Goal: Task Accomplishment & Management: Complete application form

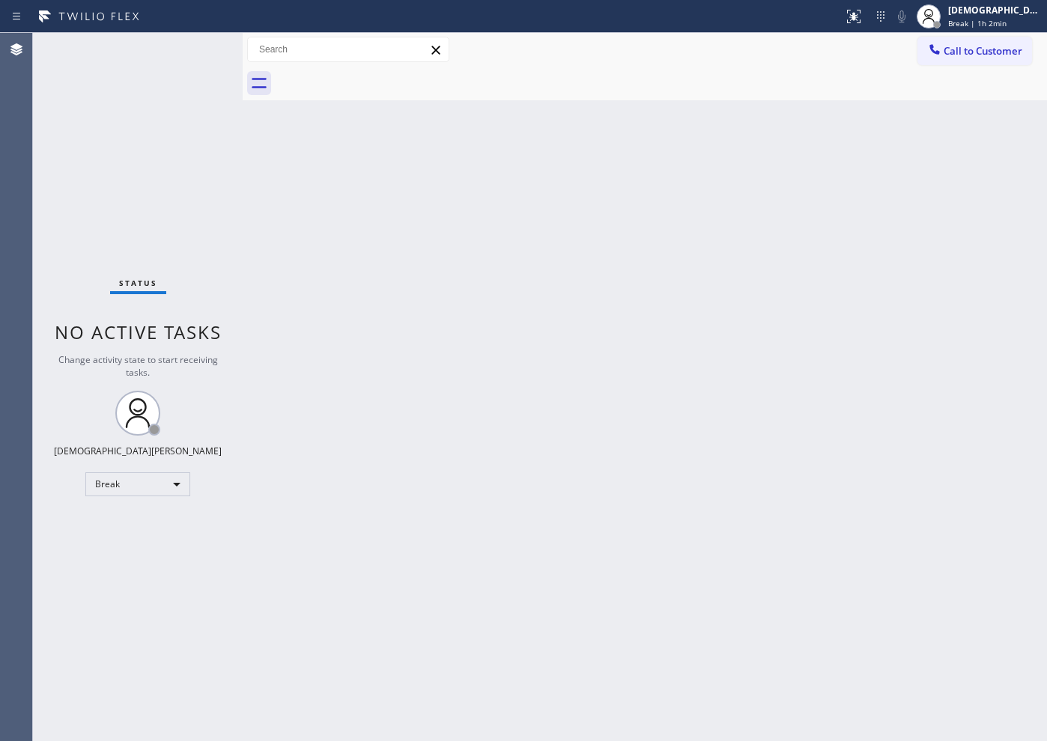
click at [112, 195] on div "Status No active tasks Change activity state to start receiving tasks. Christia…" at bounding box center [138, 387] width 210 height 708
click at [110, 486] on div "Break" at bounding box center [137, 485] width 105 height 24
click at [132, 521] on li "Available" at bounding box center [137, 524] width 102 height 18
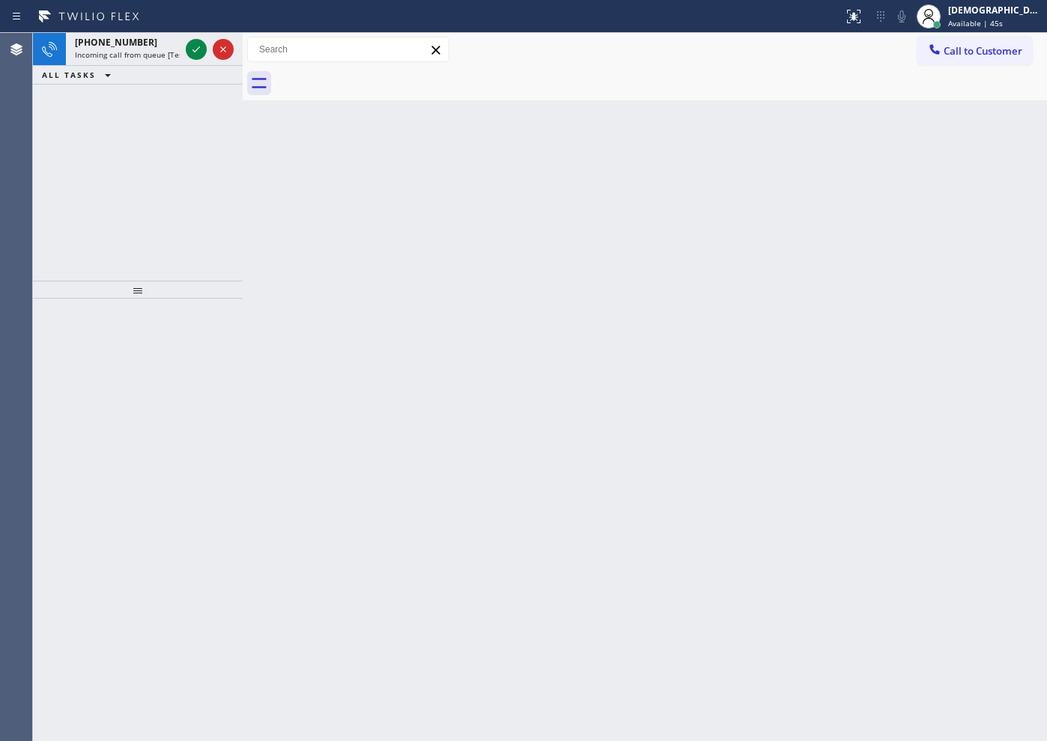
click at [140, 208] on div "[PHONE_NUMBER] Incoming call from queue [Test] All ALL TASKS ALL TASKS ACTIVE T…" at bounding box center [138, 157] width 210 height 248
click at [194, 57] on icon at bounding box center [196, 49] width 18 height 18
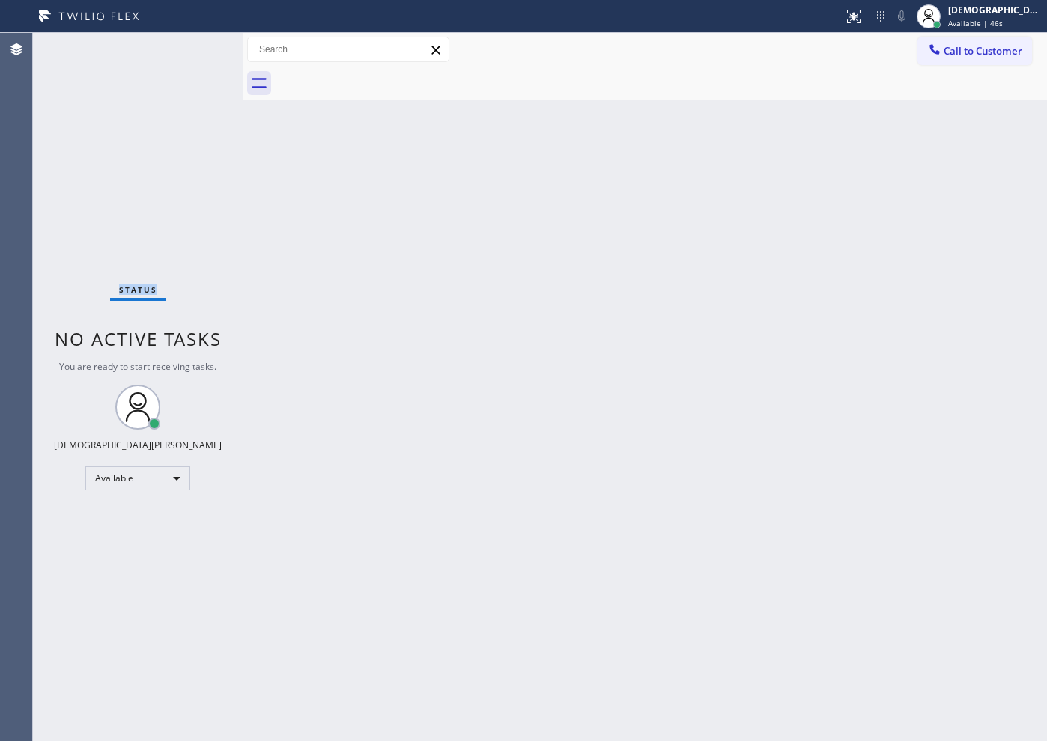
click at [194, 56] on div "Status No active tasks You are ready to start receiving tasks. Christian Cinco …" at bounding box center [138, 387] width 210 height 708
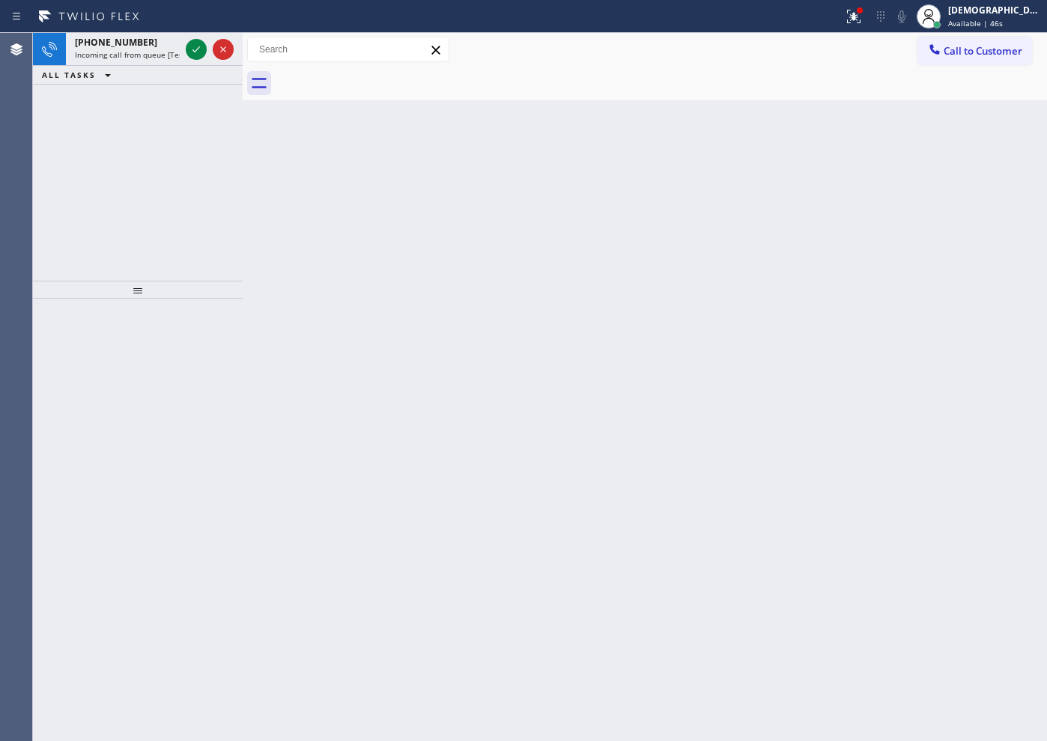
click at [195, 53] on icon at bounding box center [196, 49] width 18 height 18
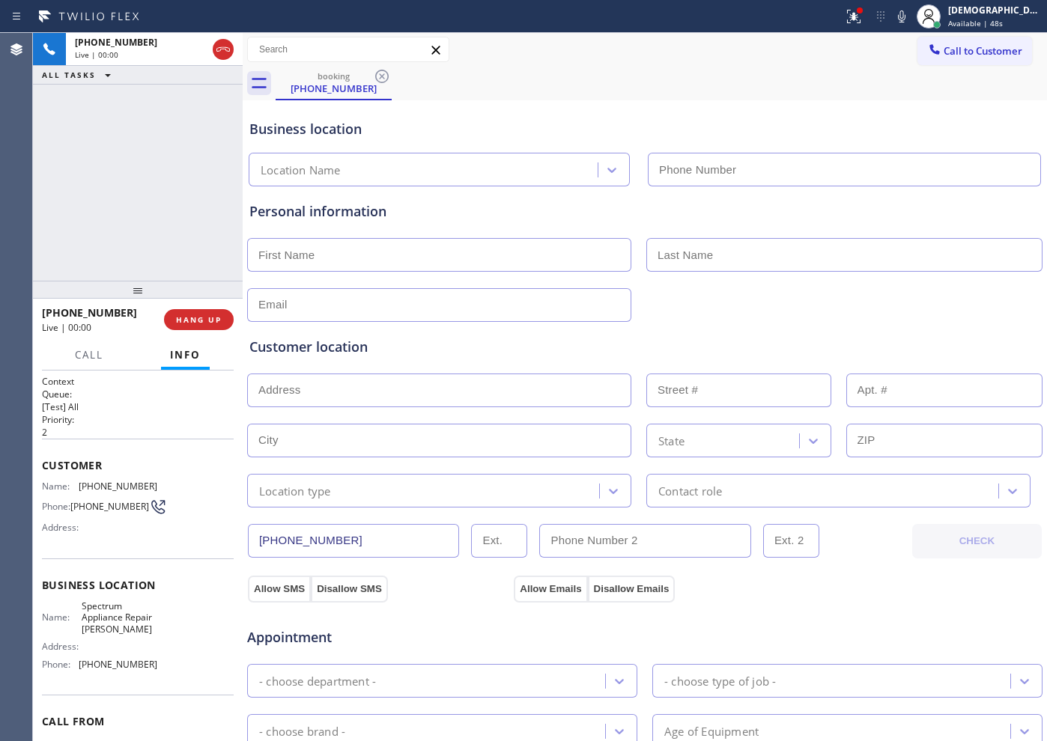
type input "[PHONE_NUMBER]"
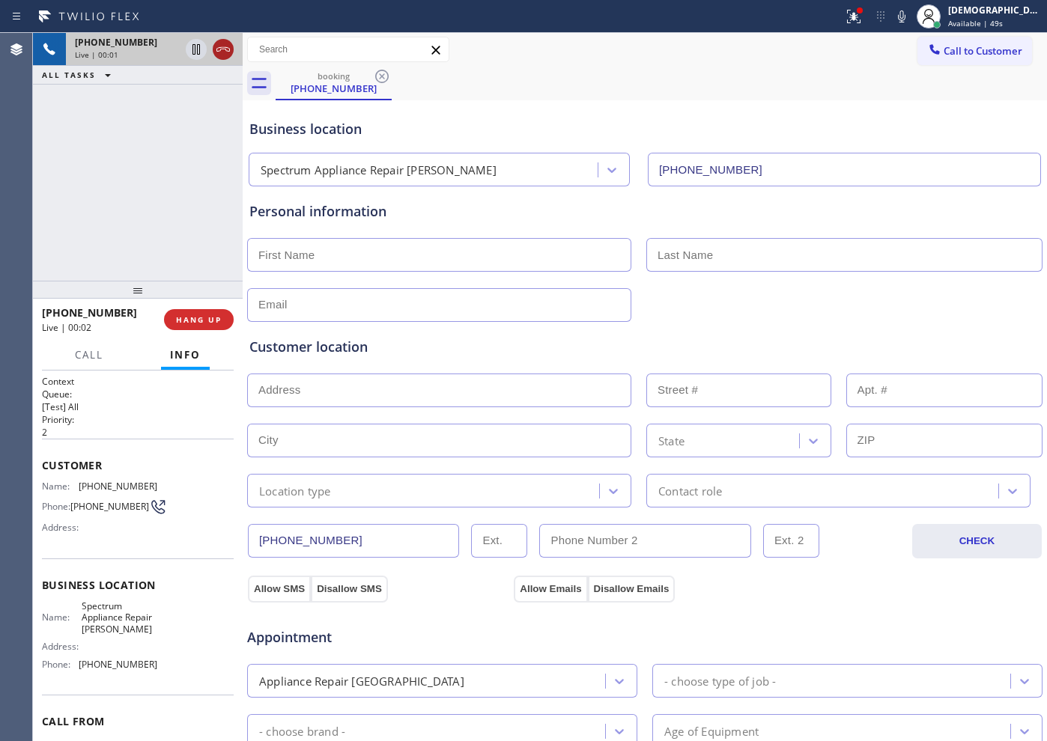
click at [218, 52] on icon at bounding box center [223, 49] width 18 height 18
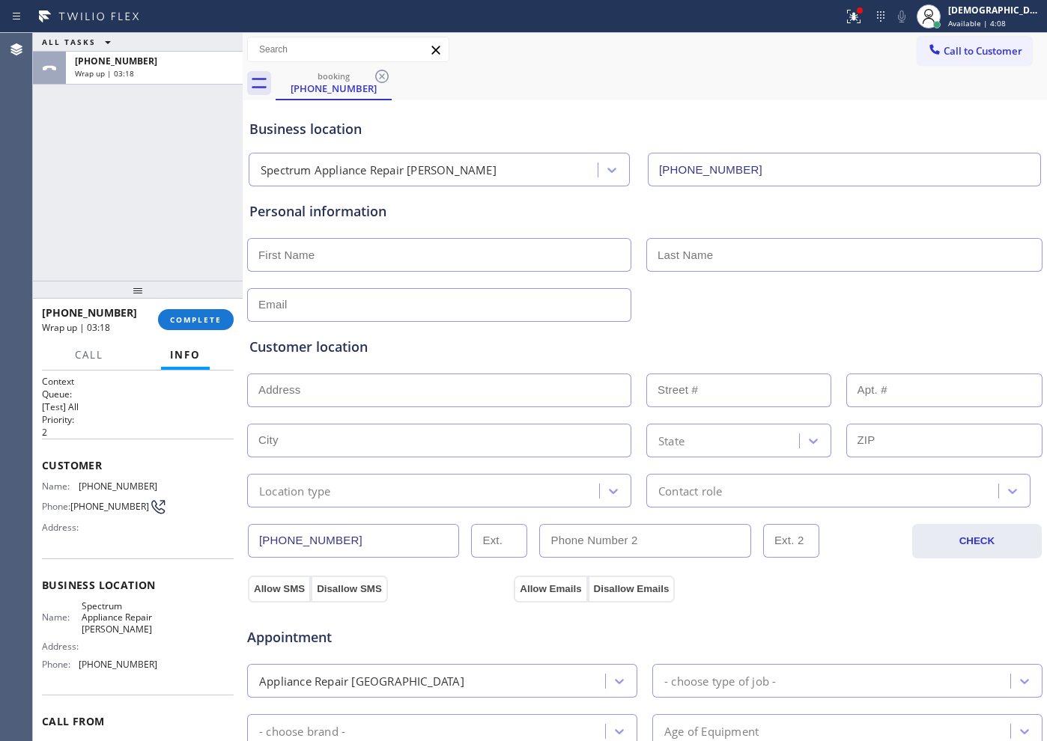
click at [124, 240] on div "ALL TASKS ALL TASKS ACTIVE TASKS TASKS IN WRAP UP [PHONE_NUMBER] Wrap up | 03:18" at bounding box center [138, 157] width 210 height 248
click at [186, 322] on span "COMPLETE" at bounding box center [196, 320] width 52 height 10
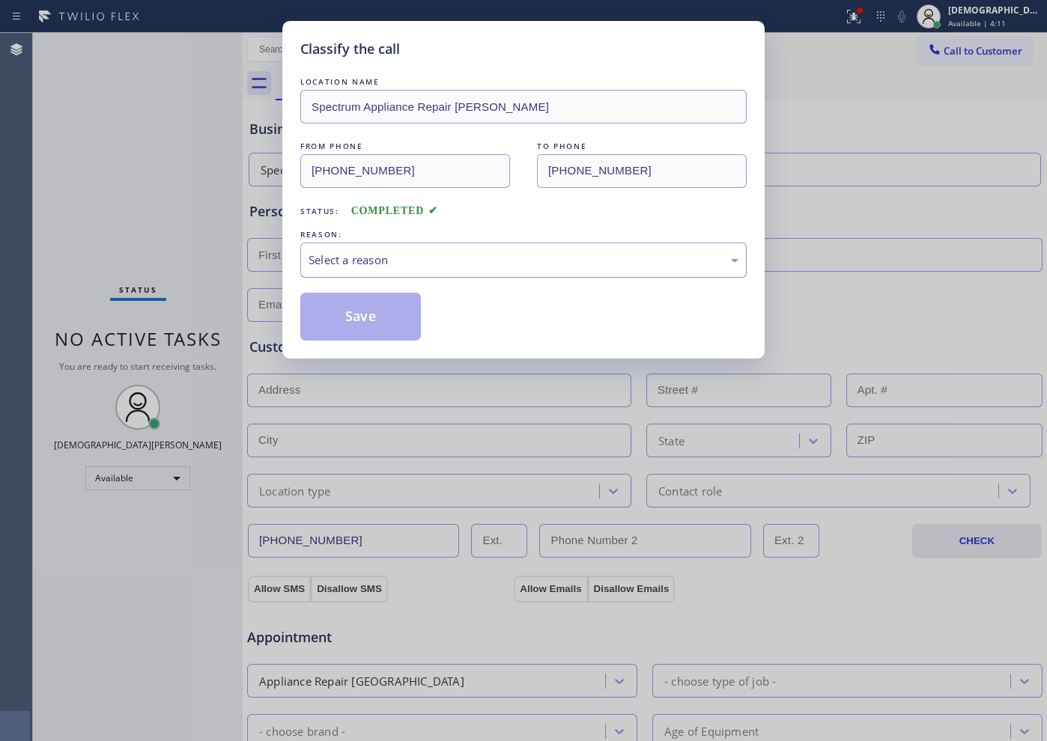
click at [366, 260] on div "Select a reason" at bounding box center [524, 260] width 430 height 17
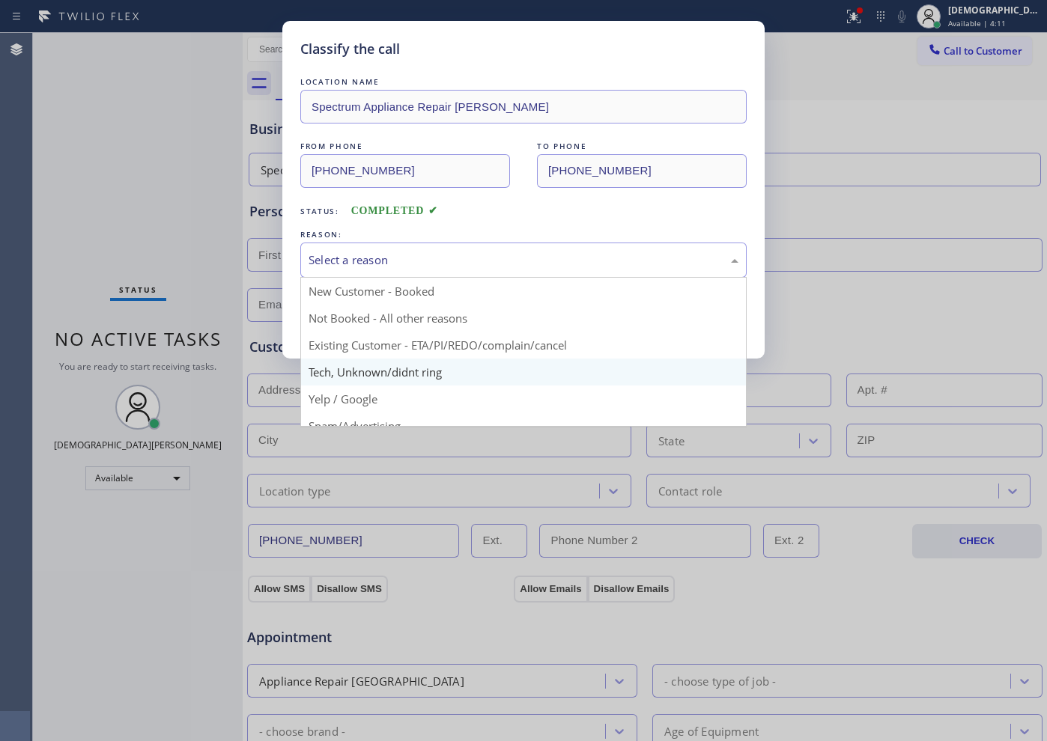
scroll to position [94, 0]
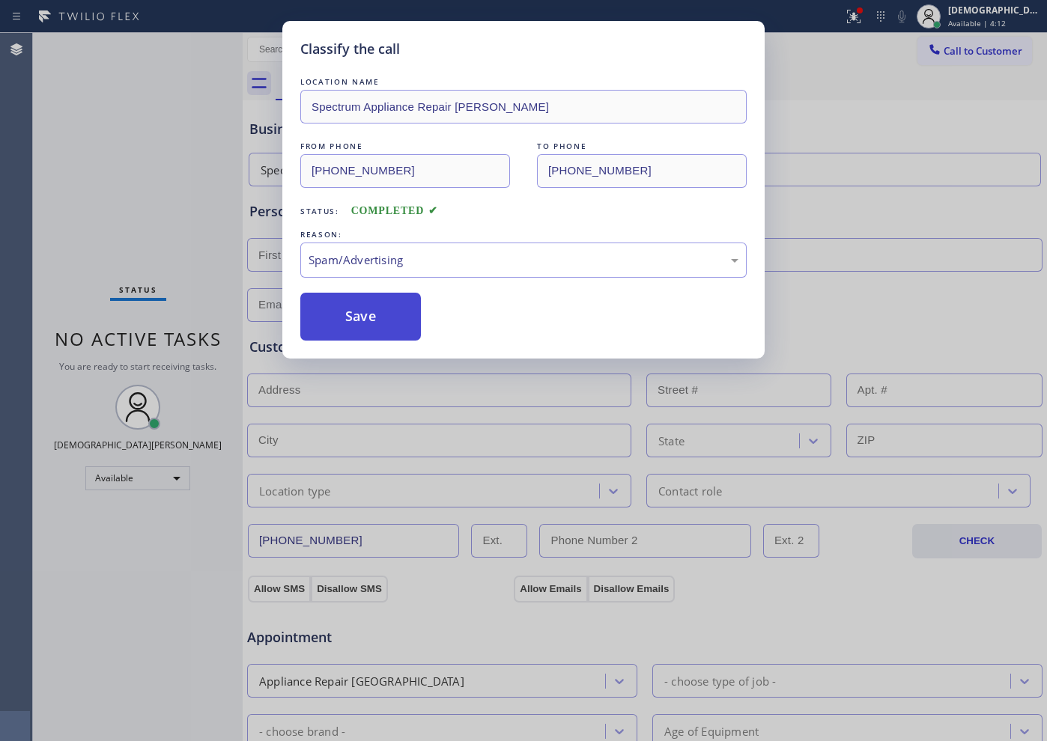
click at [370, 329] on button "Save" at bounding box center [360, 317] width 121 height 48
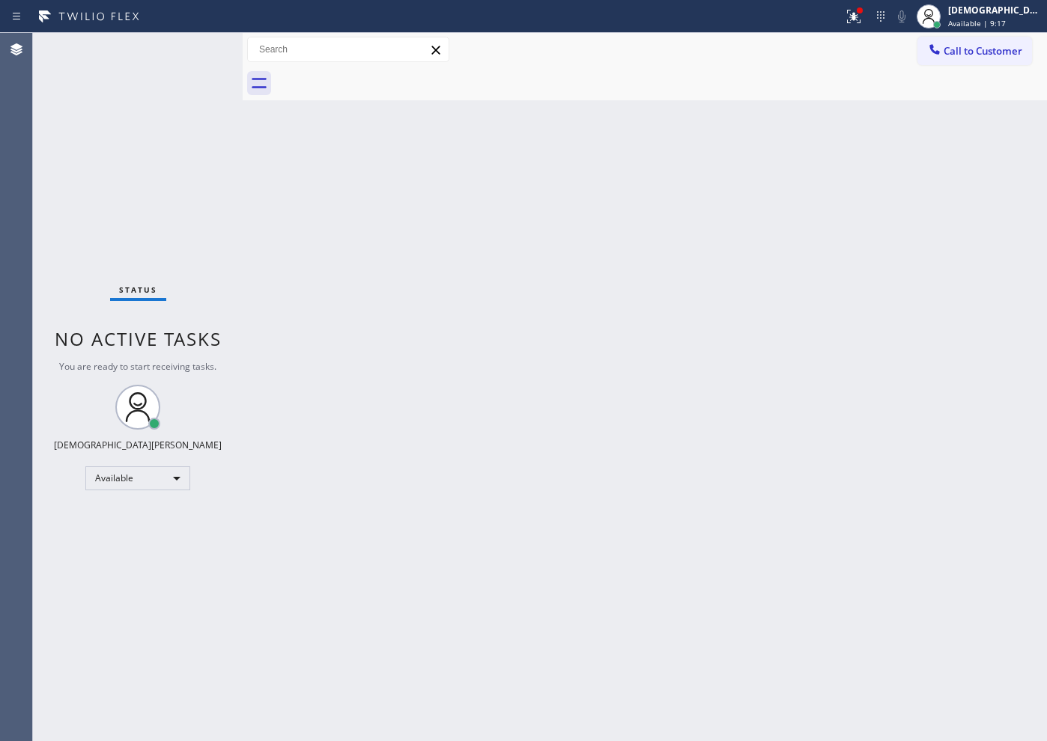
click at [85, 207] on div "Status No active tasks You are ready to start receiving tasks. Christian Cinco …" at bounding box center [138, 387] width 210 height 708
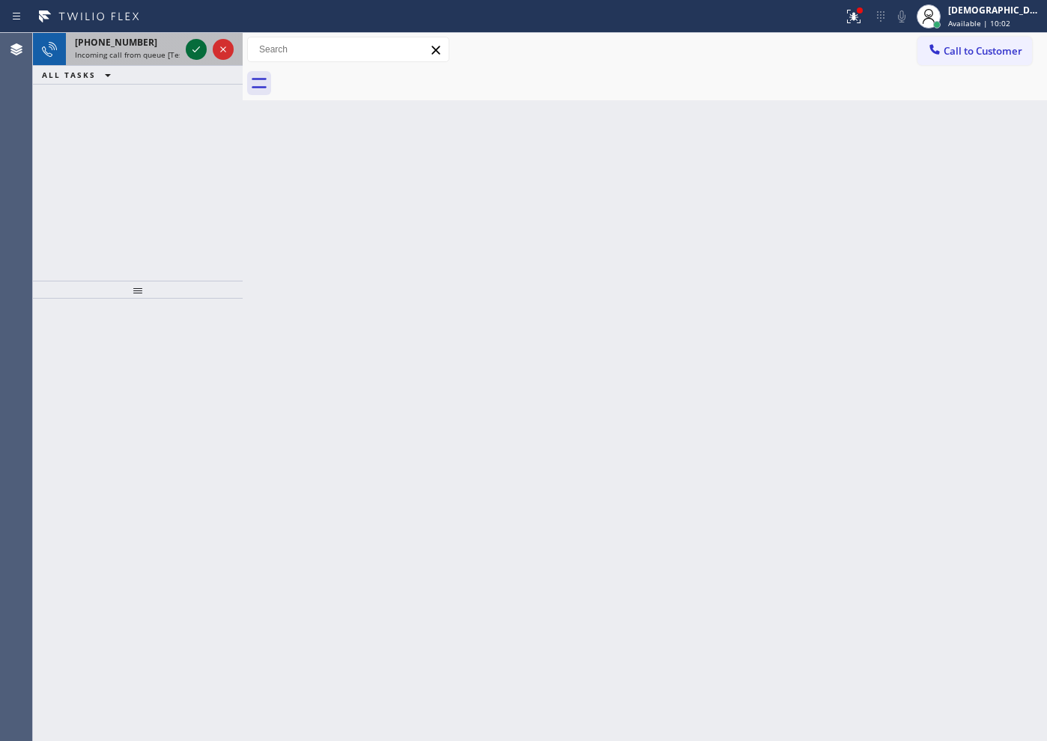
click at [201, 48] on icon at bounding box center [196, 49] width 18 height 18
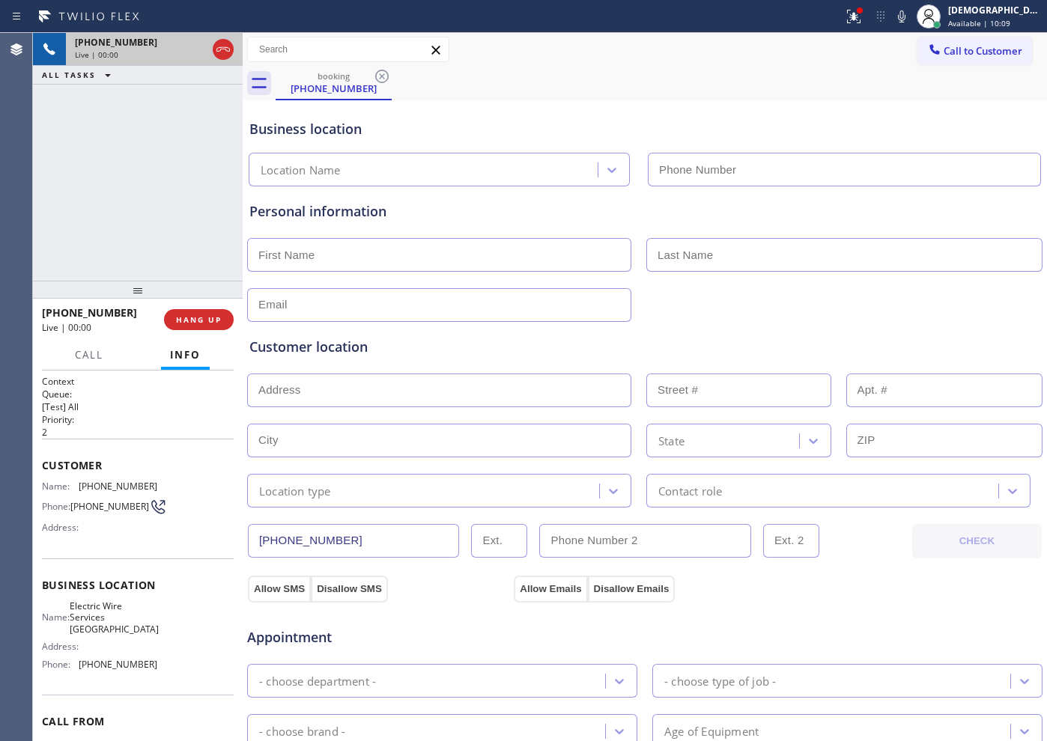
type input "[PHONE_NUMBER]"
click at [227, 49] on icon at bounding box center [223, 49] width 18 height 18
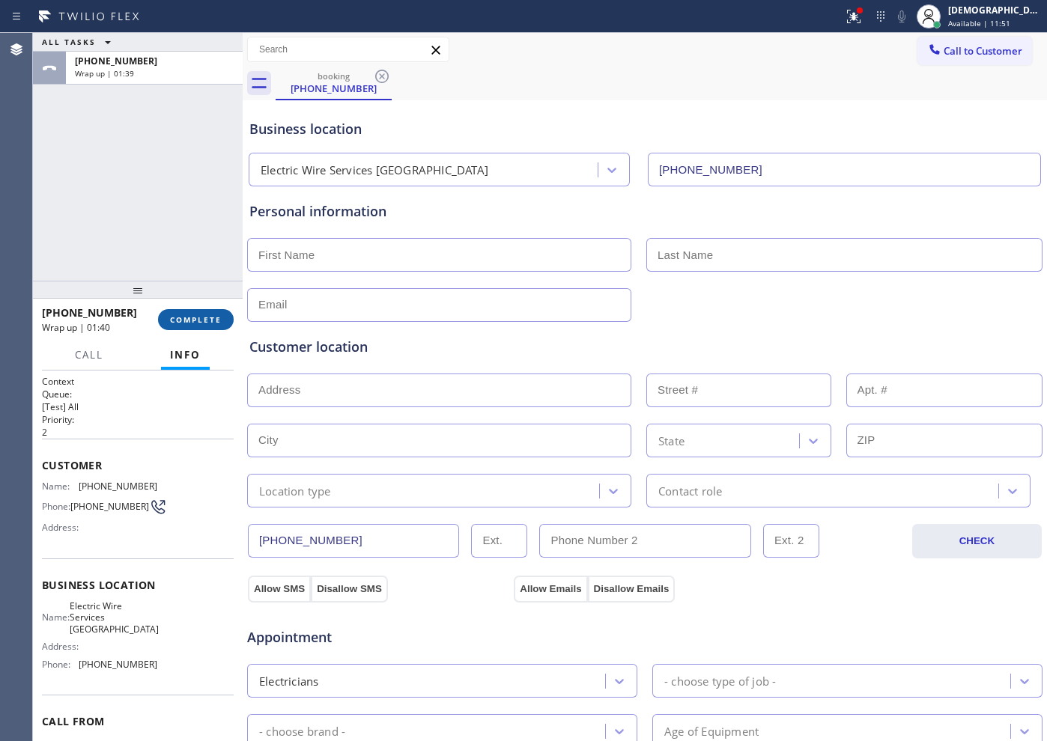
click at [180, 316] on span "COMPLETE" at bounding box center [196, 320] width 52 height 10
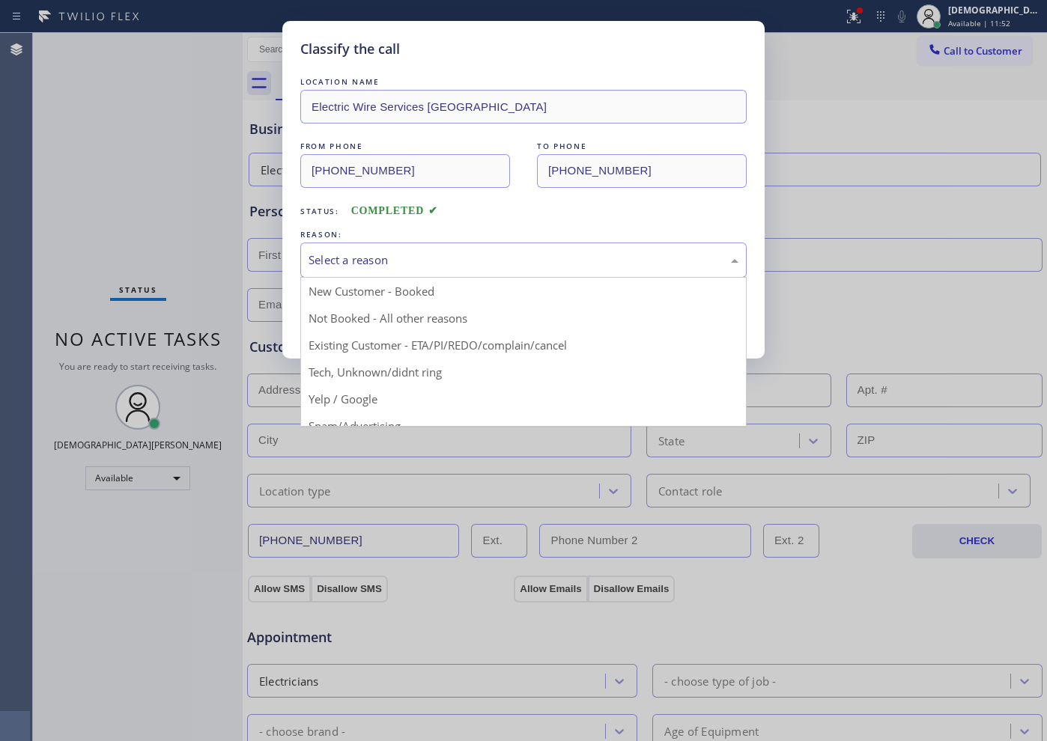
drag, startPoint x: 366, startPoint y: 255, endPoint x: 367, endPoint y: 268, distance: 13.5
click at [367, 255] on div "Select a reason" at bounding box center [524, 260] width 430 height 17
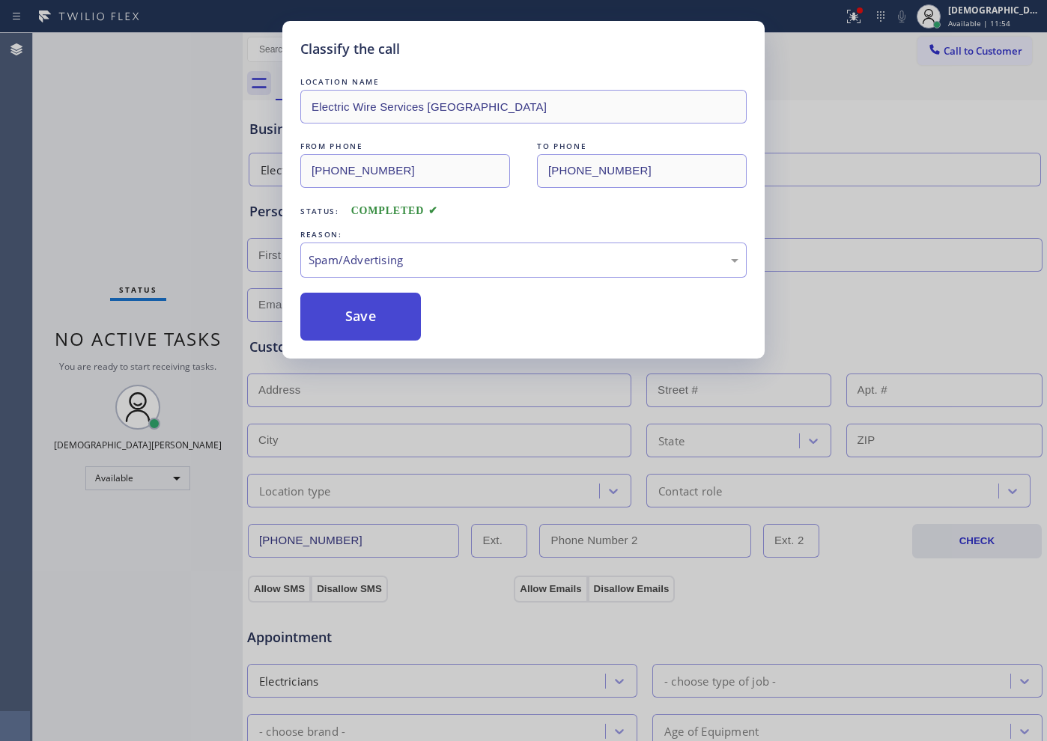
click at [346, 324] on button "Save" at bounding box center [360, 317] width 121 height 48
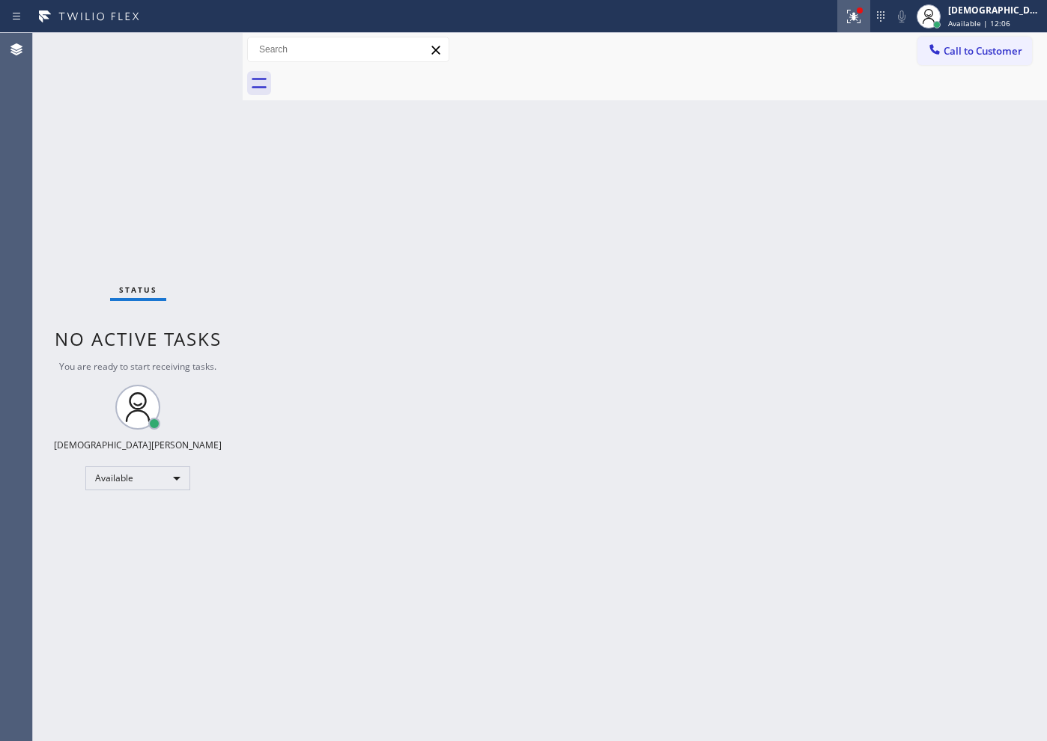
click at [863, 7] on icon at bounding box center [854, 16] width 18 height 18
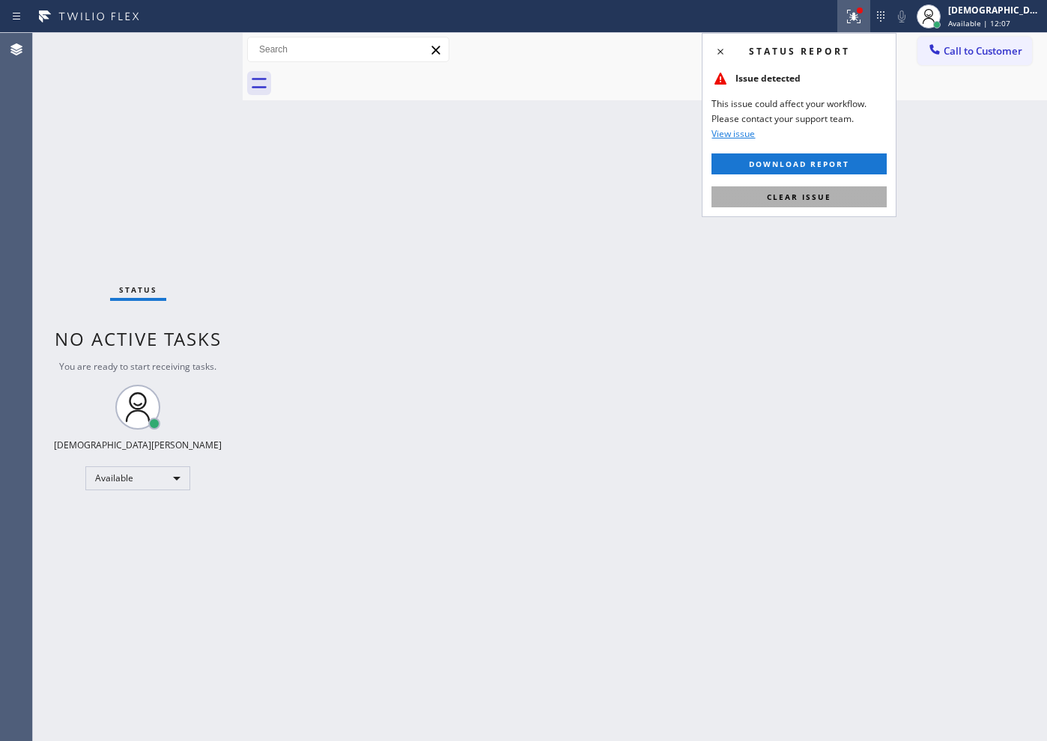
click at [841, 192] on button "Clear issue" at bounding box center [798, 196] width 175 height 21
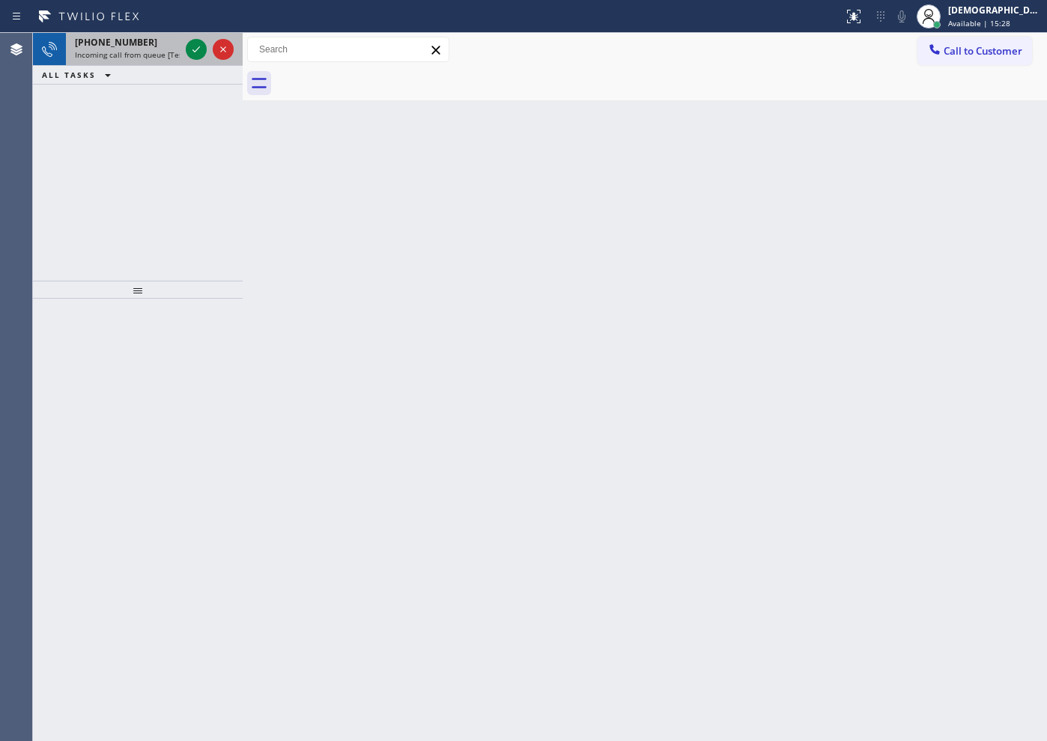
click at [184, 47] on div at bounding box center [210, 49] width 54 height 33
click at [188, 48] on div at bounding box center [196, 49] width 21 height 18
click at [186, 48] on div at bounding box center [196, 49] width 21 height 18
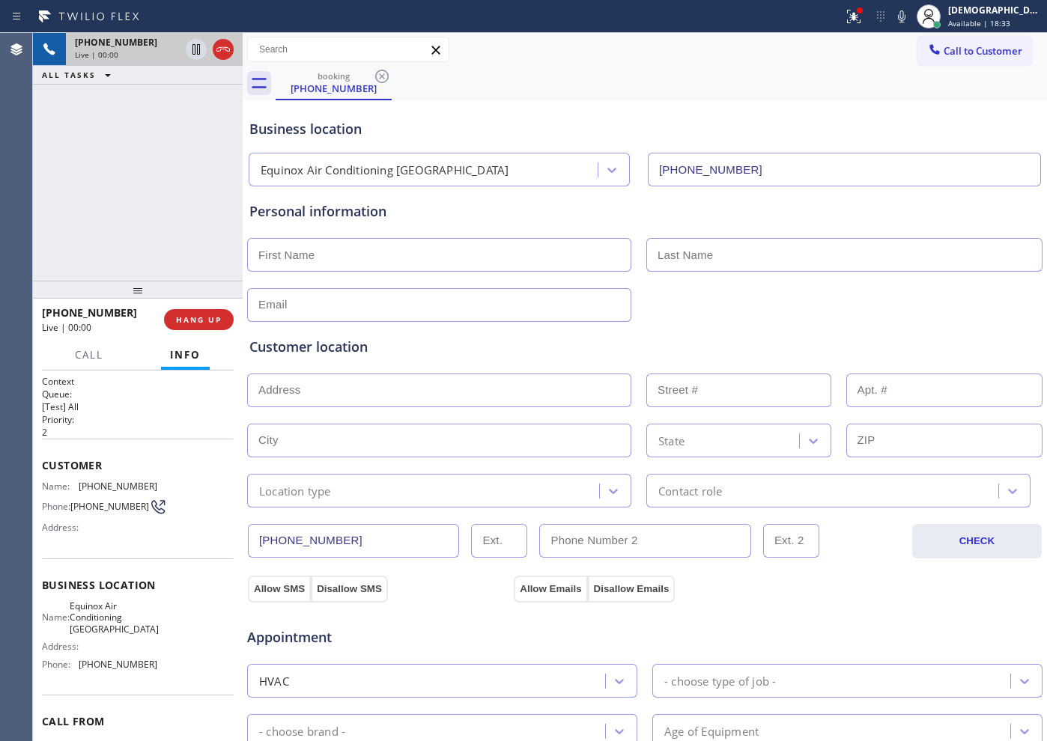
type input "[PHONE_NUMBER]"
click at [218, 52] on icon at bounding box center [223, 49] width 18 height 18
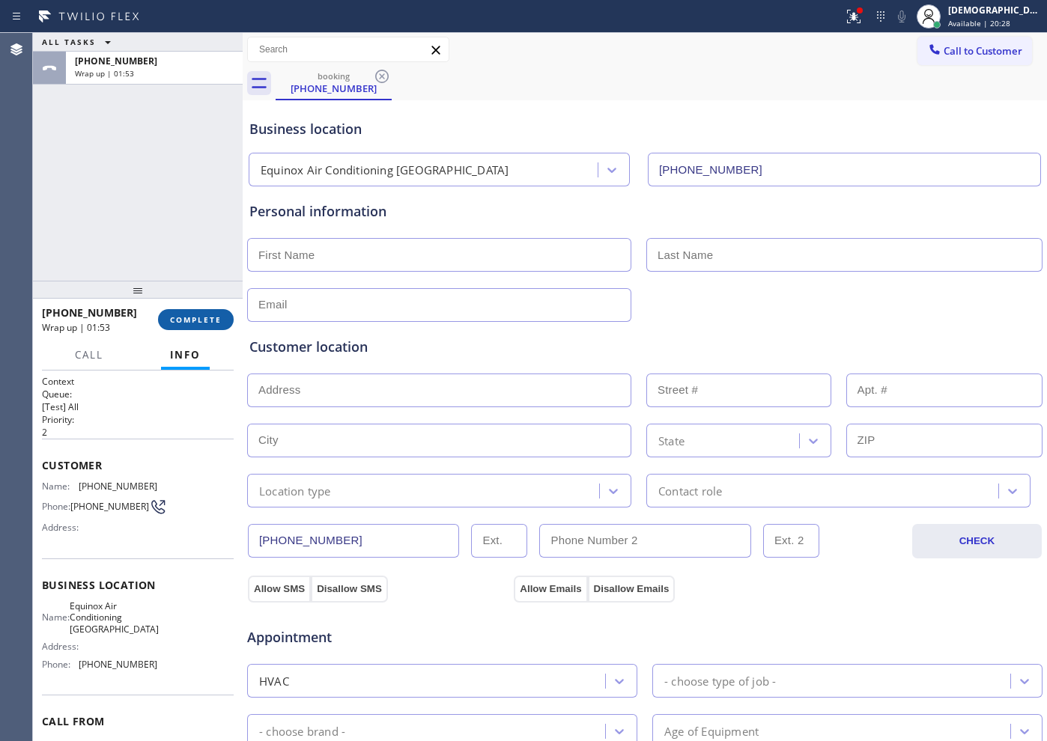
click at [209, 323] on span "COMPLETE" at bounding box center [196, 320] width 52 height 10
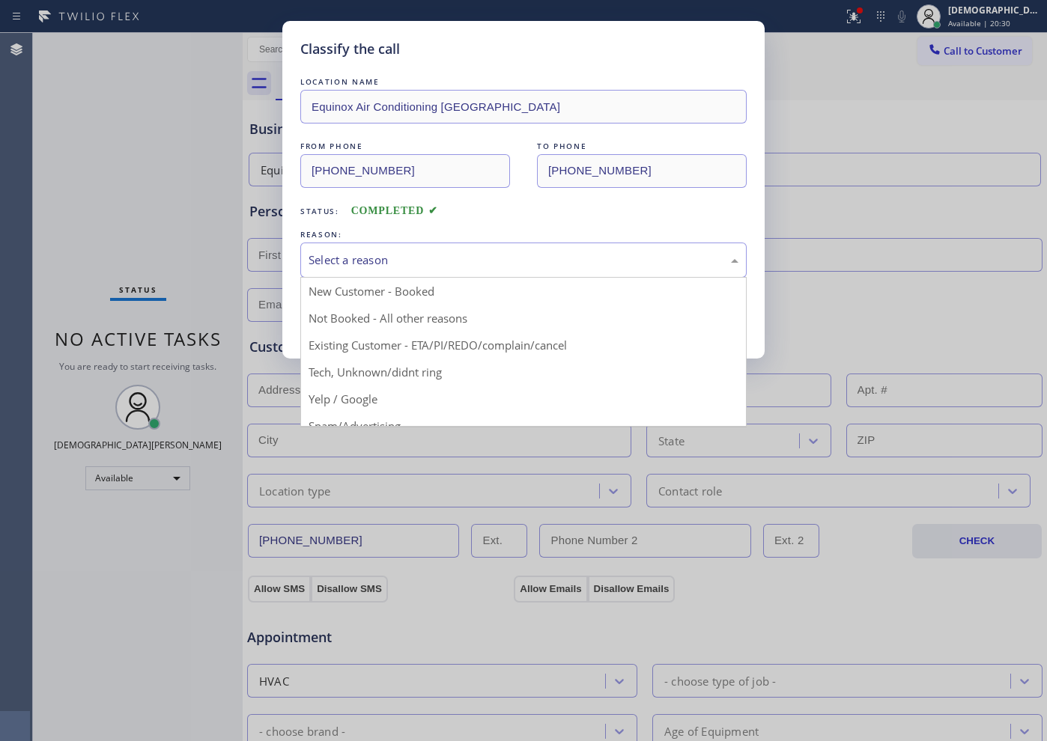
click at [452, 247] on div "Select a reason" at bounding box center [523, 260] width 446 height 35
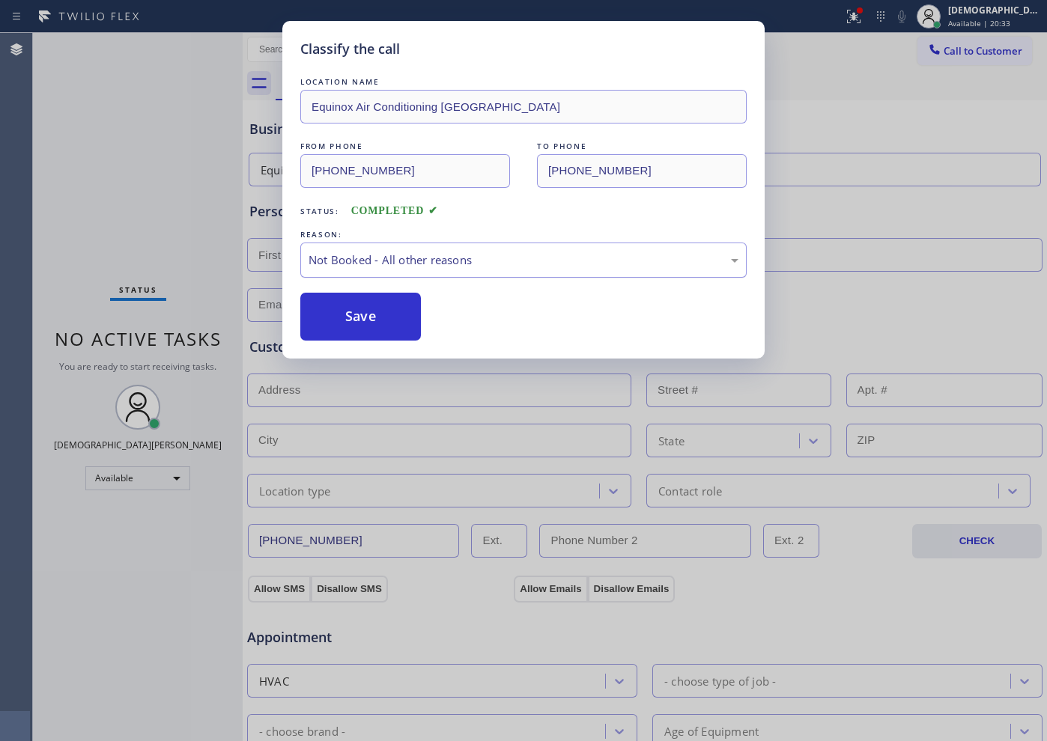
click at [410, 262] on div "Not Booked - All other reasons" at bounding box center [524, 260] width 430 height 17
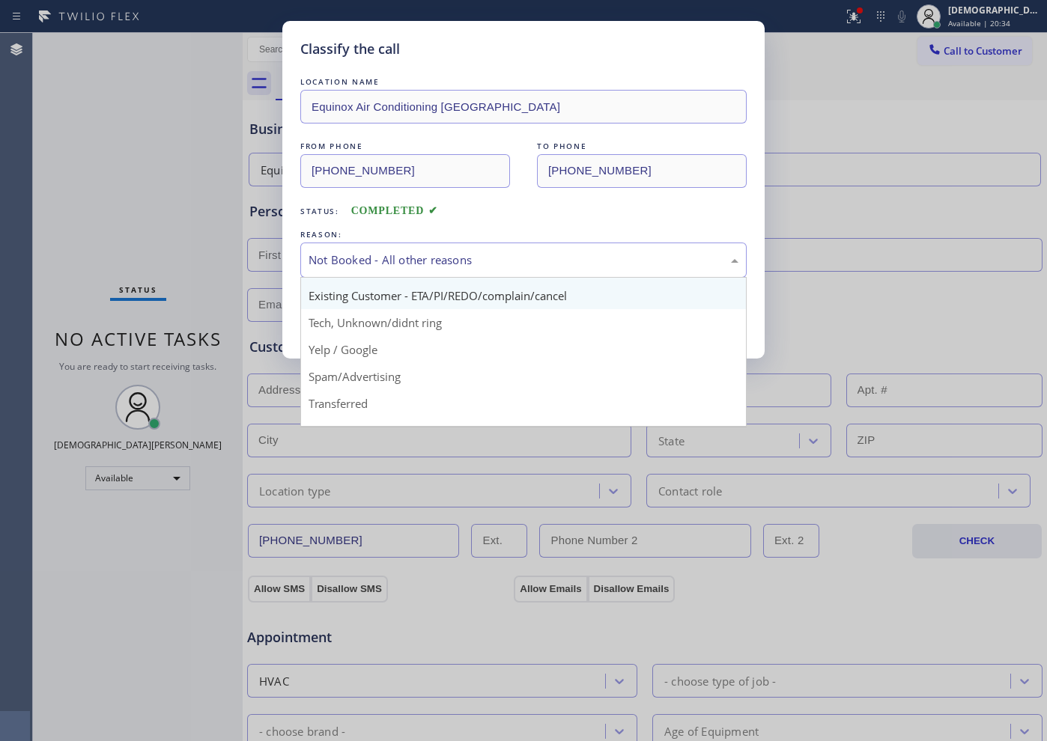
scroll to position [94, 0]
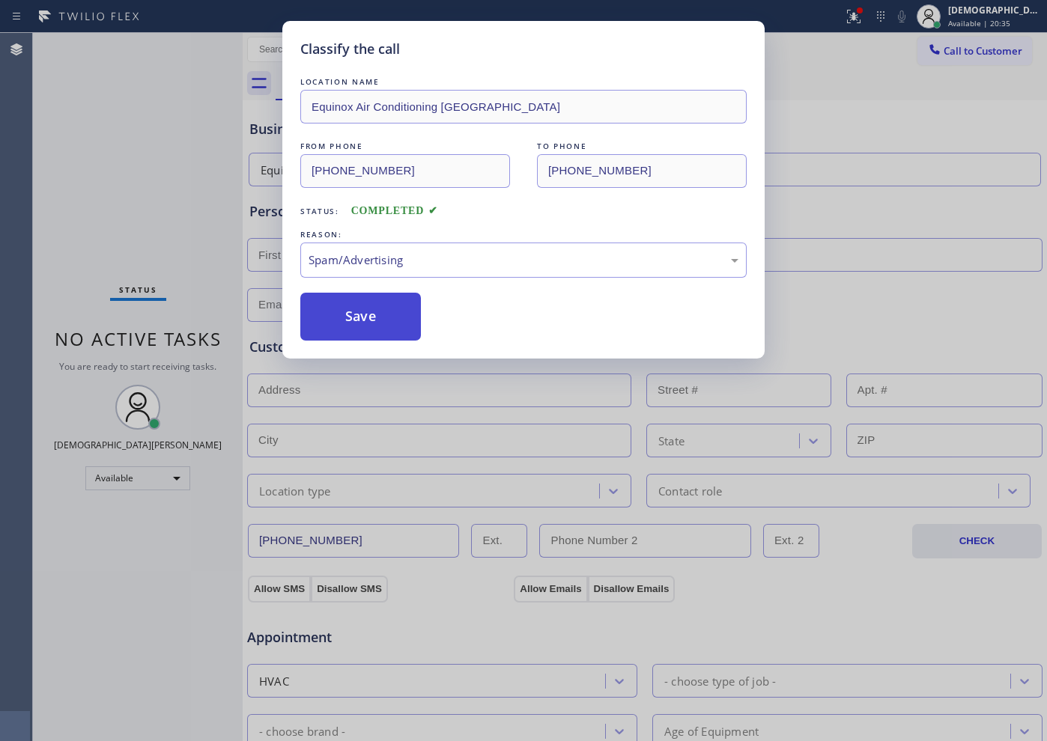
click at [371, 324] on button "Save" at bounding box center [360, 317] width 121 height 48
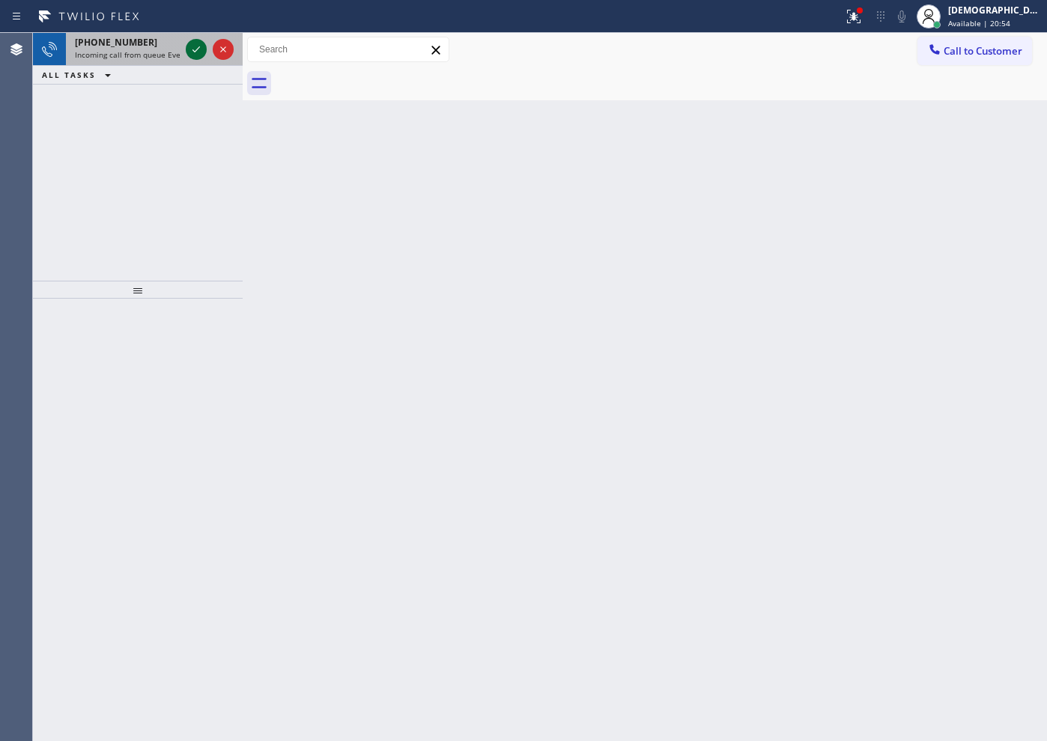
click at [198, 53] on icon at bounding box center [196, 49] width 18 height 18
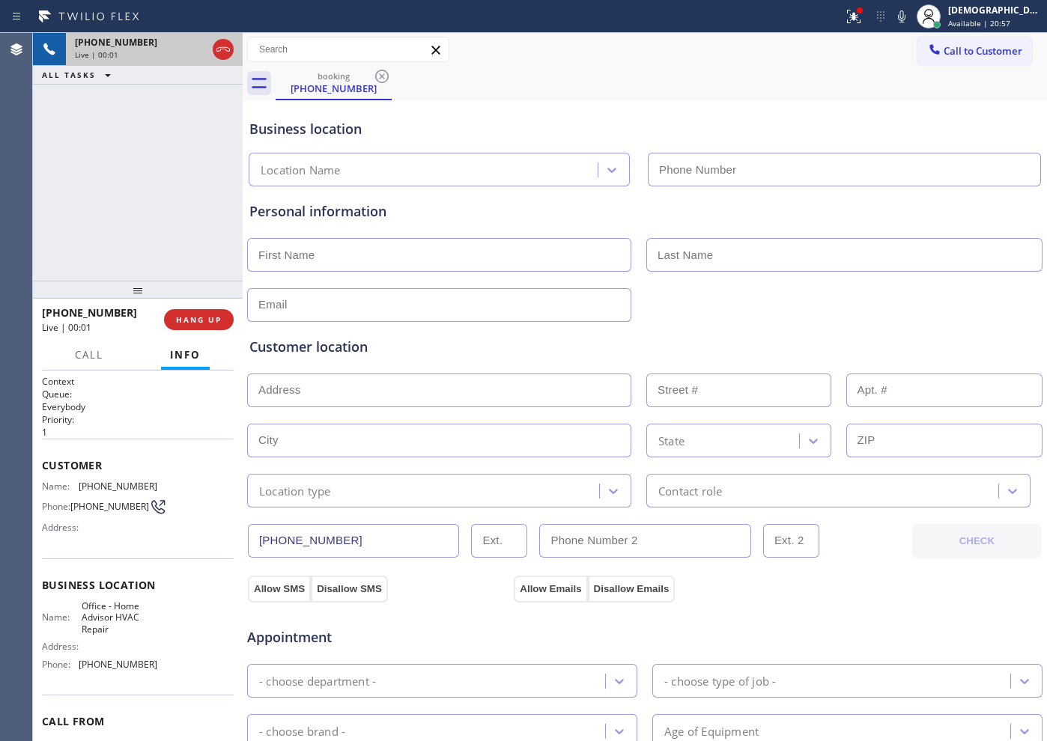
type input "[PHONE_NUMBER]"
click at [225, 52] on icon at bounding box center [223, 49] width 18 height 18
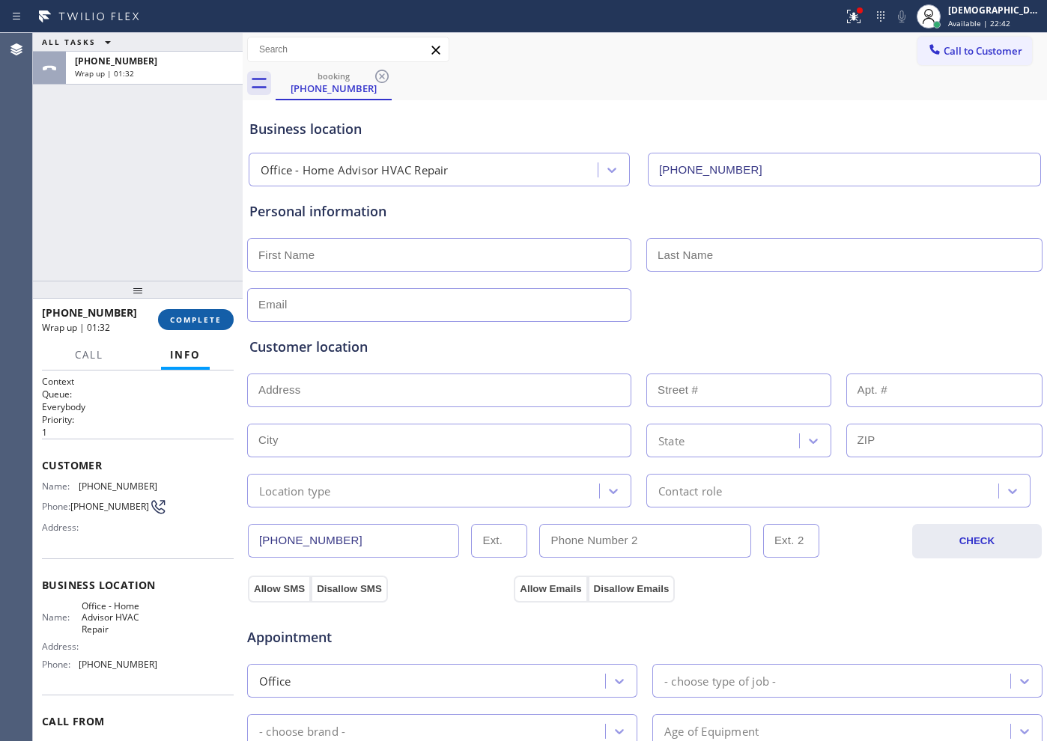
click at [227, 314] on button "COMPLETE" at bounding box center [196, 319] width 76 height 21
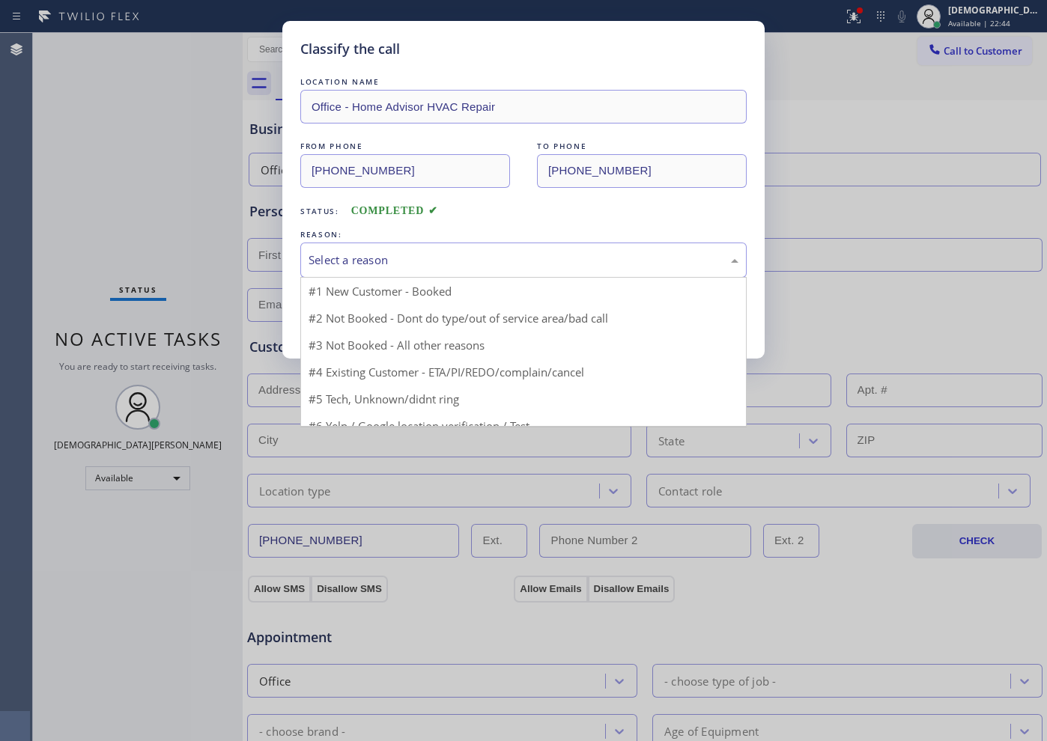
click at [424, 254] on div "Select a reason" at bounding box center [524, 260] width 430 height 17
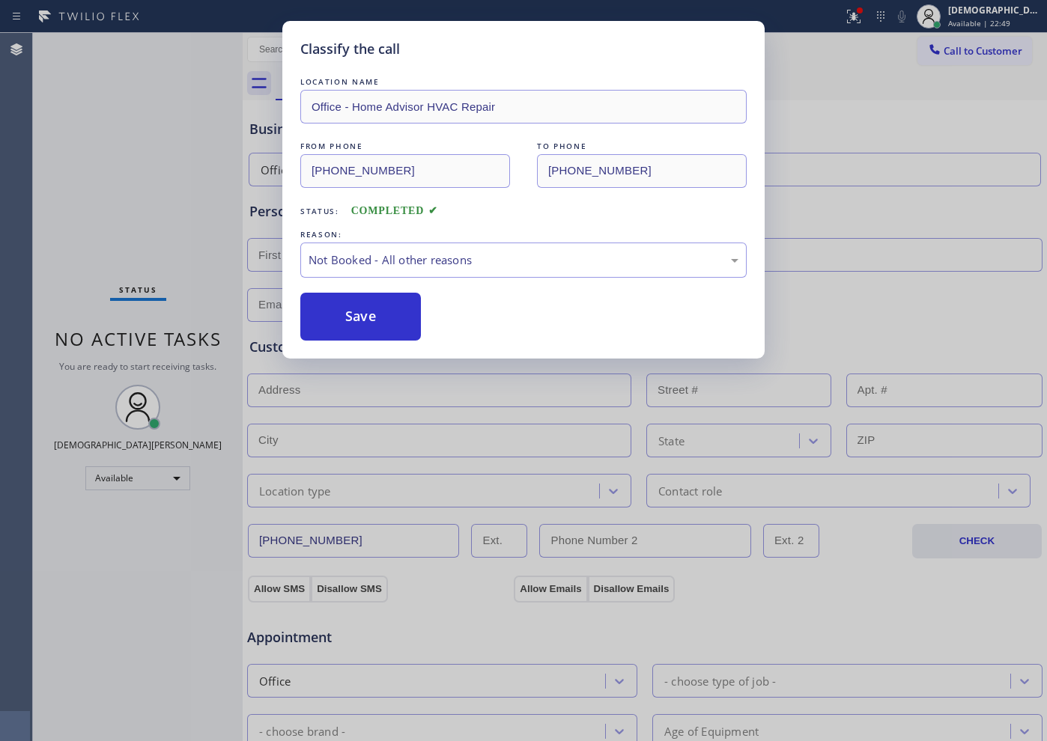
drag, startPoint x: 421, startPoint y: 319, endPoint x: 464, endPoint y: 318, distance: 43.5
click at [464, 318] on div "Save" at bounding box center [523, 317] width 446 height 48
click at [454, 267] on div "Not Booked - All other reasons" at bounding box center [524, 260] width 430 height 17
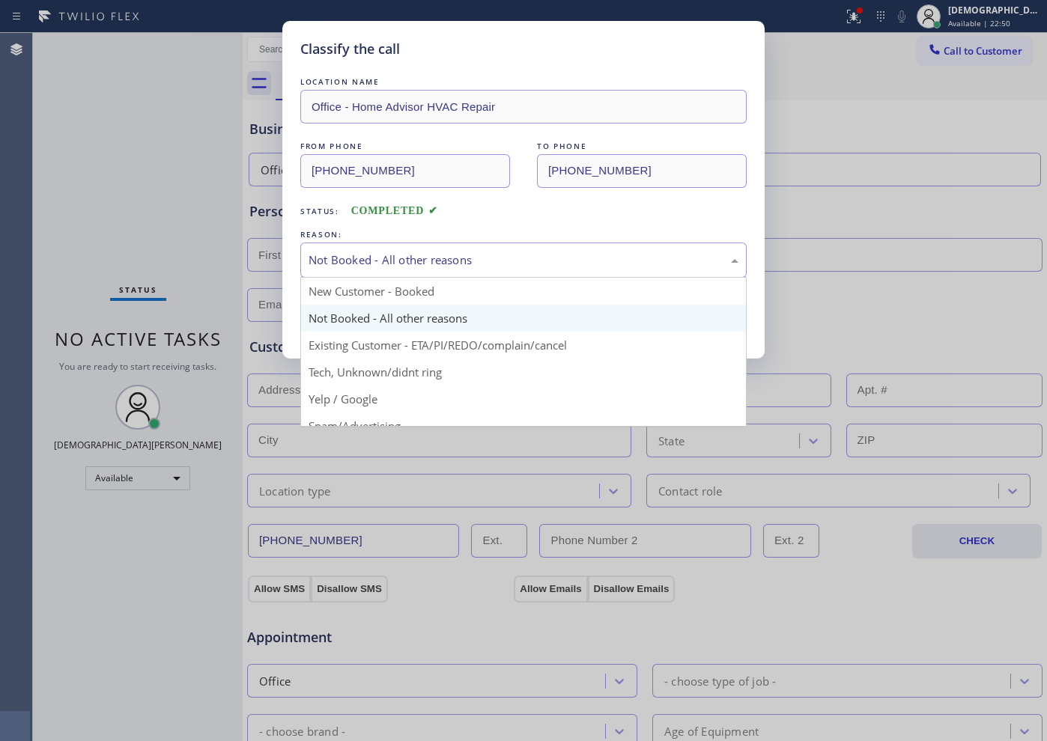
scroll to position [94, 0]
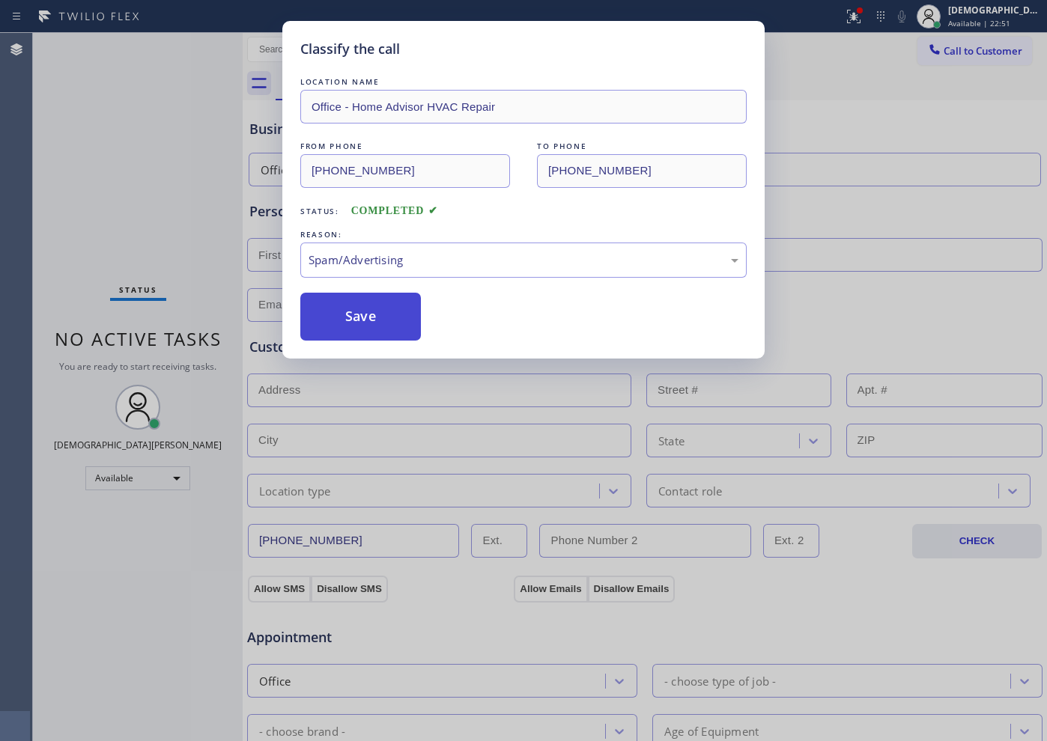
click at [409, 314] on button "Save" at bounding box center [360, 317] width 121 height 48
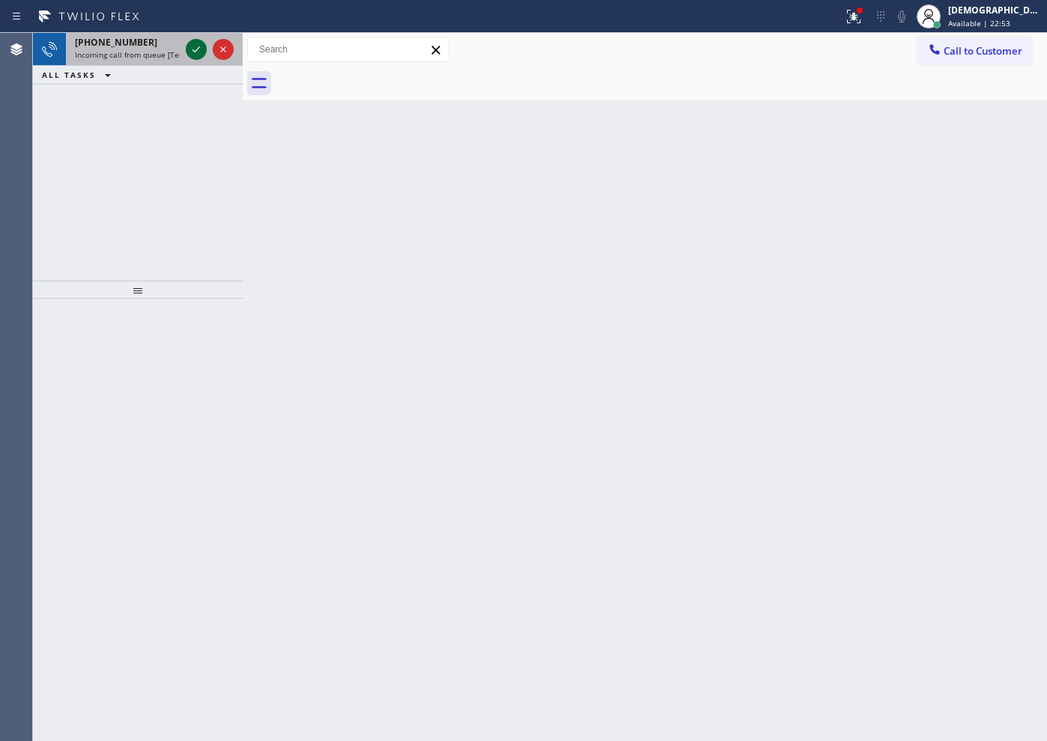
click at [198, 49] on icon at bounding box center [195, 49] width 7 height 6
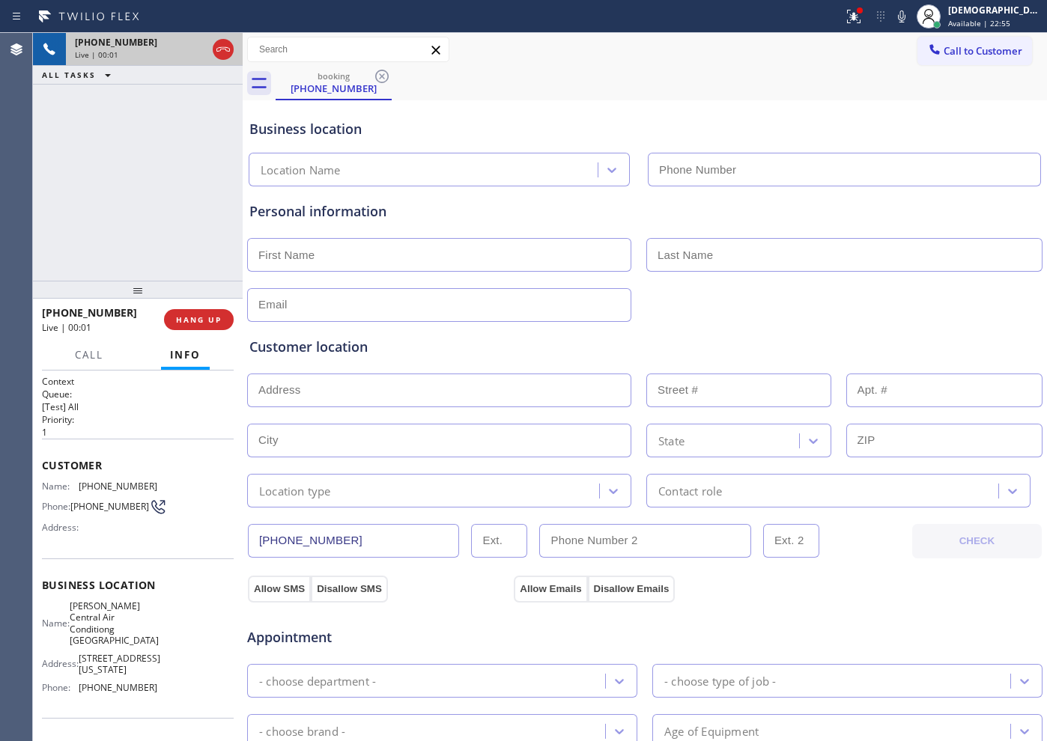
type input "[PHONE_NUMBER]"
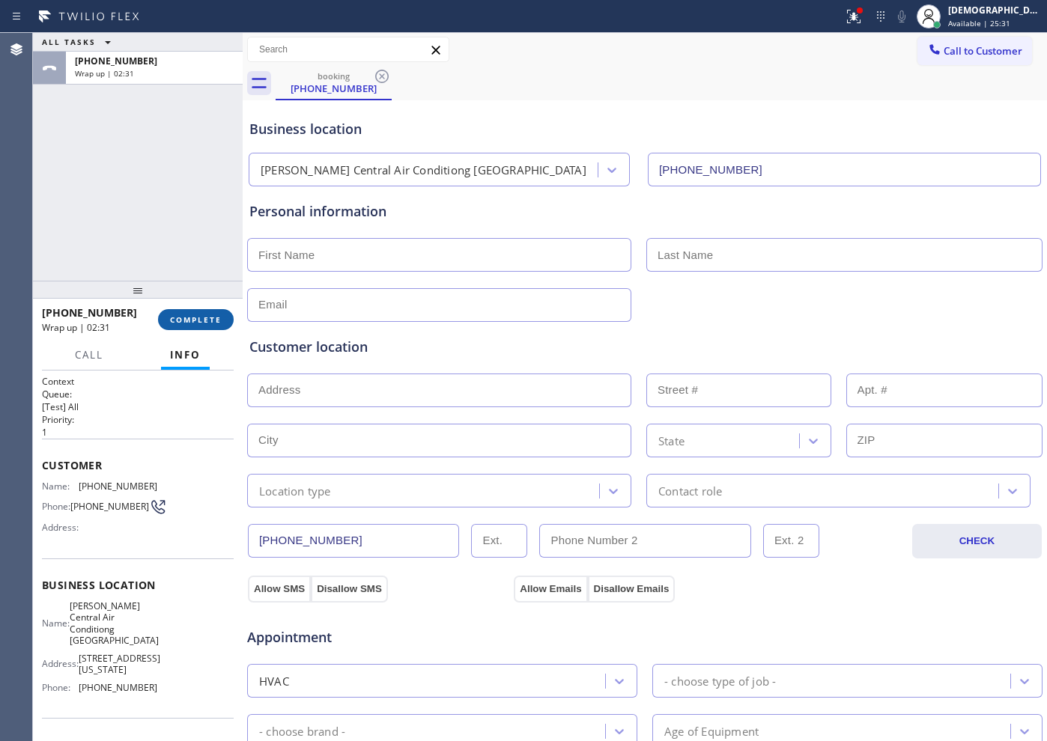
click at [189, 326] on button "COMPLETE" at bounding box center [196, 319] width 76 height 21
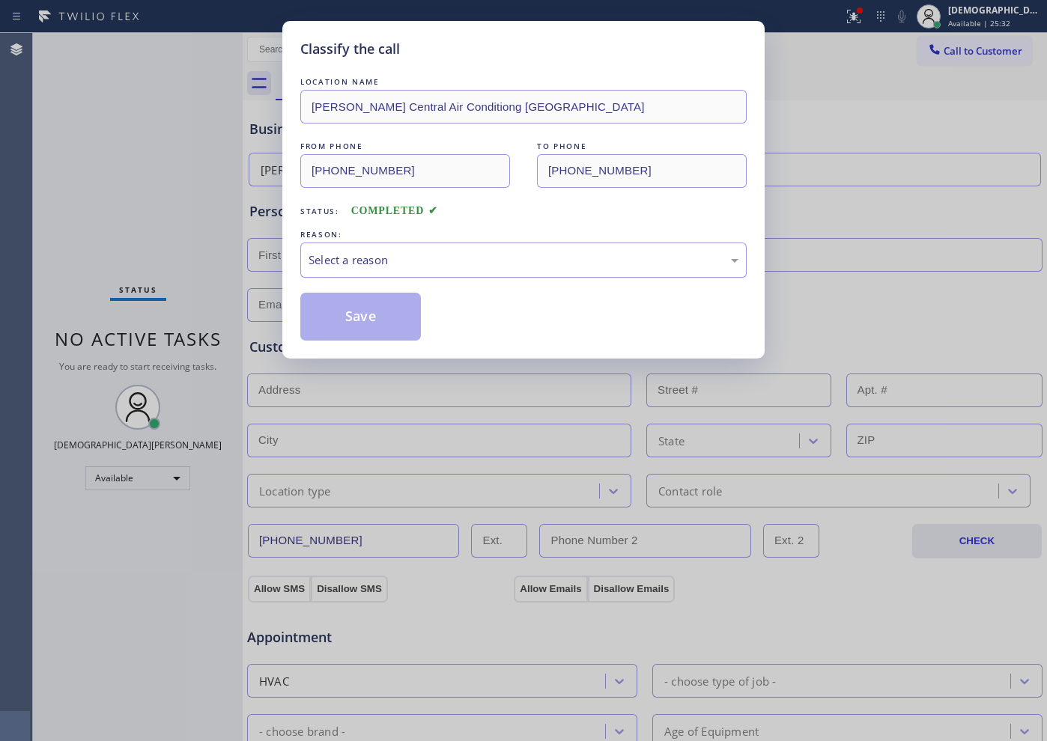
click at [373, 249] on div "Select a reason" at bounding box center [523, 260] width 446 height 35
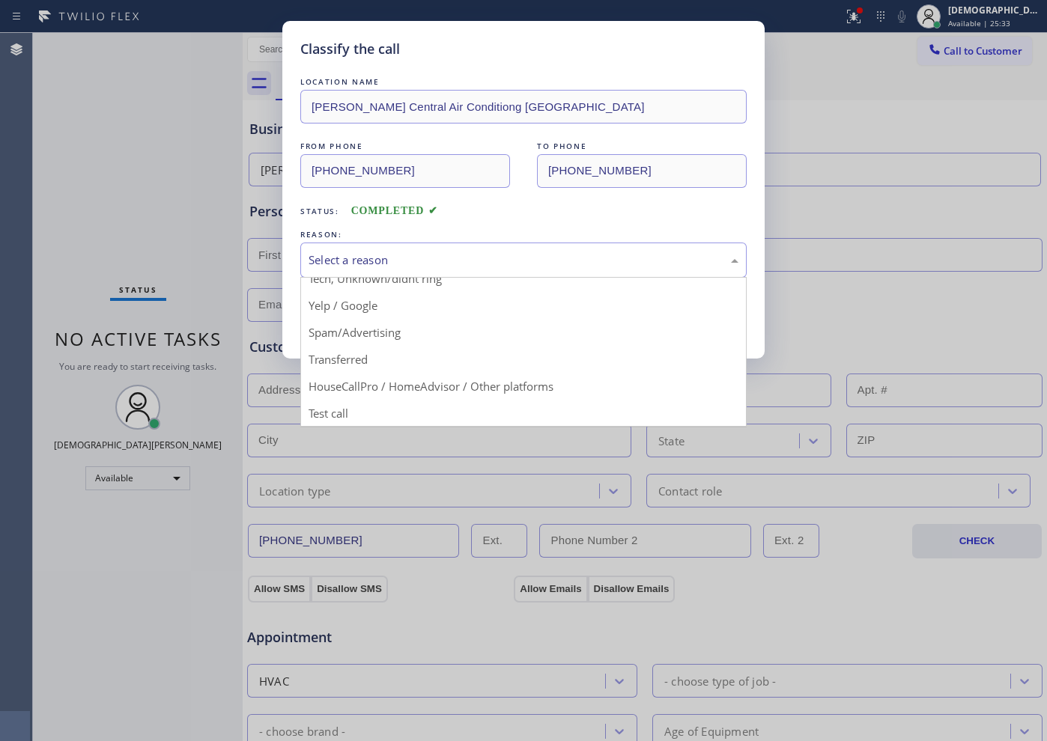
scroll to position [94, 0]
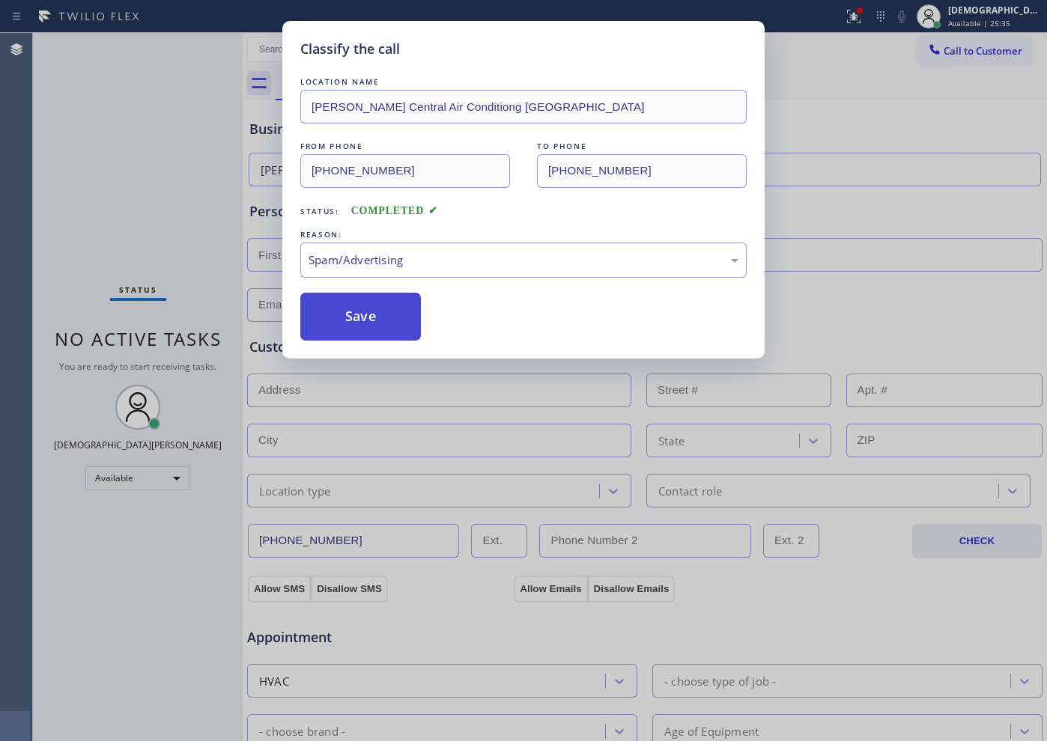
click at [366, 314] on button "Save" at bounding box center [360, 317] width 121 height 48
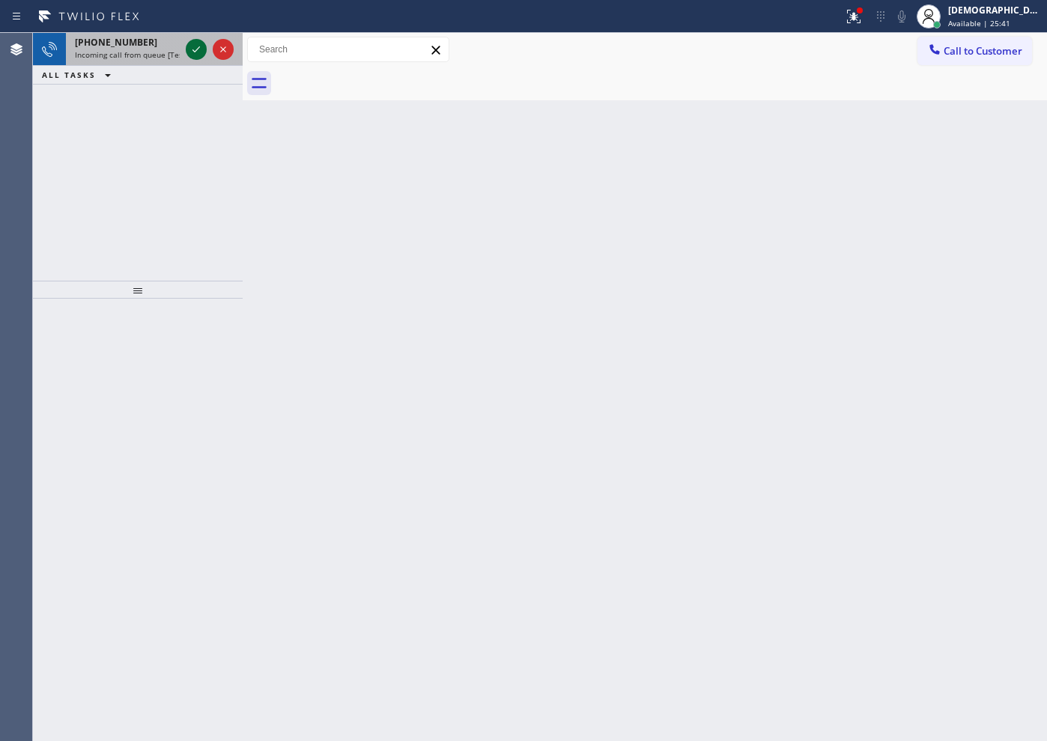
click at [197, 53] on icon at bounding box center [196, 49] width 18 height 18
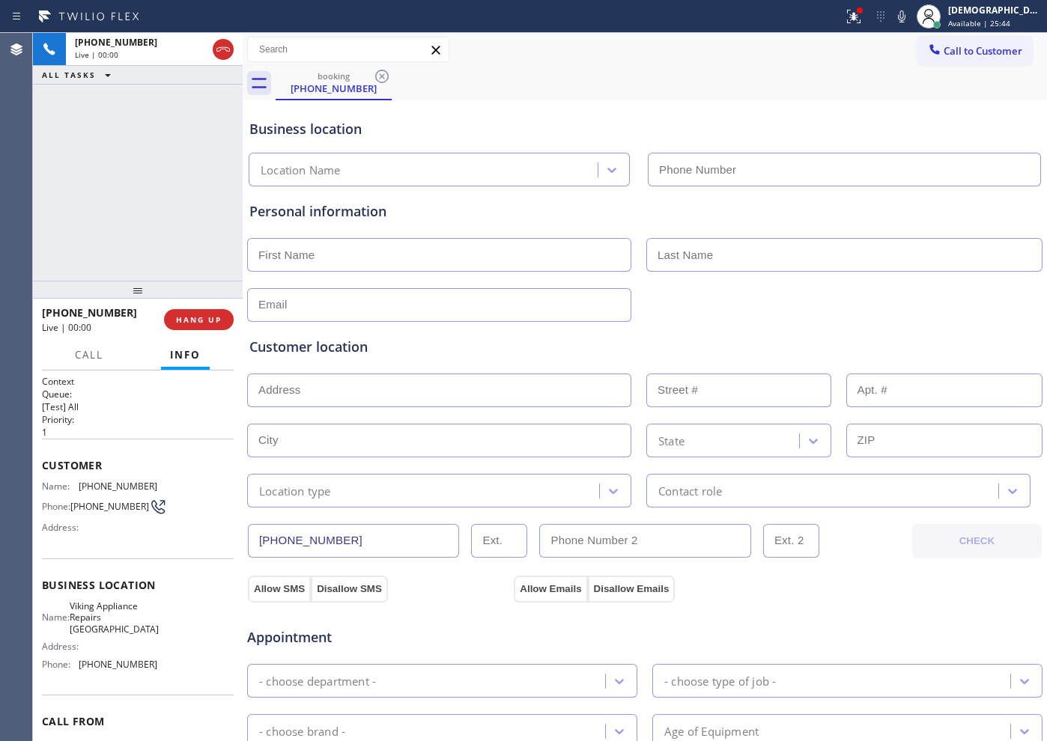
type input "[PHONE_NUMBER]"
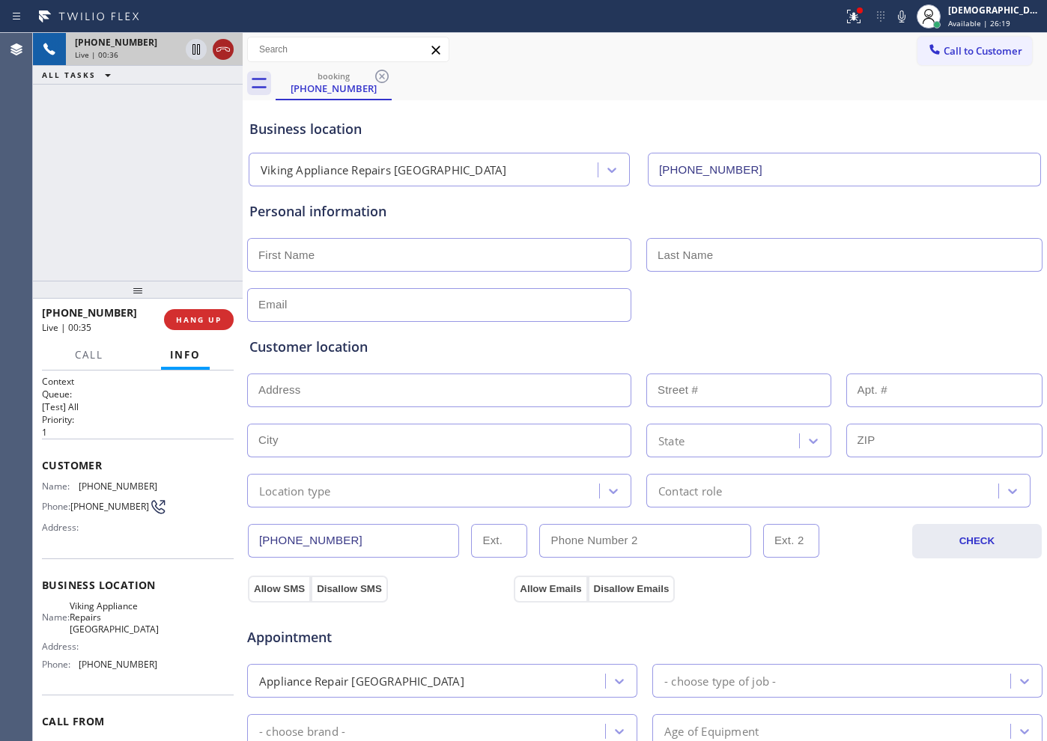
click at [225, 47] on icon at bounding box center [223, 49] width 18 height 18
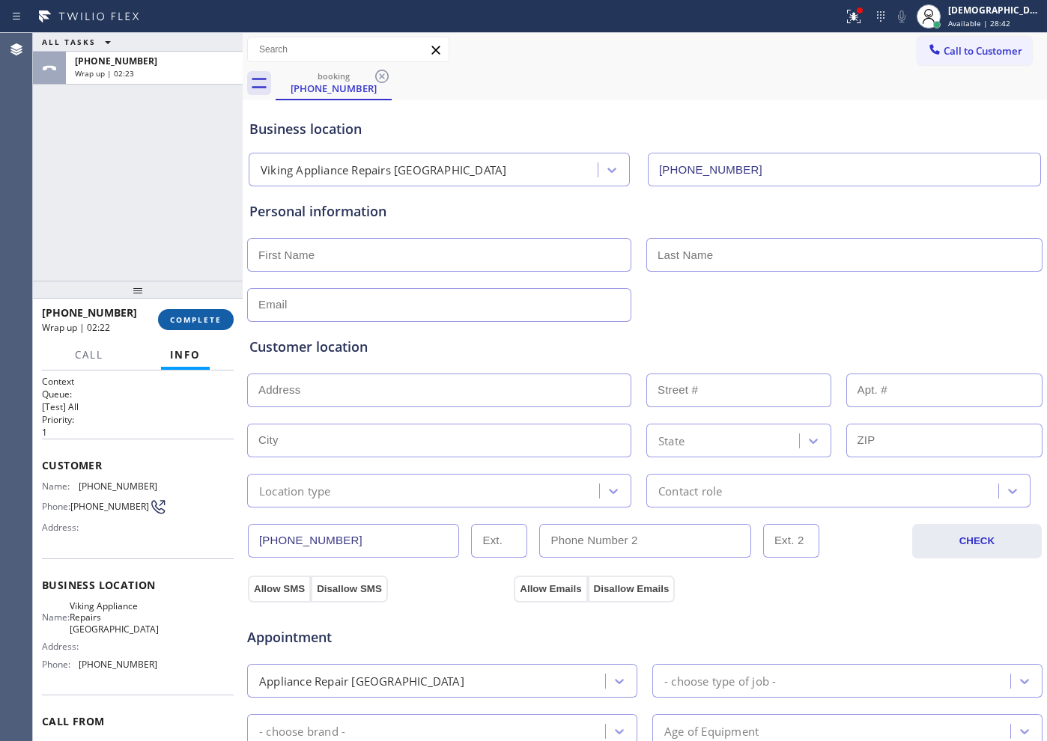
click at [219, 321] on span "COMPLETE" at bounding box center [196, 320] width 52 height 10
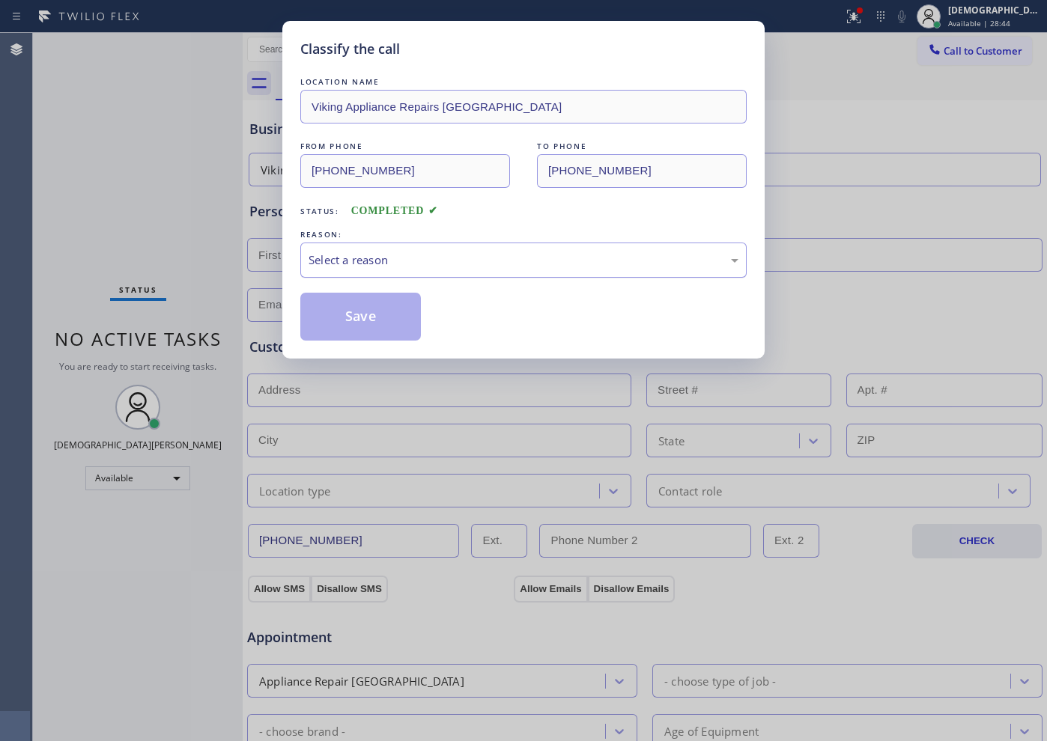
click at [367, 258] on div "Select a reason" at bounding box center [524, 260] width 430 height 17
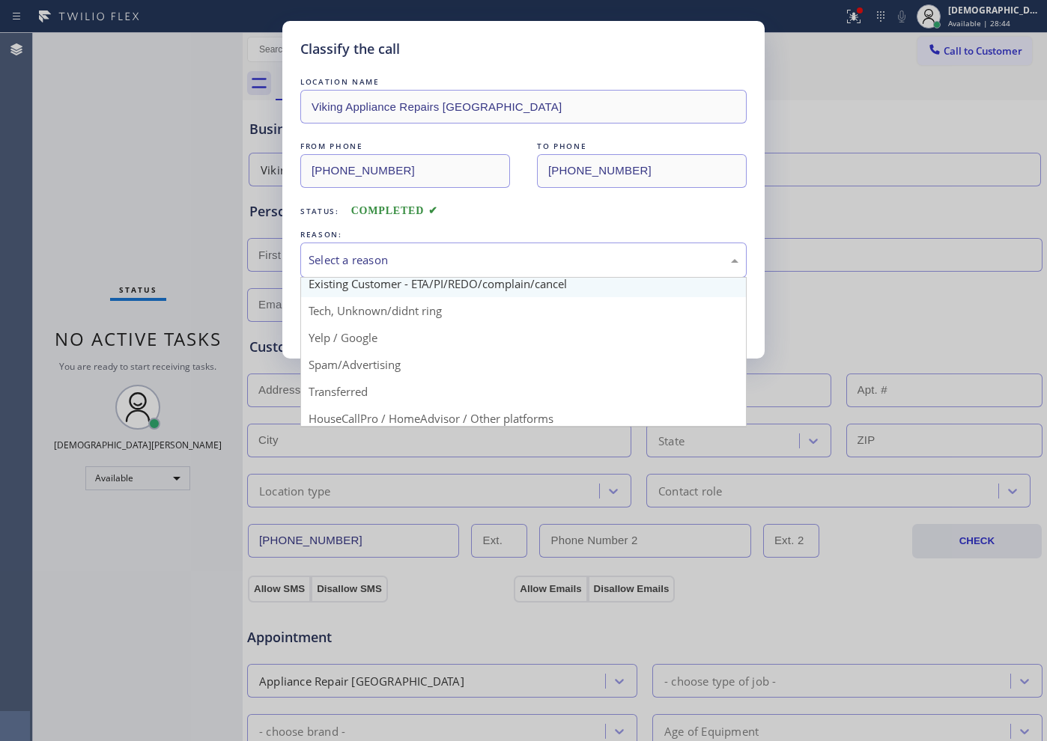
scroll to position [94, 0]
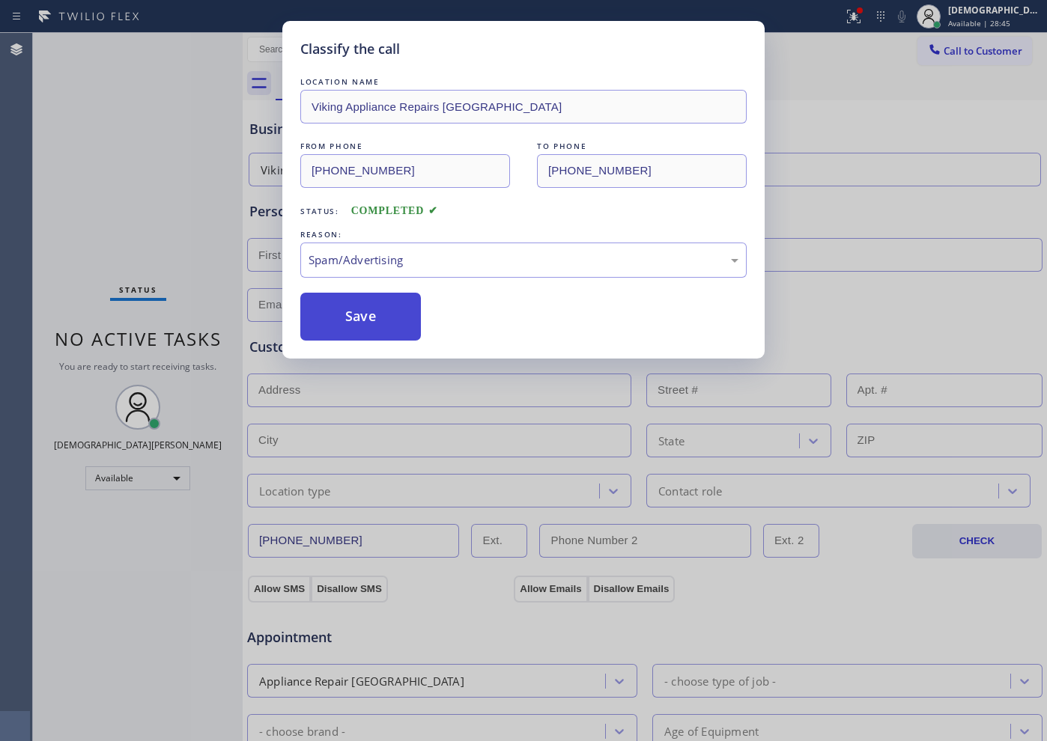
click at [374, 324] on button "Save" at bounding box center [360, 317] width 121 height 48
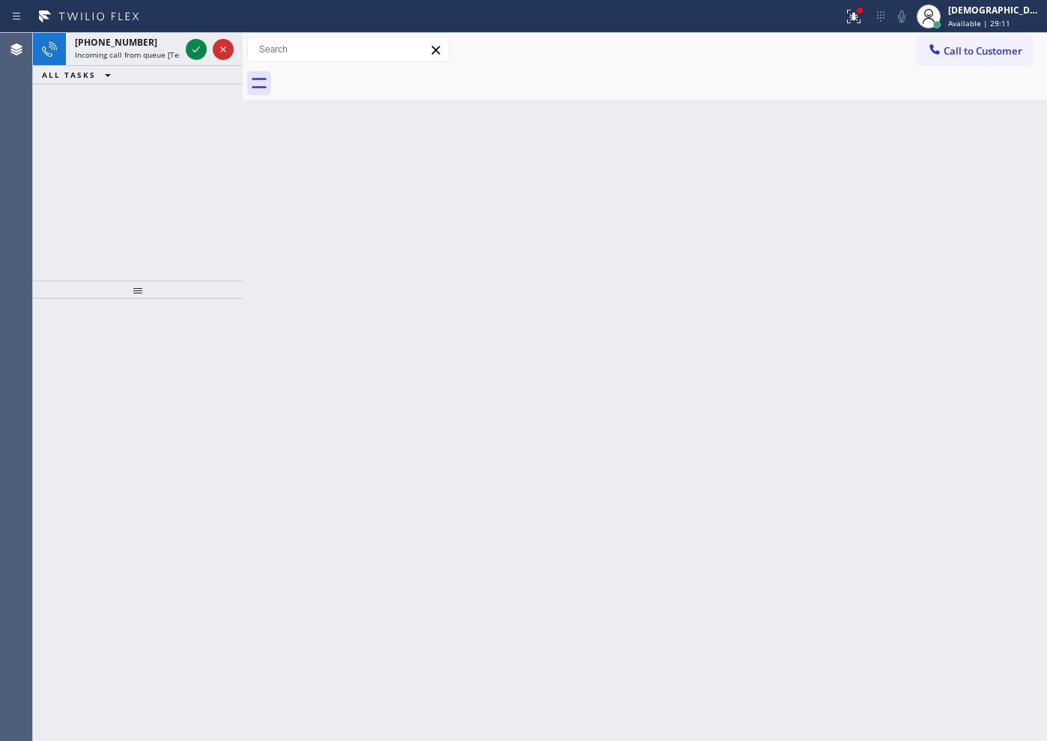
drag, startPoint x: 144, startPoint y: 173, endPoint x: 174, endPoint y: 143, distance: 42.9
click at [144, 173] on div "[PHONE_NUMBER] Incoming call from queue [Test] All ALL TASKS ALL TASKS ACTIVE T…" at bounding box center [138, 157] width 210 height 248
click at [193, 55] on icon at bounding box center [196, 49] width 18 height 18
click at [153, 180] on div "[PHONE_NUMBER] Incoming call from queue [Test] All ALL TASKS ALL TASKS ACTIVE T…" at bounding box center [138, 157] width 210 height 248
click at [199, 44] on icon at bounding box center [196, 49] width 18 height 18
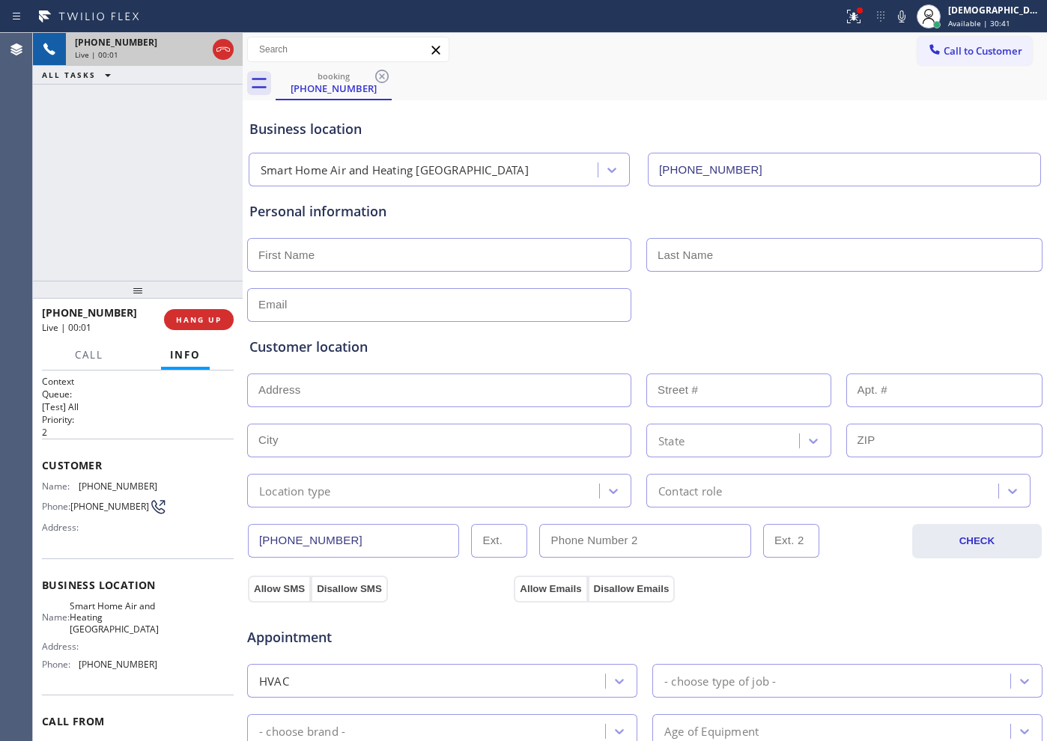
type input "[PHONE_NUMBER]"
click at [227, 48] on icon at bounding box center [223, 49] width 18 height 18
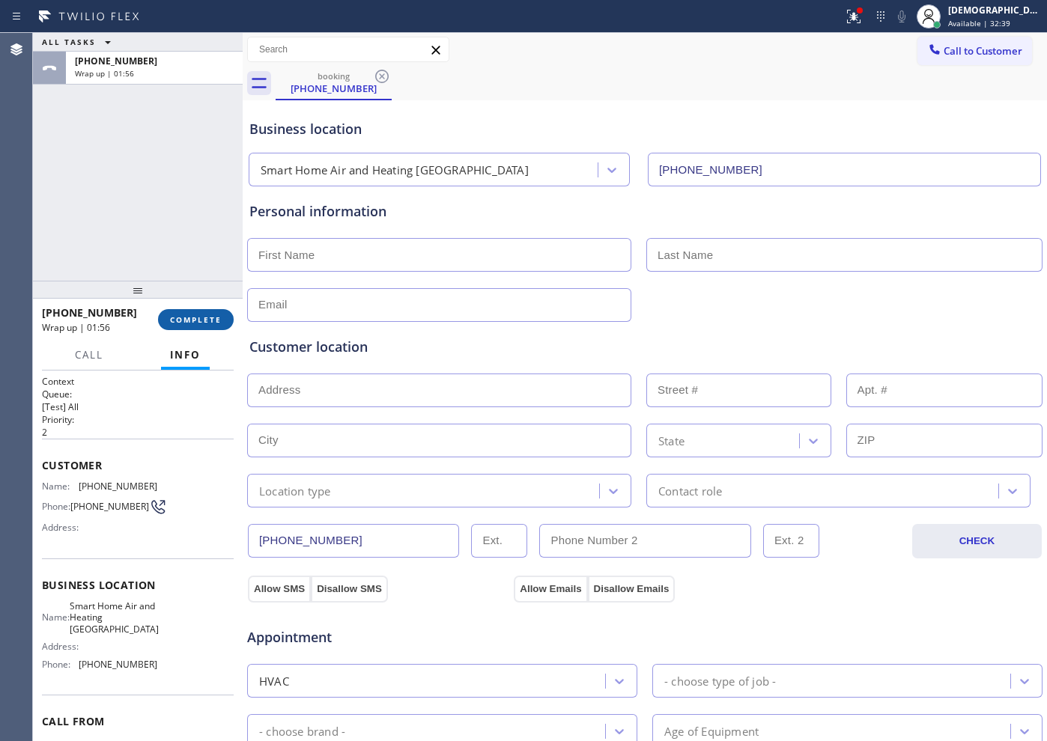
click at [218, 321] on span "COMPLETE" at bounding box center [196, 320] width 52 height 10
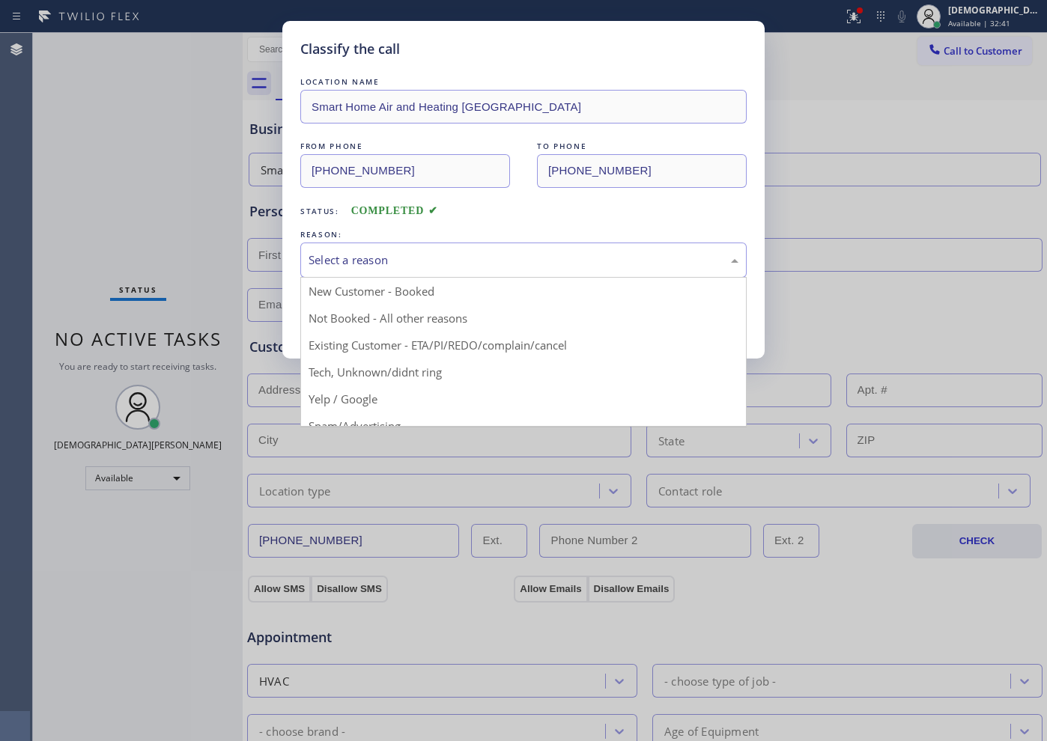
click at [386, 270] on div "Select a reason" at bounding box center [523, 260] width 446 height 35
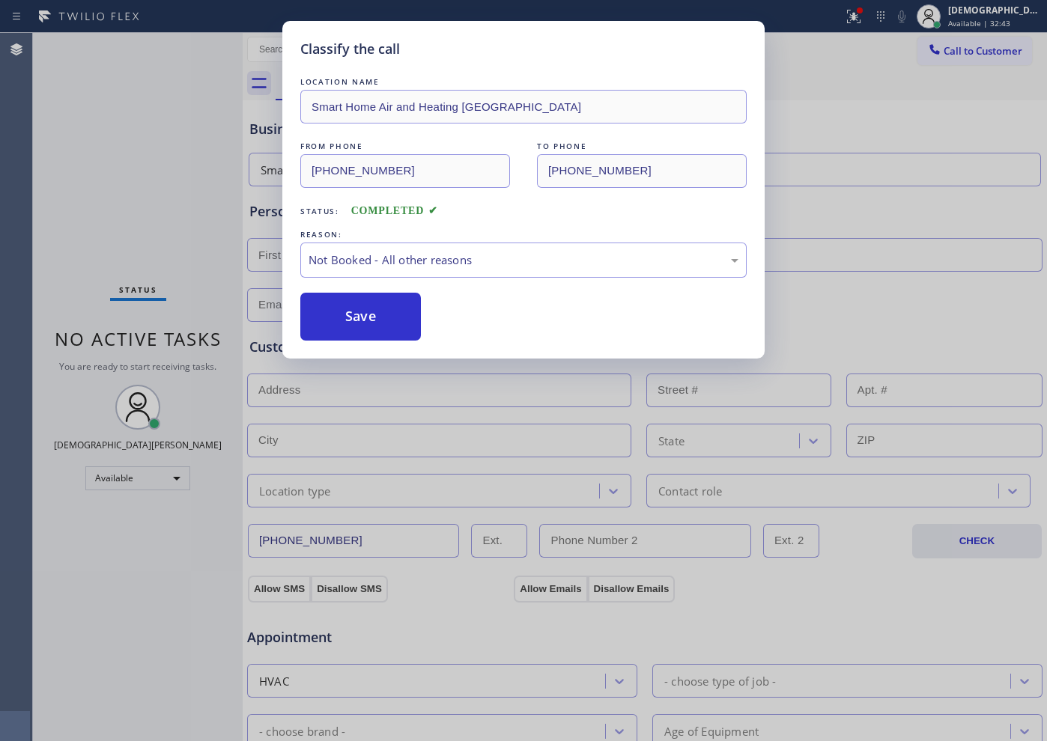
click at [370, 312] on button "Save" at bounding box center [360, 317] width 121 height 48
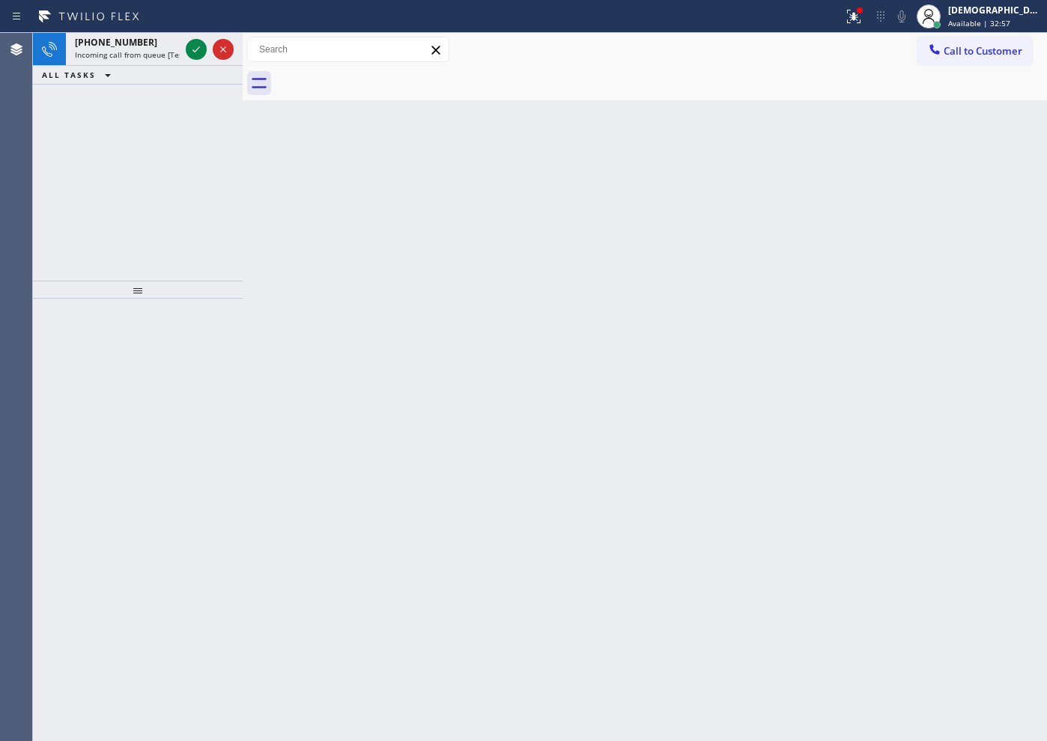
drag, startPoint x: 97, startPoint y: 113, endPoint x: 110, endPoint y: 110, distance: 13.8
click at [97, 113] on div "[PHONE_NUMBER] Incoming call from queue [Test] All ALL TASKS ALL TASKS ACTIVE T…" at bounding box center [138, 157] width 210 height 248
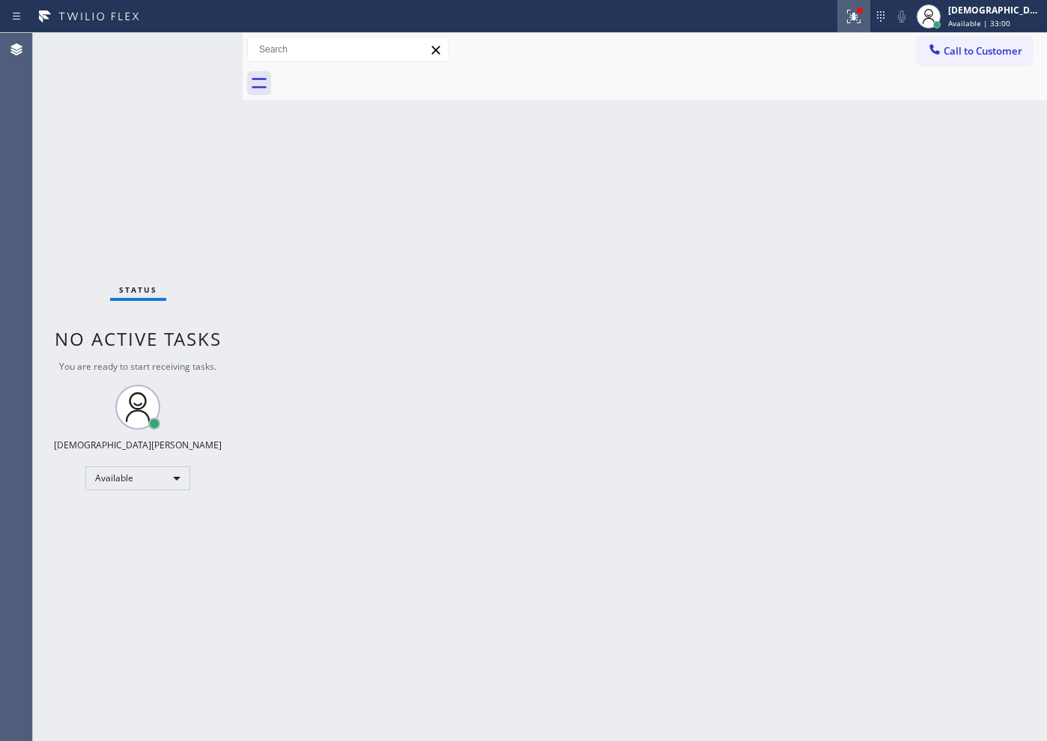
click at [866, 25] on button at bounding box center [853, 16] width 33 height 33
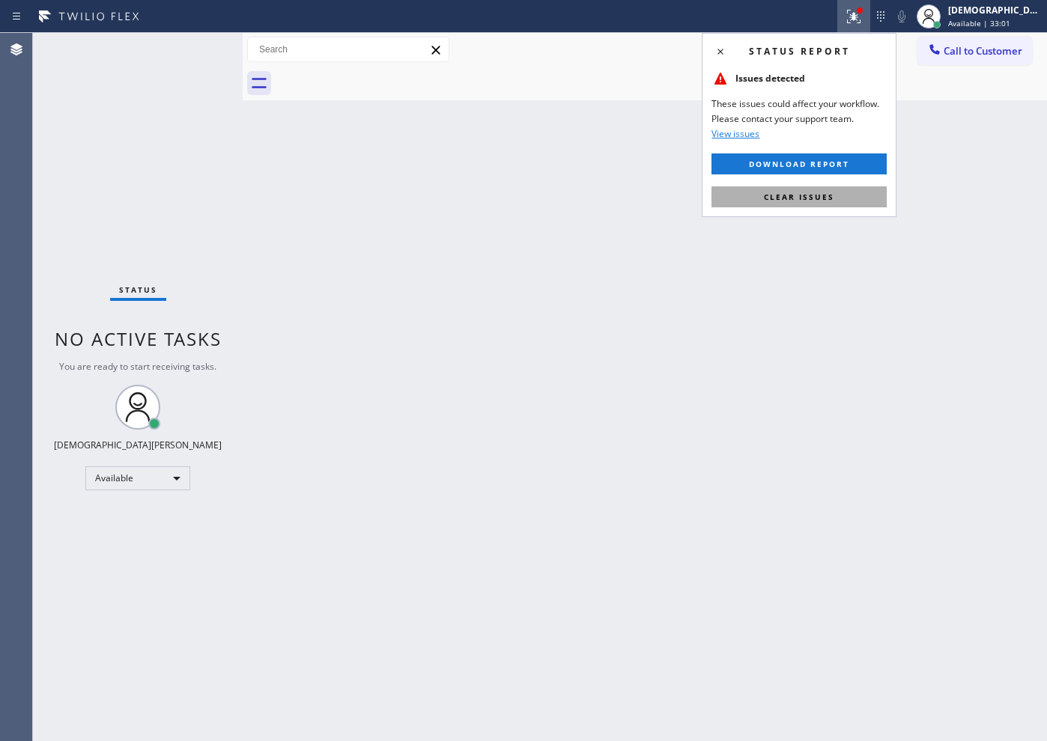
click at [816, 197] on span "Clear issues" at bounding box center [799, 197] width 70 height 10
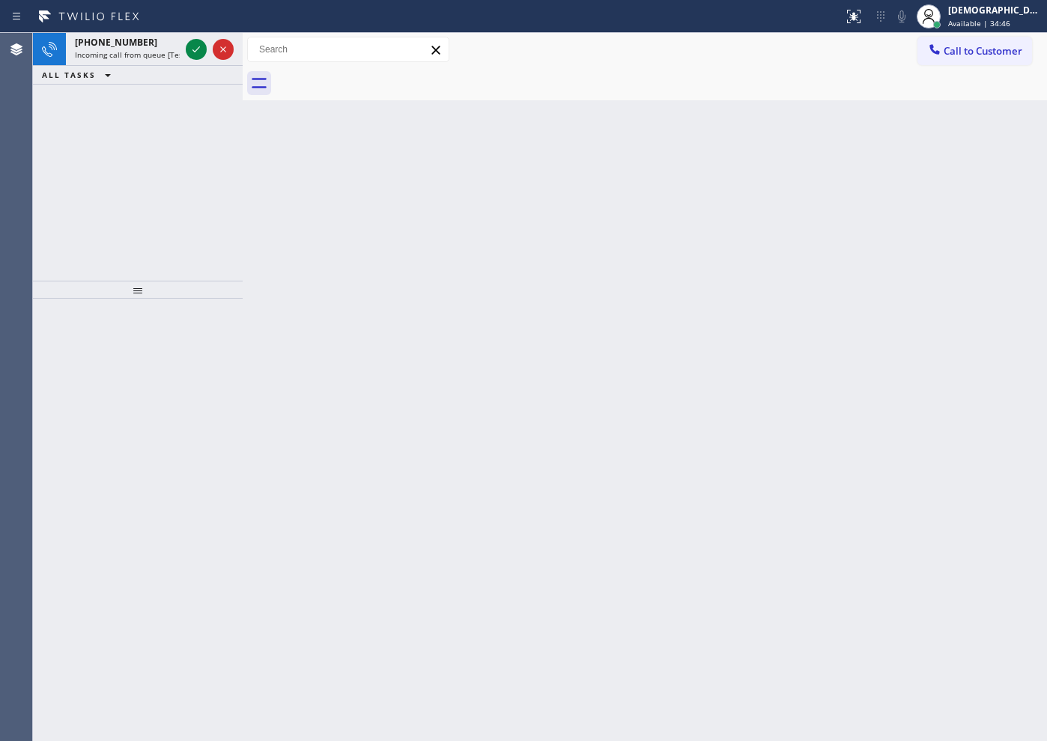
click at [108, 242] on div "[PHONE_NUMBER] Incoming call from queue [Test] All ALL TASKS ALL TASKS ACTIVE T…" at bounding box center [138, 157] width 210 height 248
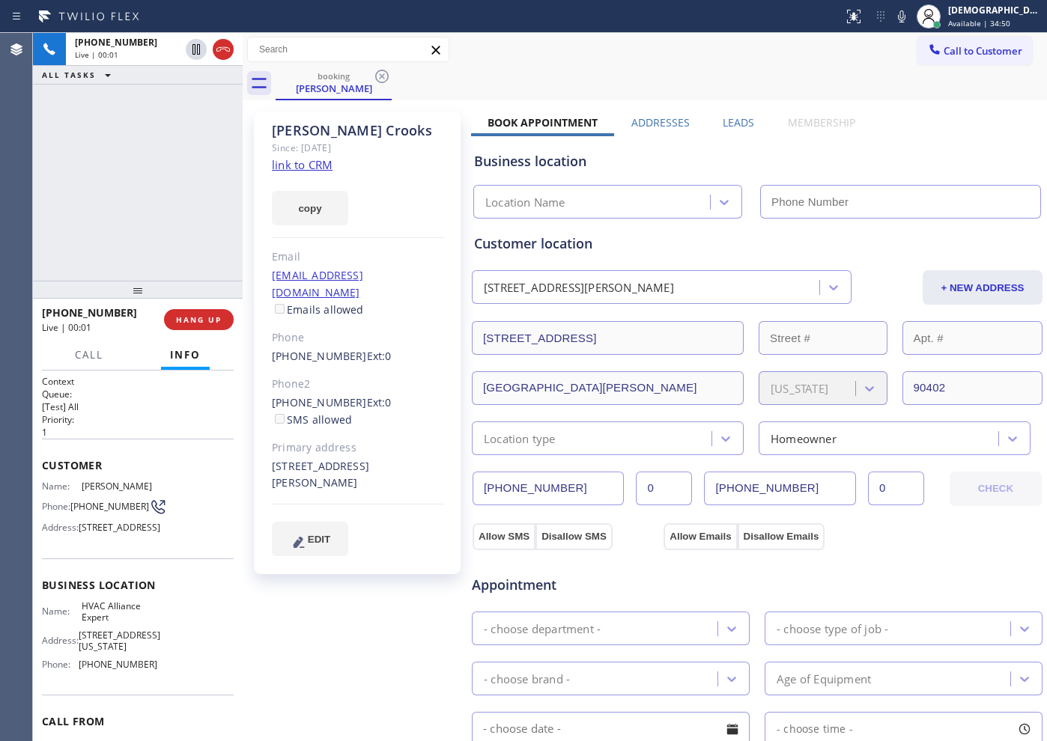
type input "[PHONE_NUMBER]"
click at [321, 164] on link "link to CRM" at bounding box center [302, 164] width 61 height 15
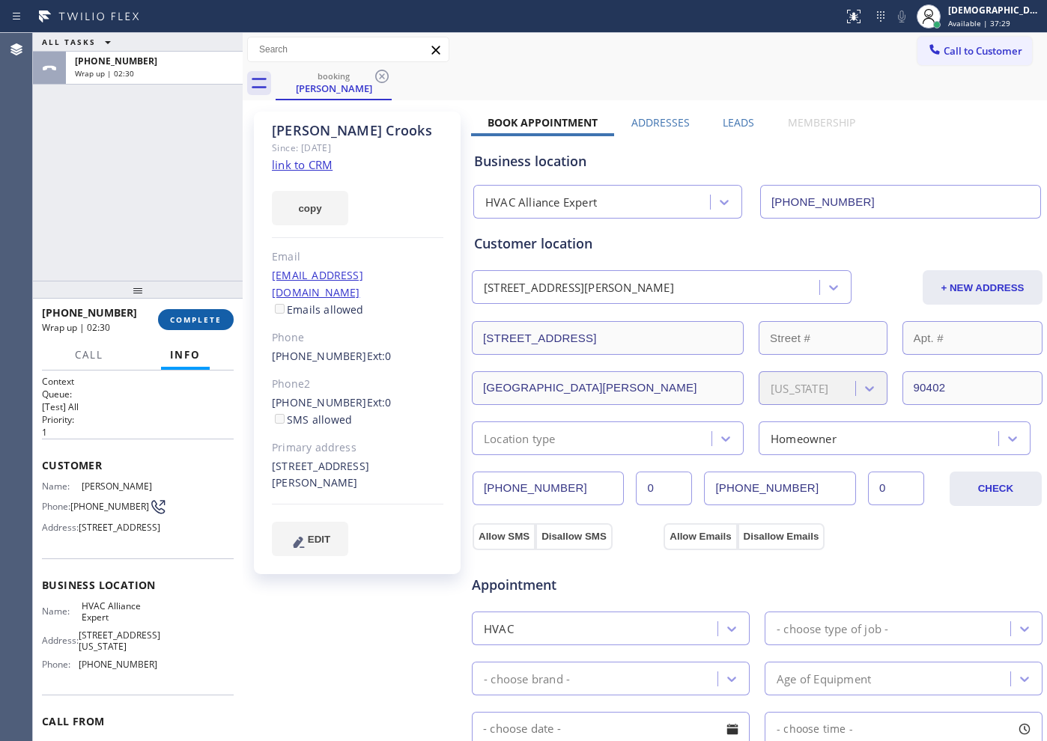
click at [166, 325] on button "COMPLETE" at bounding box center [196, 319] width 76 height 21
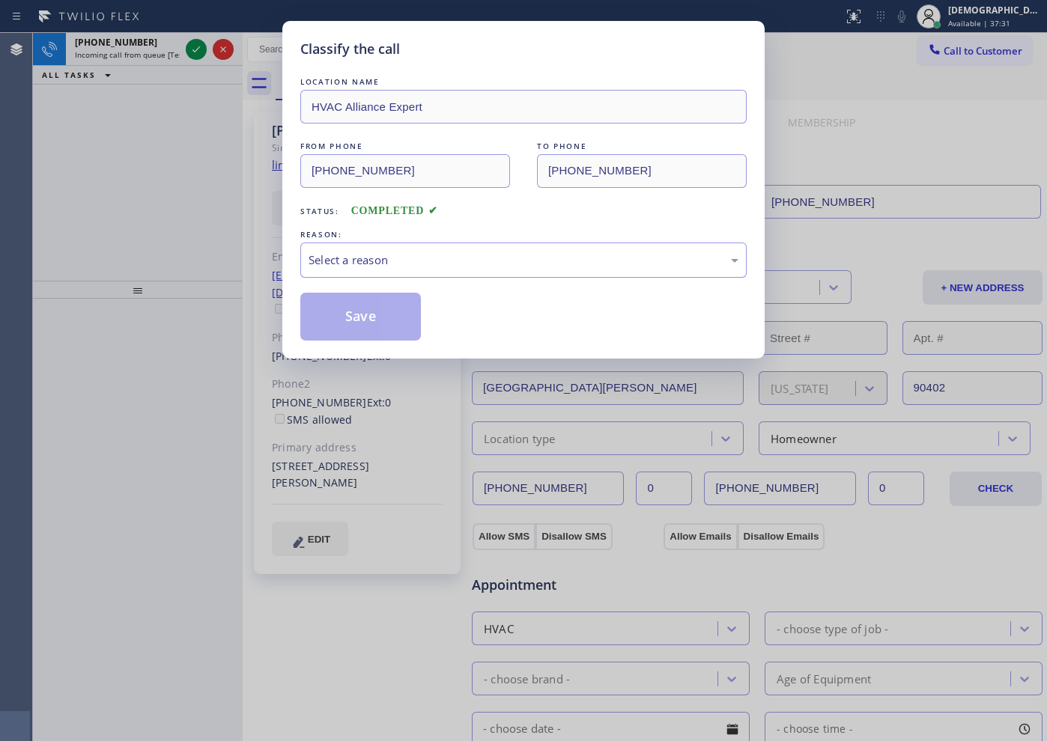
click at [373, 252] on div "Select a reason" at bounding box center [524, 260] width 430 height 17
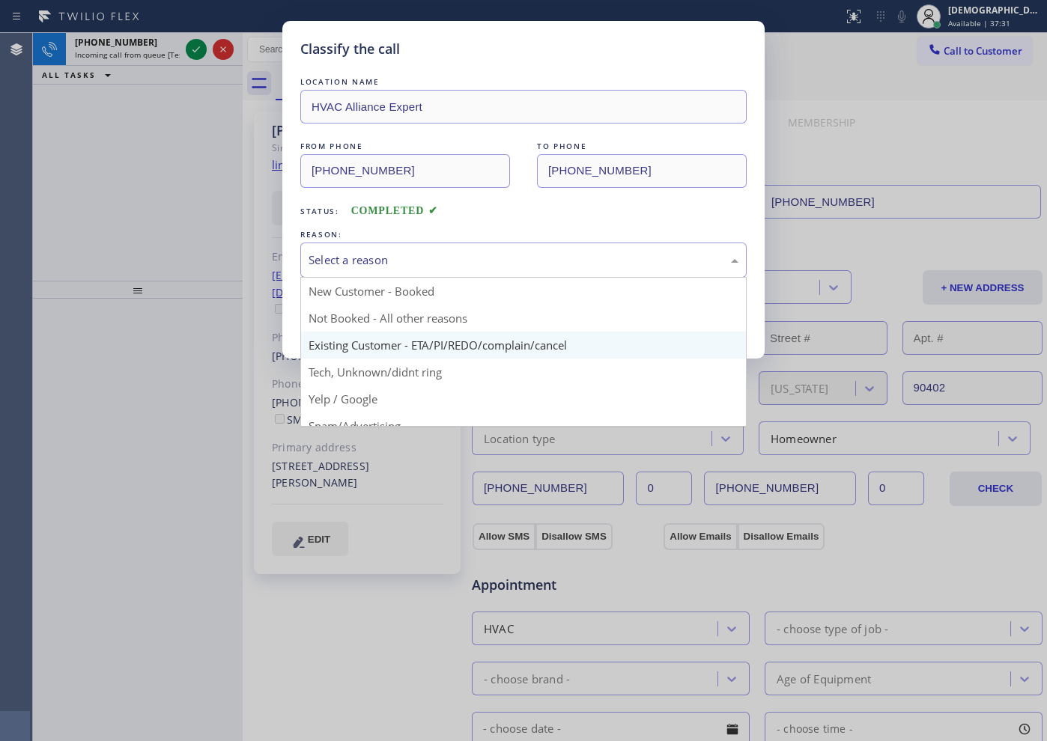
scroll to position [94, 0]
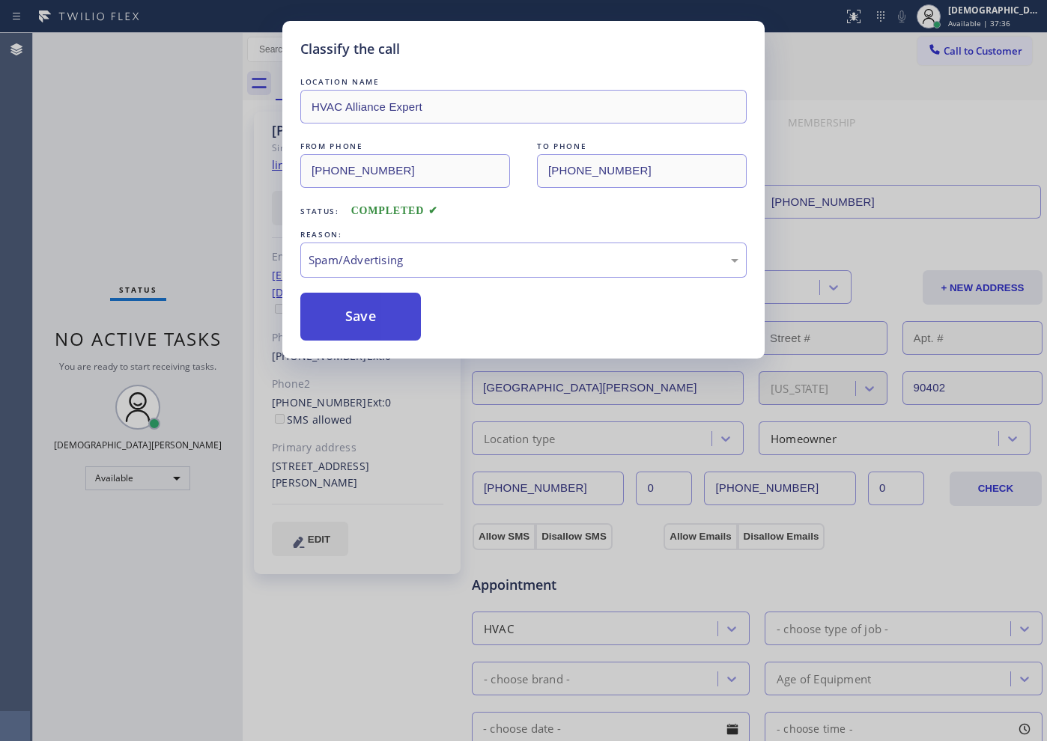
click at [380, 314] on button "Save" at bounding box center [360, 317] width 121 height 48
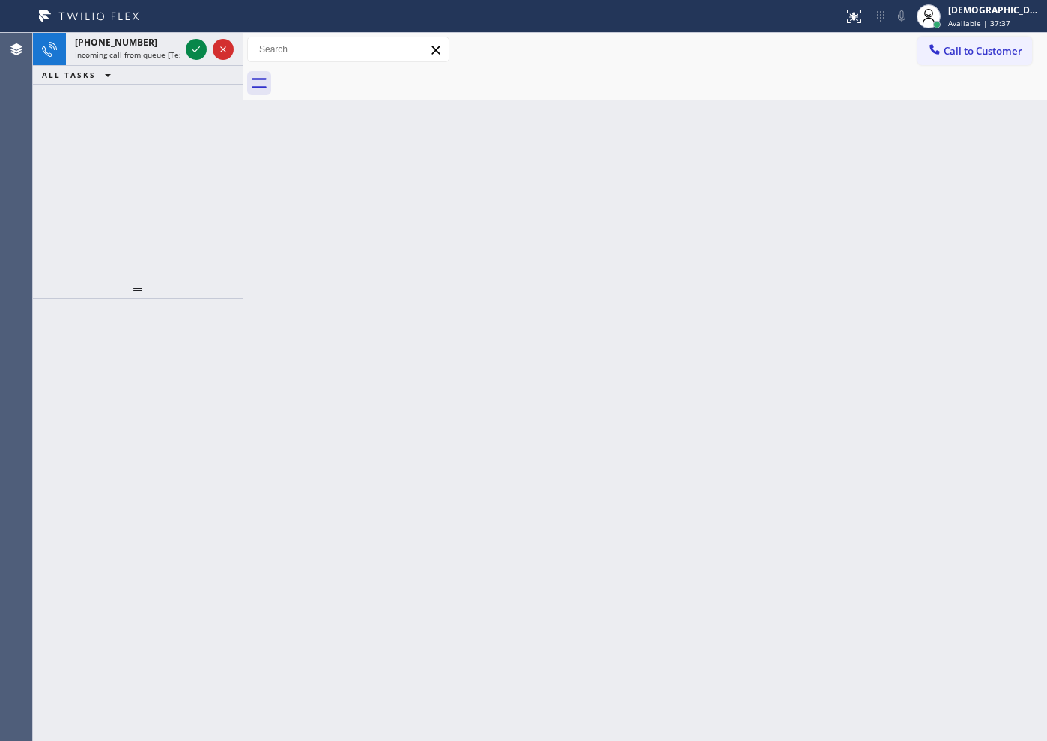
click at [195, 30] on div "Status report No issues detected If you experience an issue, please download th…" at bounding box center [523, 16] width 1047 height 33
click at [192, 44] on icon at bounding box center [196, 49] width 18 height 18
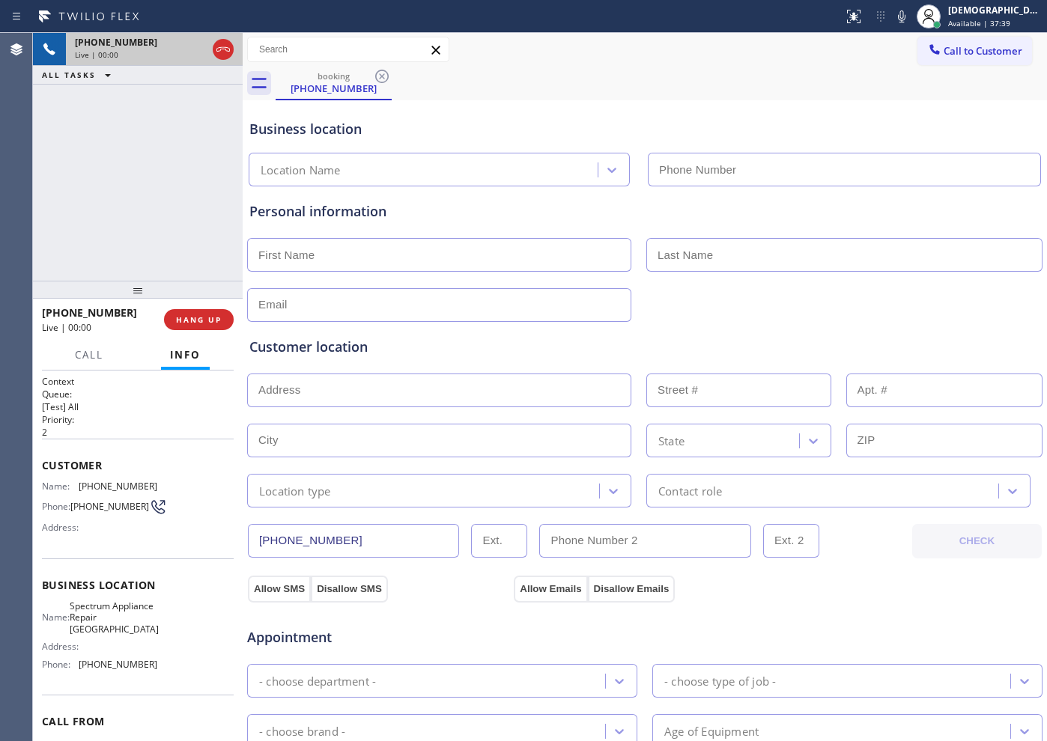
type input "[PHONE_NUMBER]"
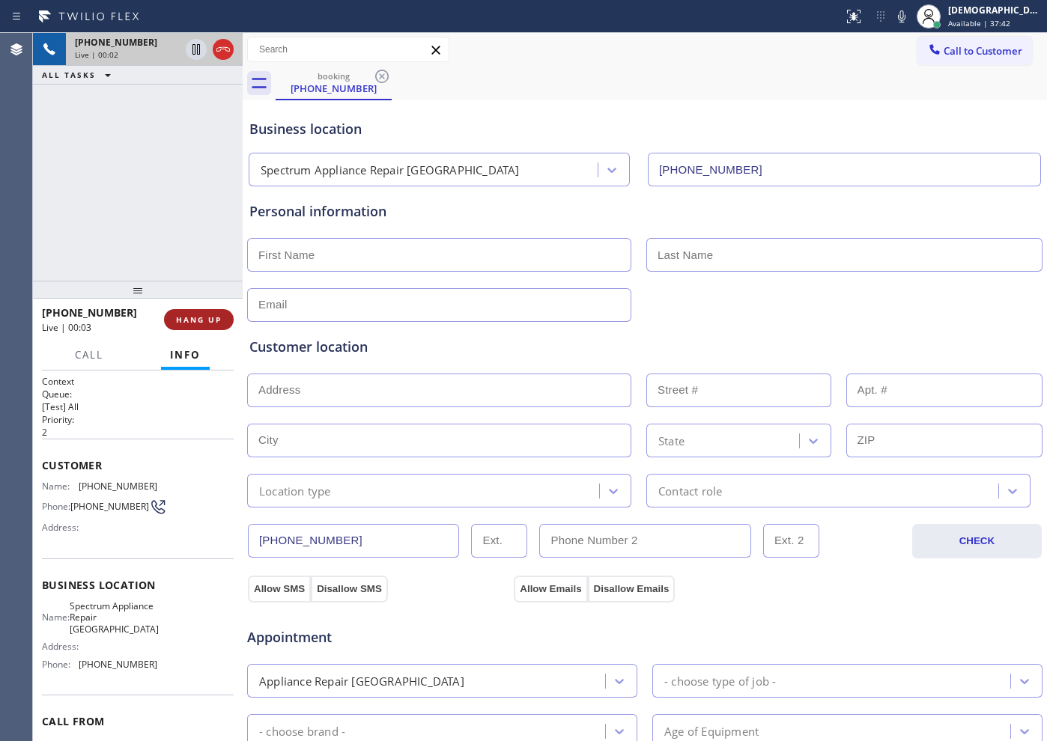
click at [206, 319] on span "HANG UP" at bounding box center [199, 320] width 46 height 10
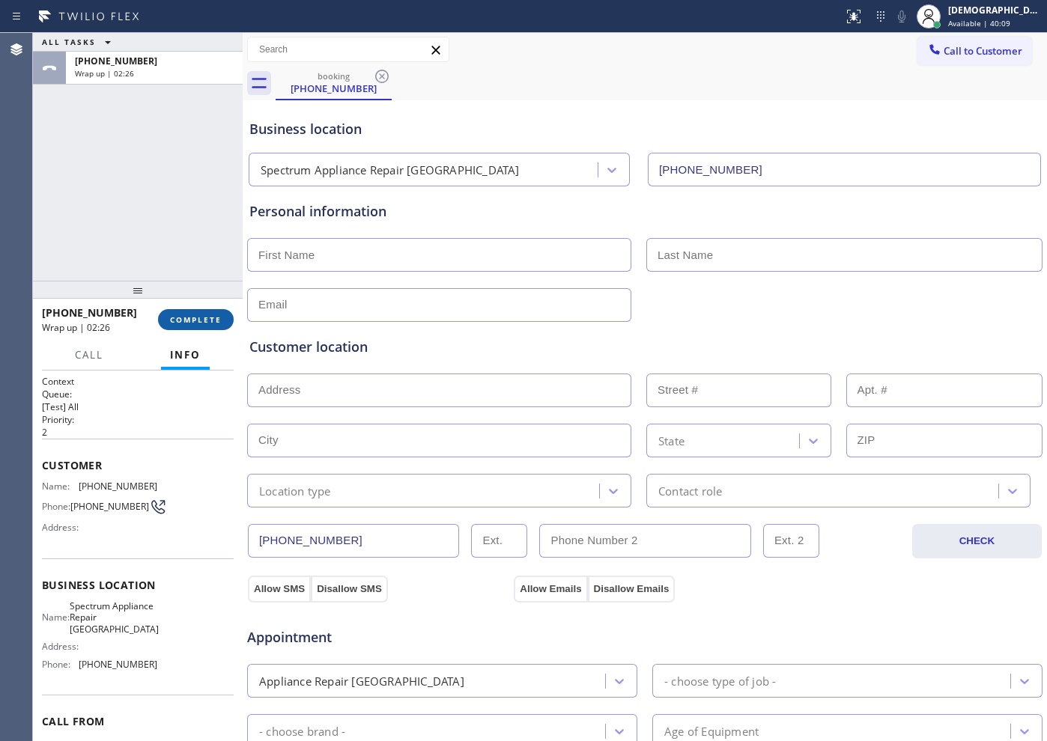
click at [204, 318] on span "COMPLETE" at bounding box center [196, 320] width 52 height 10
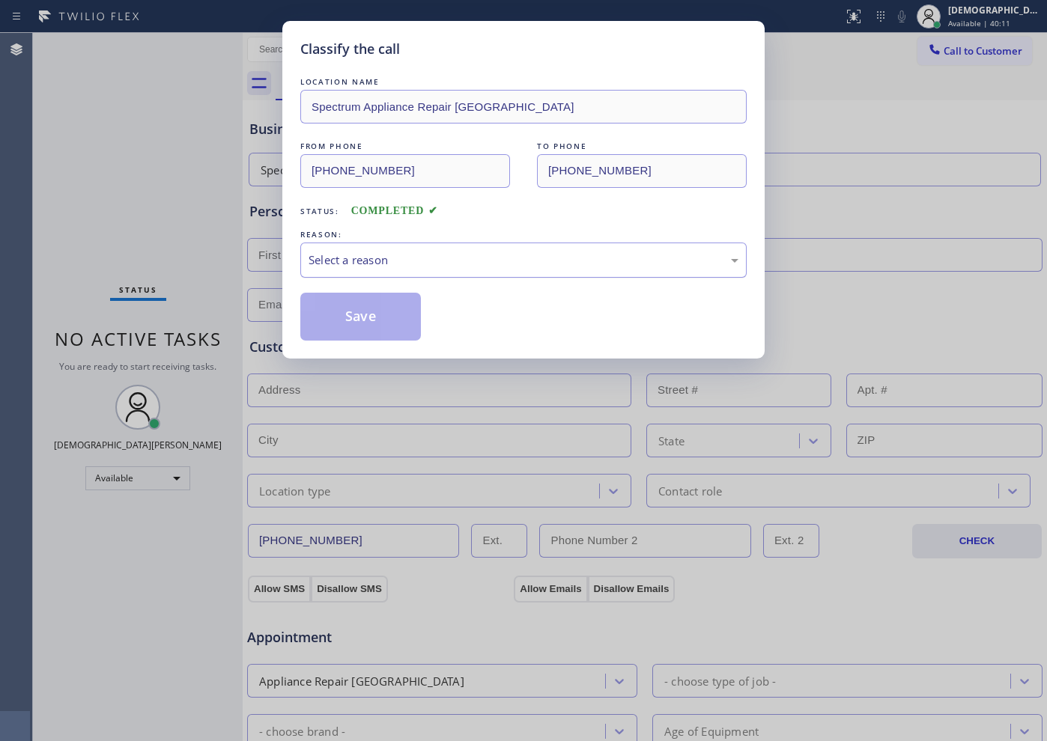
click at [445, 267] on div "Select a reason" at bounding box center [524, 260] width 430 height 17
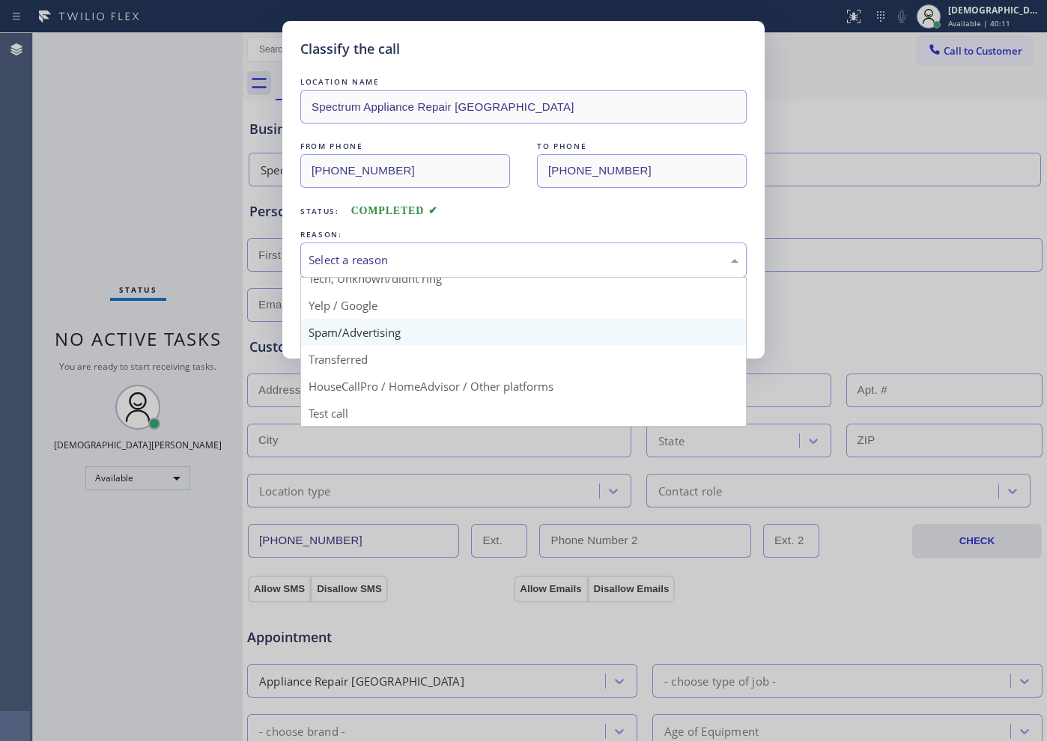
scroll to position [94, 0]
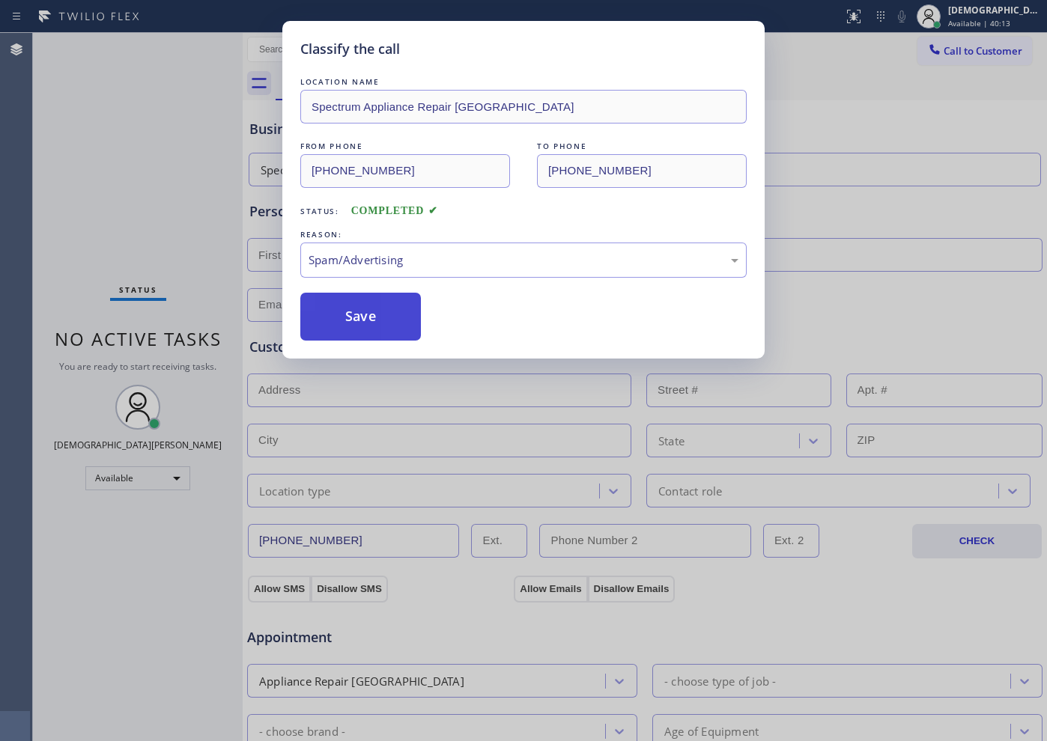
click at [386, 321] on button "Save" at bounding box center [360, 317] width 121 height 48
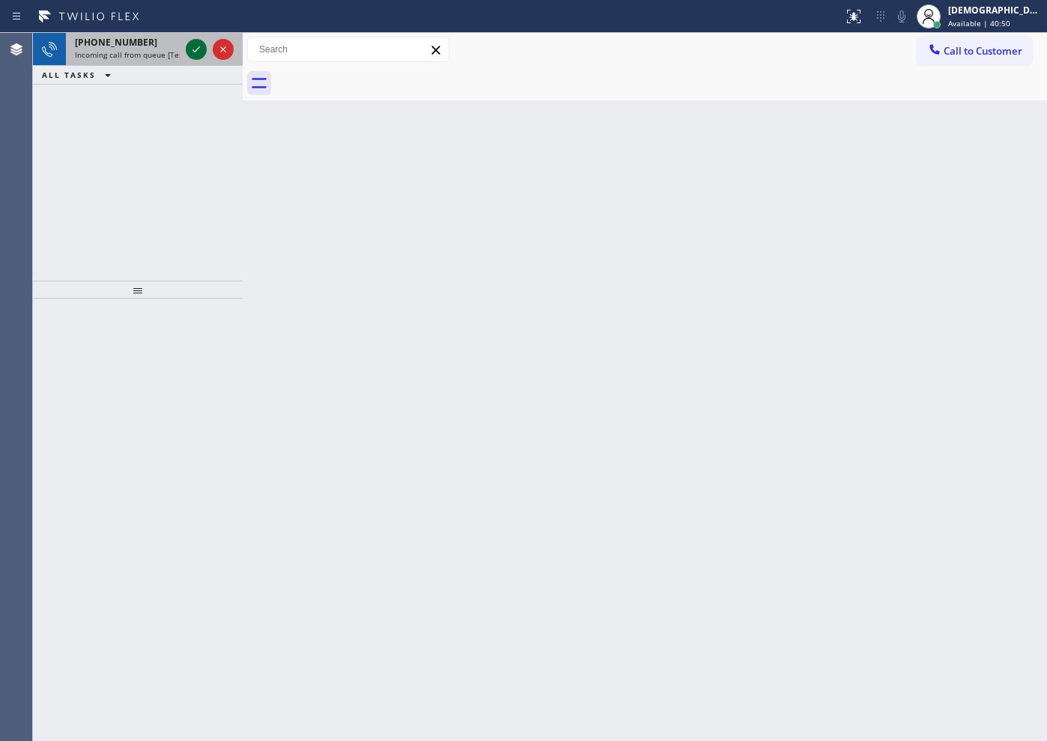
click at [194, 48] on icon at bounding box center [196, 49] width 18 height 18
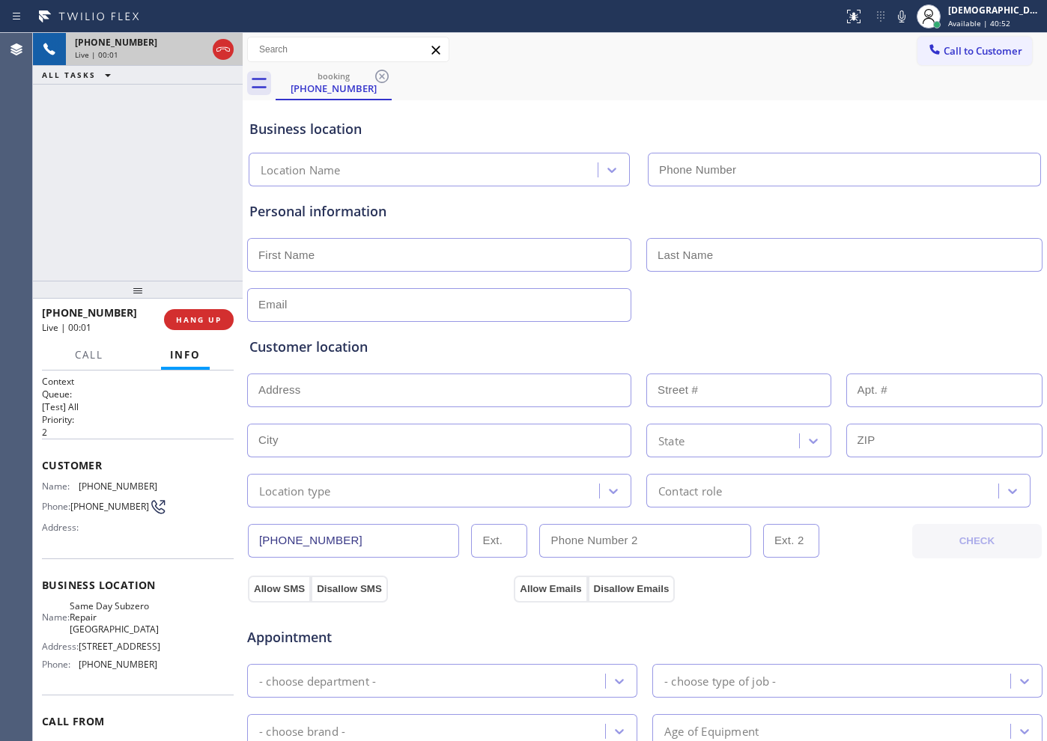
type input "[PHONE_NUMBER]"
click at [223, 51] on icon at bounding box center [223, 49] width 18 height 18
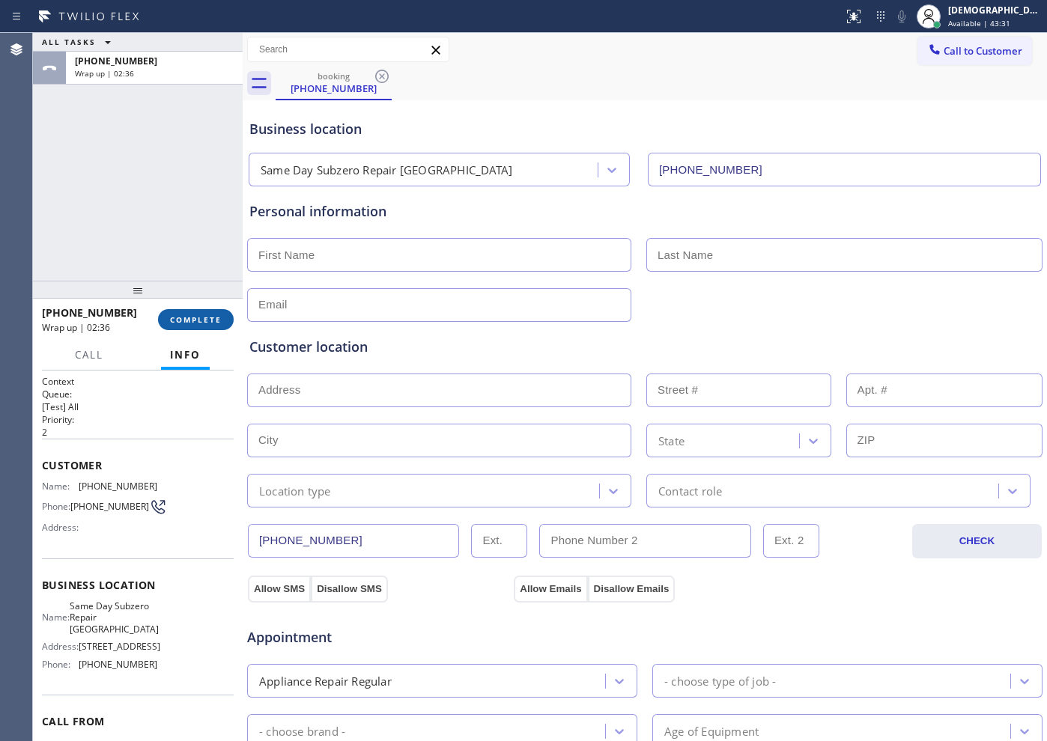
click at [221, 320] on span "COMPLETE" at bounding box center [196, 320] width 52 height 10
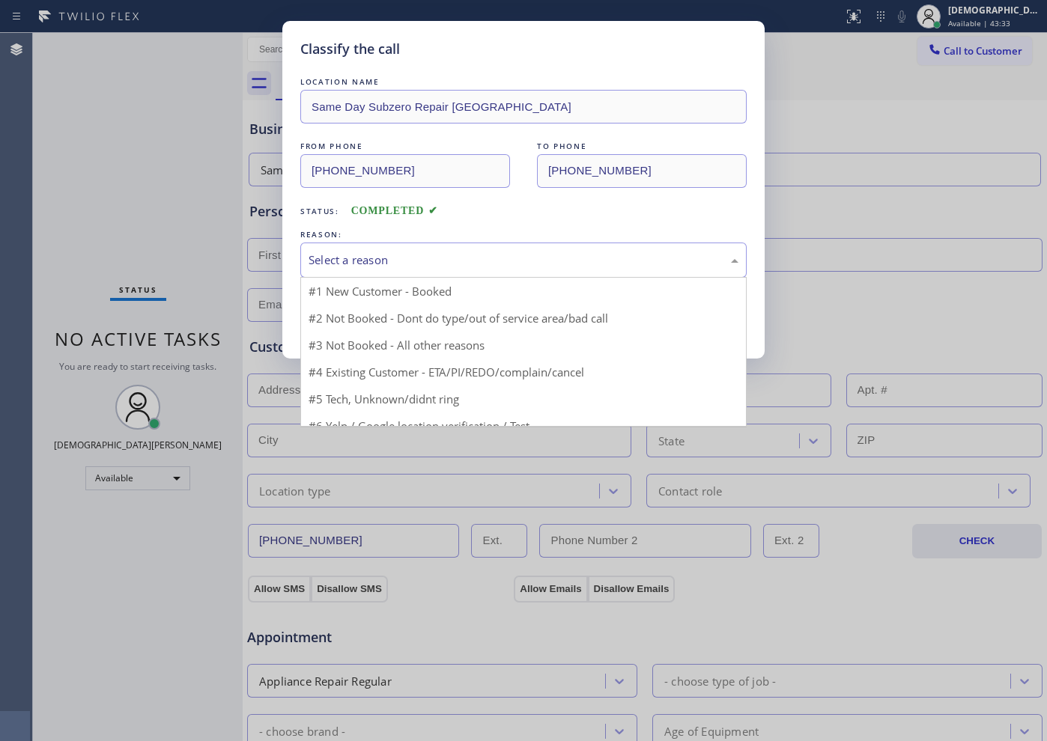
click at [456, 259] on div "Select a reason" at bounding box center [524, 260] width 430 height 17
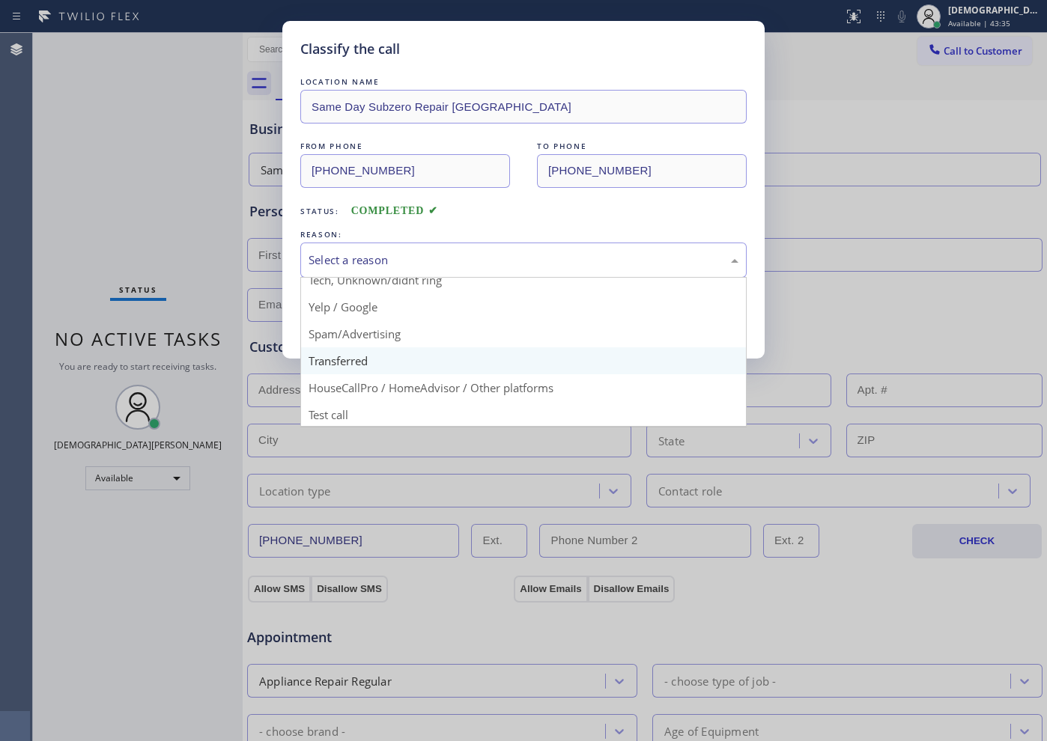
scroll to position [94, 0]
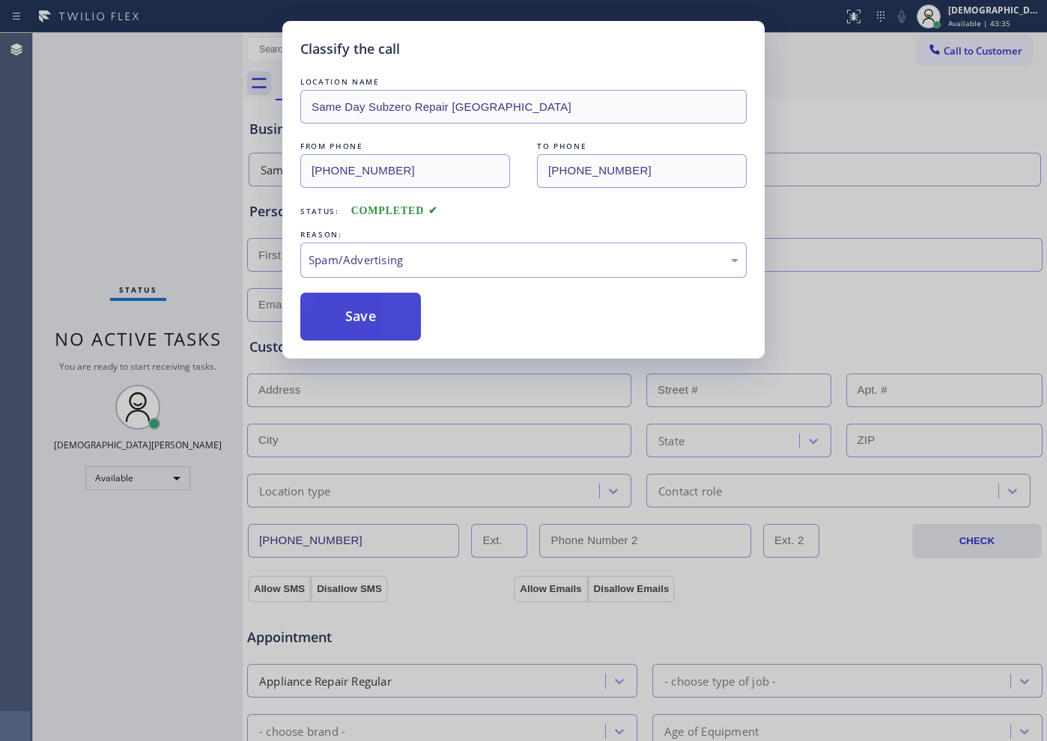
click at [366, 313] on button "Save" at bounding box center [360, 317] width 121 height 48
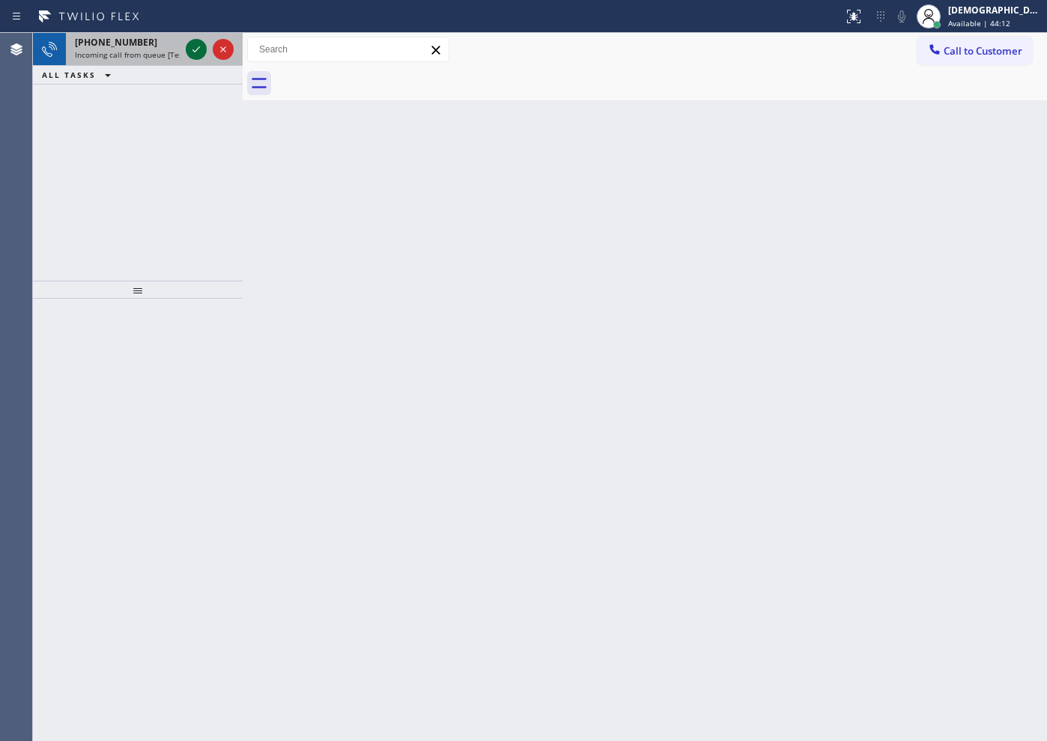
click at [192, 44] on icon at bounding box center [196, 49] width 18 height 18
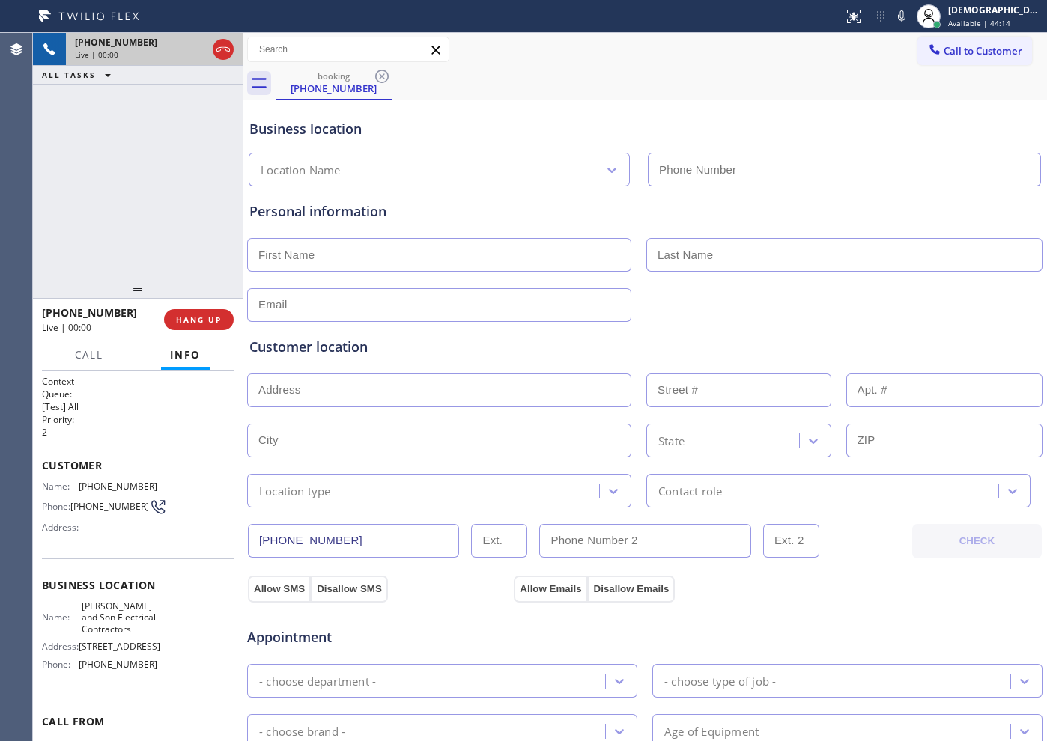
type input "[PHONE_NUMBER]"
click at [216, 50] on icon at bounding box center [223, 49] width 18 height 18
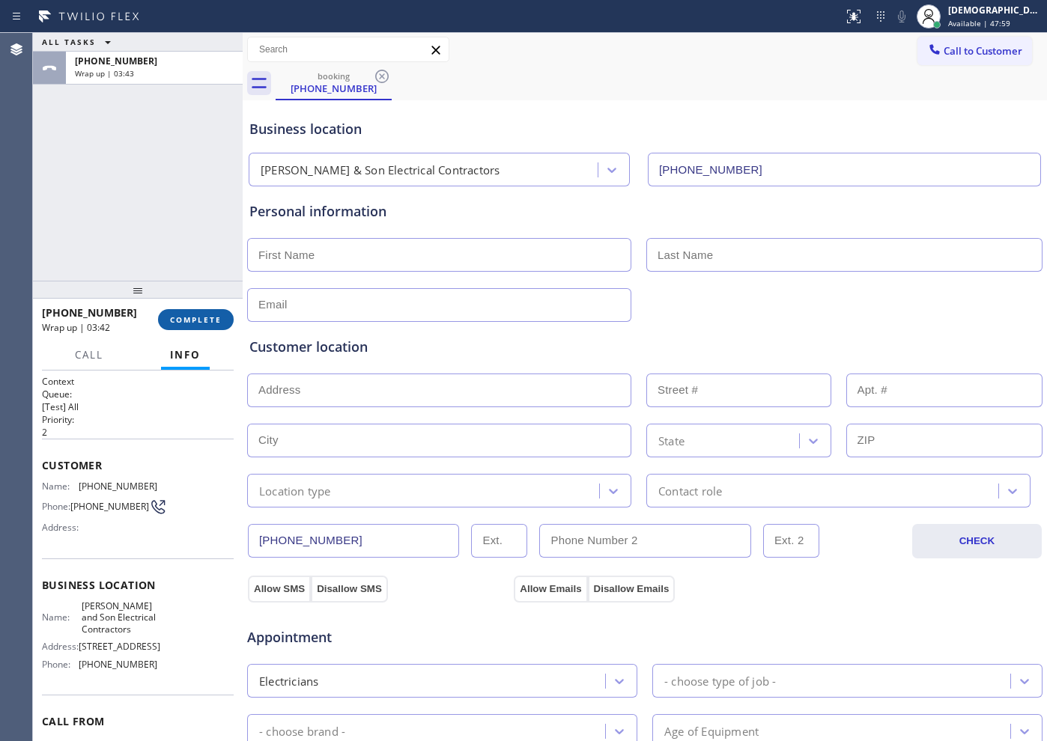
click at [201, 329] on button "COMPLETE" at bounding box center [196, 319] width 76 height 21
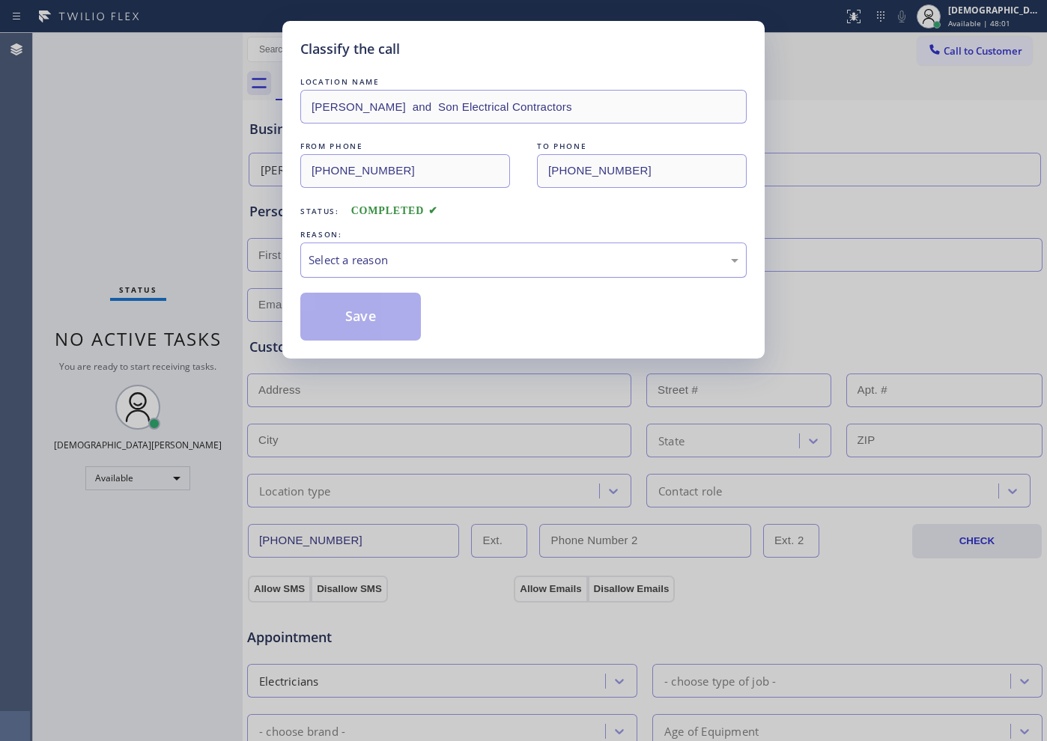
click at [365, 266] on div "Select a reason" at bounding box center [524, 260] width 430 height 17
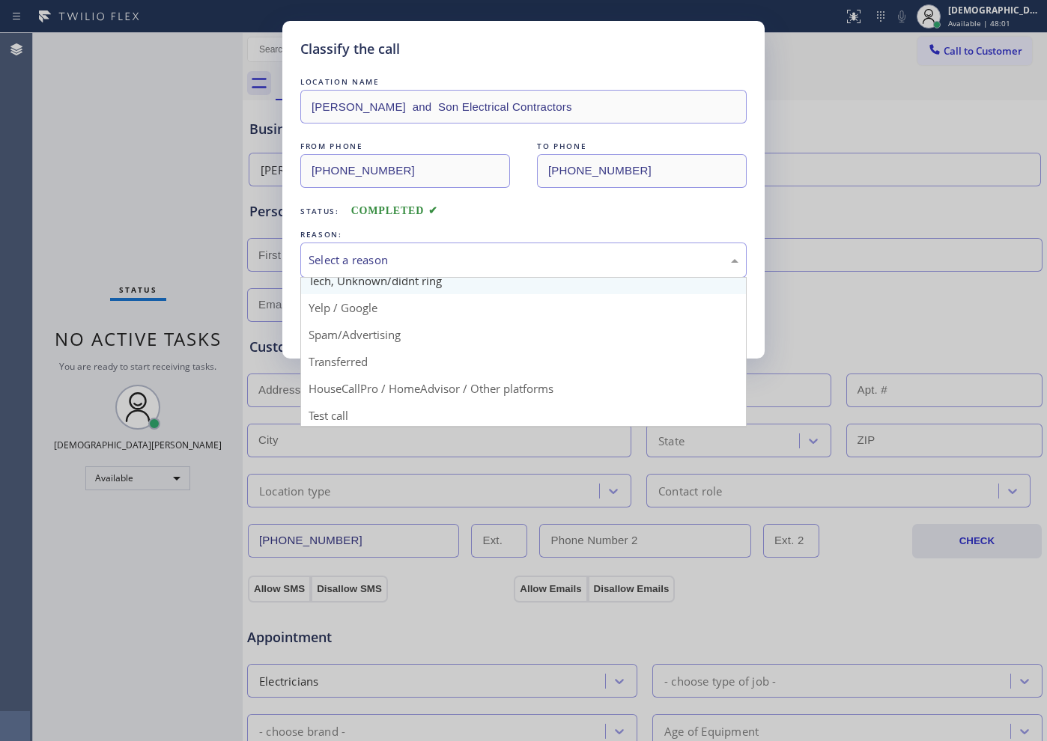
scroll to position [94, 0]
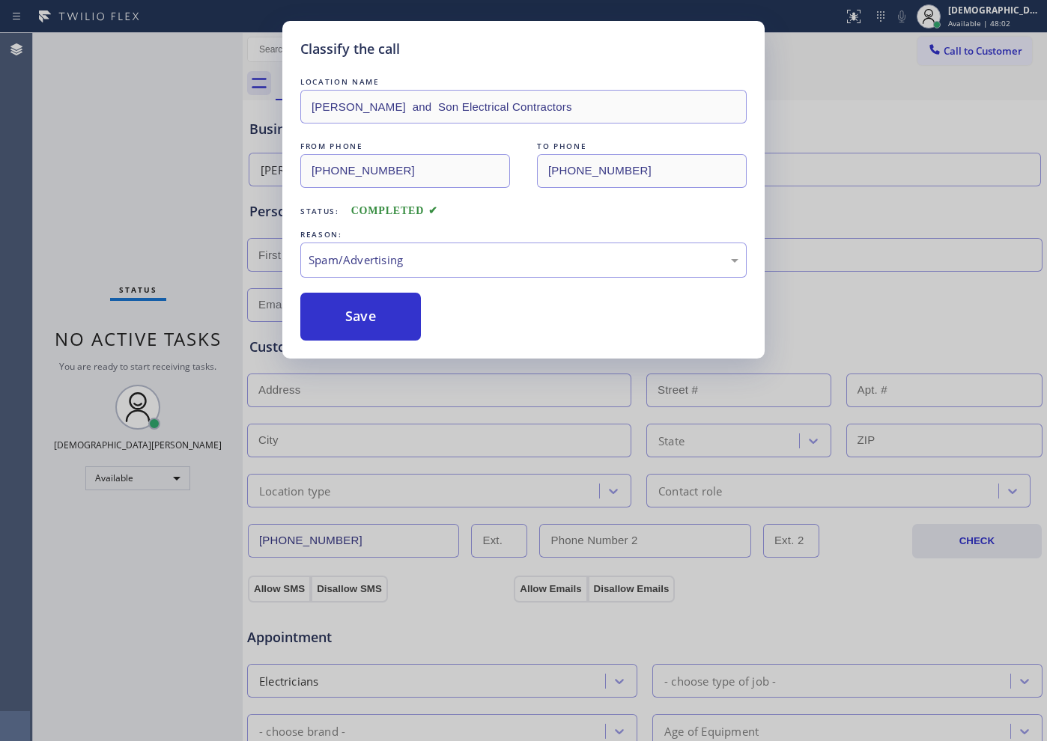
click at [361, 327] on button "Save" at bounding box center [360, 317] width 121 height 48
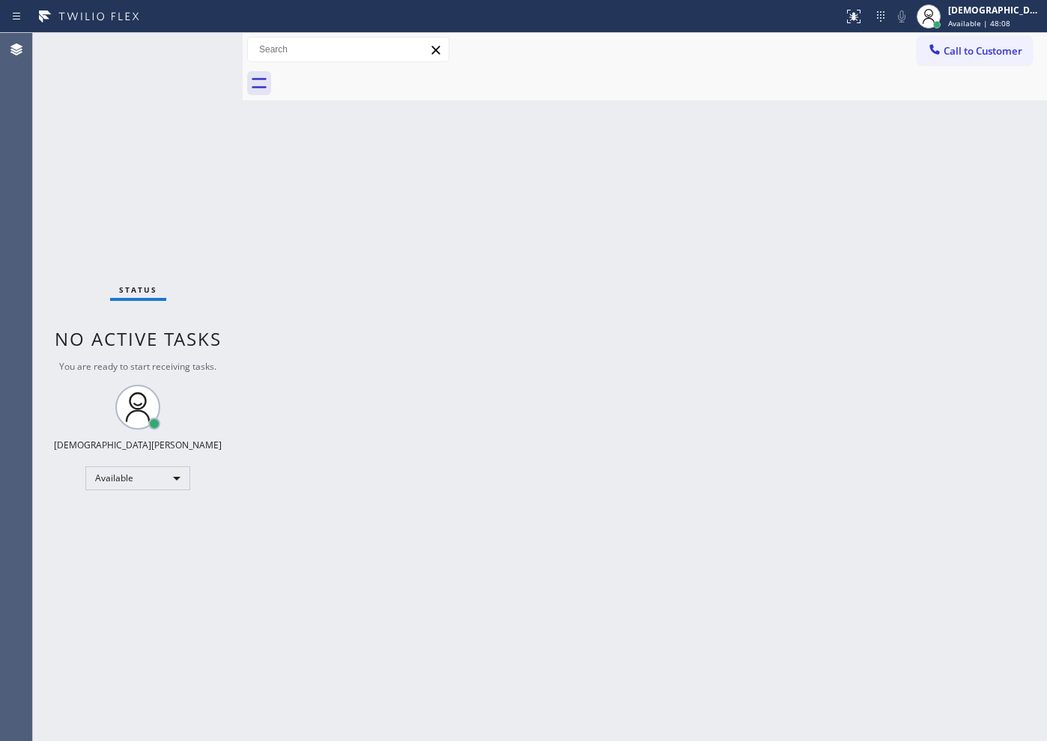
click at [200, 50] on div "Status No active tasks You are ready to start receiving tasks. Christian Cinco …" at bounding box center [138, 387] width 210 height 708
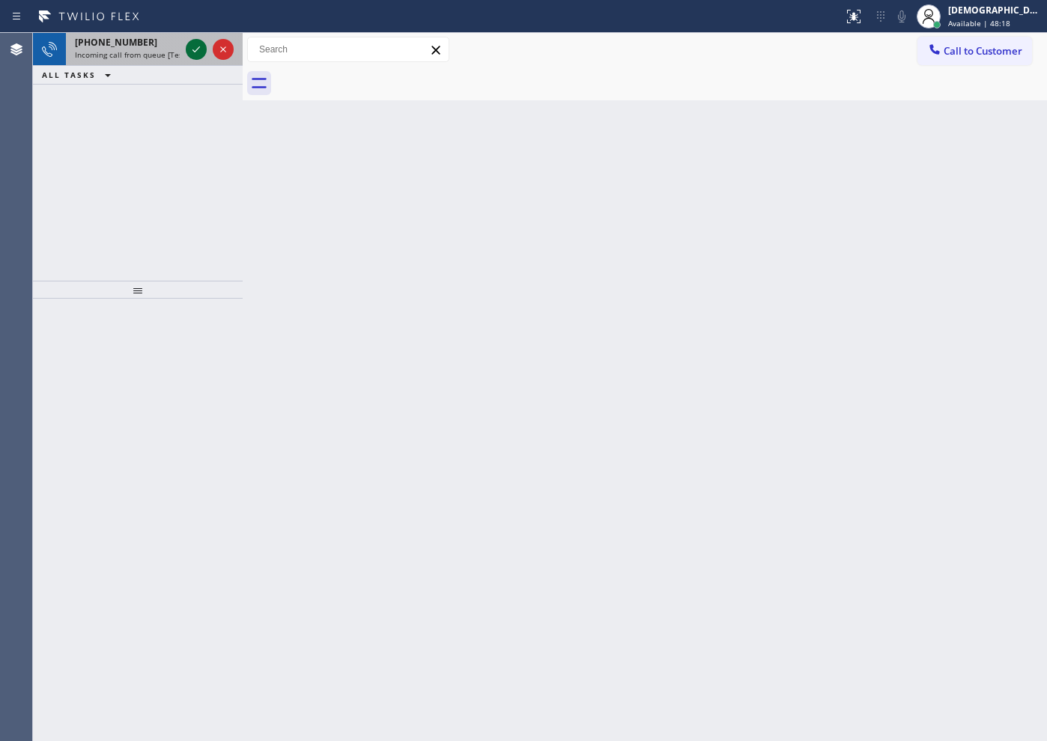
click at [200, 50] on icon at bounding box center [196, 49] width 18 height 18
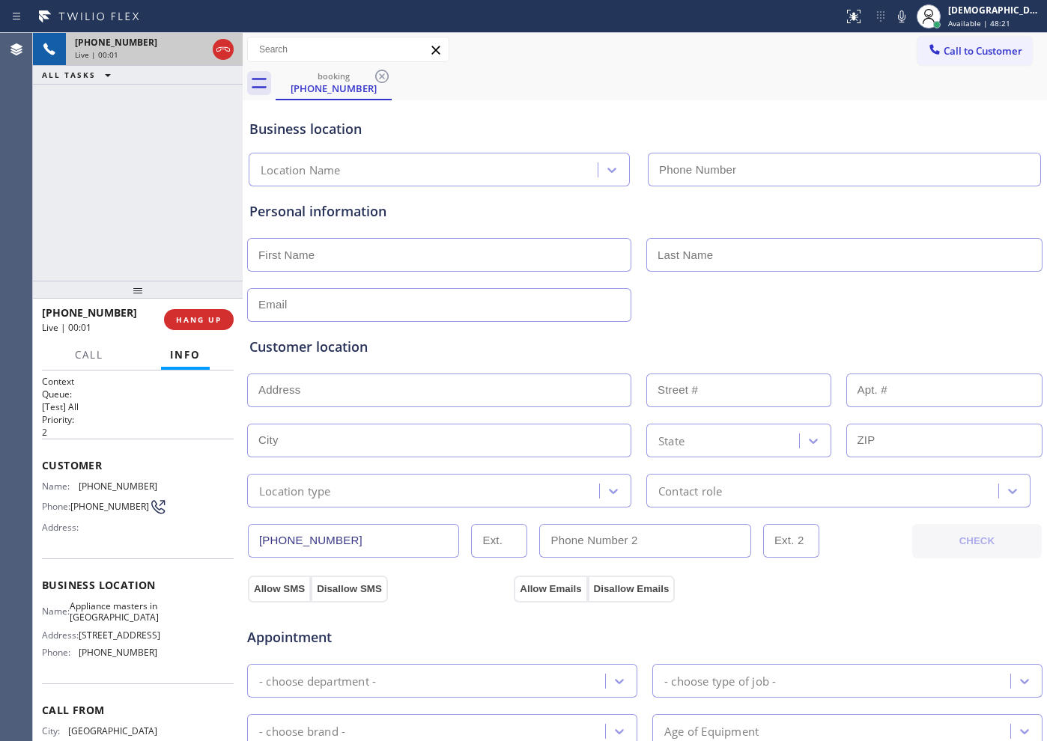
type input "[PHONE_NUMBER]"
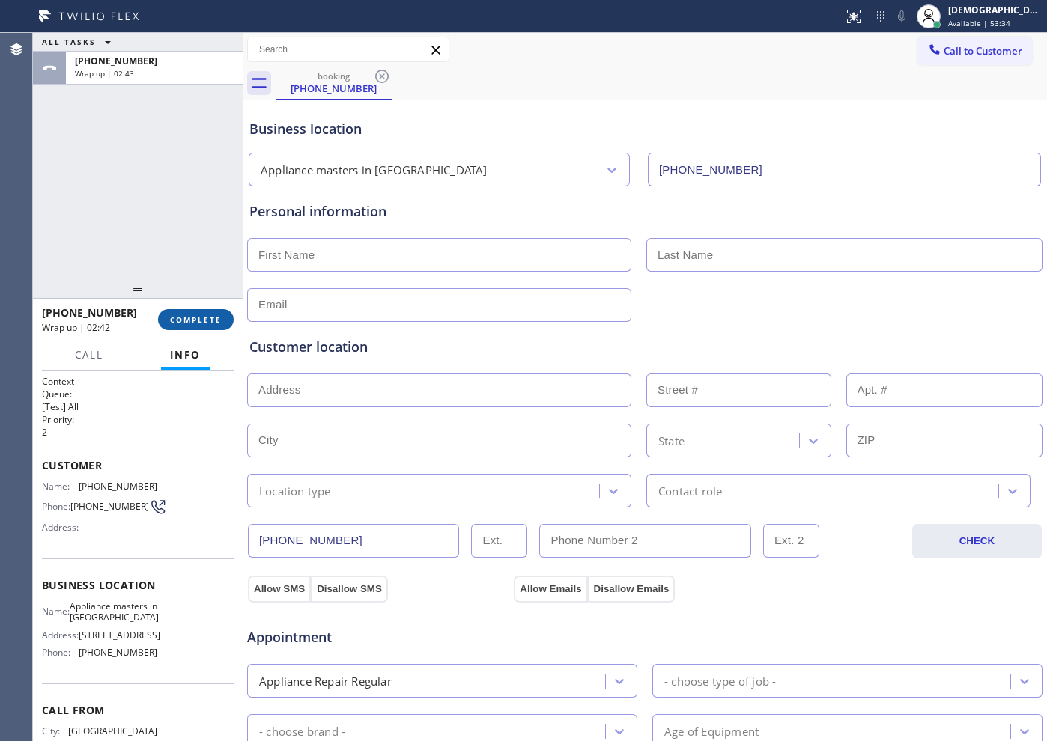
drag, startPoint x: 183, startPoint y: 323, endPoint x: 191, endPoint y: 323, distance: 8.2
click at [183, 323] on span "COMPLETE" at bounding box center [196, 320] width 52 height 10
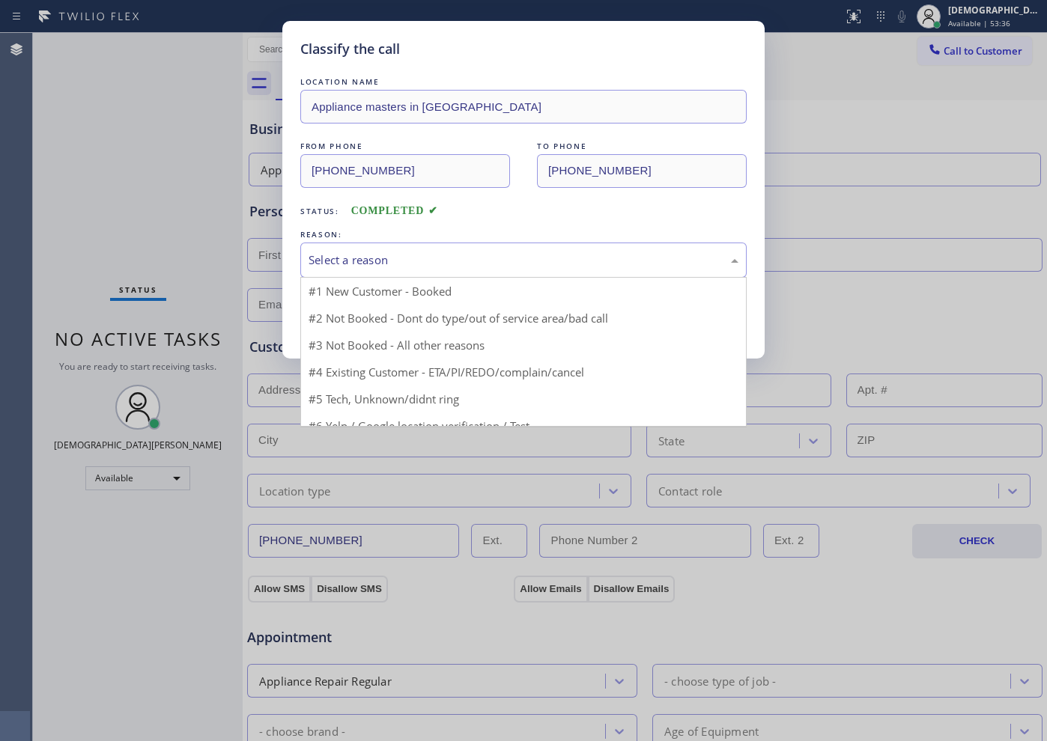
click at [413, 265] on div "Select a reason" at bounding box center [524, 260] width 430 height 17
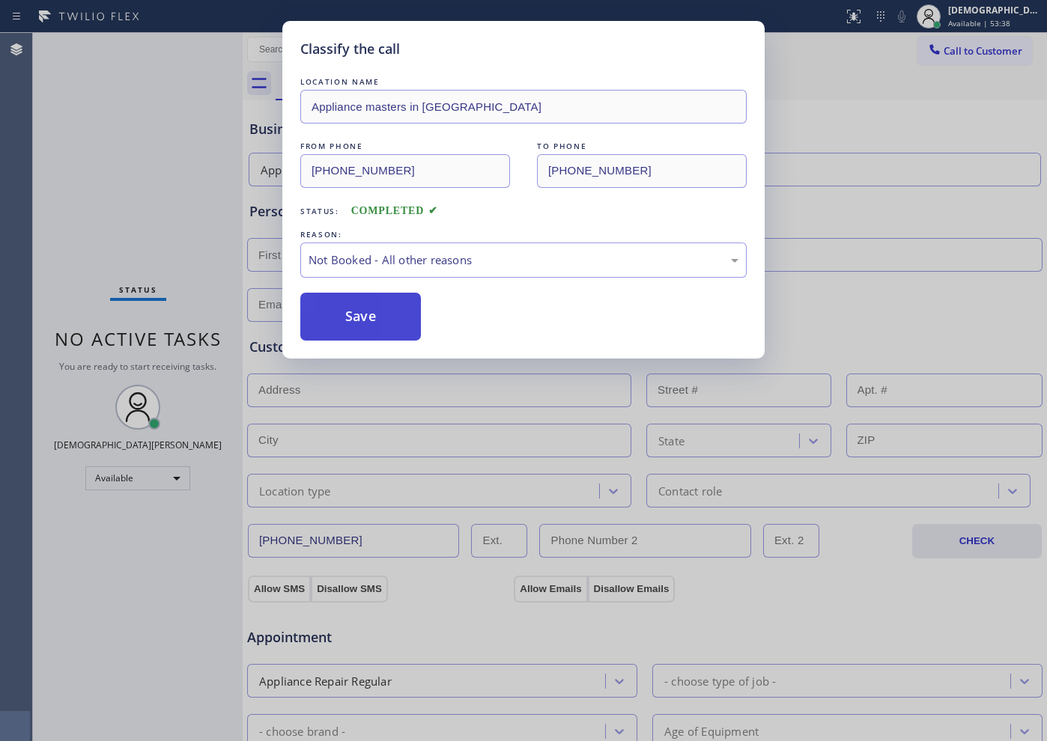
click at [399, 306] on button "Save" at bounding box center [360, 317] width 121 height 48
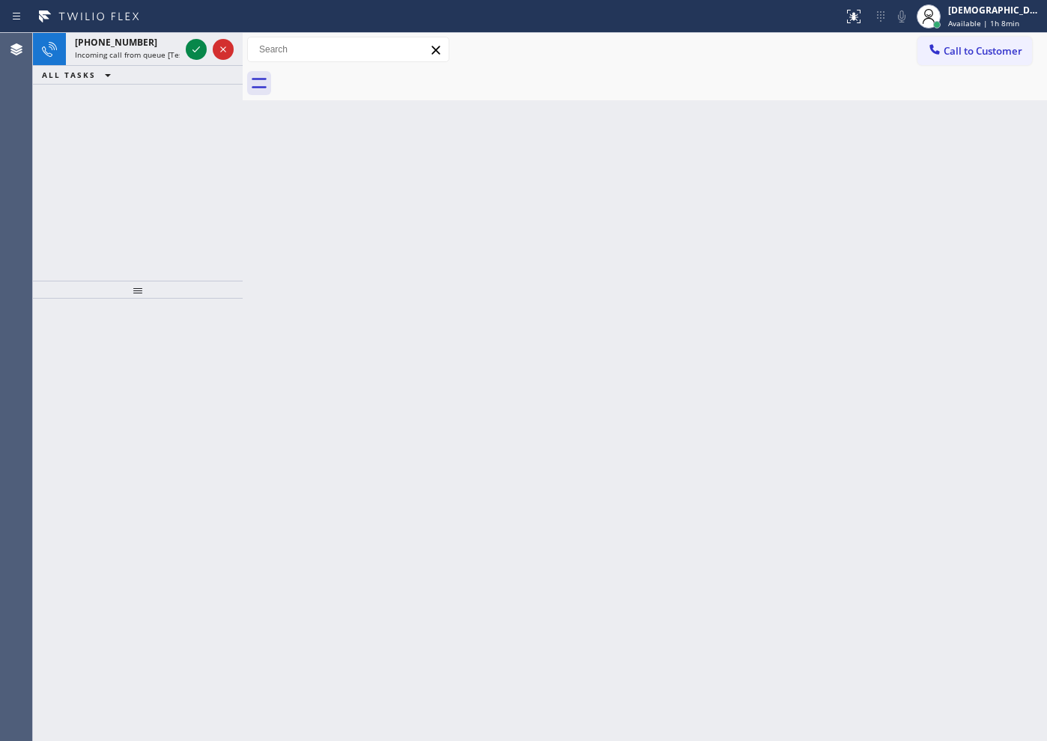
click at [106, 174] on div "[PHONE_NUMBER] Incoming call from queue [Test] All ALL TASKS ALL TASKS ACTIVE T…" at bounding box center [138, 157] width 210 height 248
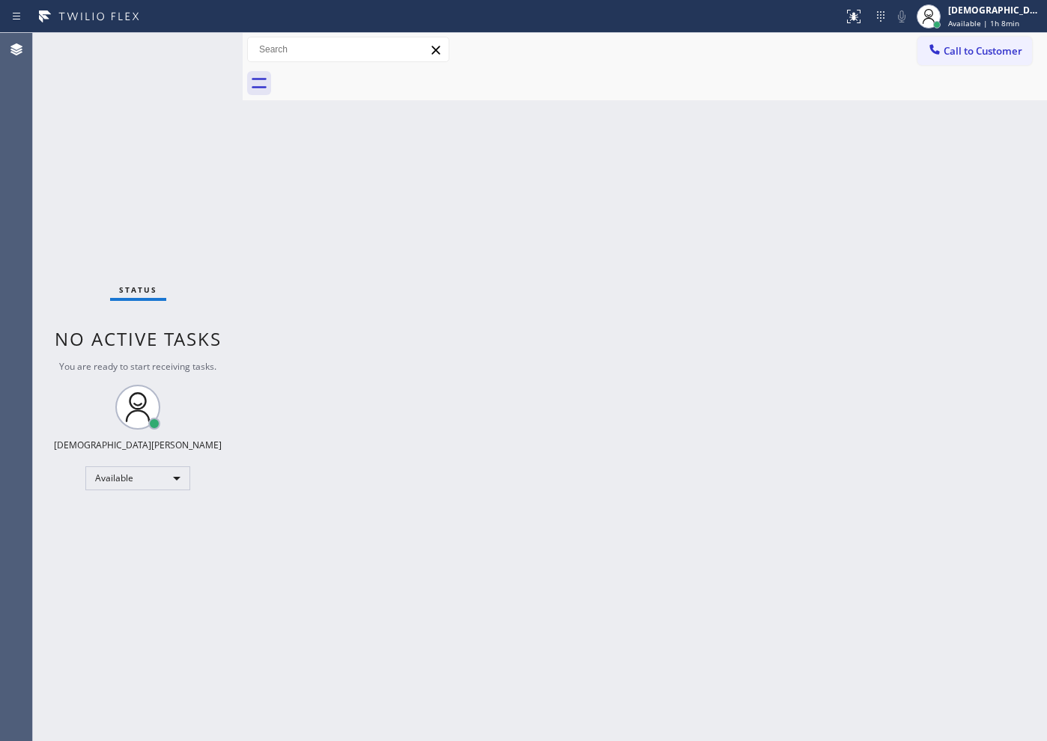
click at [191, 50] on div "Status No active tasks You are ready to start receiving tasks. Christian Cinco …" at bounding box center [138, 387] width 210 height 708
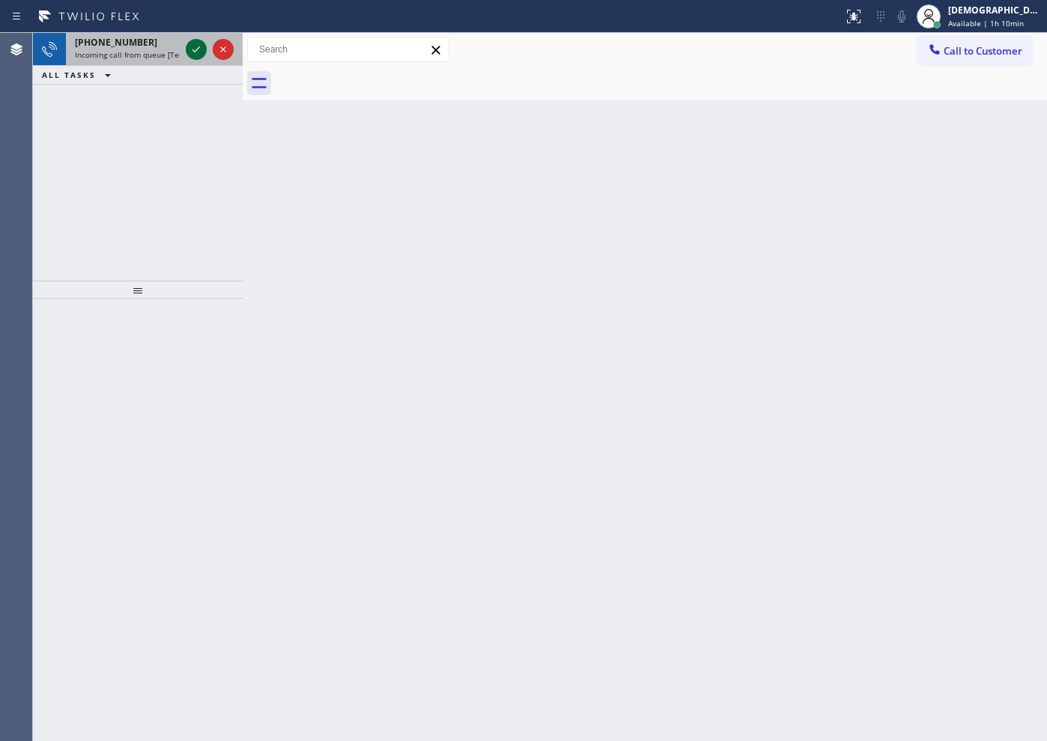
click at [191, 50] on icon at bounding box center [196, 49] width 18 height 18
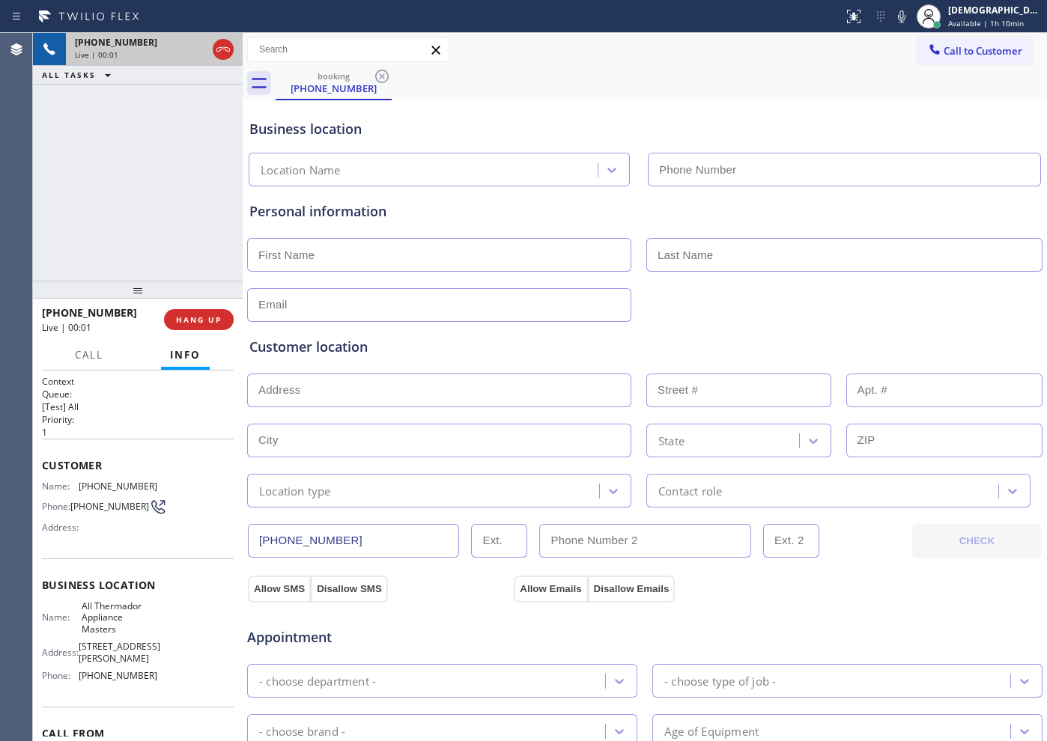
type input "[PHONE_NUMBER]"
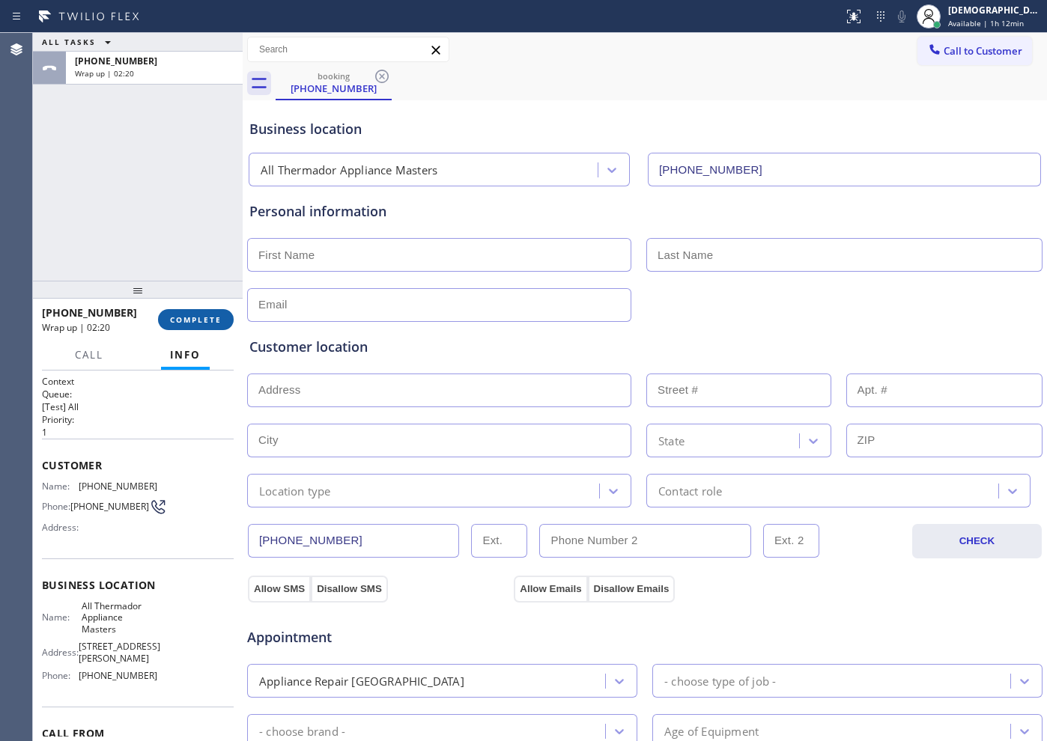
click at [213, 322] on span "COMPLETE" at bounding box center [196, 320] width 52 height 10
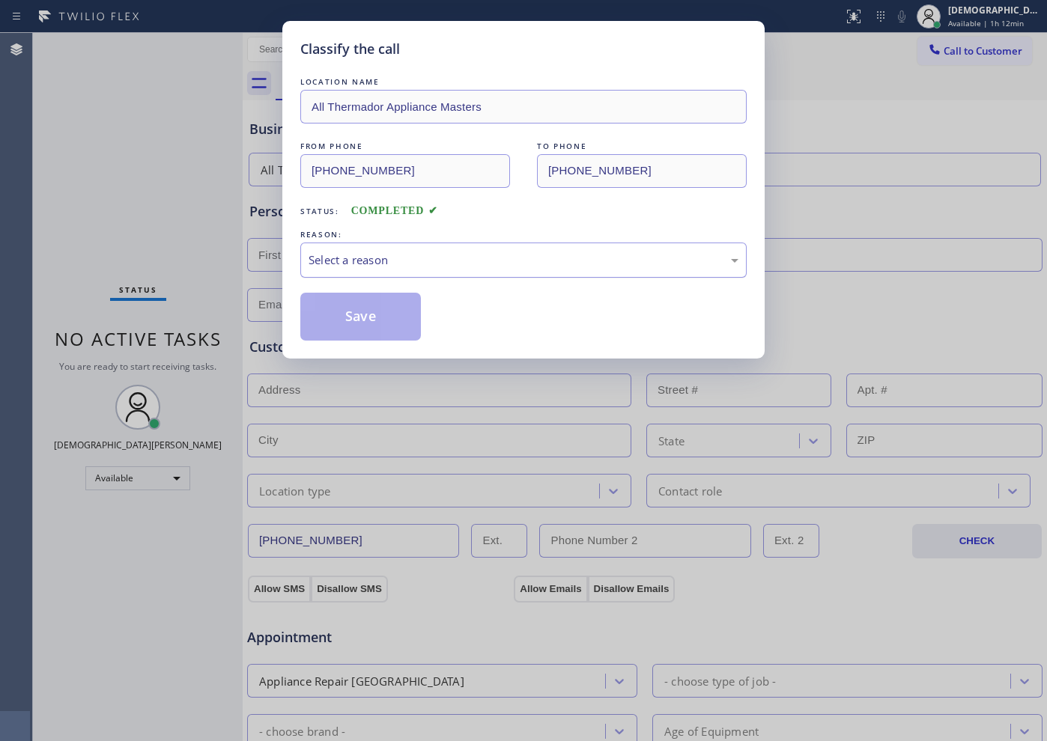
click at [398, 255] on div "Select a reason" at bounding box center [524, 260] width 430 height 17
click at [386, 319] on button "Save" at bounding box center [360, 317] width 121 height 48
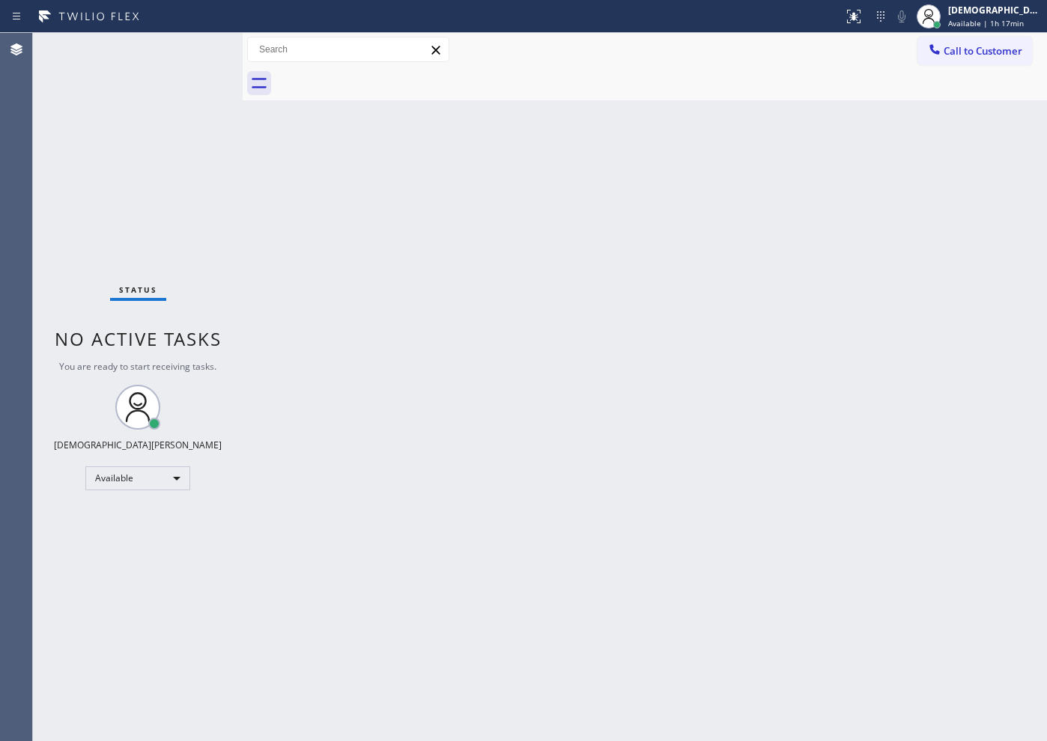
click at [197, 52] on div "Status No active tasks You are ready to start receiving tasks. Christian Cinco …" at bounding box center [138, 387] width 210 height 708
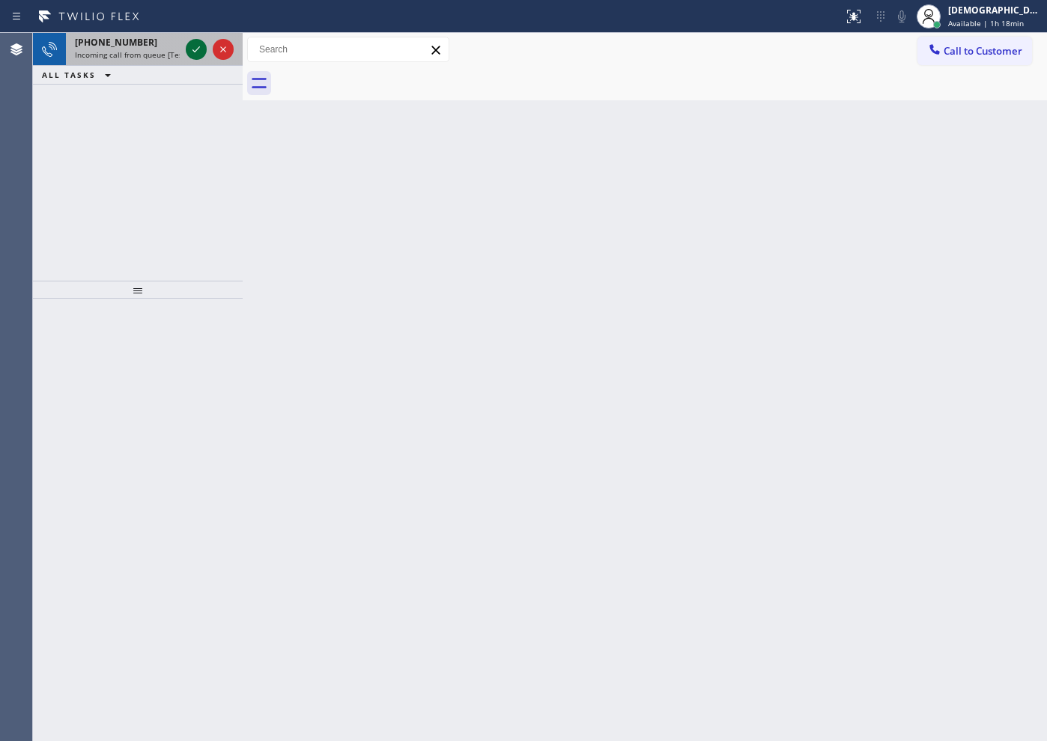
click at [197, 55] on icon at bounding box center [196, 49] width 18 height 18
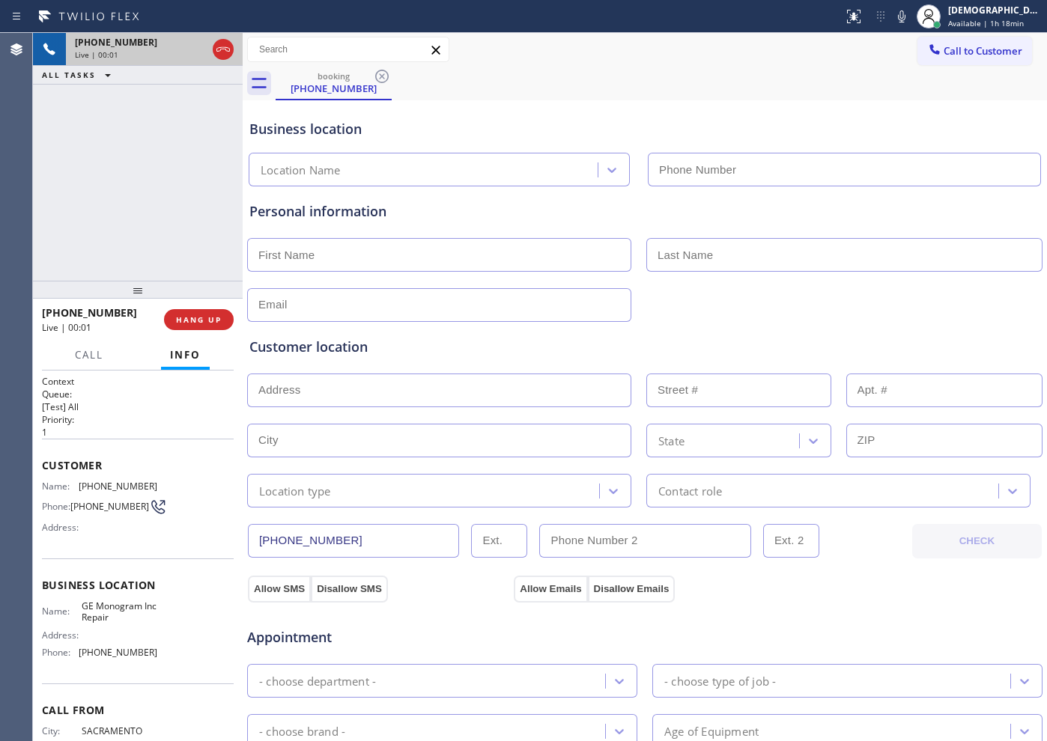
type input "[PHONE_NUMBER]"
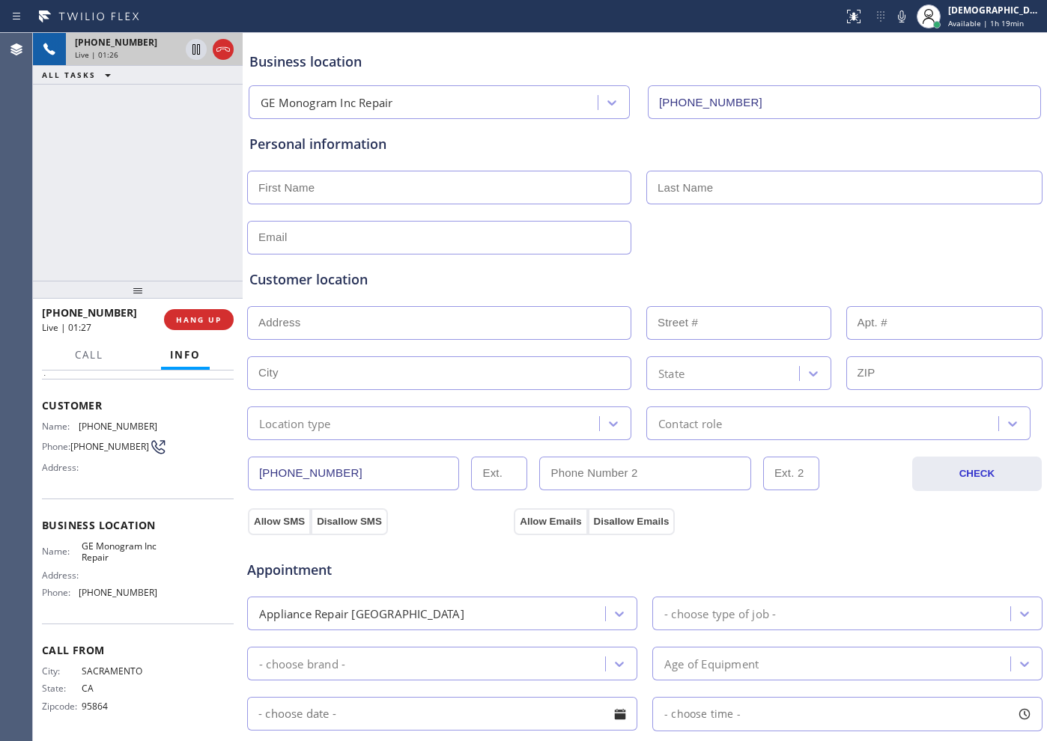
scroll to position [187, 0]
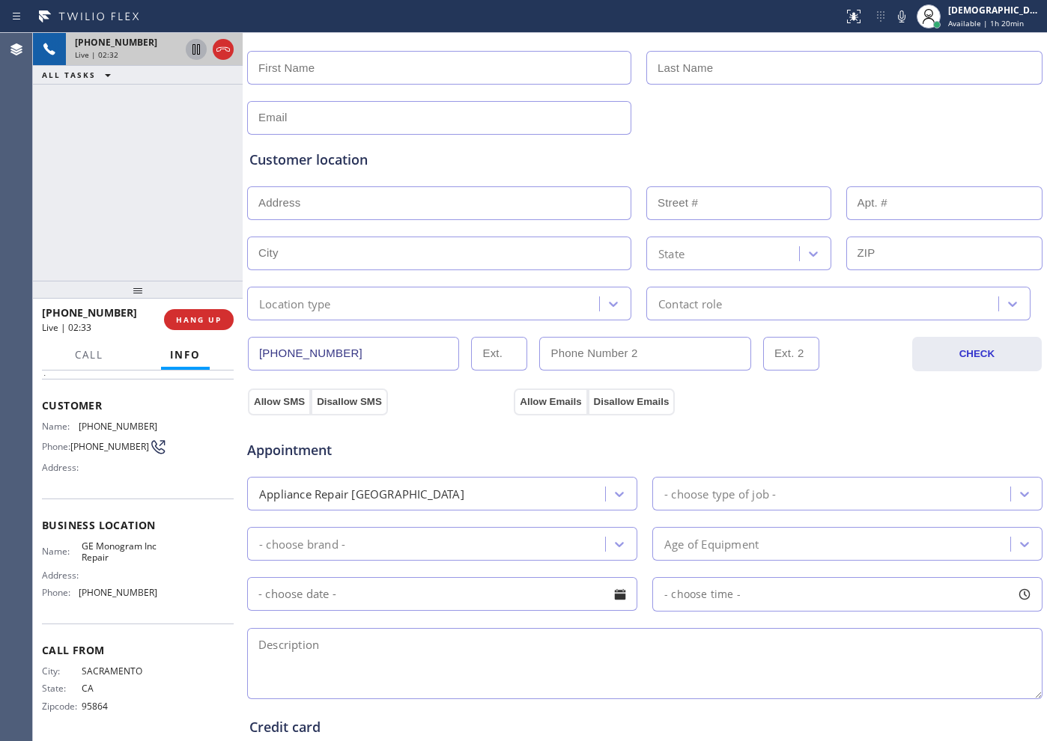
click at [193, 52] on icon at bounding box center [195, 49] width 7 height 10
click at [146, 203] on div "[PHONE_NUMBER] Live | 06:52 ALL TASKS ALL TASKS ACTIVE TASKS TASKS IN WRAP UP" at bounding box center [138, 157] width 210 height 248
click at [197, 50] on icon at bounding box center [196, 49] width 18 height 18
drag, startPoint x: 164, startPoint y: 166, endPoint x: 245, endPoint y: 186, distance: 83.2
click at [164, 166] on div "[PHONE_NUMBER] Live | 07:48 ALL TASKS ALL TASKS ACTIVE TASKS TASKS IN WRAP UP" at bounding box center [138, 157] width 210 height 248
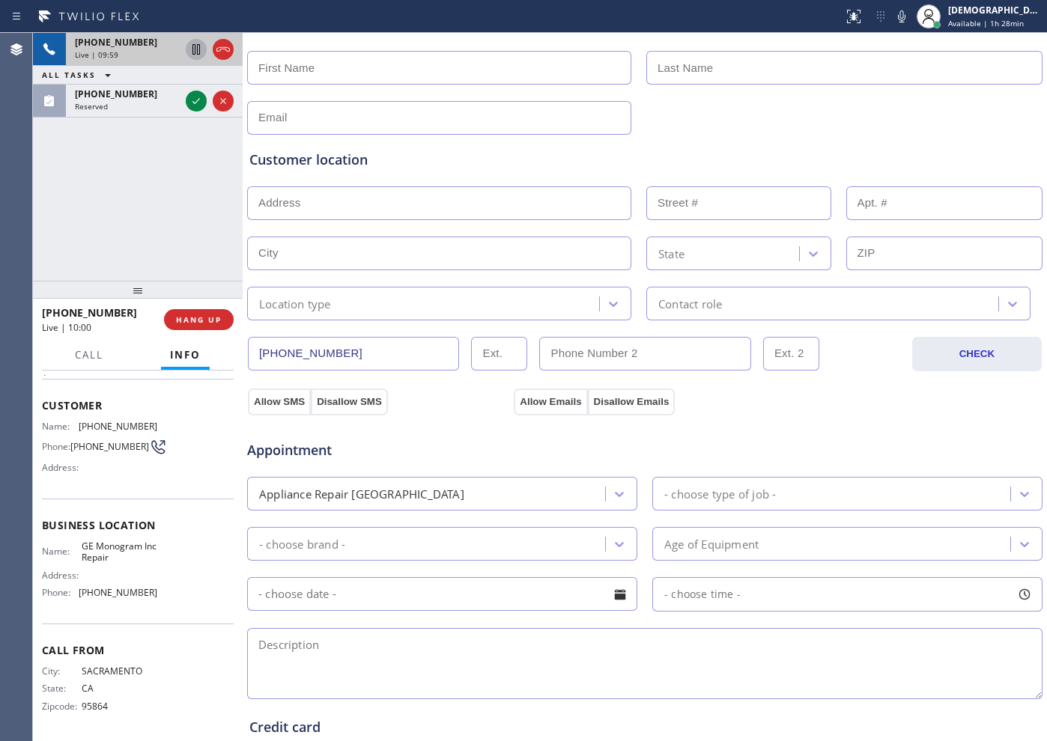
drag, startPoint x: 364, startPoint y: 351, endPoint x: 253, endPoint y: 358, distance: 111.0
click at [253, 358] on input "[PHONE_NUMBER]" at bounding box center [353, 354] width 211 height 34
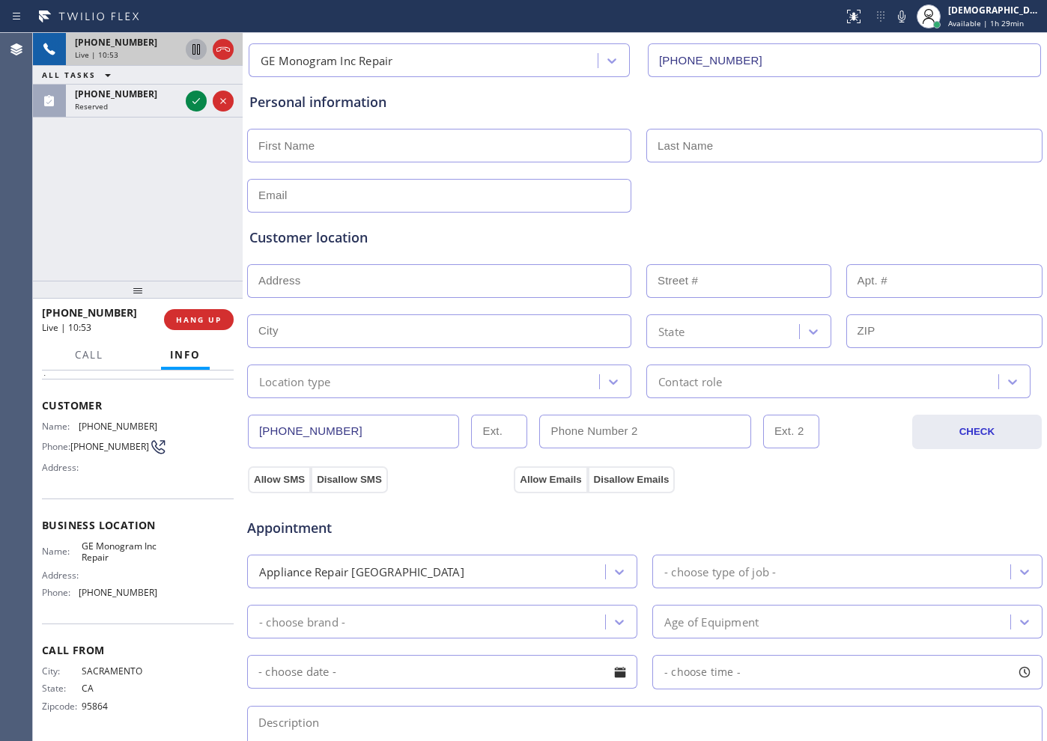
scroll to position [0, 0]
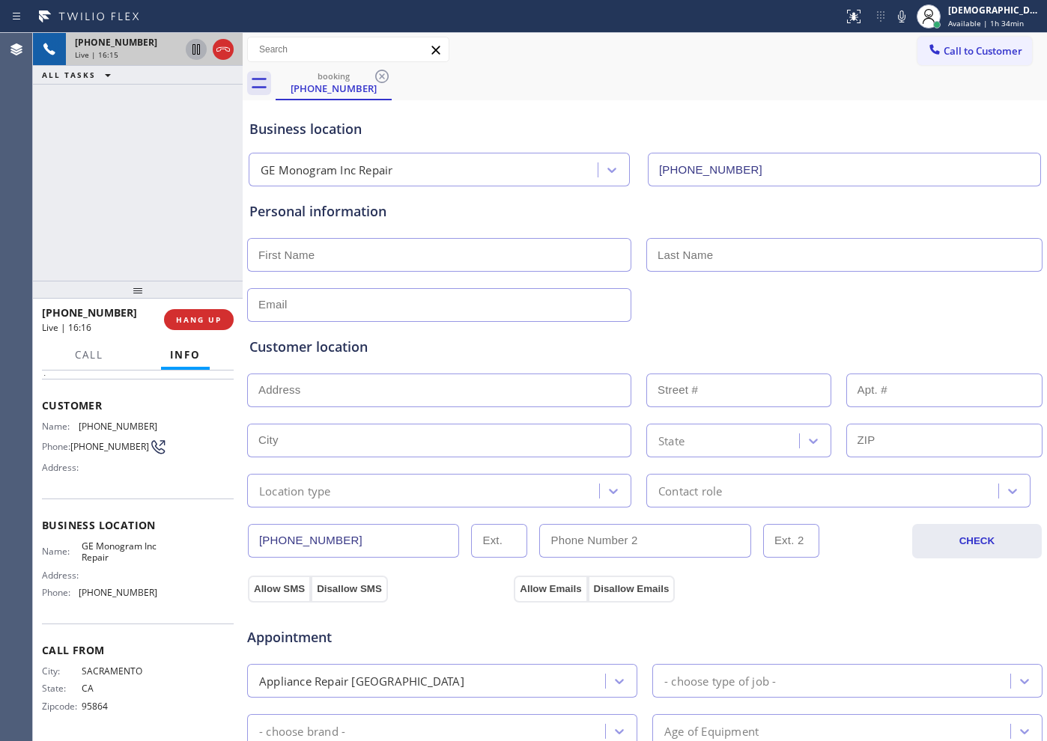
click at [219, 55] on icon at bounding box center [223, 49] width 18 height 18
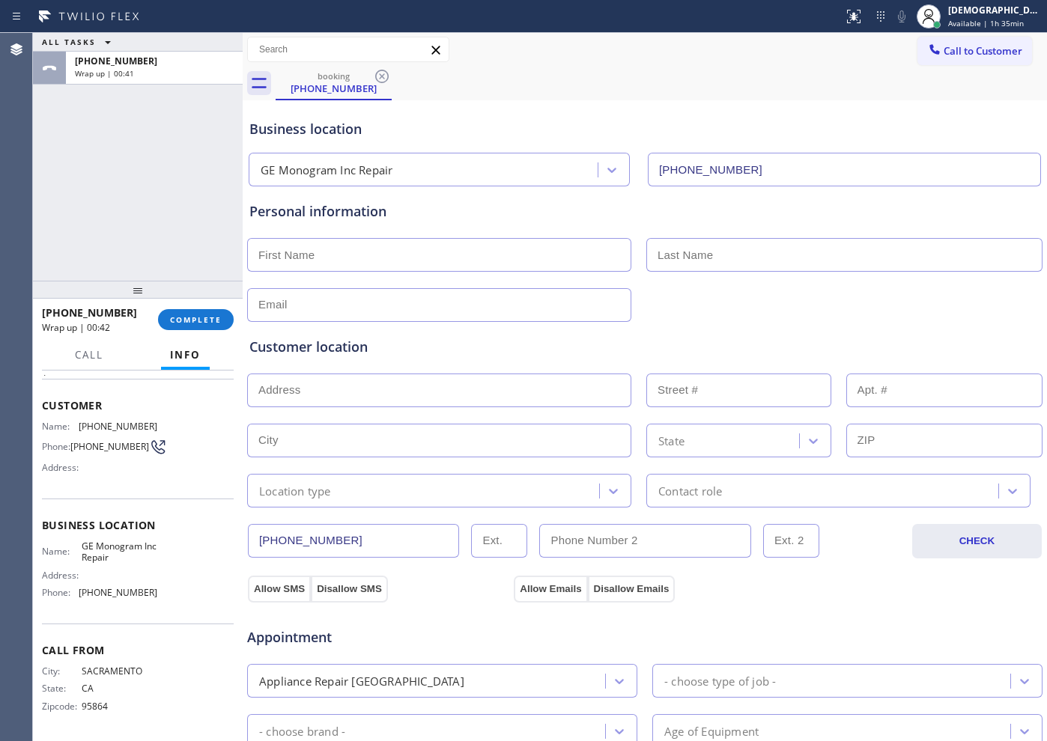
click at [287, 264] on input "text" at bounding box center [439, 255] width 384 height 34
paste input "[PERSON_NAME]"
type input "[PERSON_NAME]"
click at [762, 261] on input "text" at bounding box center [844, 255] width 396 height 34
paste input "[PERSON_NAME]"
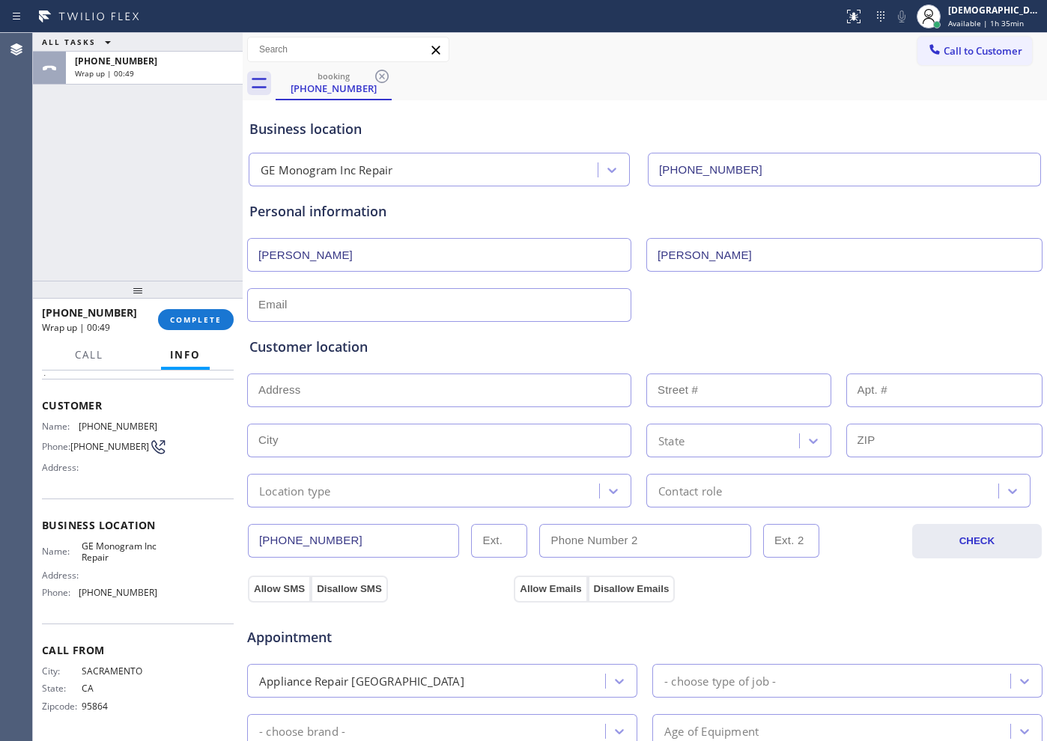
type input "[PERSON_NAME]"
click at [446, 309] on input "text" at bounding box center [439, 305] width 384 height 34
paste input "[PERSON_NAME][EMAIL_ADDRESS][DOMAIN_NAME]"
type input "[PERSON_NAME][EMAIL_ADDRESS][DOMAIN_NAME]"
click at [353, 378] on input "text" at bounding box center [439, 391] width 384 height 34
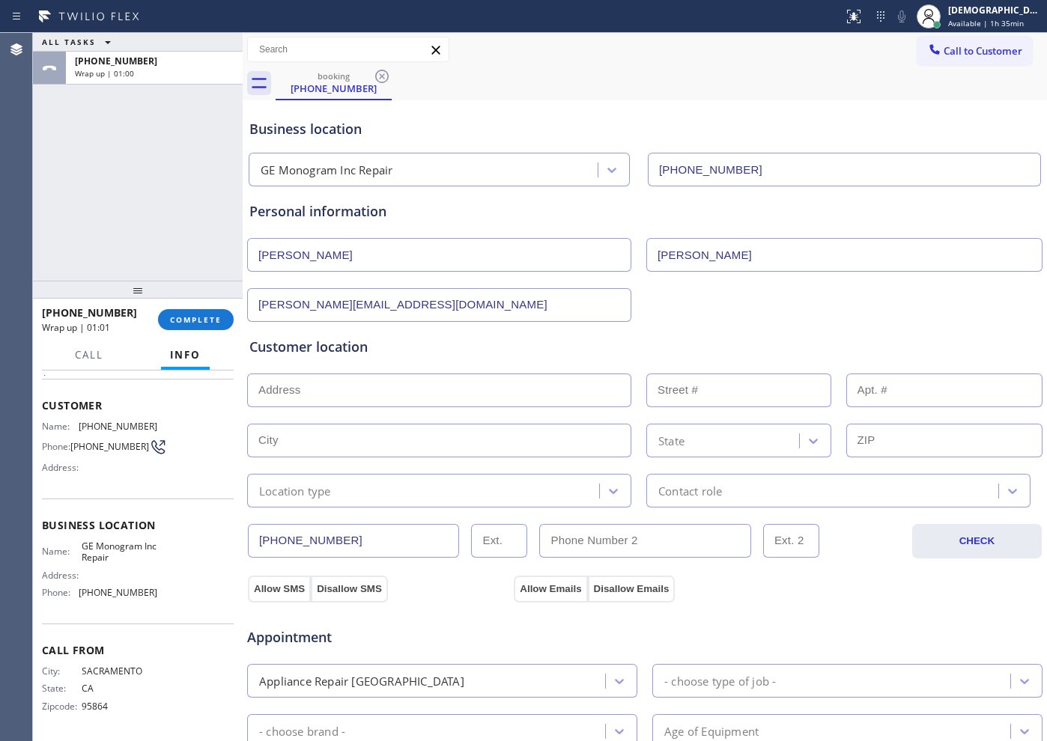
paste input "[STREET_ADDRESS][PERSON_NAME]"
click at [418, 409] on div "Customer location >> ADD NEW ADDRESS << + NEW ADDRESS [STREET_ADDRESS][PERSON_N…" at bounding box center [644, 422] width 791 height 171
click at [427, 392] on input "[STREET_ADDRESS][PERSON_NAME]" at bounding box center [439, 391] width 384 height 34
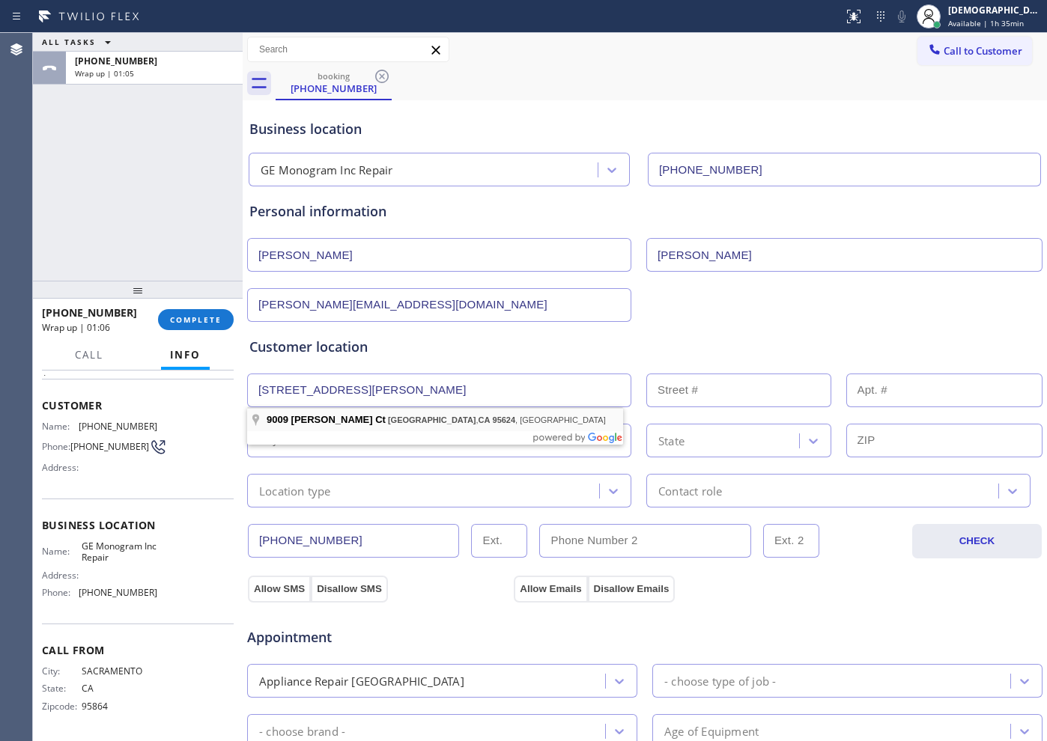
type input "[STREET_ADDRESS][PERSON_NAME]"
type input "9009"
type input "[GEOGRAPHIC_DATA]"
type input "95624"
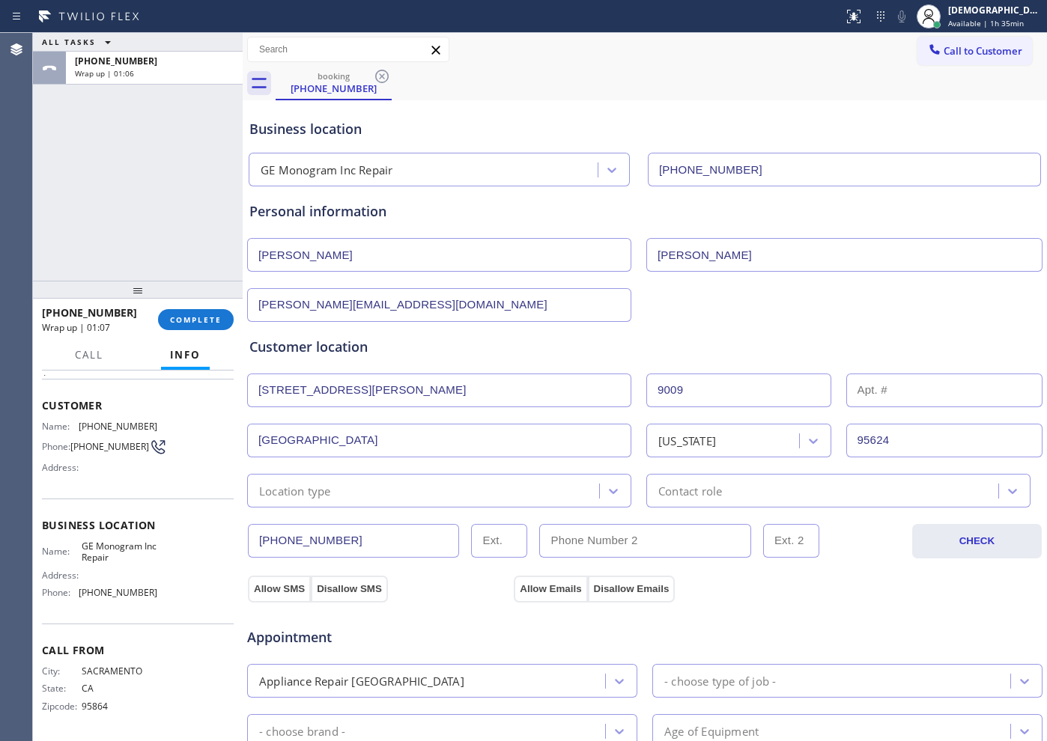
click at [405, 484] on div "Location type" at bounding box center [425, 491] width 347 height 26
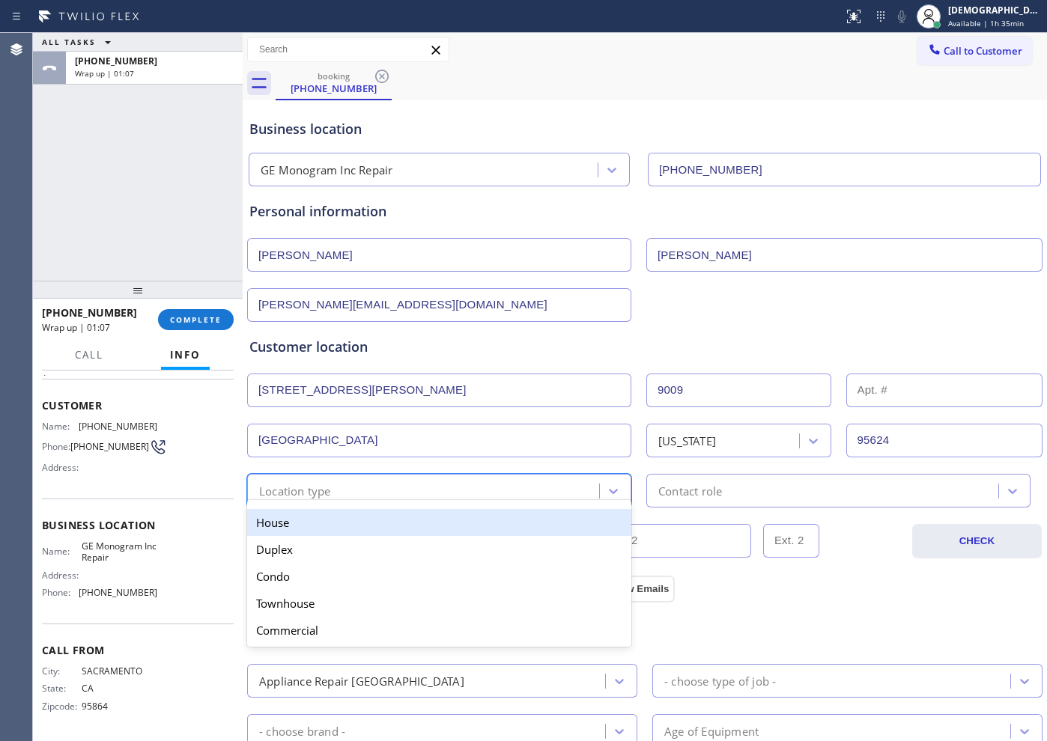
click at [394, 524] on div "House" at bounding box center [439, 522] width 384 height 27
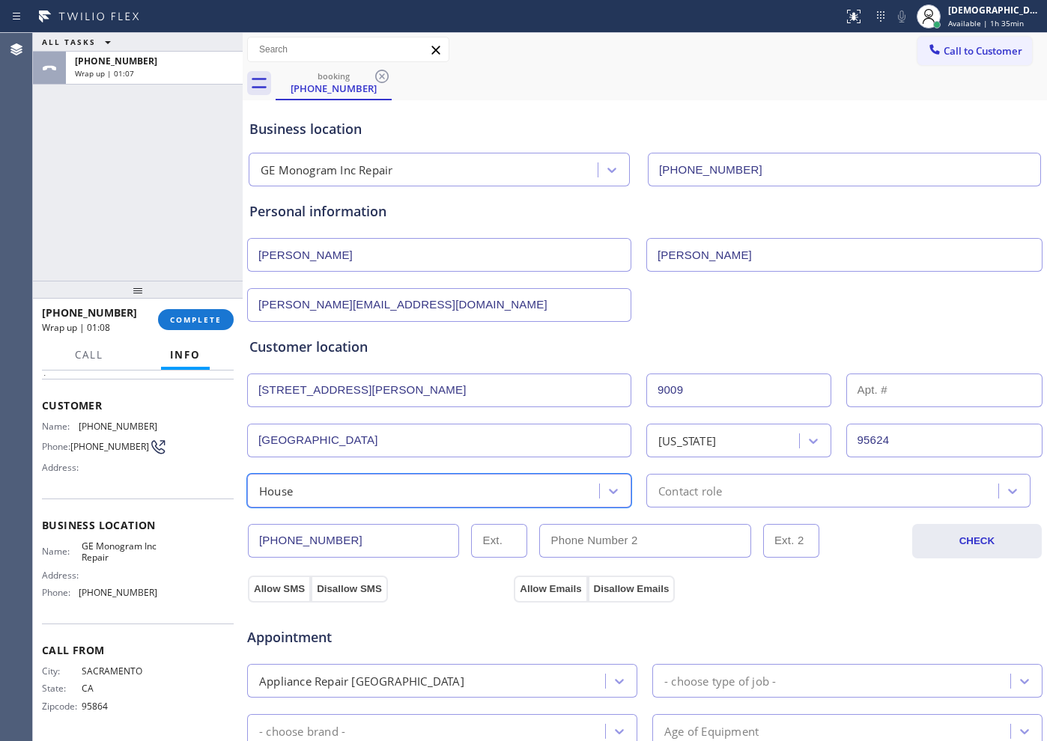
click at [659, 484] on div "Contact role" at bounding box center [690, 490] width 64 height 17
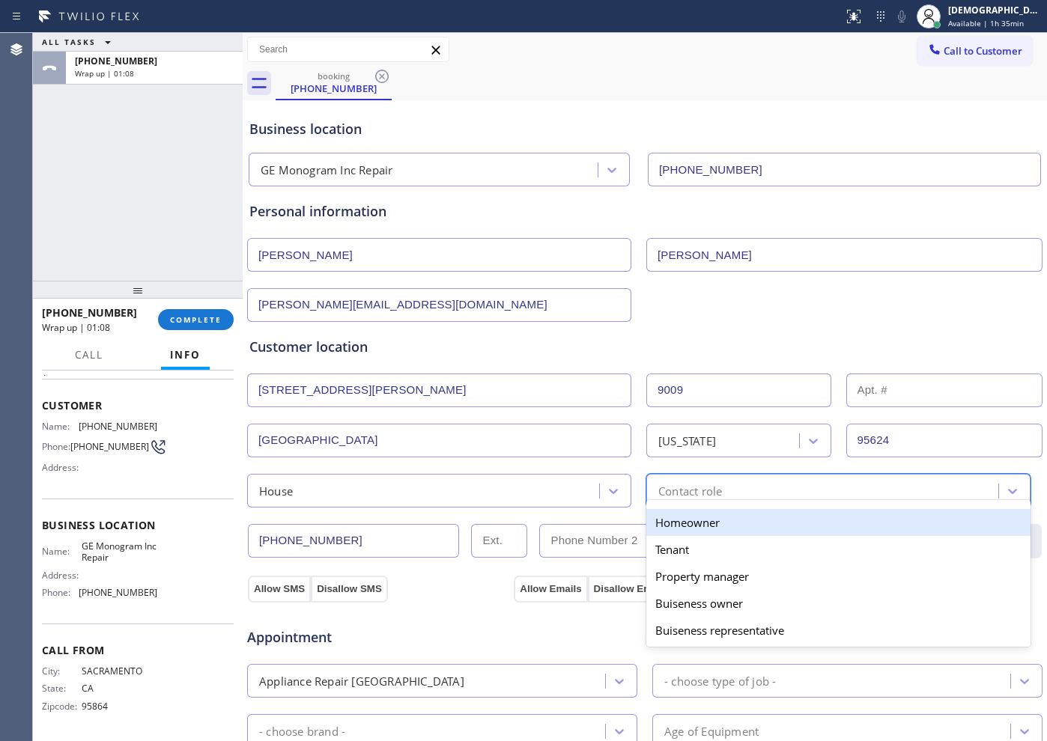
click at [663, 518] on div "Homeowner" at bounding box center [838, 522] width 384 height 27
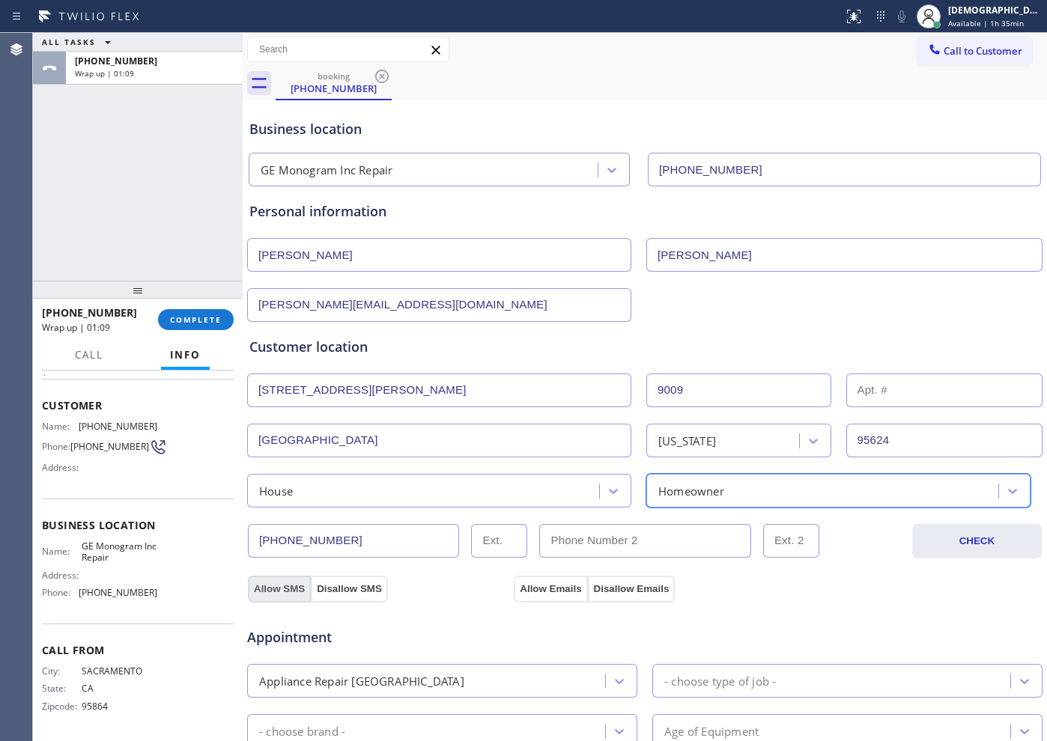
drag, startPoint x: 282, startPoint y: 584, endPoint x: 467, endPoint y: 584, distance: 185.7
click at [282, 584] on button "Allow SMS" at bounding box center [279, 589] width 63 height 27
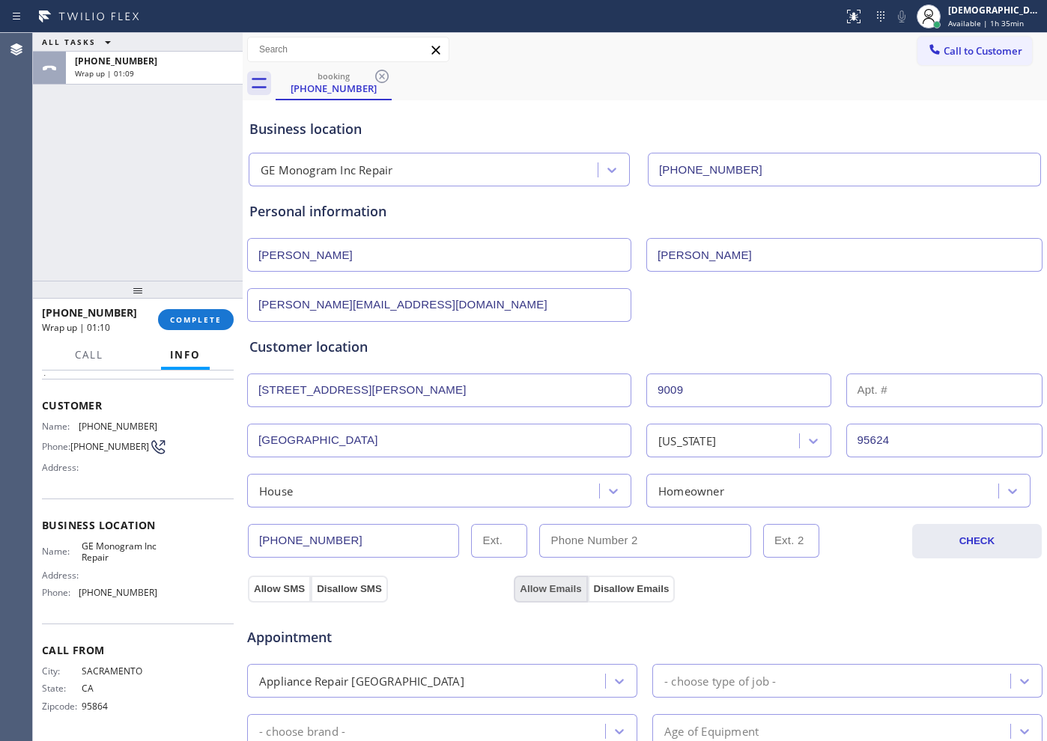
click at [537, 592] on button "Allow Emails" at bounding box center [550, 589] width 73 height 27
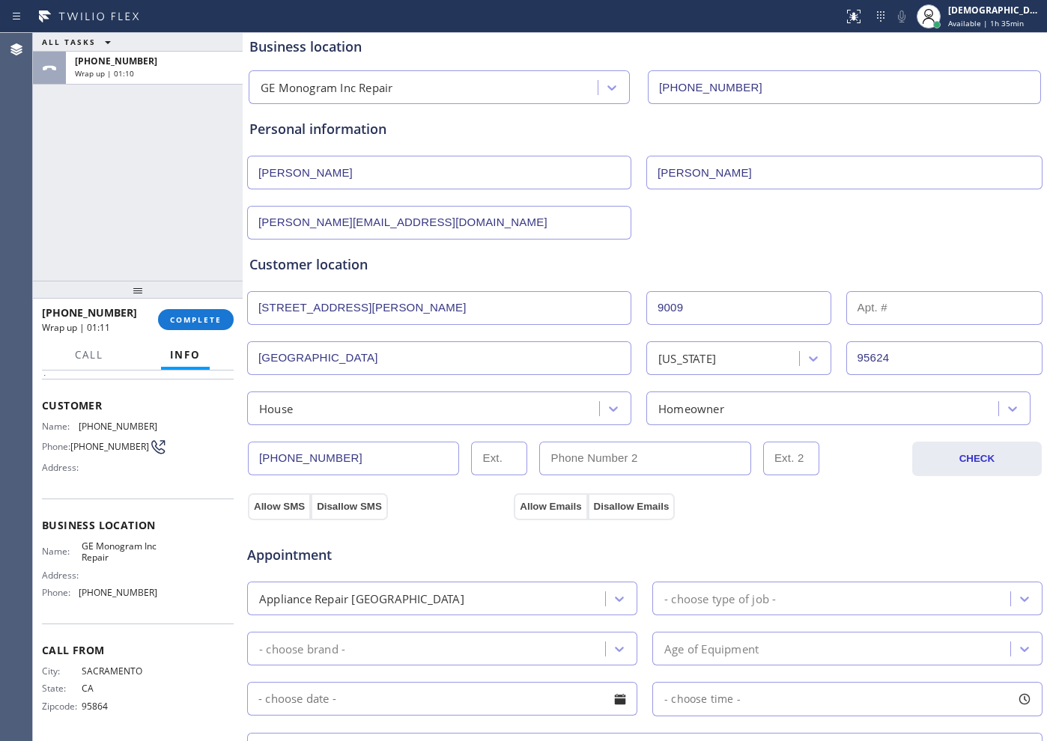
scroll to position [281, 0]
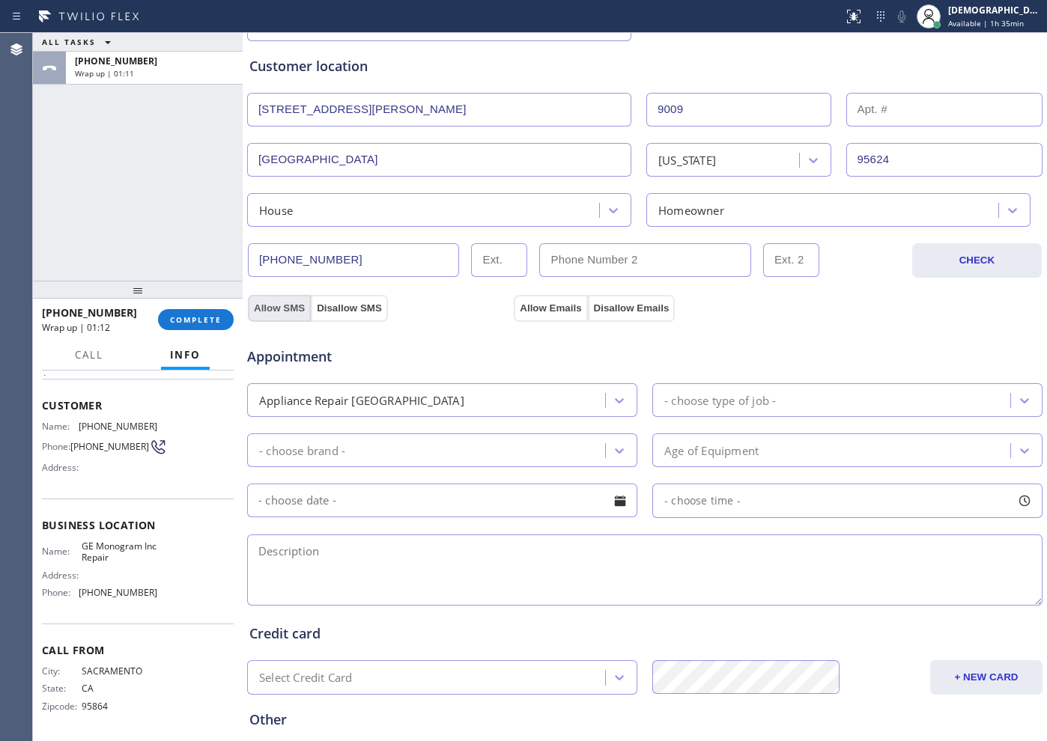
click at [275, 306] on button "Allow SMS" at bounding box center [279, 308] width 63 height 27
click at [536, 307] on button "Allow Emails" at bounding box center [550, 308] width 73 height 27
click at [718, 401] on div "- choose type of job -" at bounding box center [720, 400] width 112 height 17
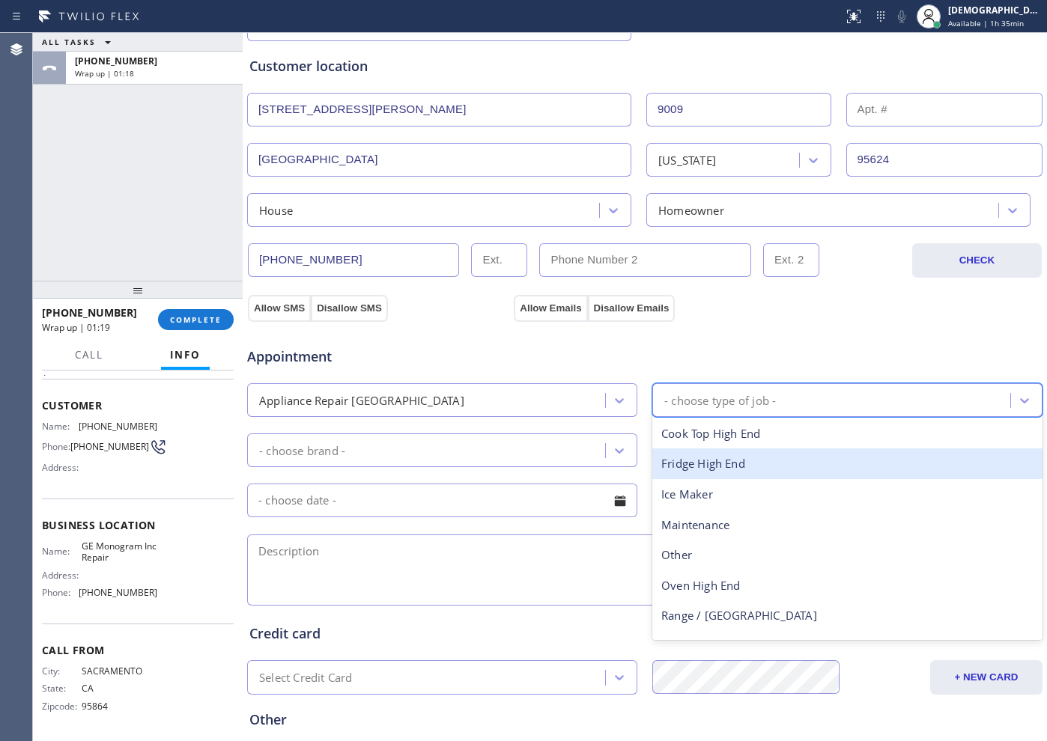
click at [722, 463] on div "Fridge High End" at bounding box center [847, 464] width 390 height 31
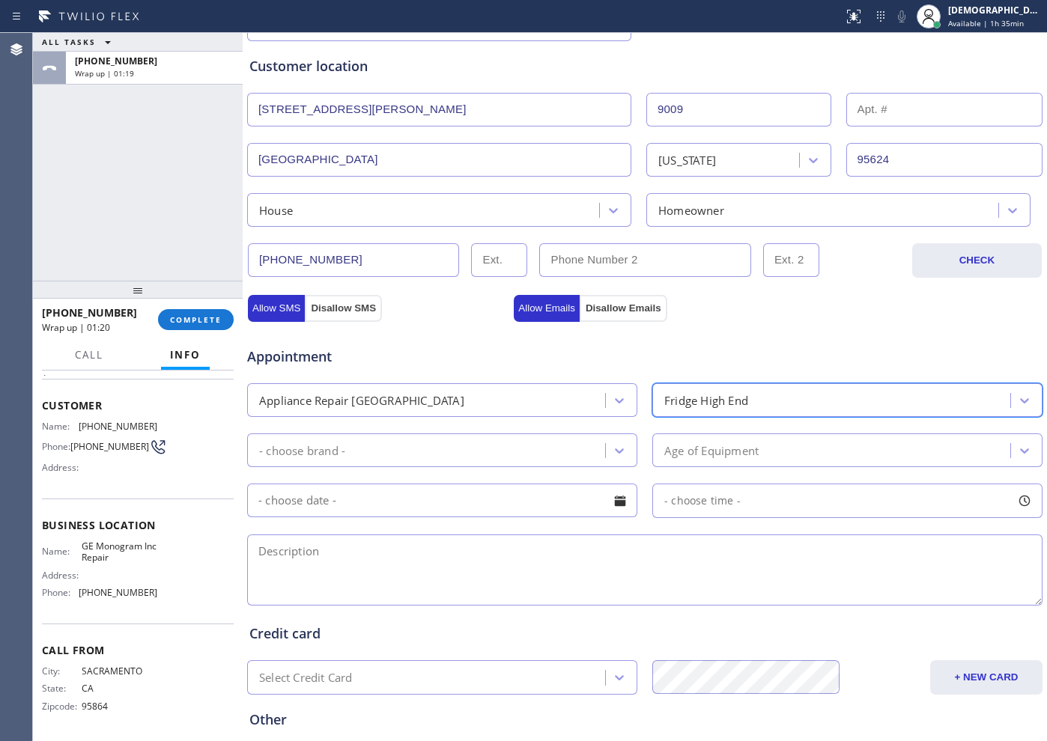
click at [497, 449] on div "- choose brand -" at bounding box center [428, 450] width 353 height 26
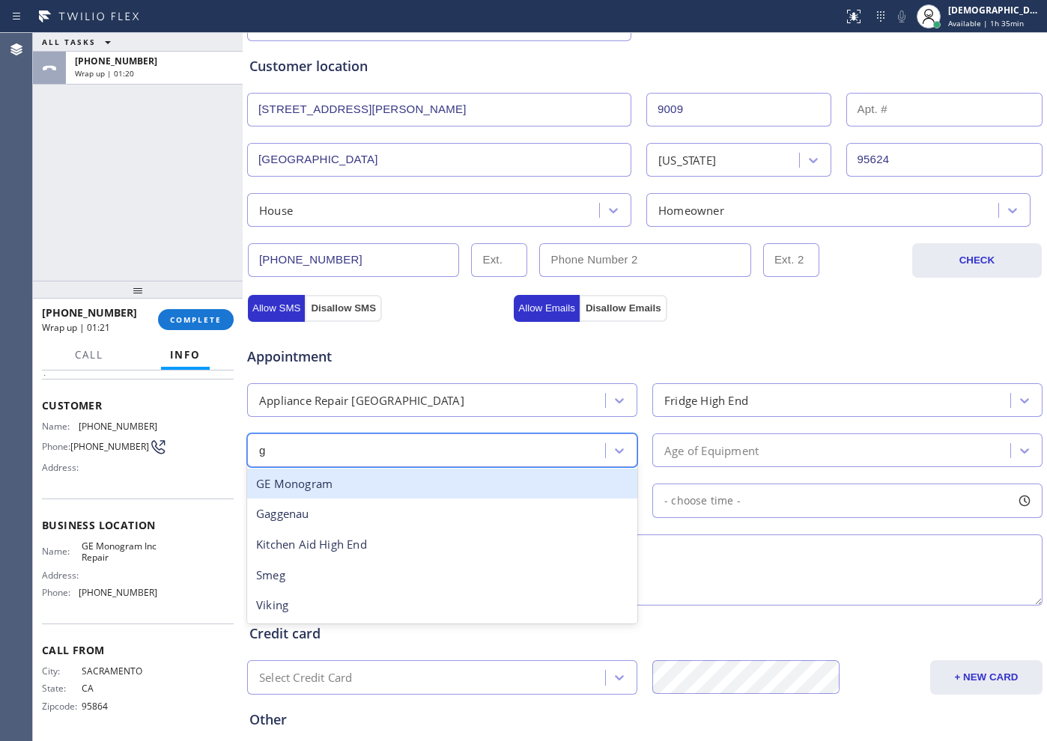
type input "ge"
drag, startPoint x: 461, startPoint y: 485, endPoint x: 673, endPoint y: 480, distance: 212.0
click at [462, 486] on div "GE Monogram" at bounding box center [442, 484] width 390 height 31
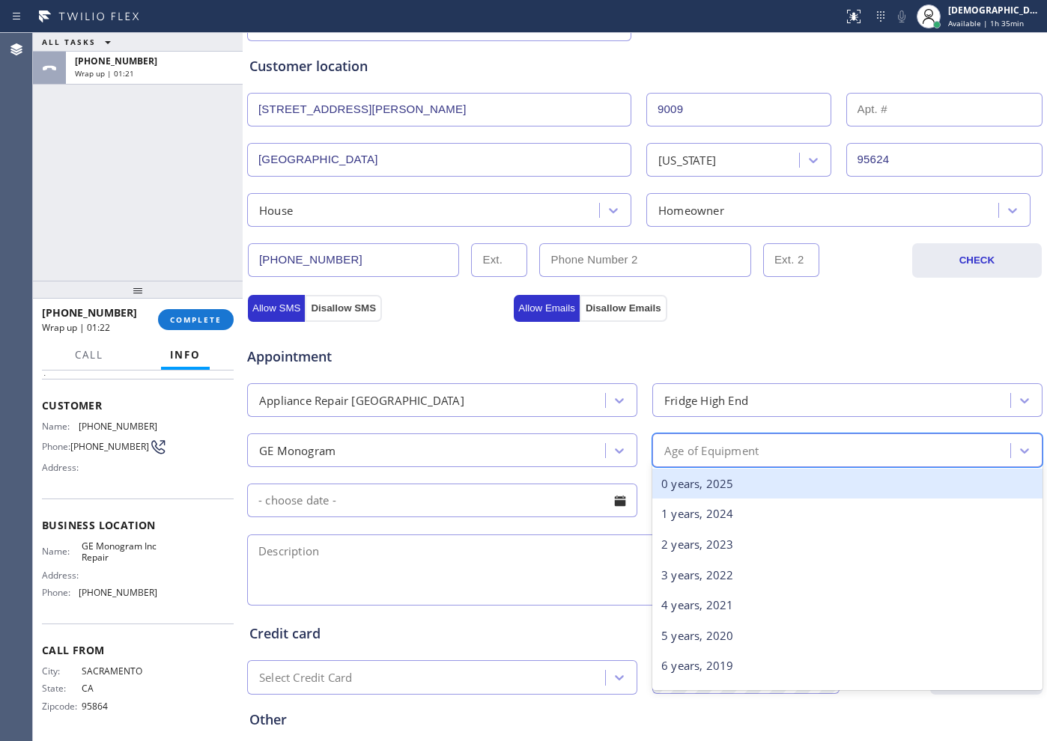
click at [727, 452] on div "Age of Equipment" at bounding box center [711, 450] width 94 height 17
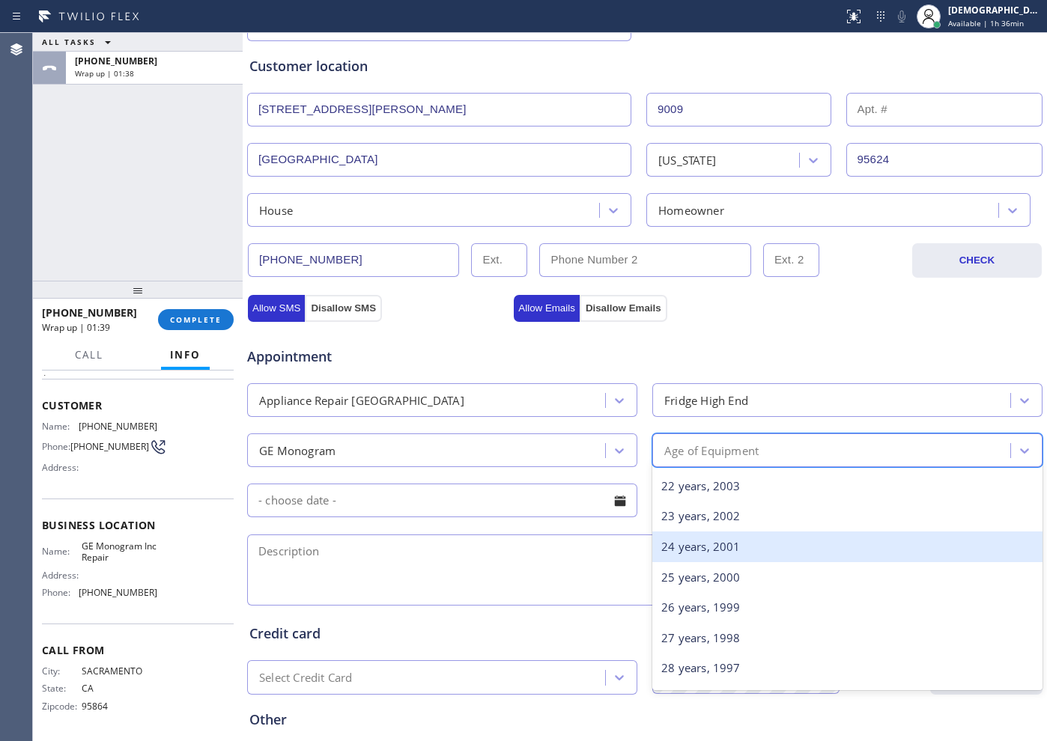
scroll to position [723, 0]
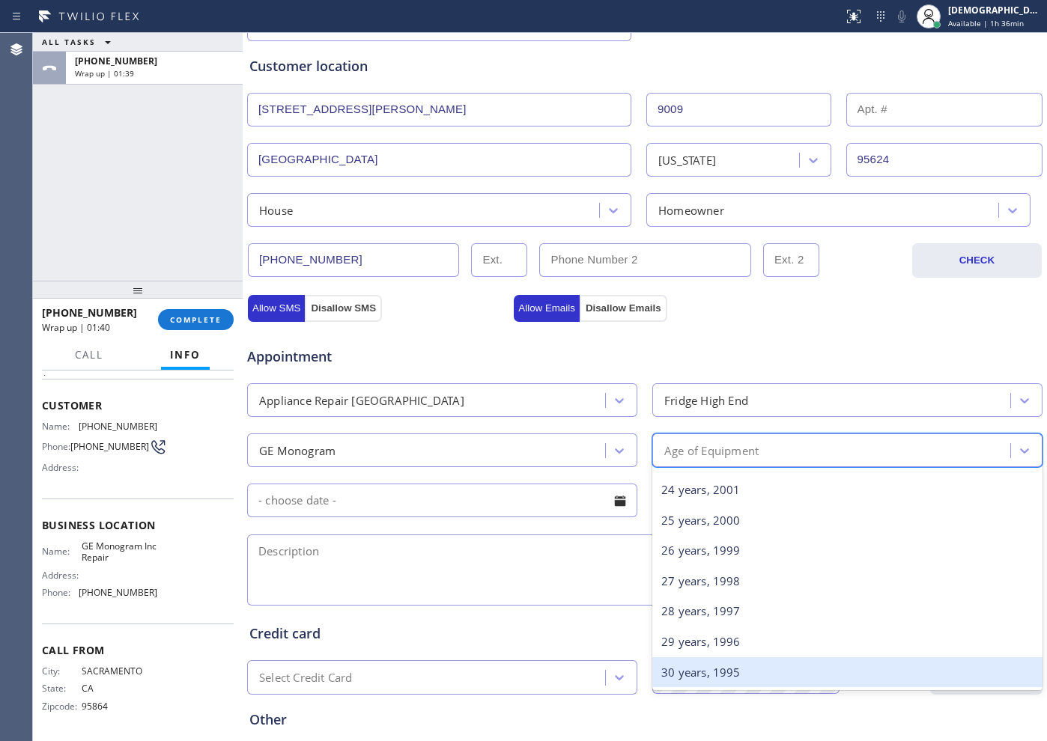
click at [714, 667] on div "30 years, 1995" at bounding box center [847, 673] width 390 height 31
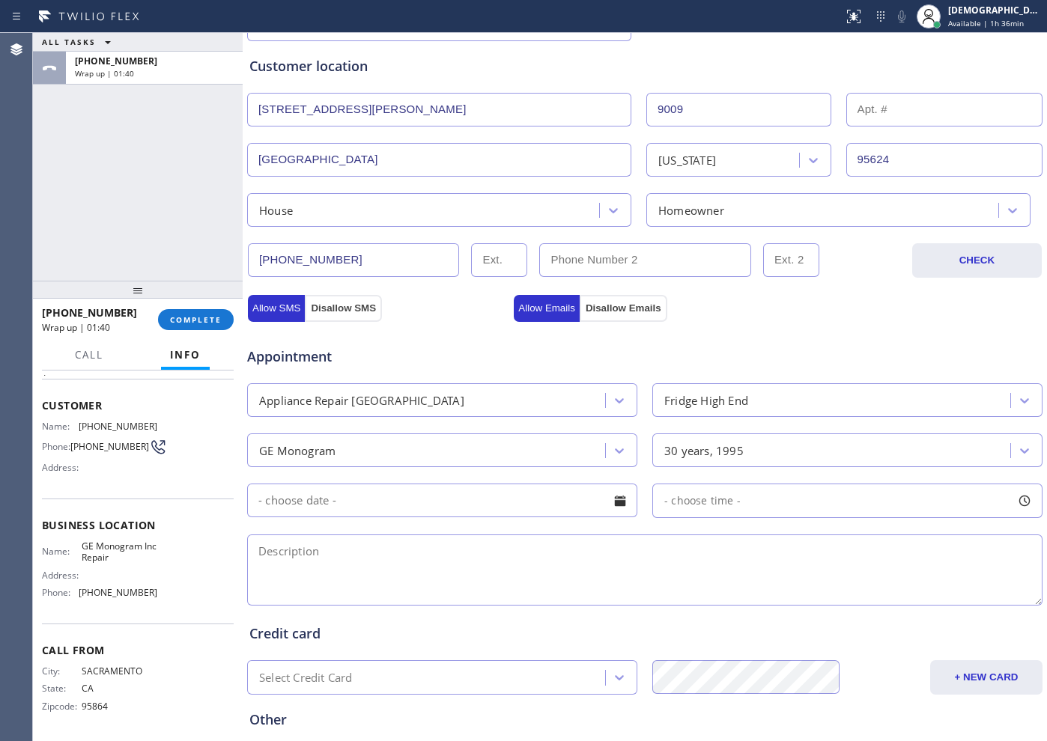
click at [384, 498] on input "text" at bounding box center [442, 501] width 390 height 34
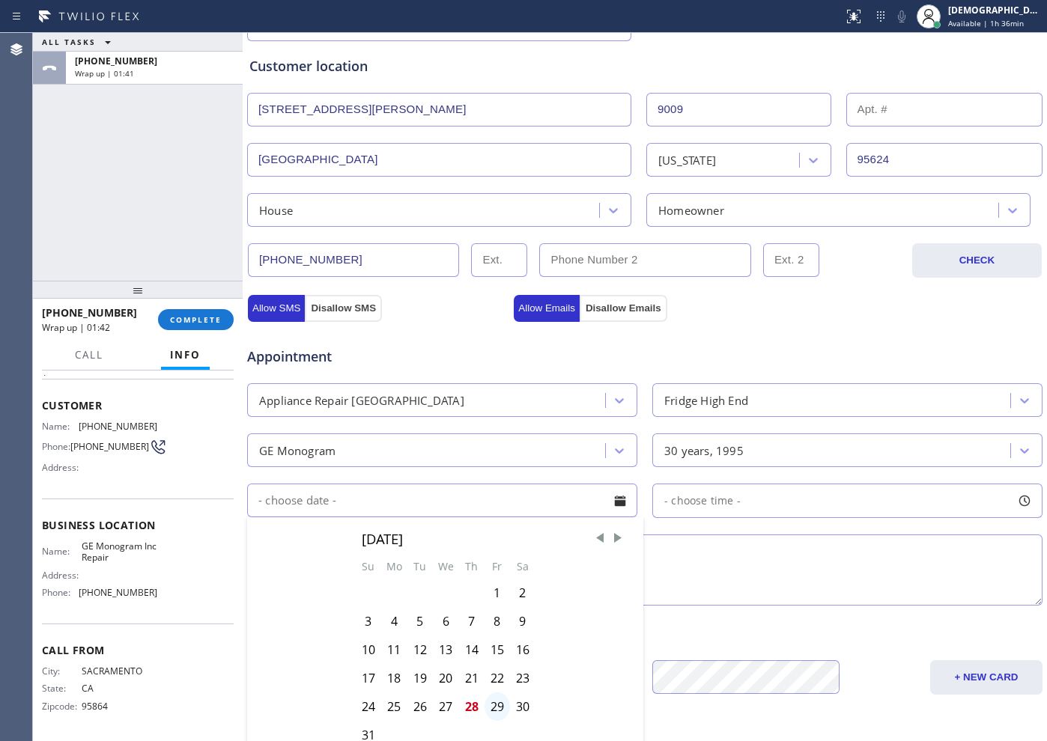
click at [499, 699] on div "29" at bounding box center [497, 707] width 25 height 28
type input "[DATE]"
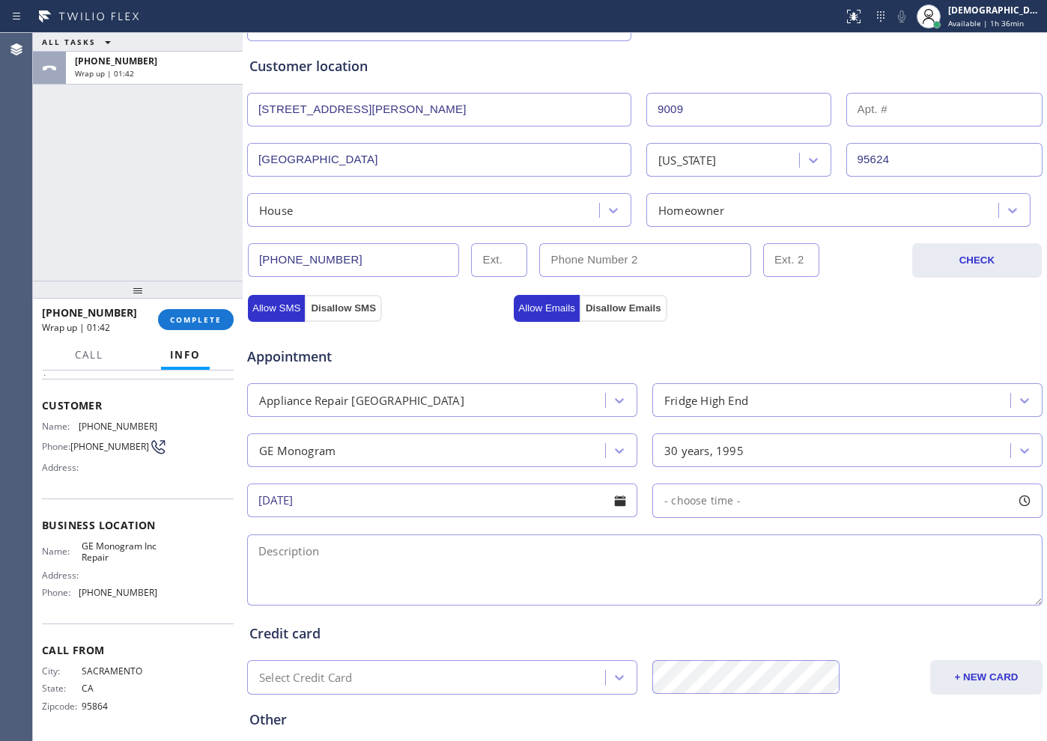
click at [701, 482] on div "[DATE] - choose time -" at bounding box center [645, 499] width 798 height 37
click at [702, 498] on span "- choose time -" at bounding box center [702, 501] width 76 height 14
drag, startPoint x: 666, startPoint y: 590, endPoint x: 710, endPoint y: 602, distance: 45.8
click at [776, 600] on div at bounding box center [779, 592] width 18 height 31
drag, startPoint x: 669, startPoint y: 595, endPoint x: 690, endPoint y: 596, distance: 21.0
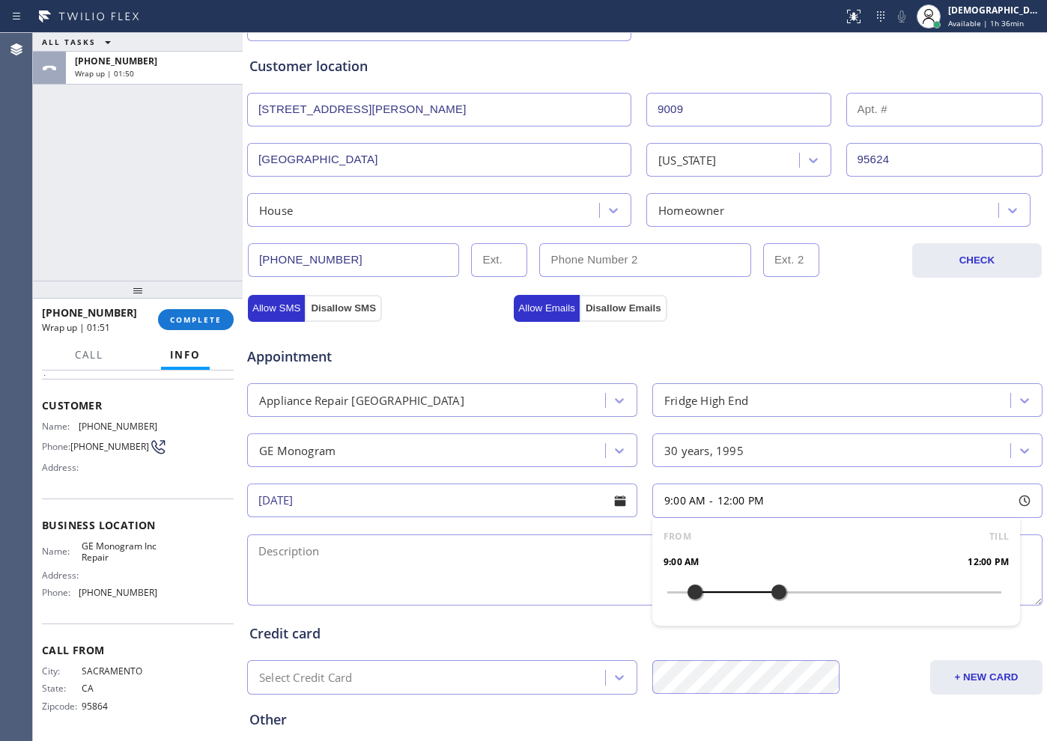
click at [690, 596] on div at bounding box center [695, 592] width 18 height 31
click at [337, 575] on textarea at bounding box center [644, 570] width 795 height 71
click at [311, 552] on textarea "9-12 / Me,ner /" at bounding box center [644, 570] width 795 height 71
click at [360, 557] on textarea "9-12 / Member /" at bounding box center [644, 570] width 795 height 71
paste textarea "GE monogram / Fridge / It is not turning on / 30 plus"
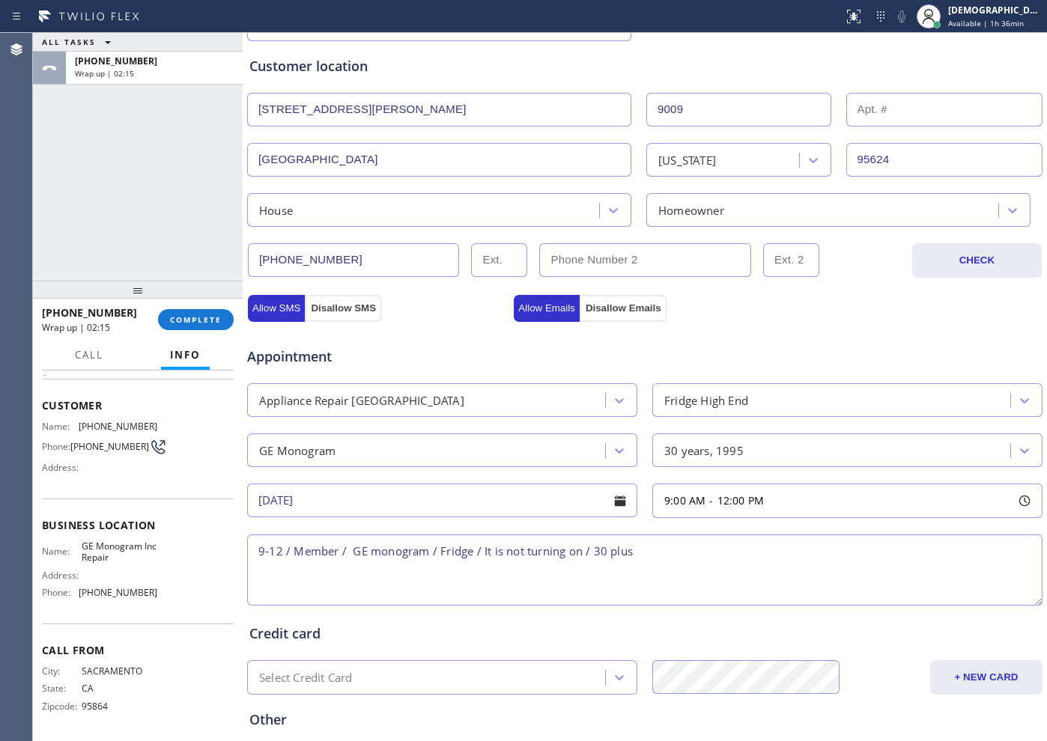
click at [653, 549] on textarea "9-12 / Member / GE monogram / Fridge / It is not turning on / 30 plus" at bounding box center [644, 570] width 795 height 71
click at [739, 541] on textarea "9-12 / Member / GE monogram / Fridge / It is not turning on / 30 plus / House HO" at bounding box center [644, 570] width 795 height 71
paste textarea "[STREET_ADDRESS][PERSON_NAME]"
drag, startPoint x: 763, startPoint y: 556, endPoint x: 830, endPoint y: 46, distance: 514.4
click at [830, 46] on div "Customer location >> ADD NEW ADDRESS << + NEW ADDRESS [STREET_ADDRESS][PERSON_N…" at bounding box center [644, 134] width 797 height 186
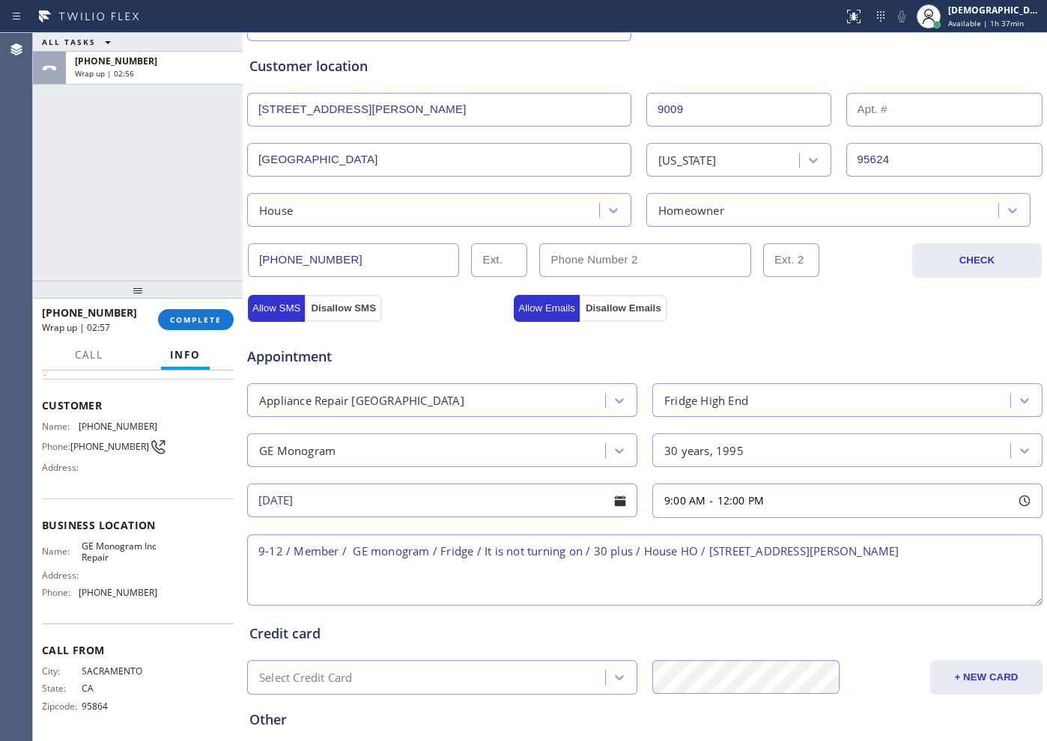
click at [119, 571] on div "Address:" at bounding box center [99, 575] width 115 height 11
drag, startPoint x: 125, startPoint y: 562, endPoint x: 79, endPoint y: 550, distance: 47.4
click at [82, 550] on span "GE Monogram Inc Repair" at bounding box center [119, 552] width 75 height 23
copy span "GE Monogram Inc Repair"
click at [925, 544] on textarea "9-12 / Member / GE monogram / Fridge / It is not turning on / 30 plus / House H…" at bounding box center [644, 570] width 795 height 71
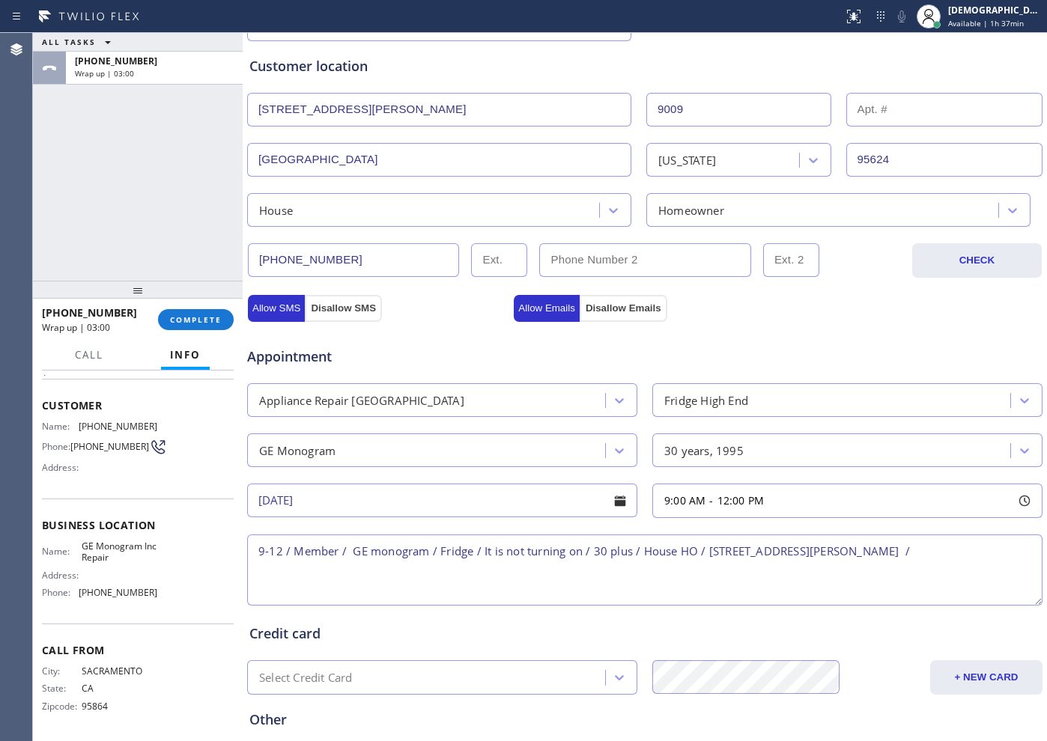
paste textarea "GE Monogram Inc Repair"
click at [439, 572] on textarea "9-12 / Member / GE monogram / Fridge / It is not turning on / 30 plus / House H…" at bounding box center [644, 570] width 795 height 71
paste textarea "10% off towards labor cost"
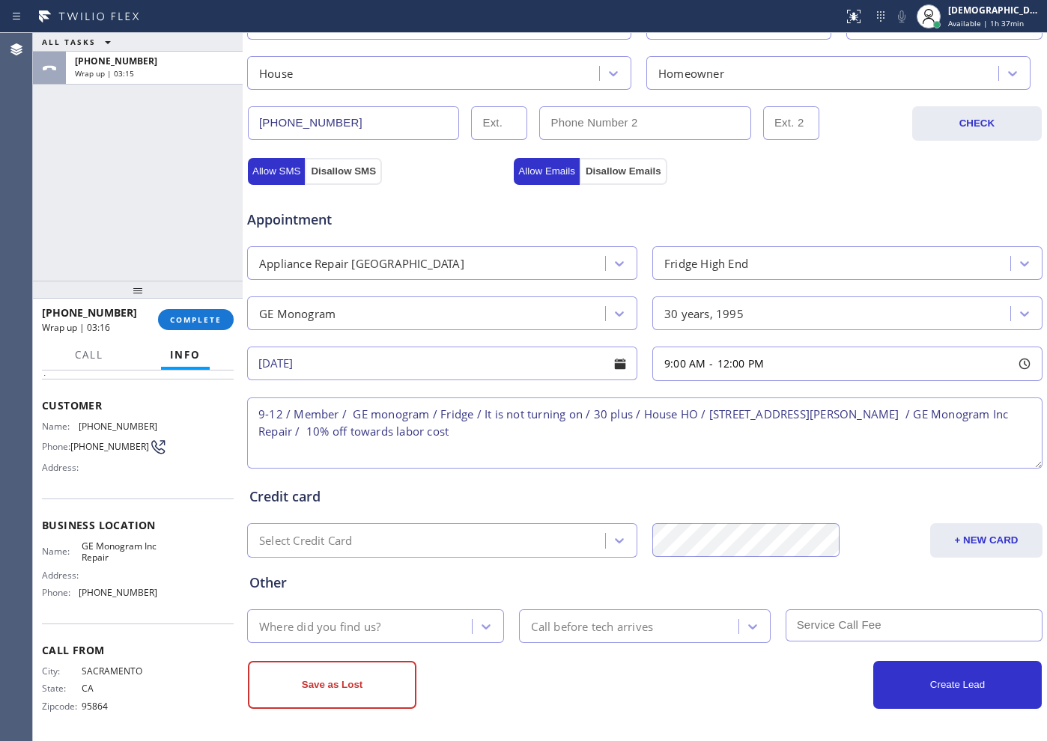
scroll to position [419, 0]
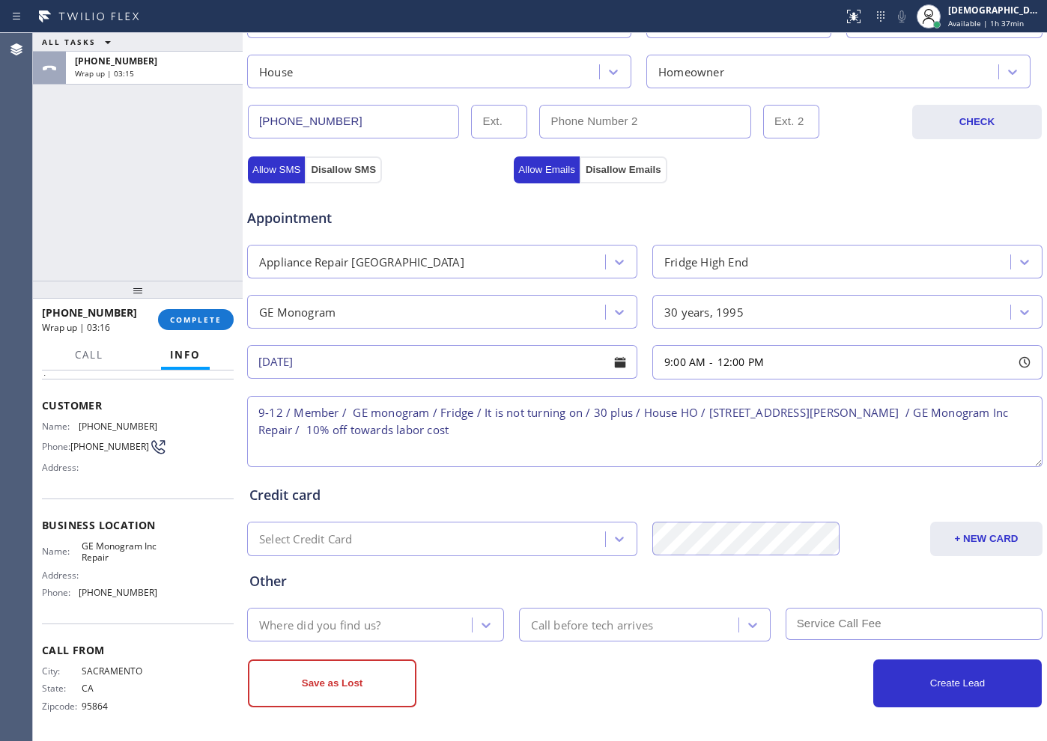
type textarea "9-12 / Member / GE monogram / Fridge / It is not turning on / 30 plus / House H…"
click at [386, 628] on div "Where did you find us?" at bounding box center [362, 625] width 220 height 26
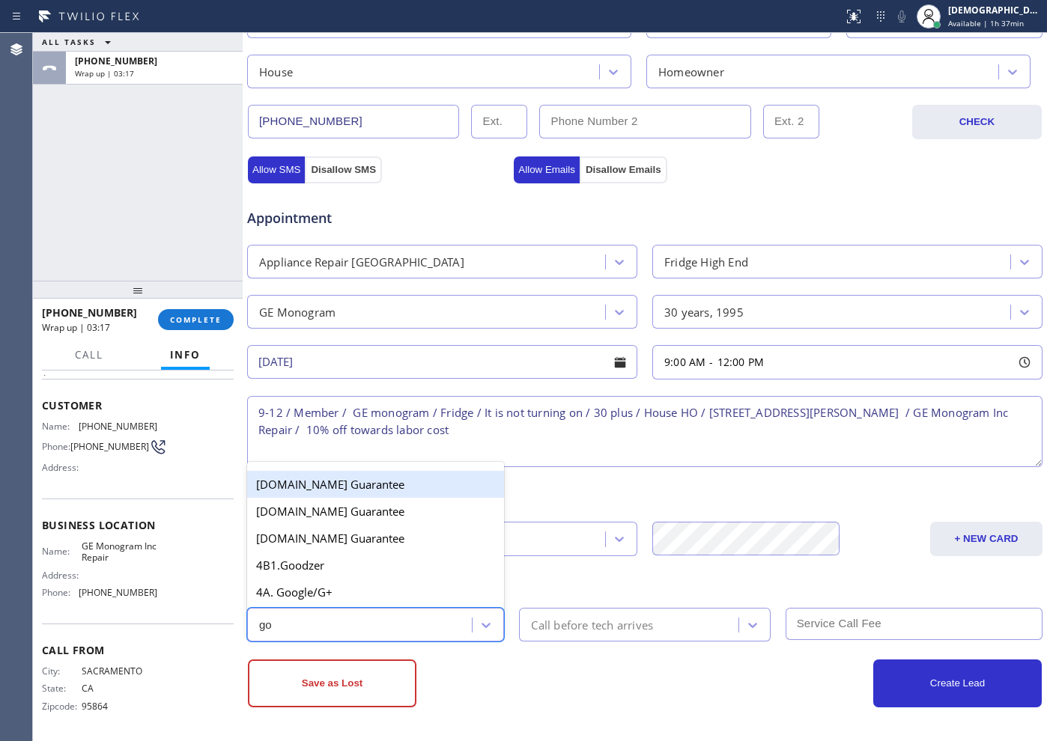
type input "goo"
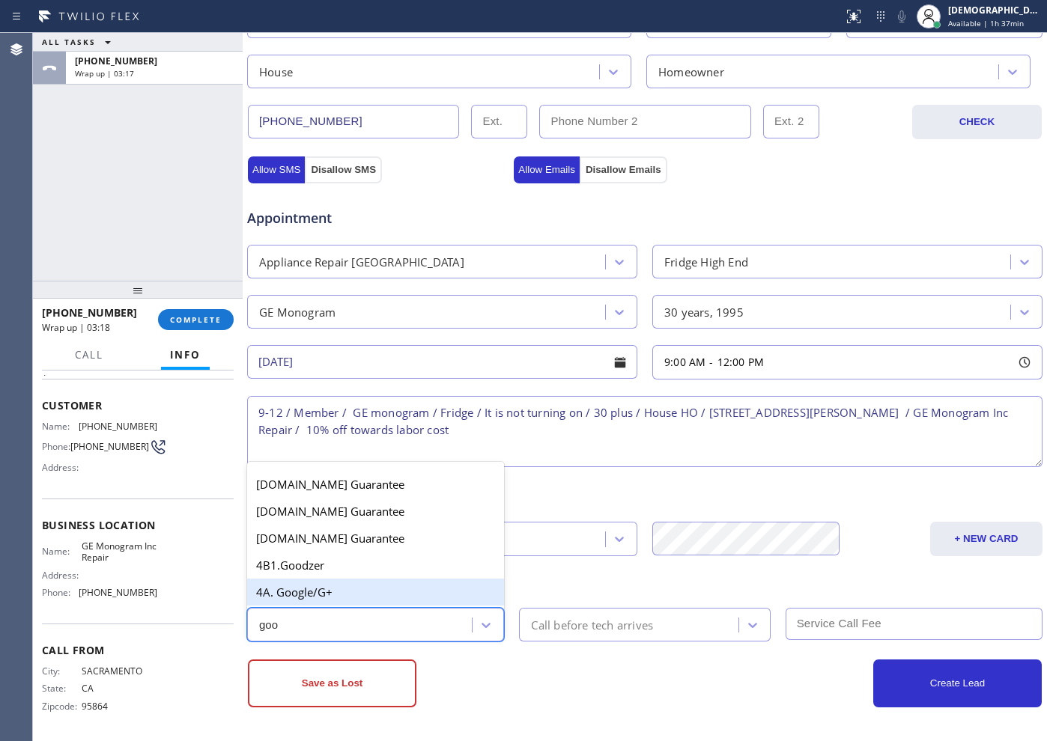
click at [335, 584] on div "4A. Google/G+" at bounding box center [375, 592] width 257 height 27
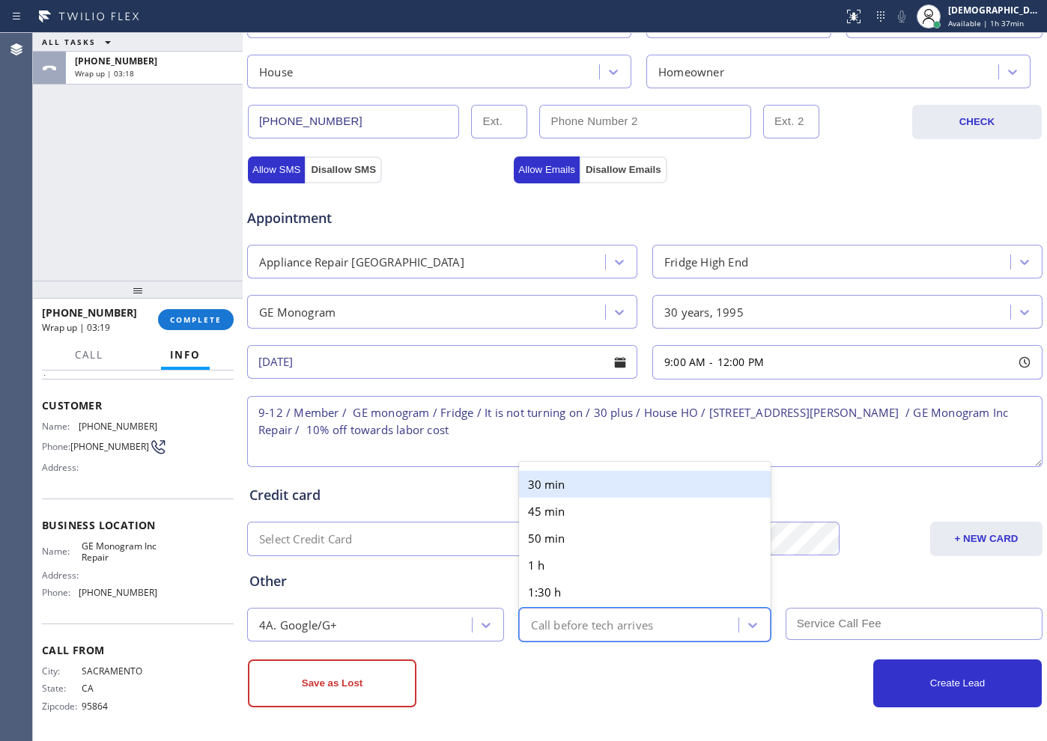
click at [553, 628] on div "Call before tech arrives" at bounding box center [592, 624] width 122 height 17
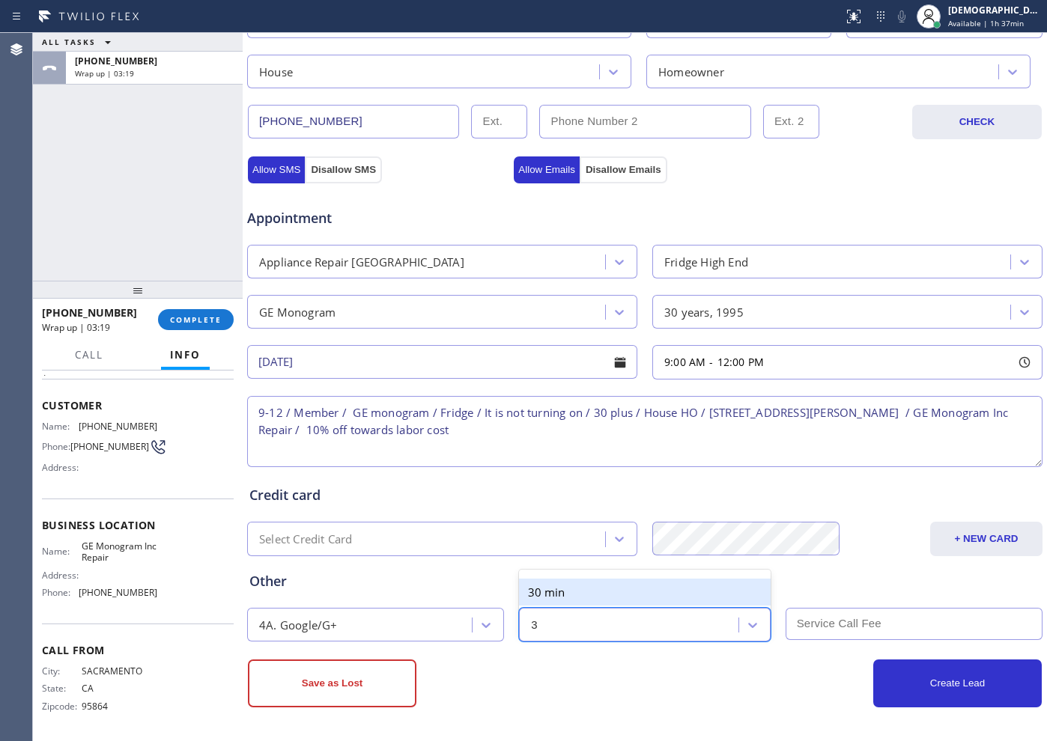
type input "30"
click at [550, 591] on div "30 min" at bounding box center [644, 592] width 251 height 27
click at [812, 623] on input "text" at bounding box center [914, 624] width 257 height 32
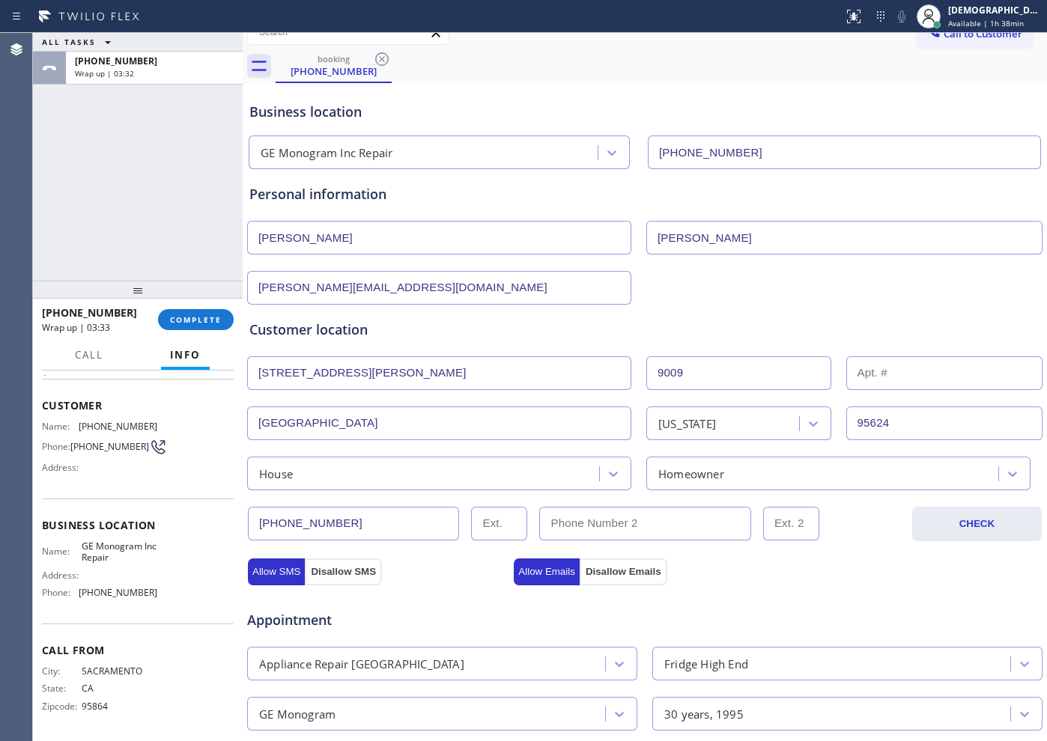
scroll to position [0, 0]
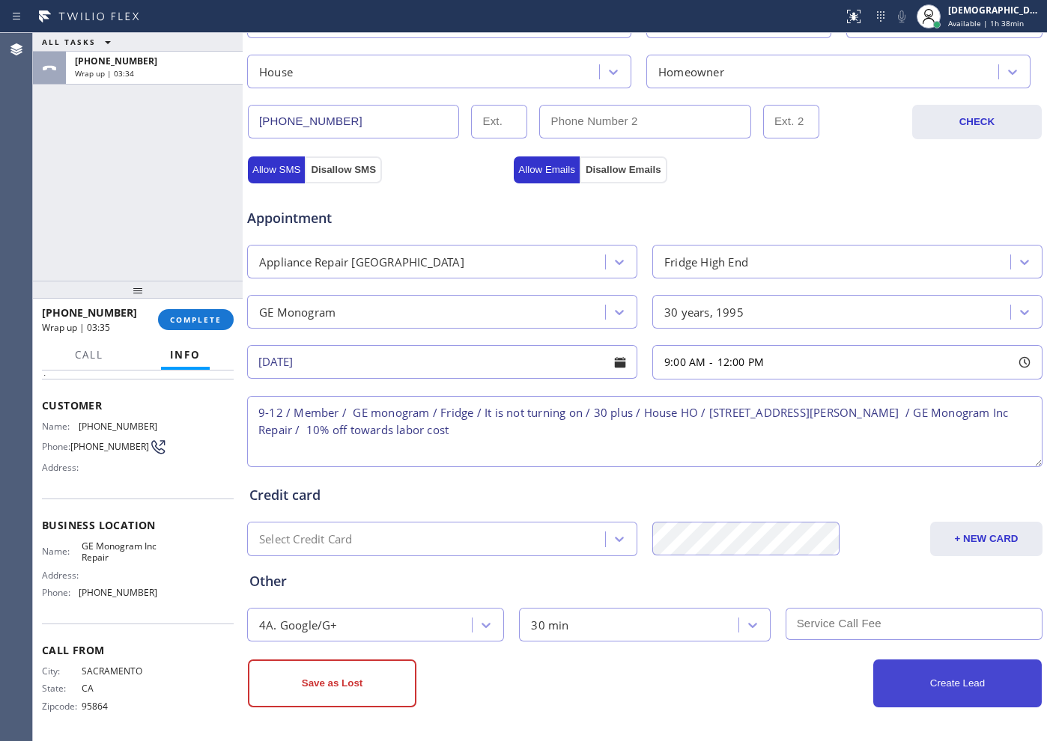
click at [905, 684] on button "Create Lead" at bounding box center [957, 684] width 168 height 48
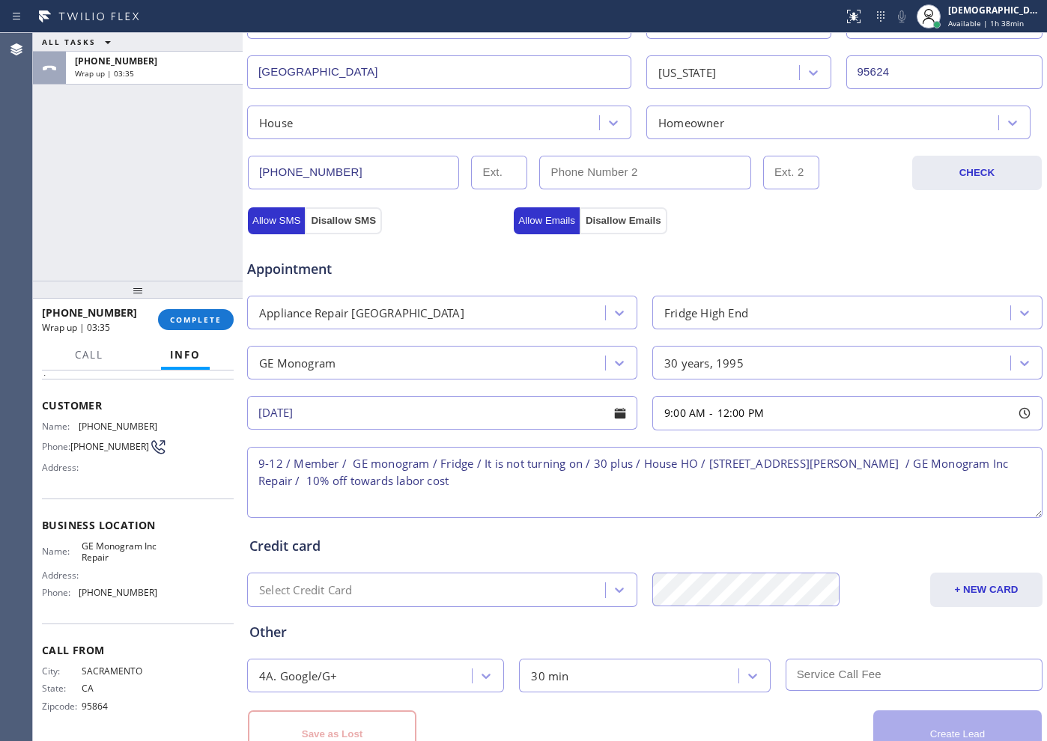
scroll to position [470, 0]
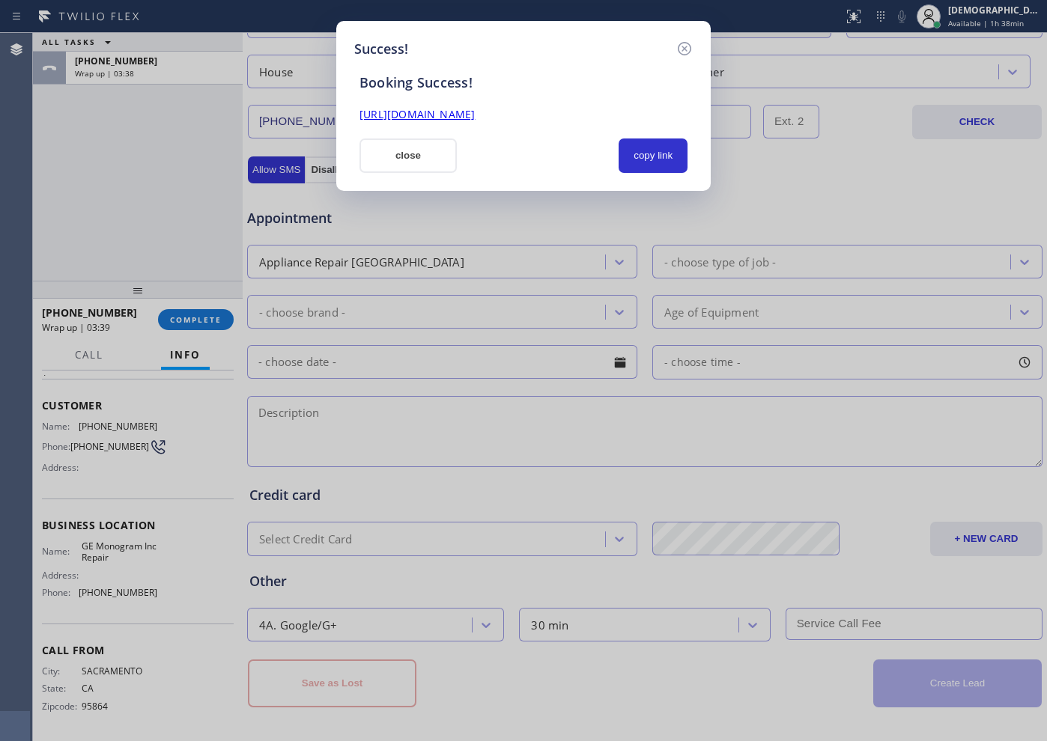
drag, startPoint x: 662, startPoint y: 159, endPoint x: 607, endPoint y: 129, distance: 62.3
click at [661, 159] on button "copy link" at bounding box center [653, 156] width 69 height 34
click at [475, 108] on link "[URL][DOMAIN_NAME]" at bounding box center [416, 114] width 115 height 14
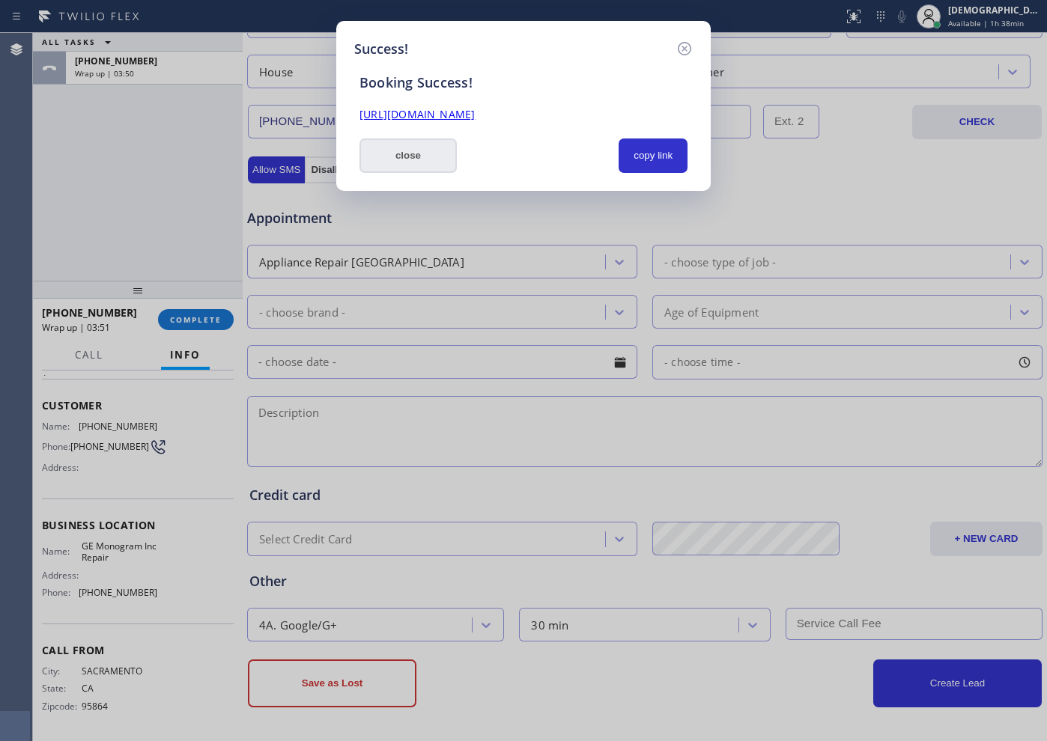
click at [416, 163] on button "close" at bounding box center [407, 156] width 97 height 34
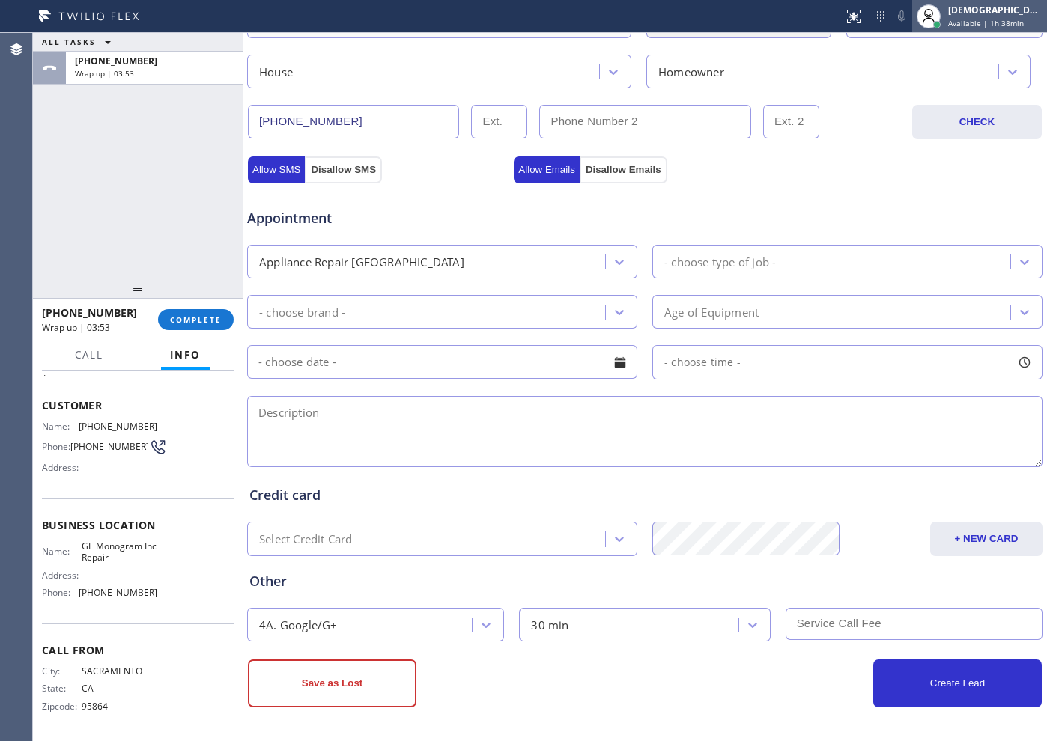
click at [986, 21] on span "Available | 1h 38min" at bounding box center [986, 23] width 76 height 10
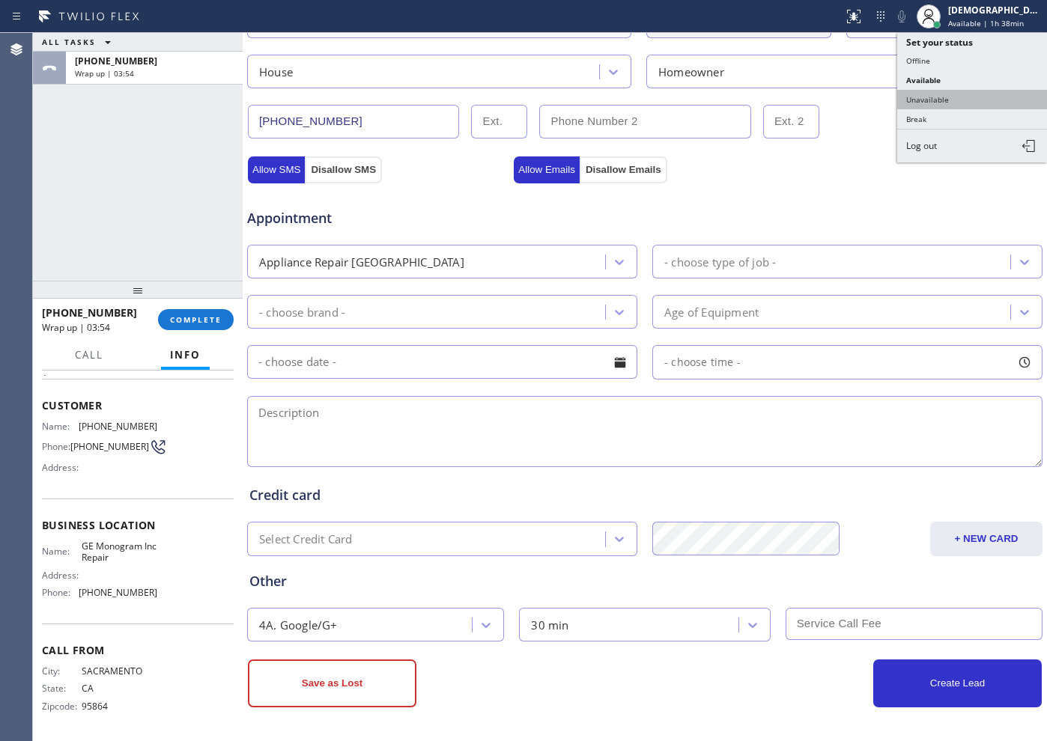
click at [959, 96] on button "Unavailable" at bounding box center [972, 99] width 150 height 19
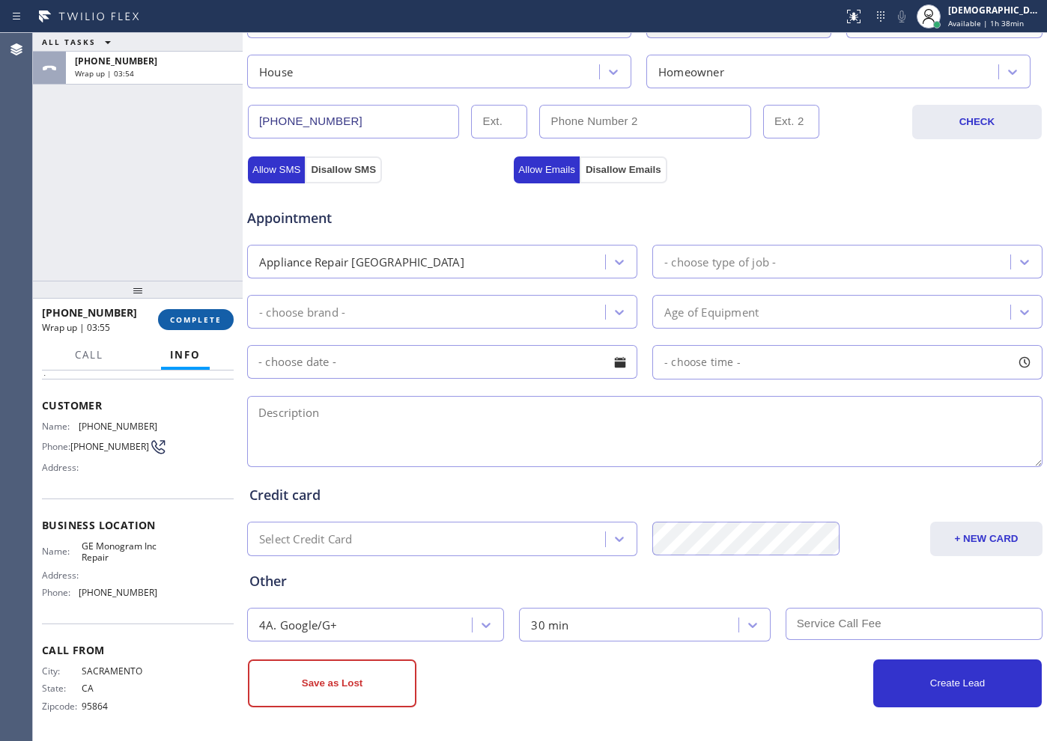
click at [183, 325] on button "COMPLETE" at bounding box center [196, 319] width 76 height 21
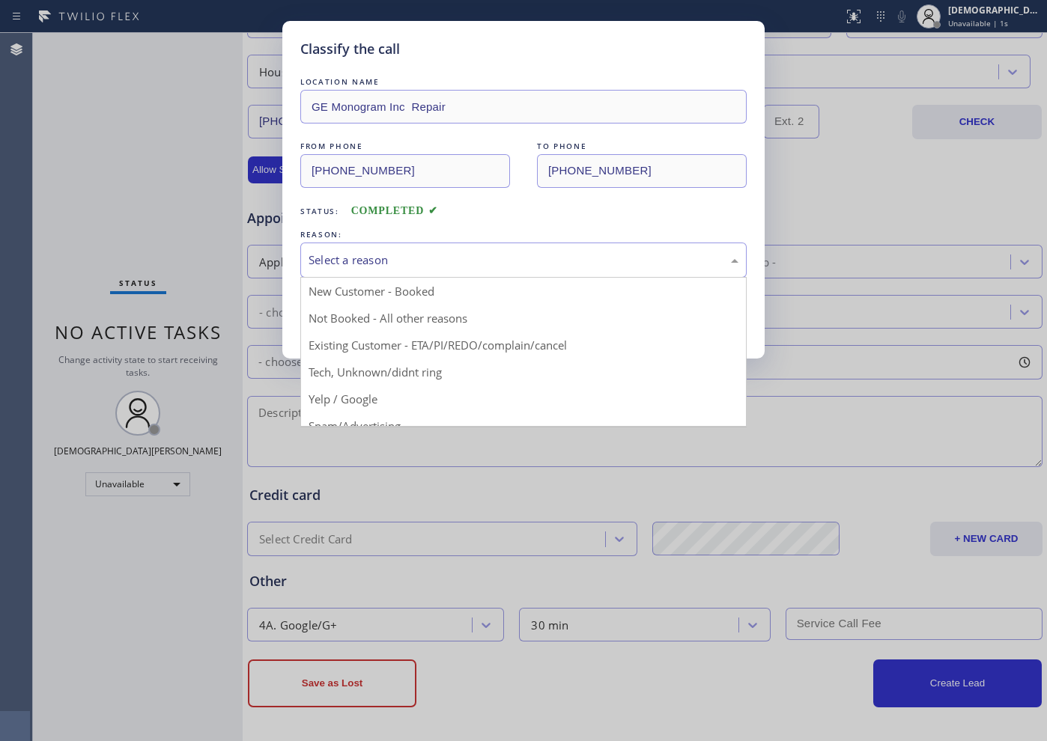
click at [337, 261] on div "Select a reason" at bounding box center [524, 260] width 430 height 17
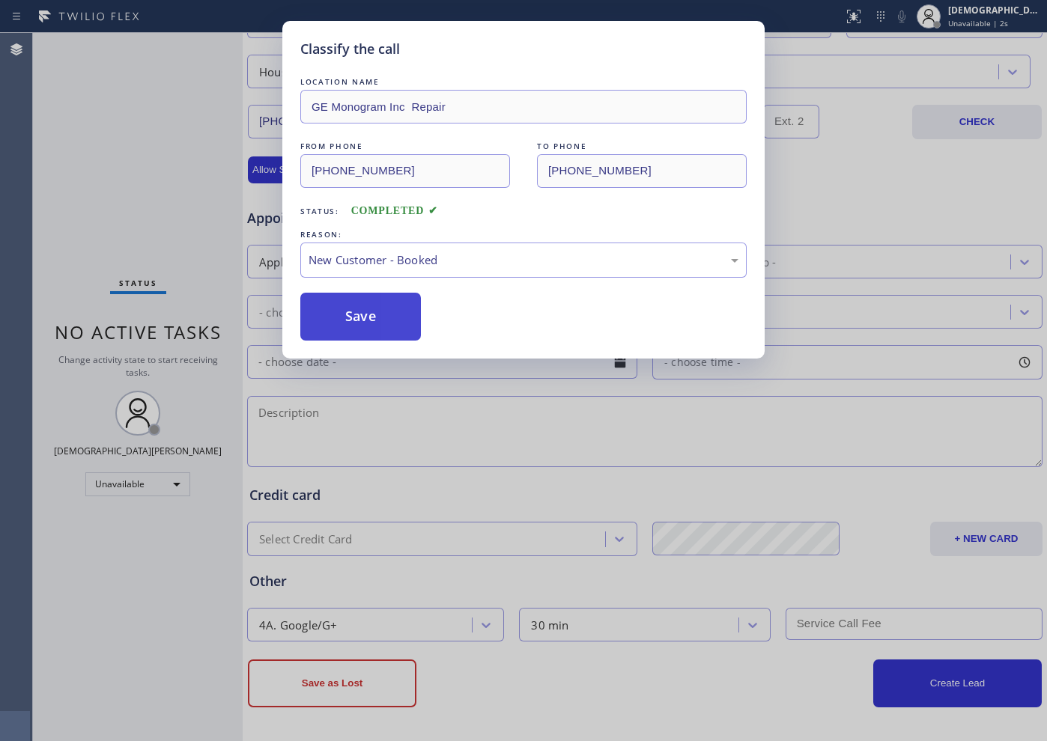
click at [341, 321] on button "Save" at bounding box center [360, 317] width 121 height 48
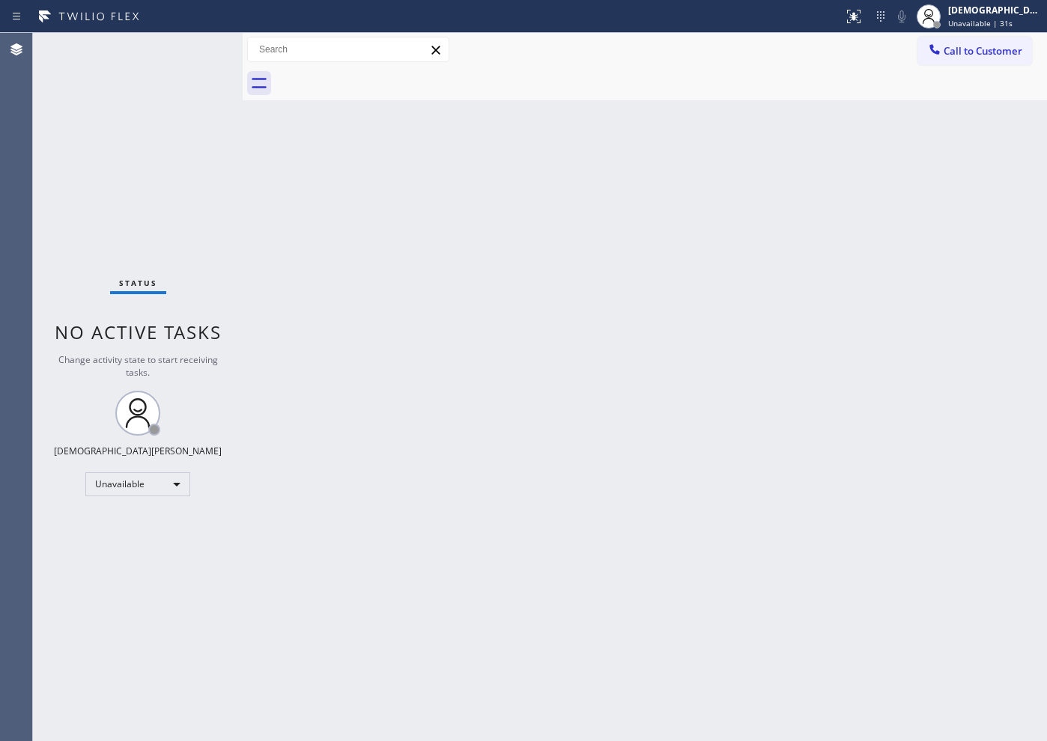
click at [136, 190] on div "Status No active tasks Change activity state to start receiving tasks. [PERSON_…" at bounding box center [138, 387] width 210 height 708
click at [142, 168] on div "Status No active tasks Change activity state to start receiving tasks. [PERSON_…" at bounding box center [138, 387] width 210 height 708
click at [162, 488] on div "Unavailable" at bounding box center [137, 485] width 105 height 24
click at [145, 524] on li "Available" at bounding box center [137, 524] width 102 height 18
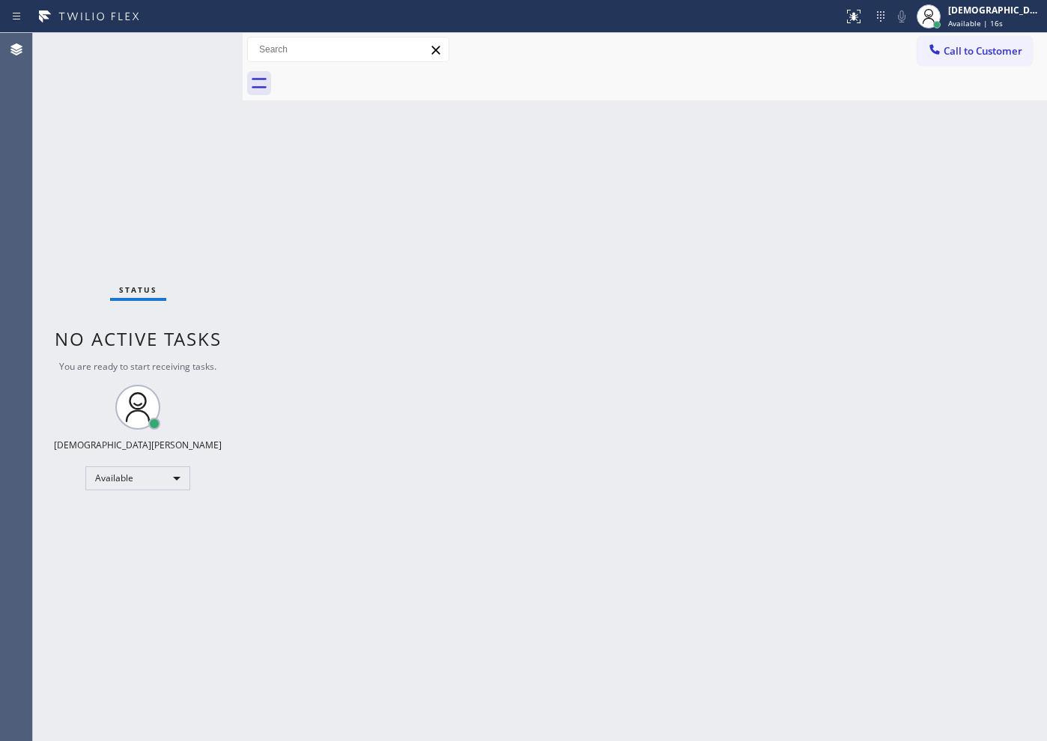
click at [135, 183] on div "Status No active tasks You are ready to start receiving tasks. Christian Cinco …" at bounding box center [138, 387] width 210 height 708
click at [167, 482] on div "Available" at bounding box center [137, 479] width 105 height 24
click at [135, 547] on li "Break" at bounding box center [137, 556] width 102 height 18
click at [81, 196] on div "Status No active tasks Change activity state to start receiving tasks. Christia…" at bounding box center [138, 387] width 210 height 708
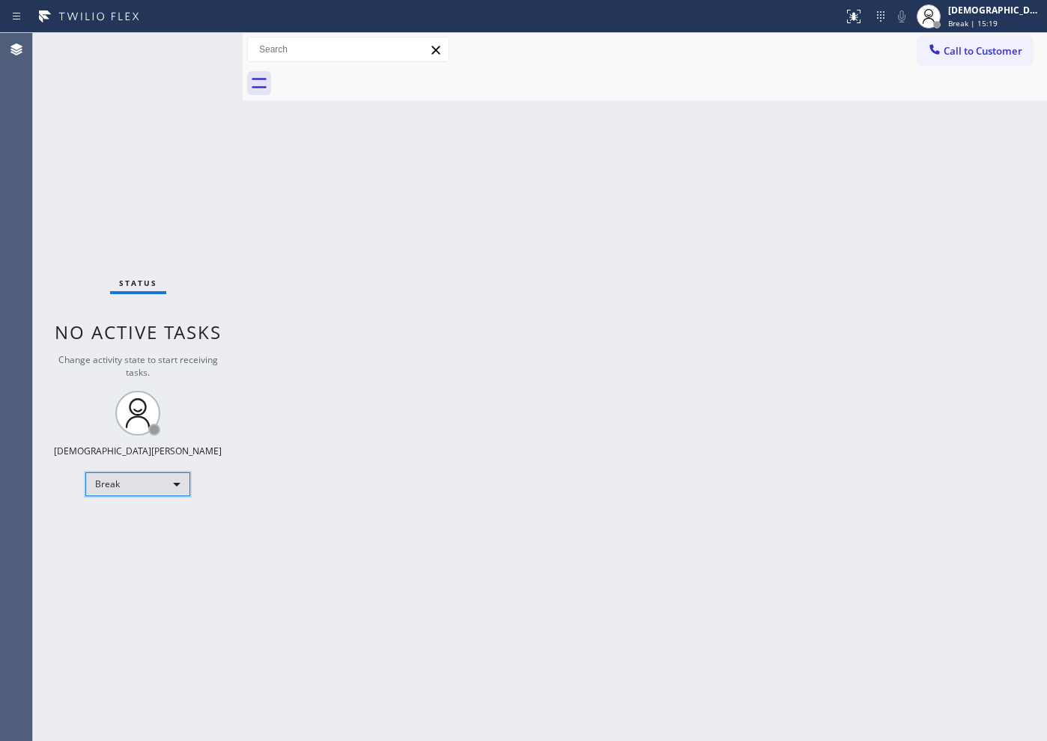
click at [171, 491] on div "Break" at bounding box center [137, 485] width 105 height 24
click at [151, 517] on li "Available" at bounding box center [137, 524] width 102 height 18
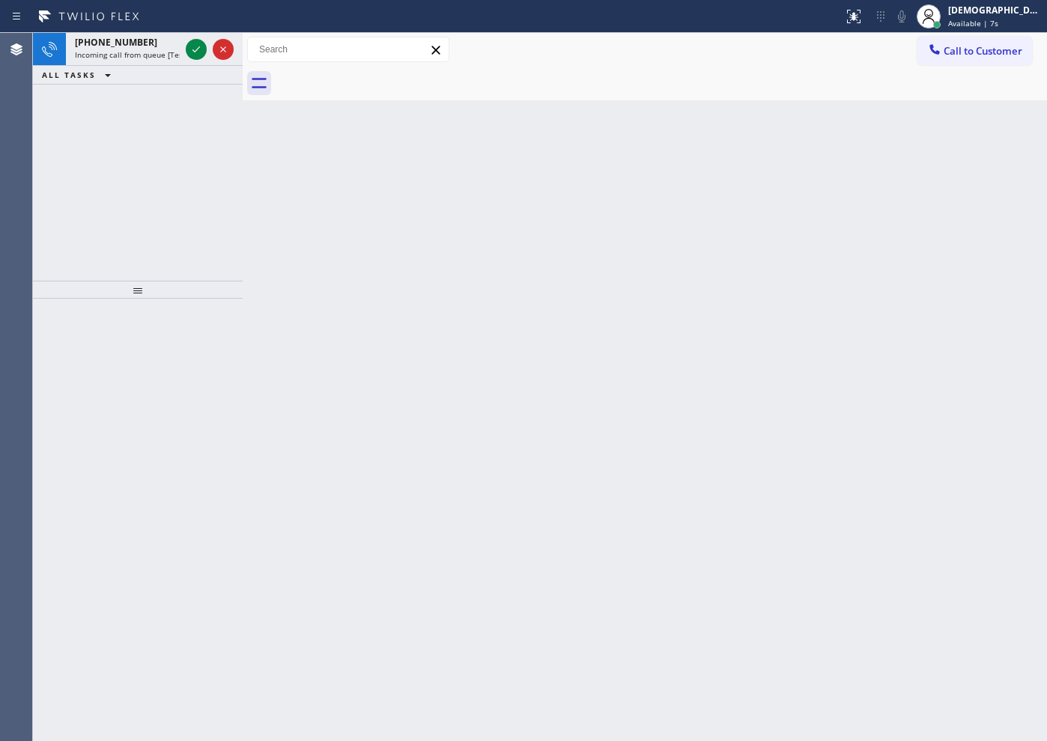
click at [97, 110] on div "[PHONE_NUMBER] Incoming call from queue [Test] All ALL TASKS ALL TASKS ACTIVE T…" at bounding box center [138, 157] width 210 height 248
click at [198, 44] on icon at bounding box center [196, 49] width 18 height 18
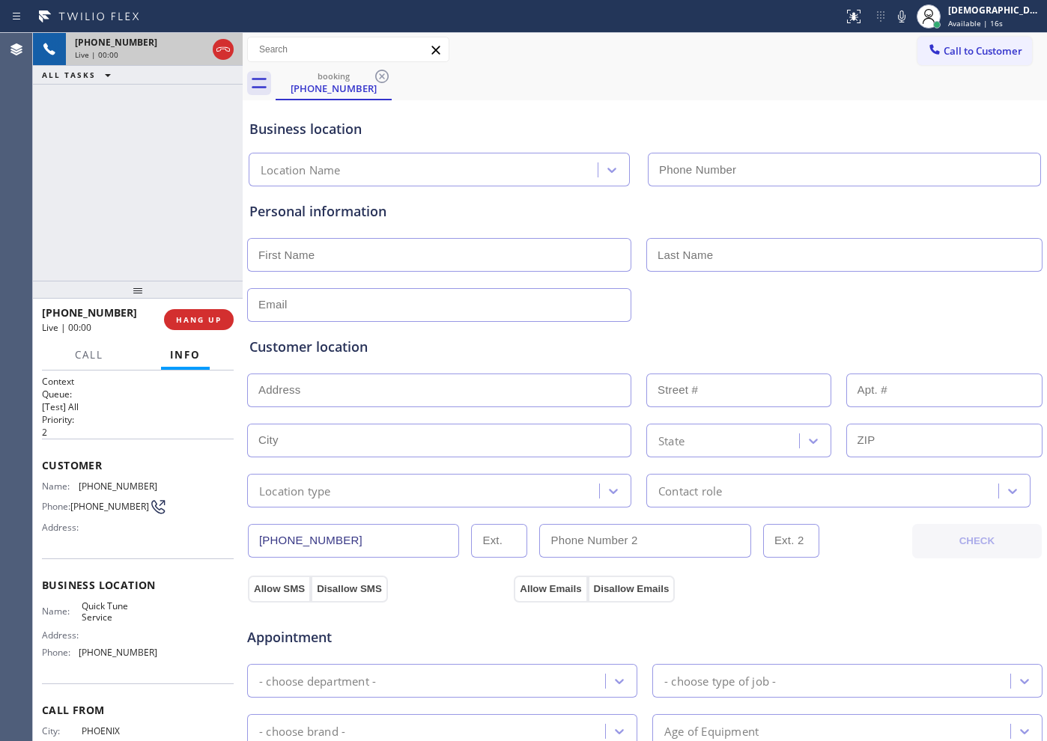
type input "[PHONE_NUMBER]"
click at [210, 319] on span "HANG UP" at bounding box center [199, 320] width 46 height 10
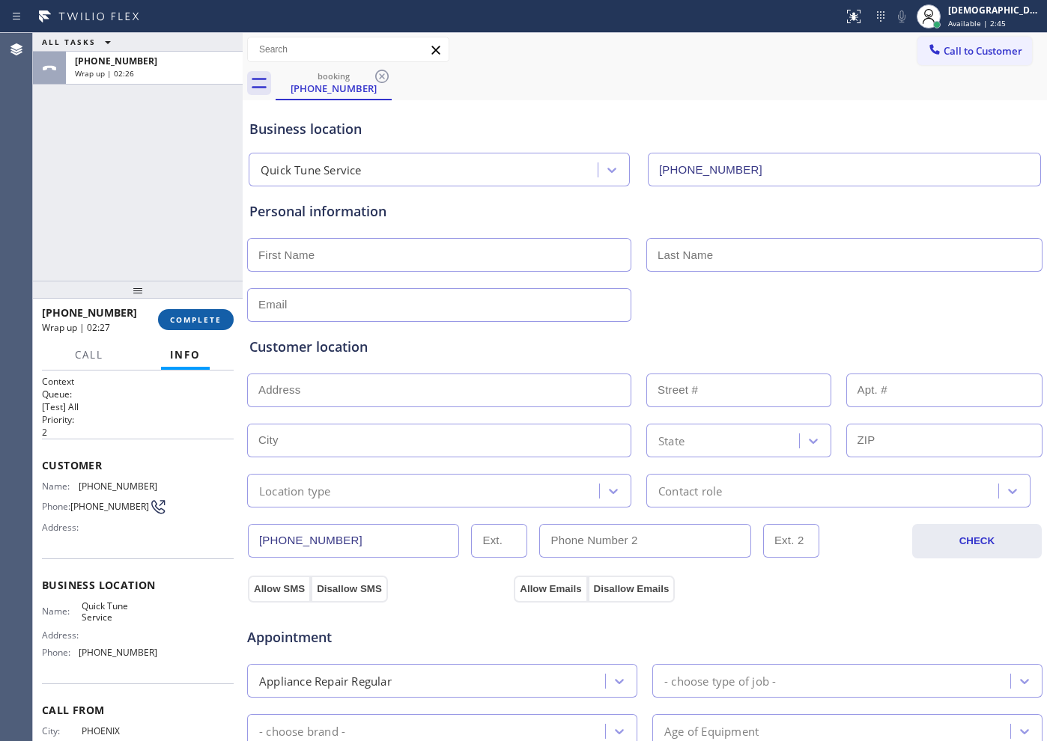
click at [171, 319] on span "COMPLETE" at bounding box center [196, 320] width 52 height 10
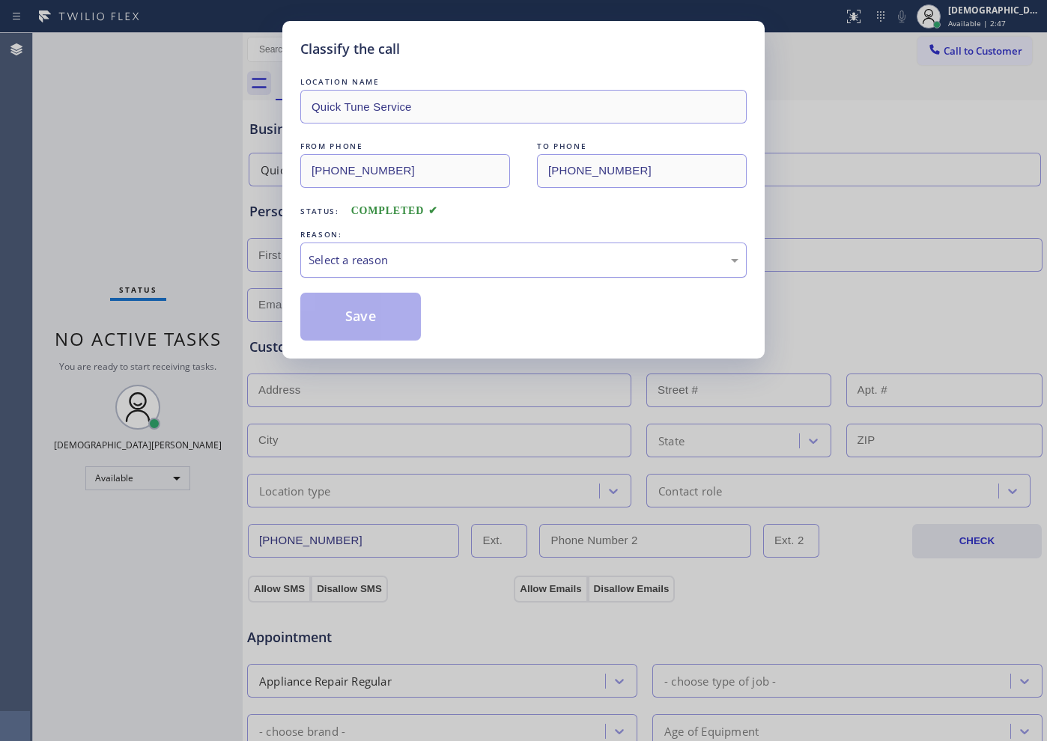
click at [357, 258] on div "Select a reason" at bounding box center [524, 260] width 430 height 17
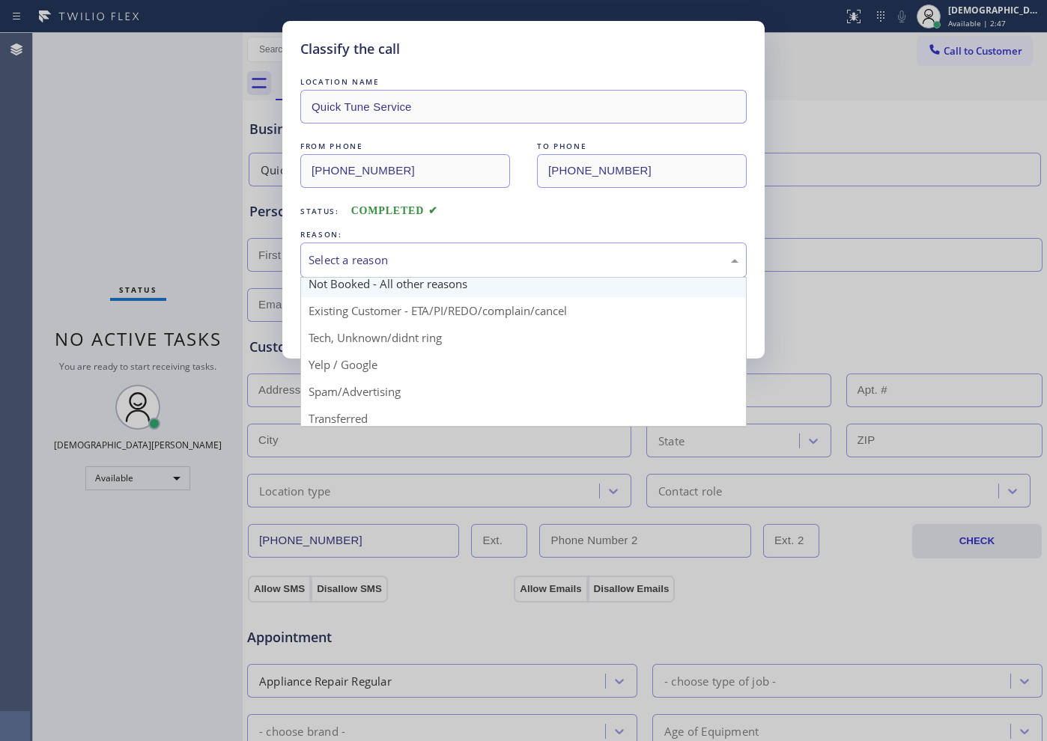
scroll to position [94, 0]
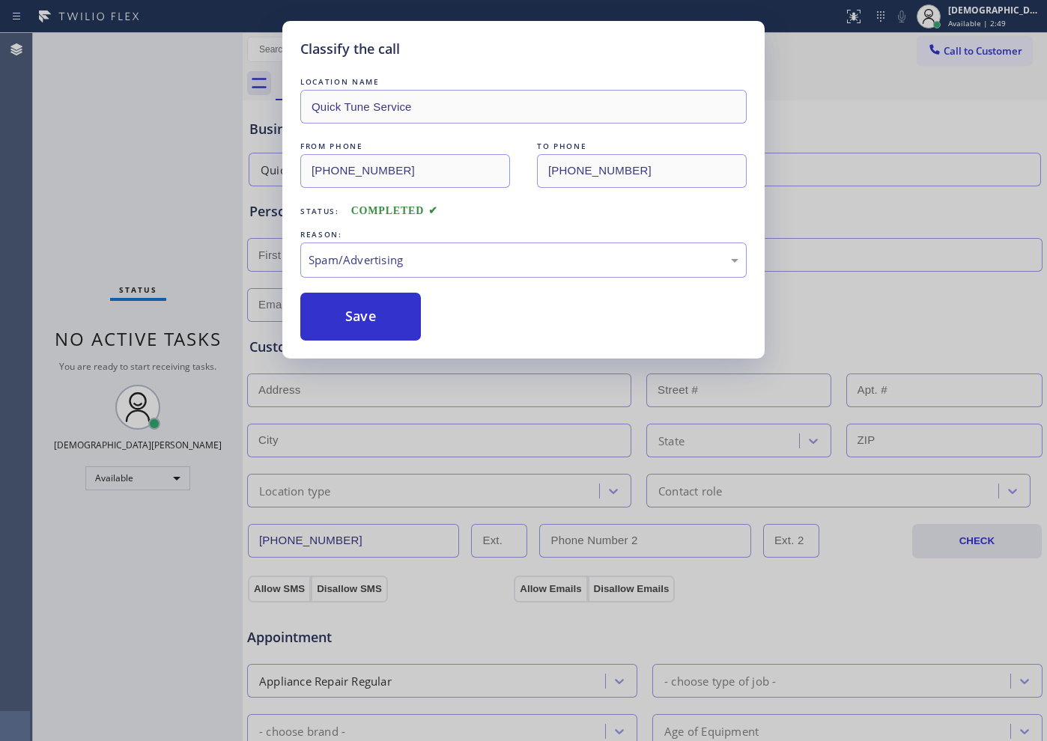
click at [373, 322] on button "Save" at bounding box center [360, 317] width 121 height 48
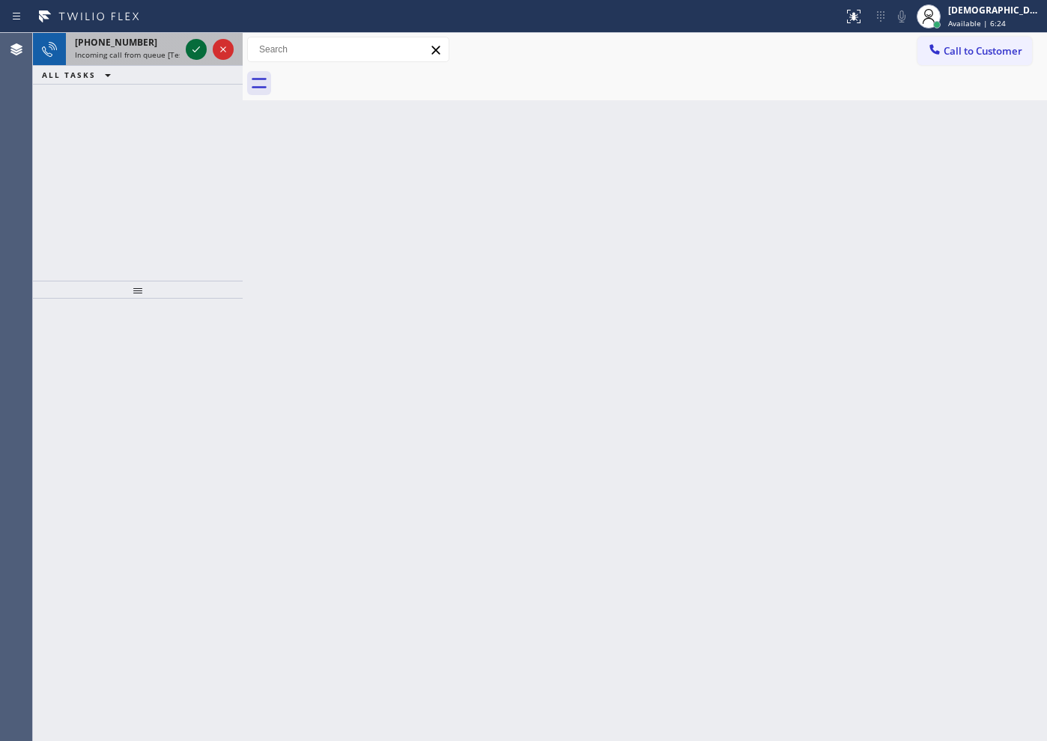
click at [198, 47] on icon at bounding box center [195, 49] width 7 height 6
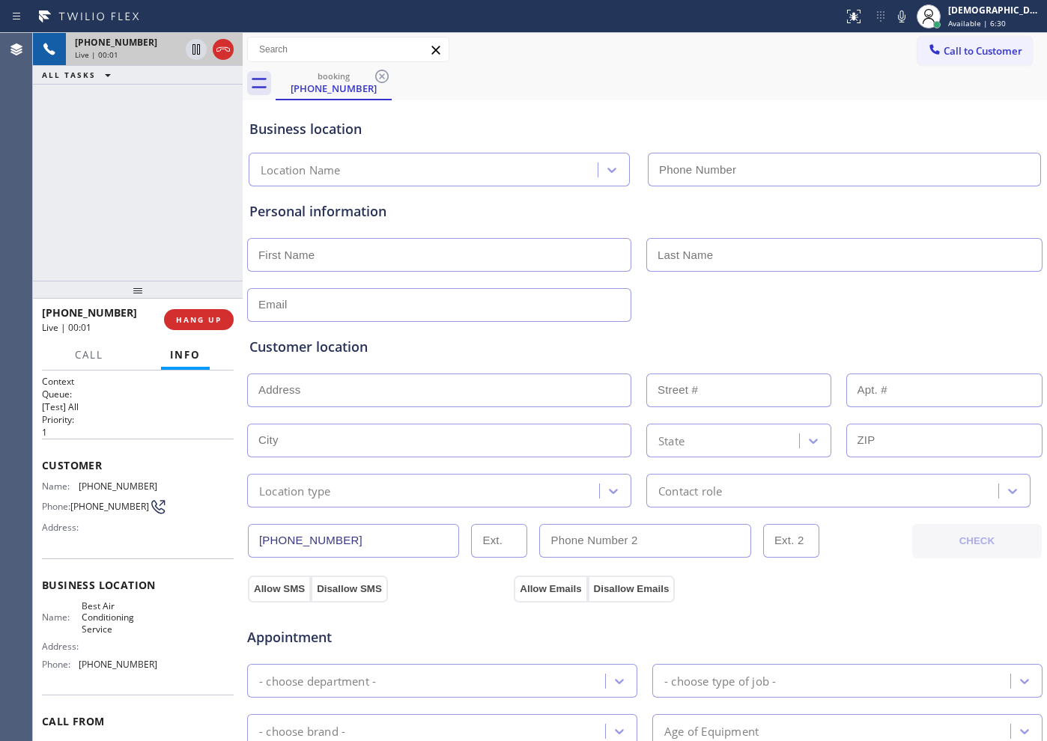
type input "[PHONE_NUMBER]"
click at [220, 55] on icon at bounding box center [223, 49] width 18 height 18
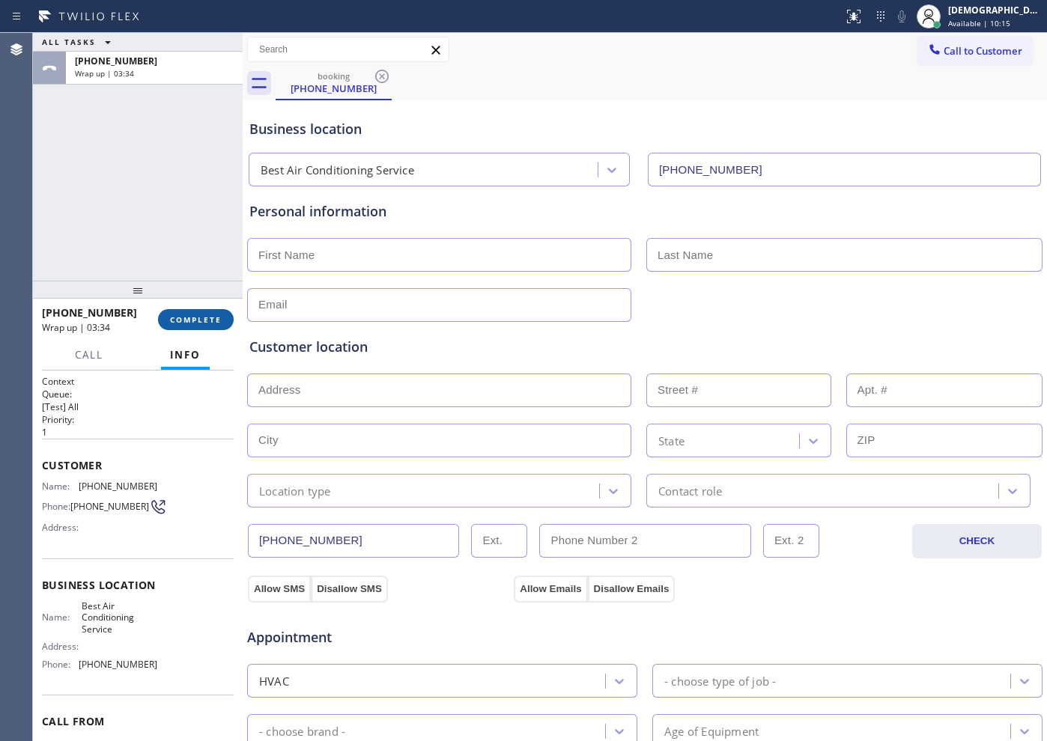
click at [206, 321] on span "COMPLETE" at bounding box center [196, 320] width 52 height 10
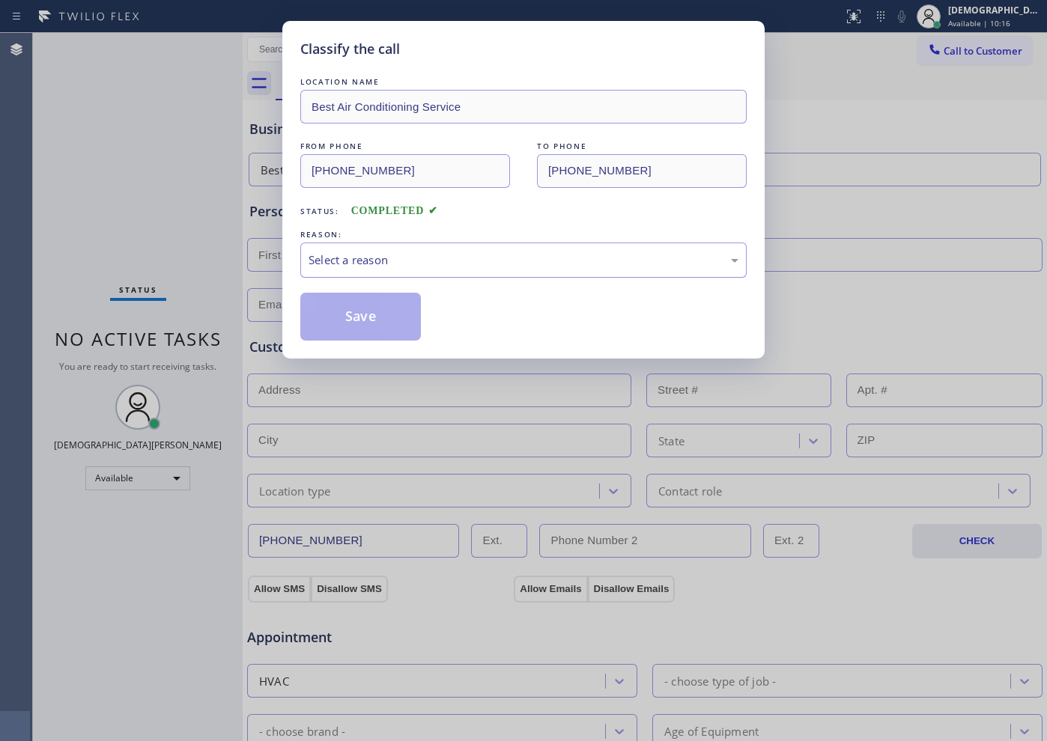
click at [426, 267] on div "Select a reason" at bounding box center [524, 260] width 430 height 17
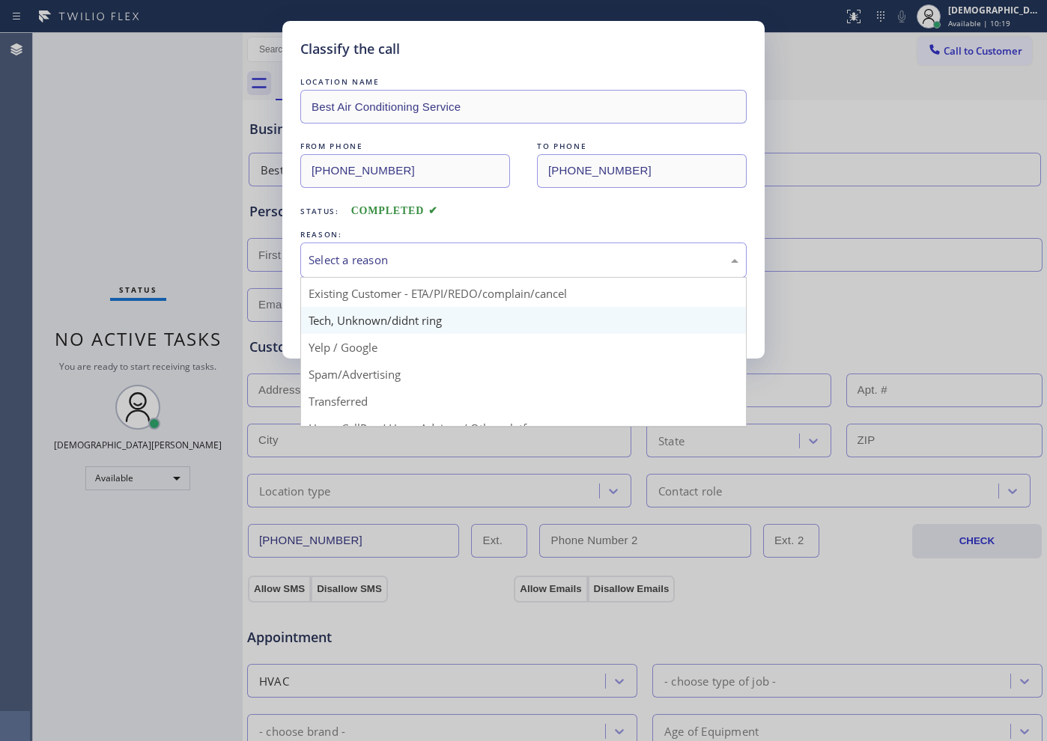
scroll to position [94, 0]
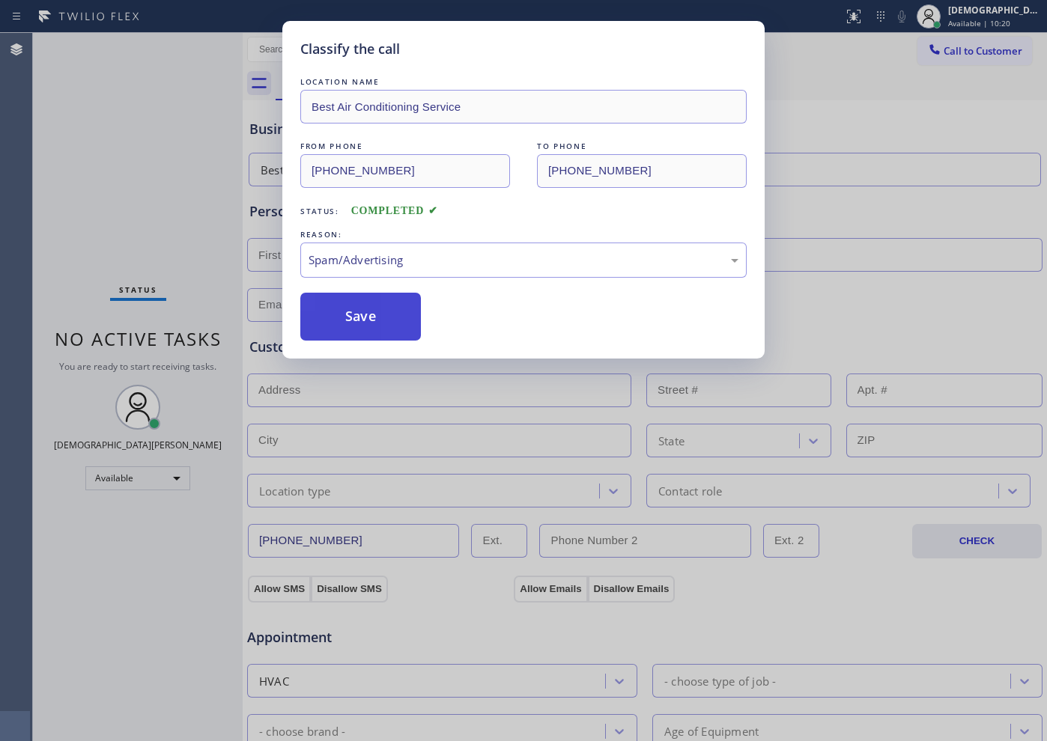
click at [379, 318] on button "Save" at bounding box center [360, 317] width 121 height 48
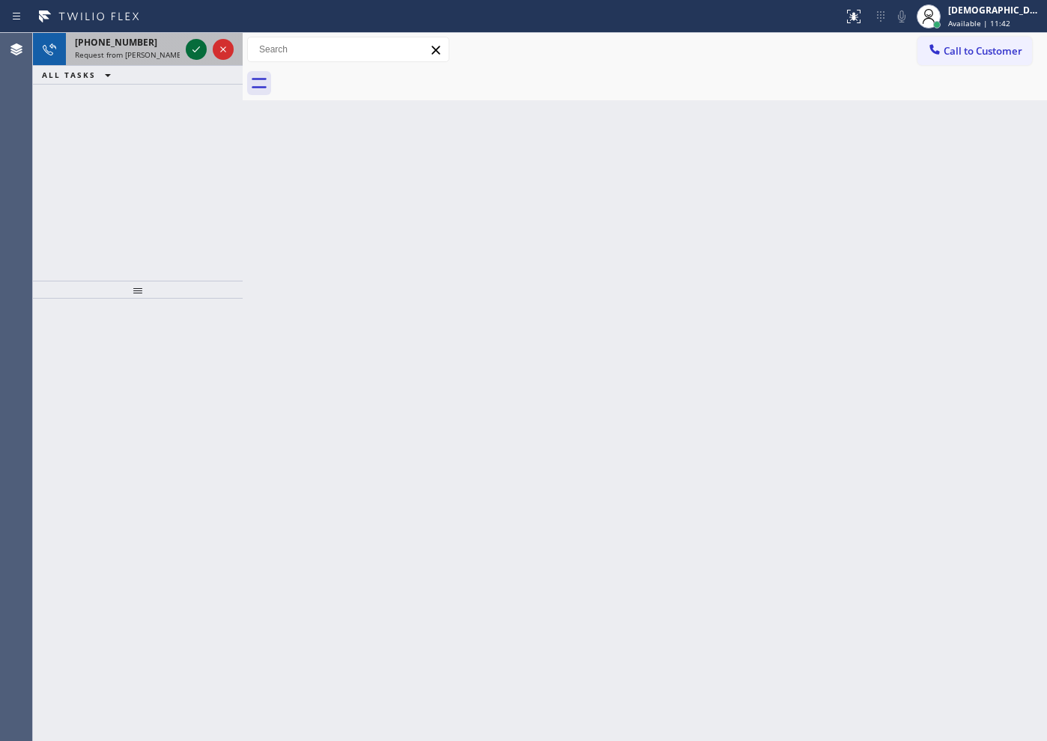
click at [198, 47] on icon at bounding box center [196, 49] width 18 height 18
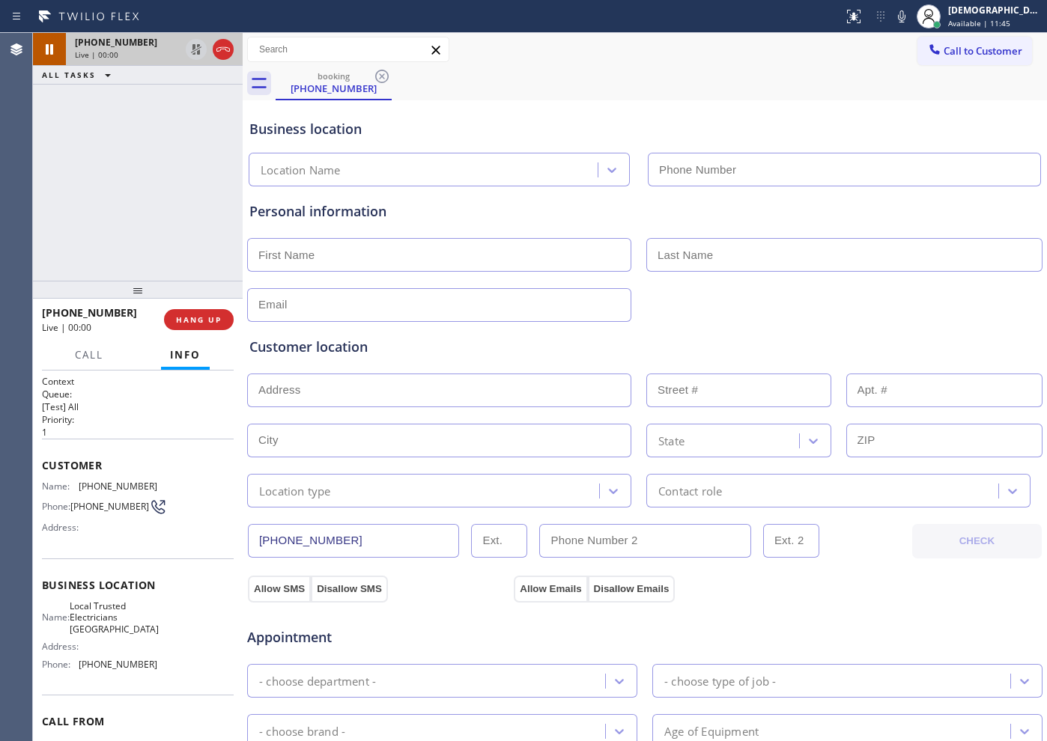
type input "[PHONE_NUMBER]"
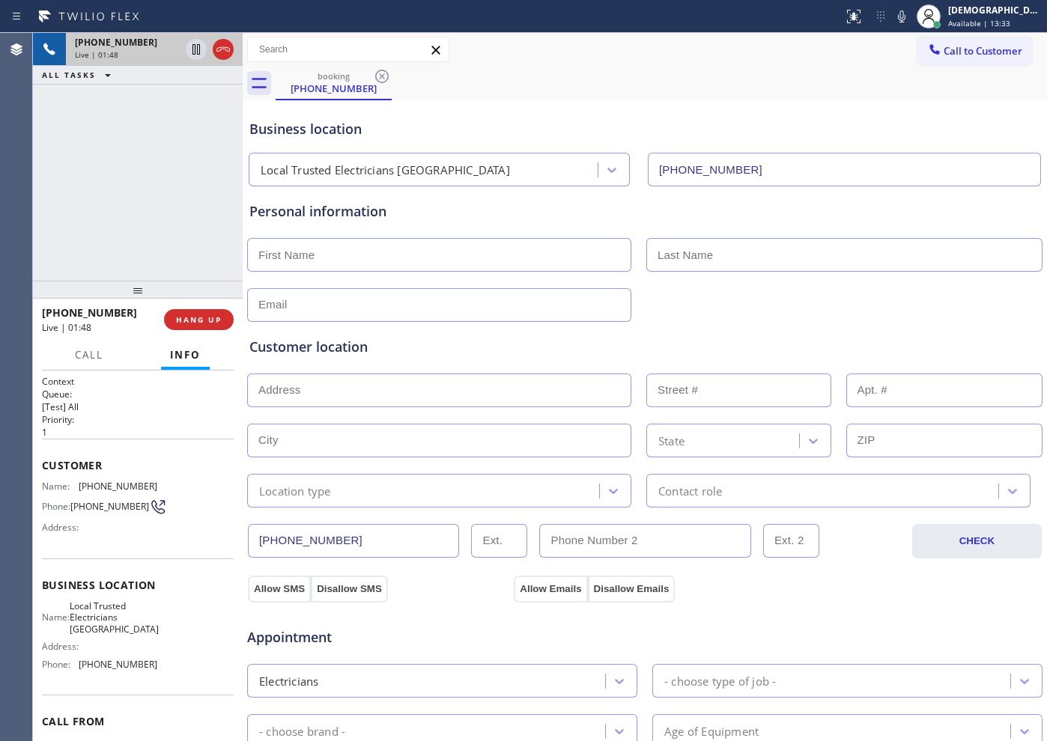
drag, startPoint x: 148, startPoint y: 121, endPoint x: 188, endPoint y: 79, distance: 58.3
click at [150, 121] on div "[PHONE_NUMBER] Live | 01:48 ALL TASKS ALL TASKS ACTIVE TASKS TASKS IN WRAP UP" at bounding box center [138, 157] width 210 height 248
drag, startPoint x: 201, startPoint y: 52, endPoint x: 321, endPoint y: 83, distance: 123.9
click at [201, 50] on icon at bounding box center [196, 49] width 18 height 18
click at [189, 45] on icon at bounding box center [196, 49] width 18 height 18
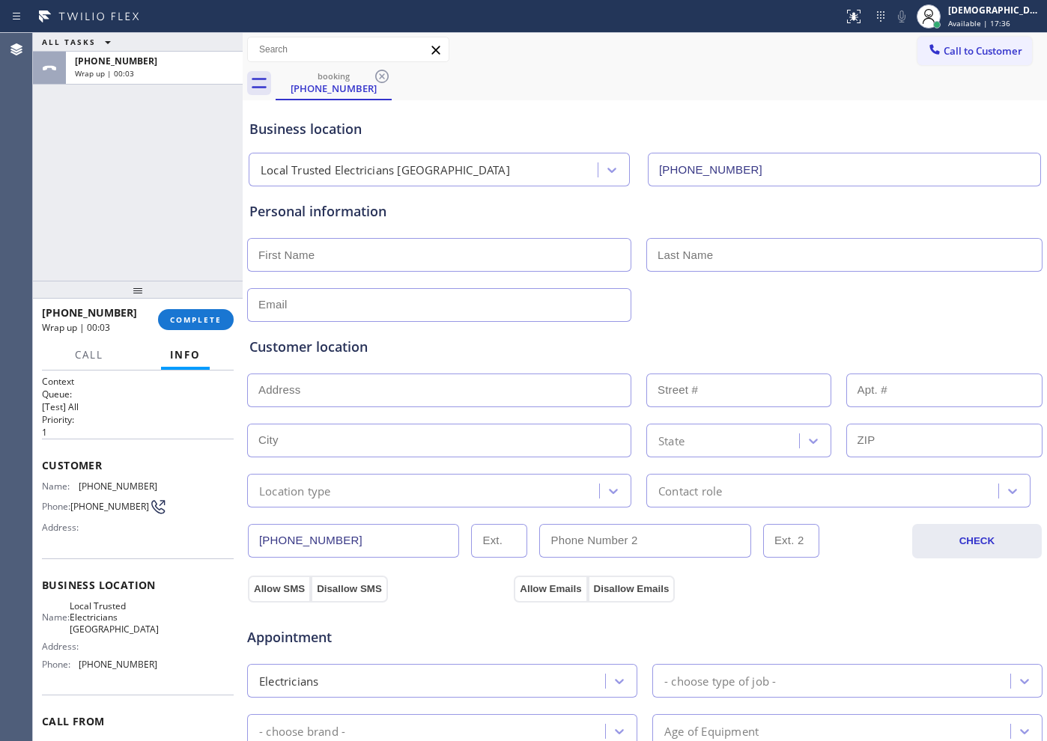
click at [566, 264] on input "text" at bounding box center [439, 255] width 384 height 34
click at [499, 316] on div "Customer location >> ADD NEW ADDRESS << + NEW ADDRESS State Location type Conta…" at bounding box center [644, 412] width 797 height 192
click at [509, 259] on input "text" at bounding box center [439, 255] width 384 height 34
type input "Mr"
click at [707, 247] on input "text" at bounding box center [844, 255] width 396 height 34
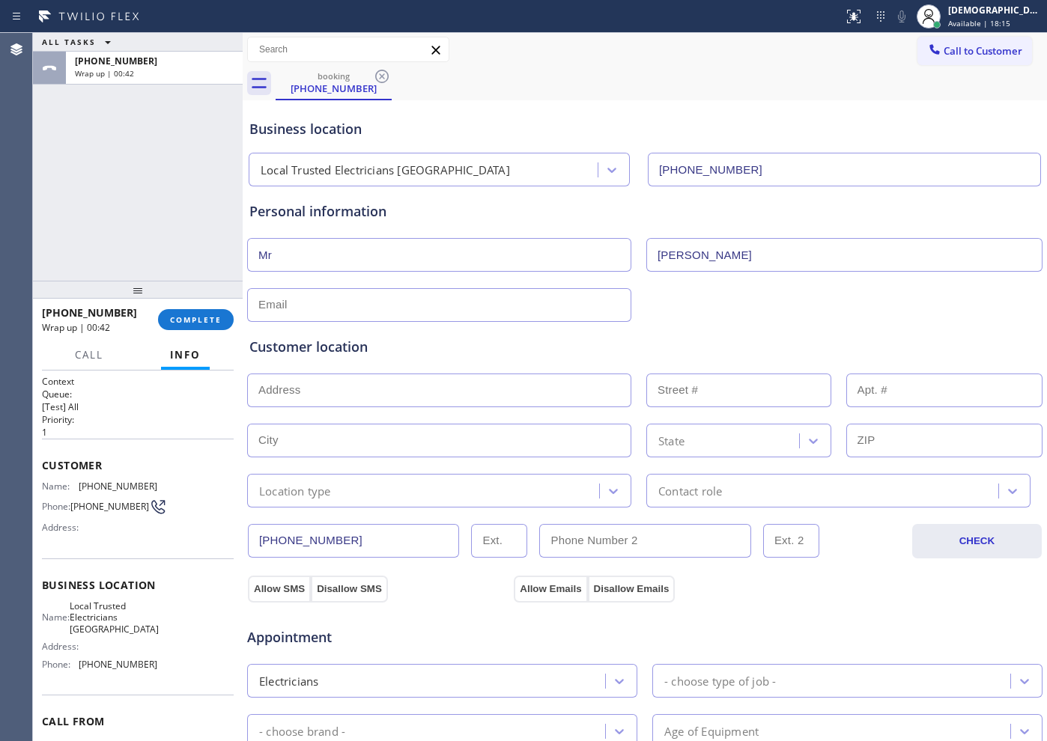
type input "[PERSON_NAME]"
click at [473, 307] on input "text" at bounding box center [439, 305] width 384 height 34
type input "[EMAIL_ADDRESS][DOMAIN_NAME]"
click at [432, 392] on input "text" at bounding box center [439, 391] width 384 height 34
click at [382, 392] on input "text" at bounding box center [439, 391] width 384 height 34
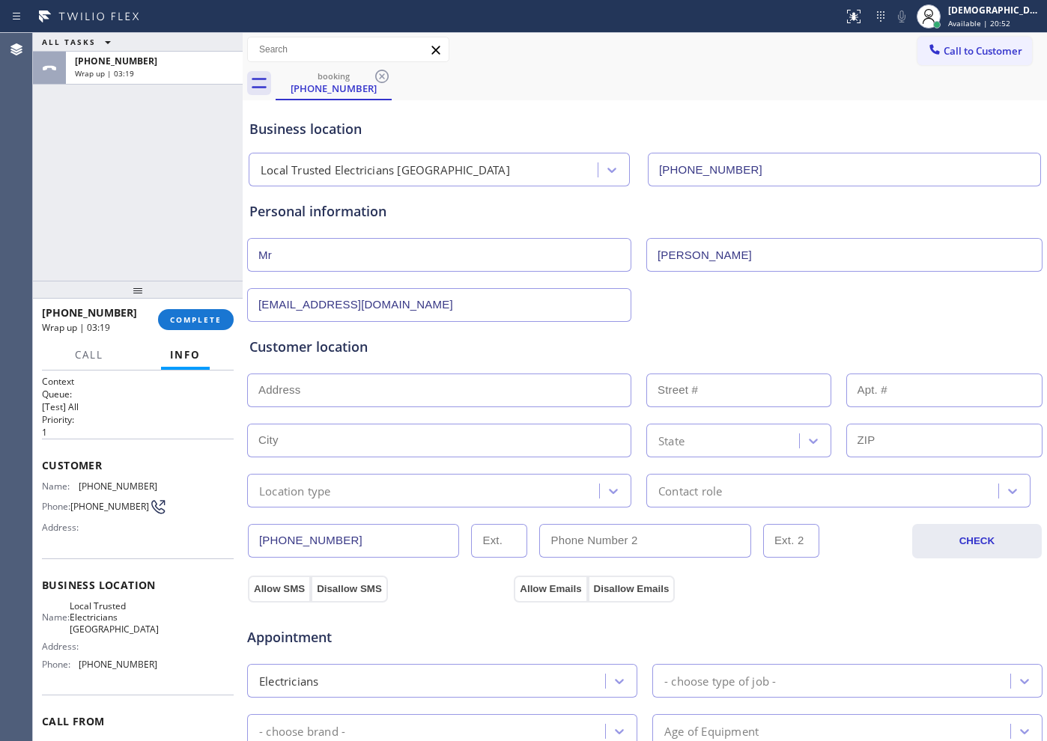
paste input "[STREET_ADDRESS][PERSON_NAME]"
type input "[STREET_ADDRESS]"
type input "3516"
type input "Santa [PERSON_NAME]"
type input "93105"
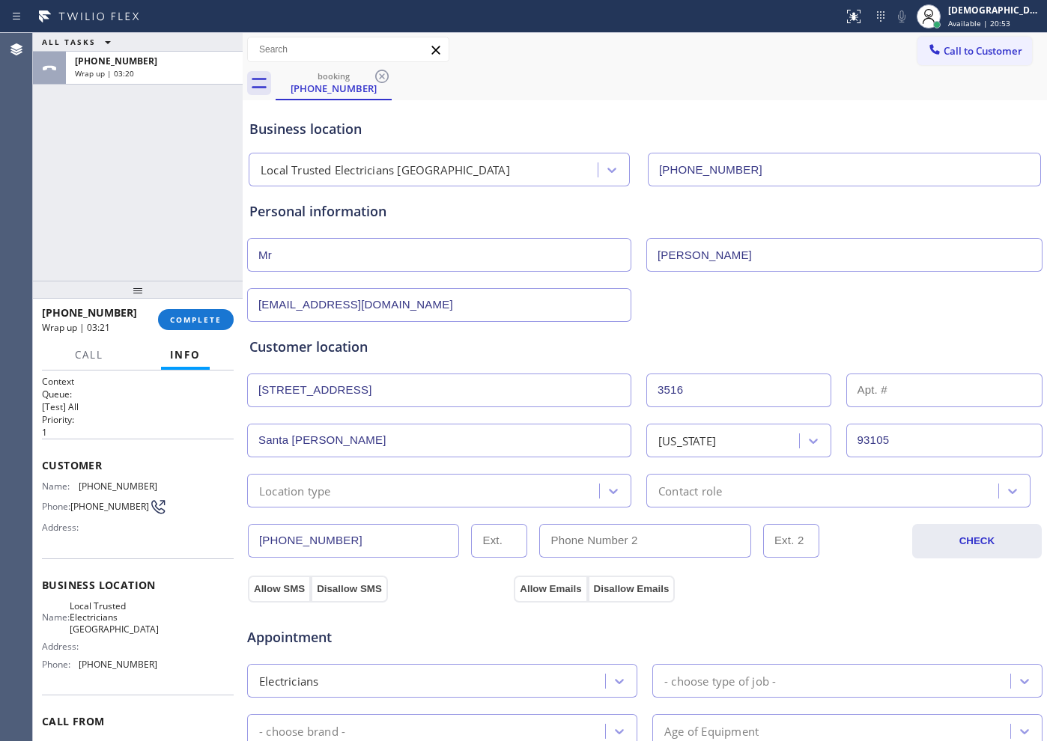
click at [384, 492] on div "Location type" at bounding box center [425, 491] width 347 height 26
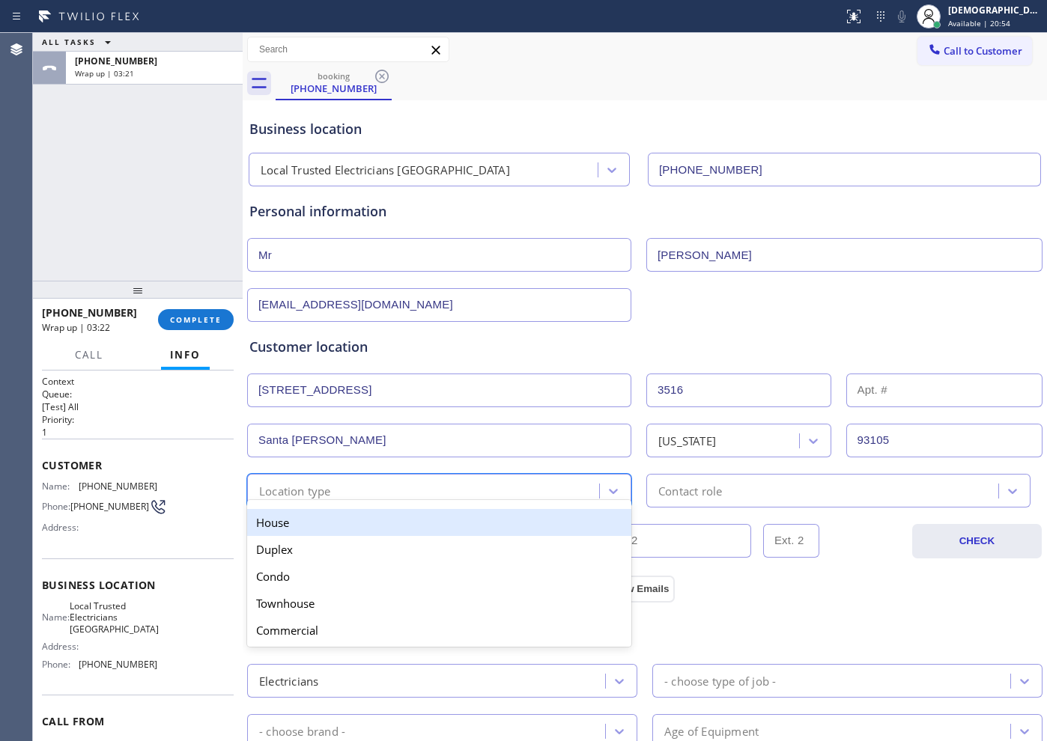
click at [381, 522] on div "House" at bounding box center [439, 522] width 384 height 27
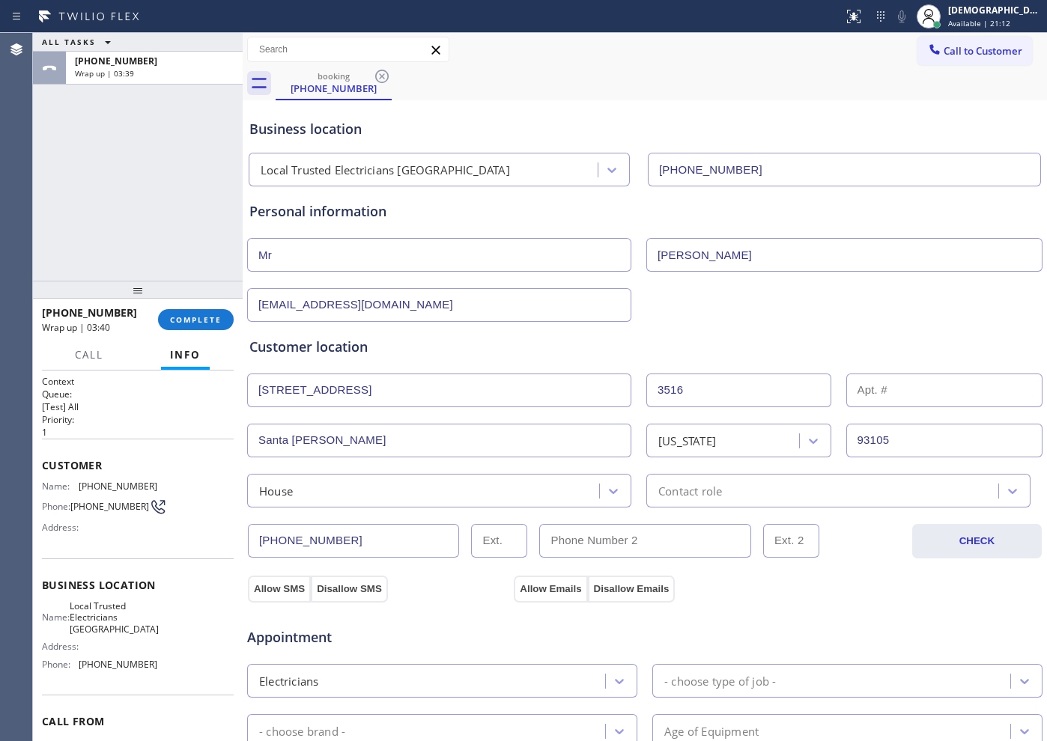
click at [141, 259] on div "ALL TASKS ALL TASKS ACTIVE TASKS TASKS IN WRAP UP [PHONE_NUMBER] Wrap up | 03:39" at bounding box center [138, 157] width 210 height 248
click at [137, 210] on div "ALL TASKS ALL TASKS ACTIVE TASKS TASKS IN WRAP UP [PHONE_NUMBER] Wrap up | 04:08" at bounding box center [138, 157] width 210 height 248
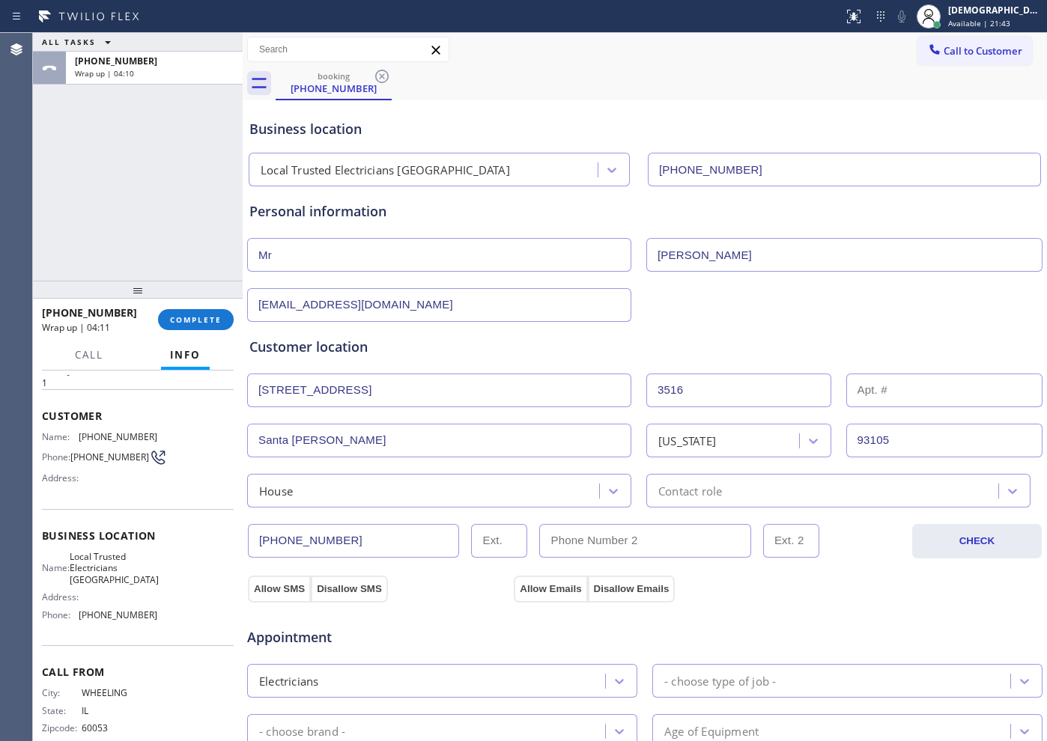
scroll to position [76, 0]
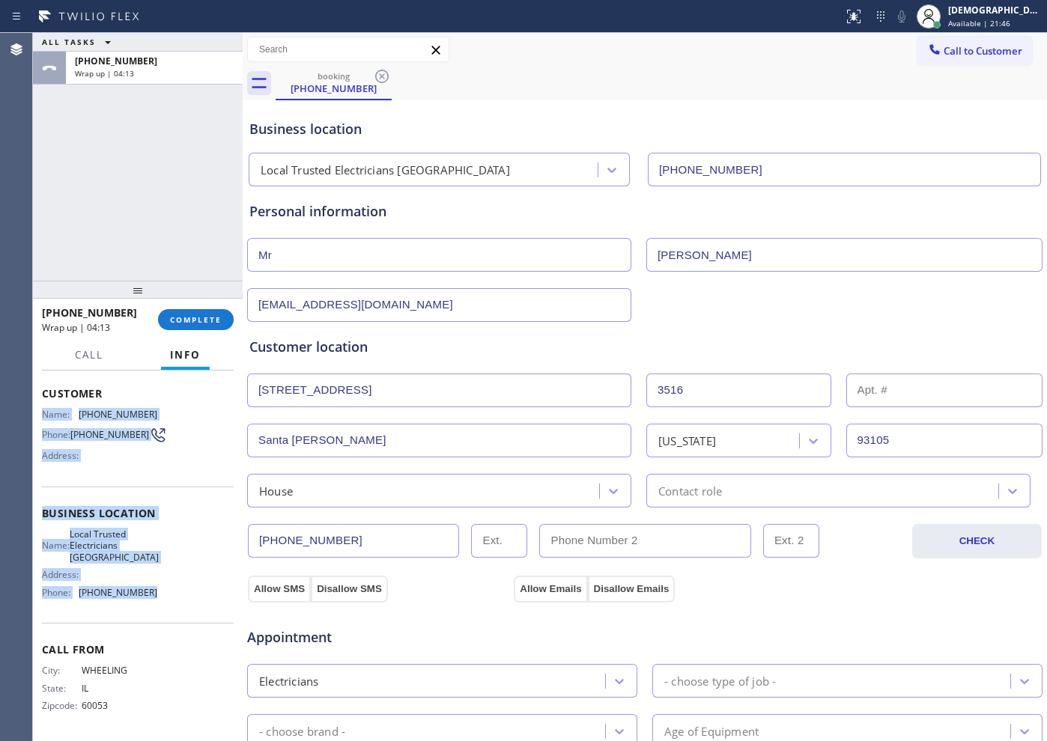
drag, startPoint x: 152, startPoint y: 598, endPoint x: 40, endPoint y: 410, distance: 217.9
click at [40, 410] on div "Context Queue: [Test] All Priority: 1 Customer Name: [PHONE_NUMBER] Phone: [PHO…" at bounding box center [138, 556] width 210 height 371
copy div "Name: [PHONE_NUMBER] Phone: [PHONE_NUMBER] Address: Business location Name: Loc…"
click at [944, 46] on span "Call to Customer" at bounding box center [983, 50] width 79 height 13
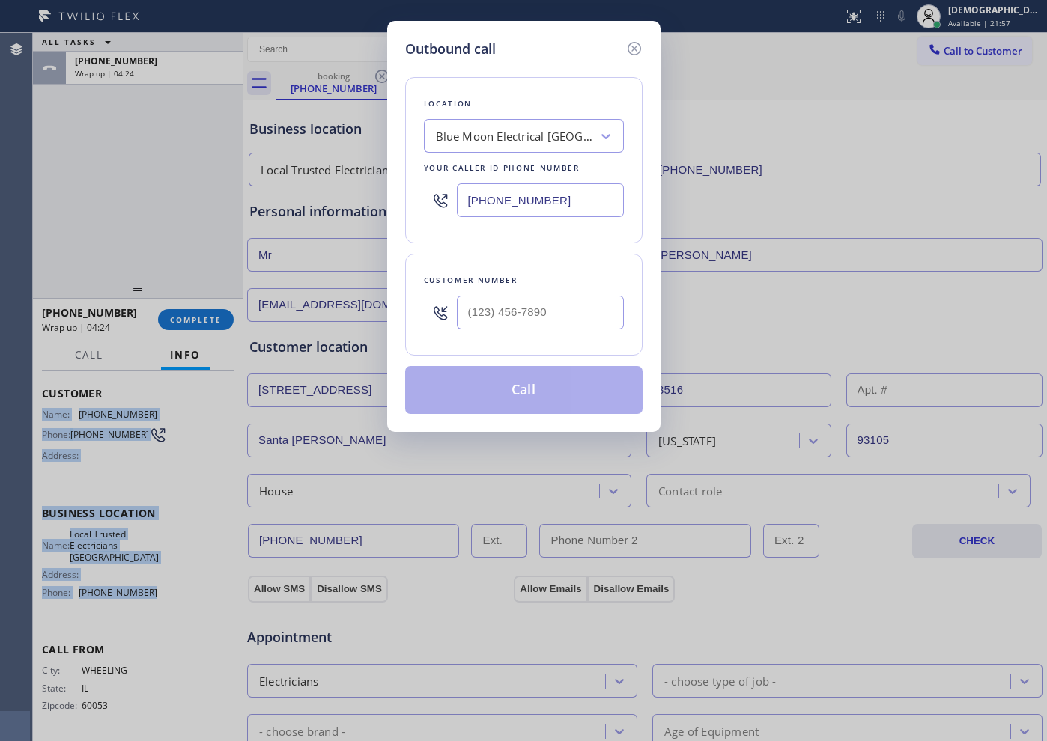
click at [558, 206] on input "[PHONE_NUMBER]" at bounding box center [540, 200] width 167 height 34
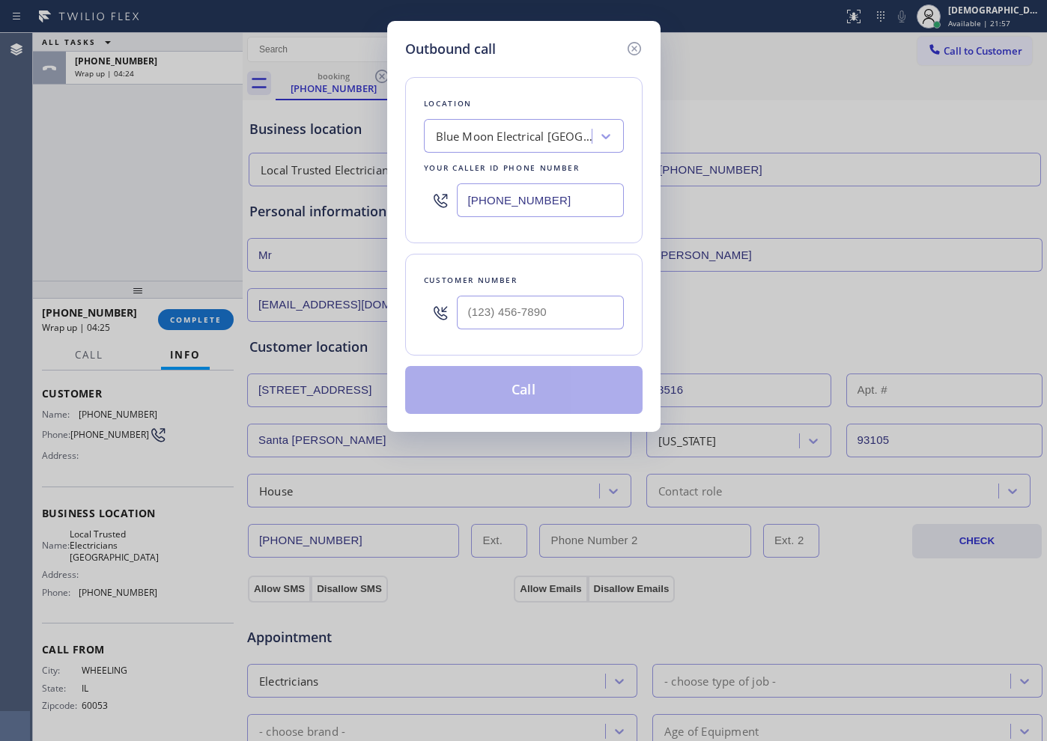
click at [558, 206] on input "[PHONE_NUMBER]" at bounding box center [540, 200] width 167 height 34
paste input "805) 222-7117"
type input "[PHONE_NUMBER]"
click at [564, 300] on input "(___) ___-____" at bounding box center [540, 313] width 167 height 34
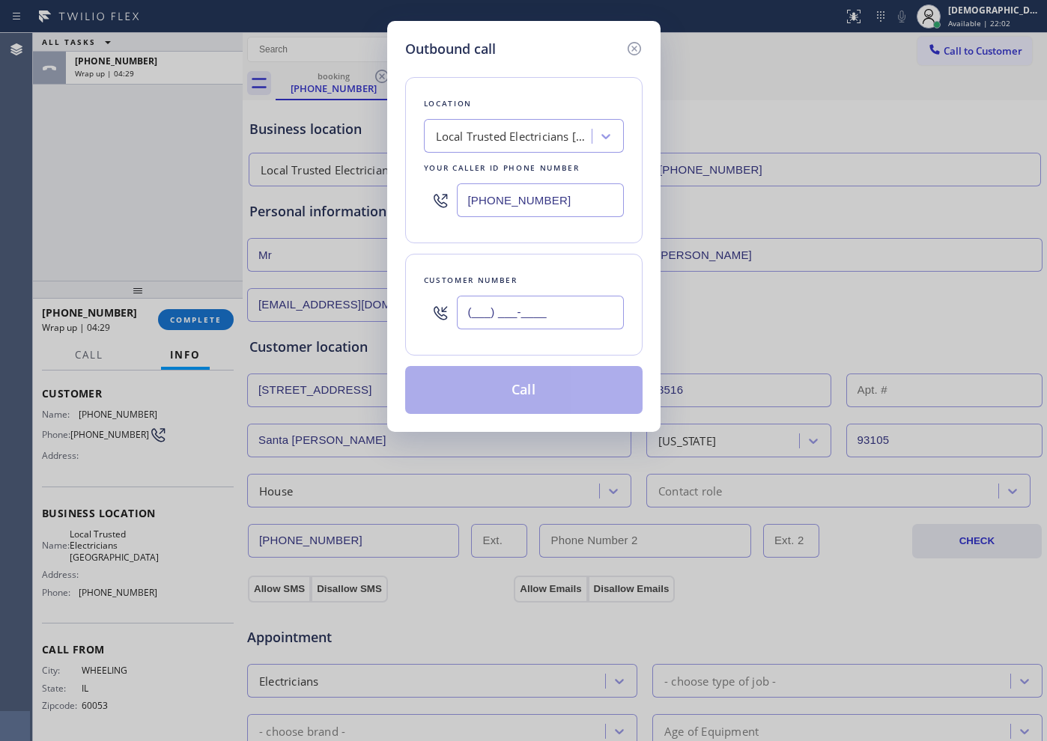
paste input "847) 561-0646"
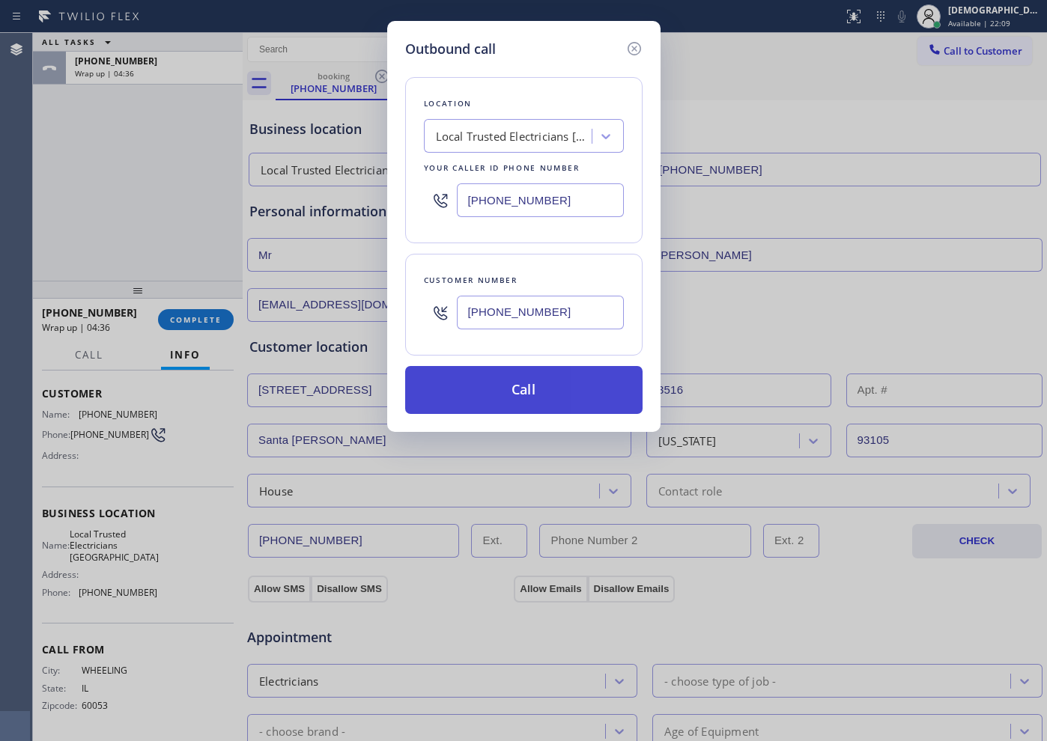
type input "[PHONE_NUMBER]"
click at [608, 371] on button "Call" at bounding box center [523, 390] width 237 height 48
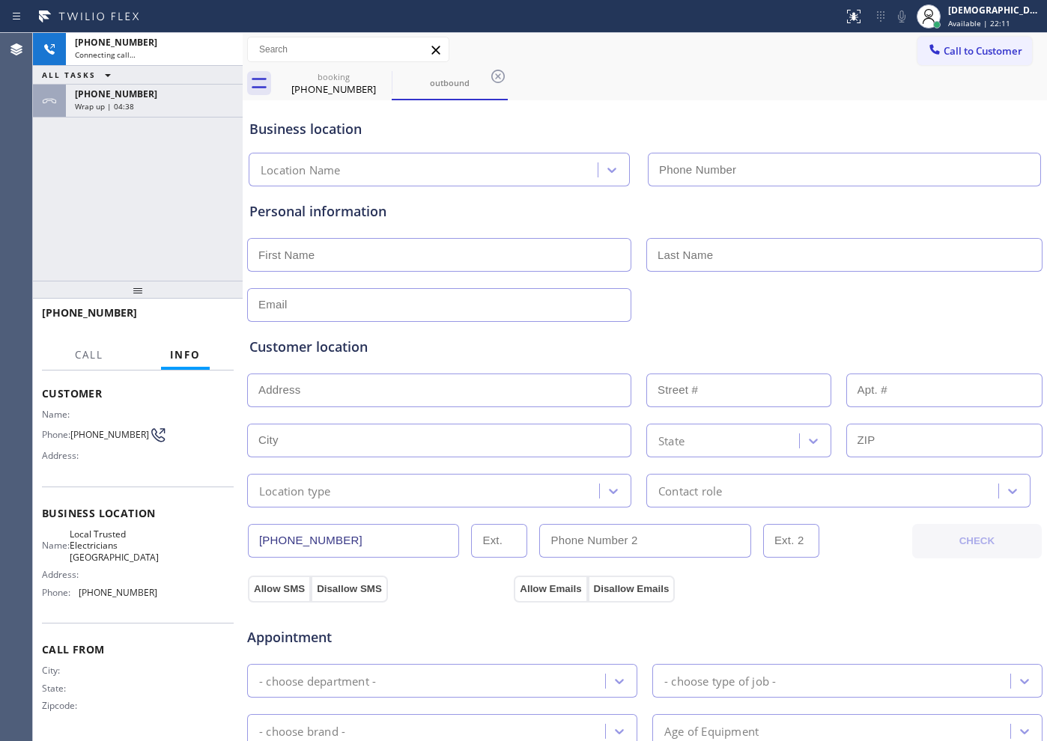
type input "[PHONE_NUMBER]"
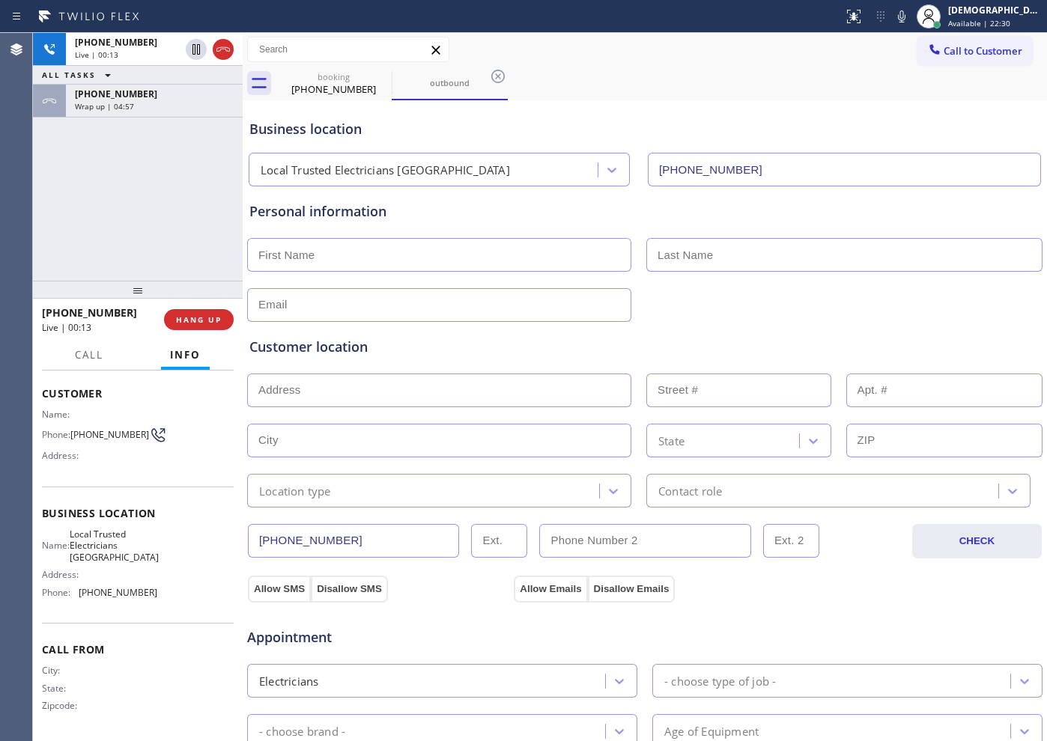
click at [62, 220] on div "[PHONE_NUMBER] Live | 00:13 ALL TASKS ALL TASKS ACTIVE TASKS TASKS IN WRAP UP […" at bounding box center [138, 157] width 210 height 248
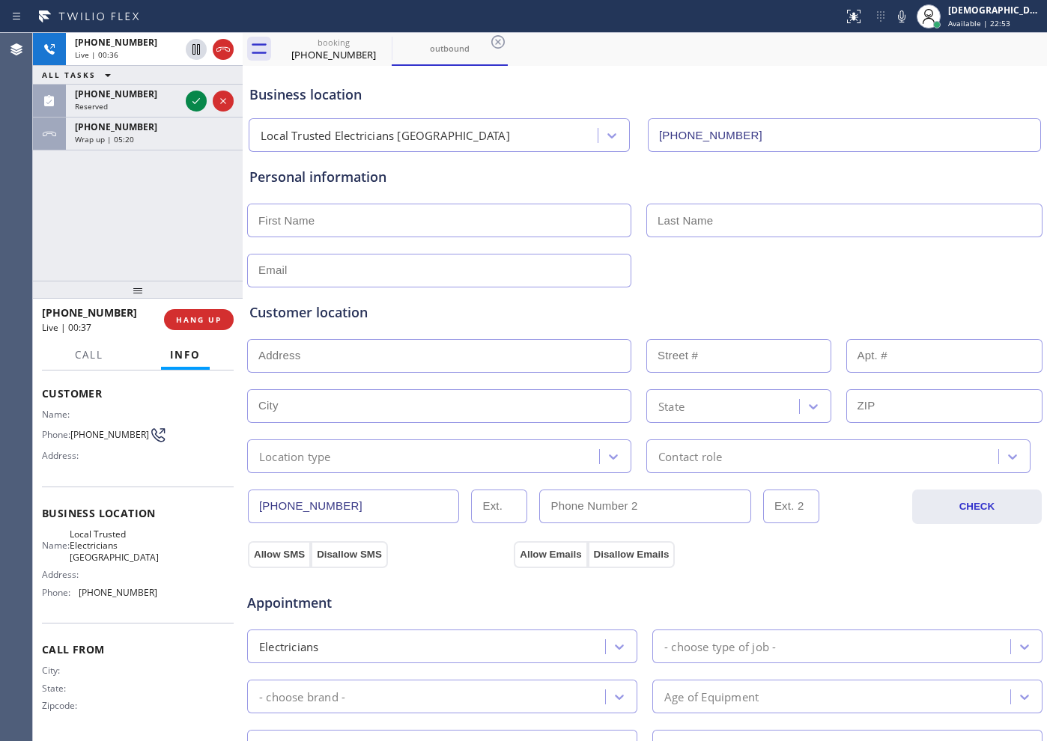
scroll to position [94, 0]
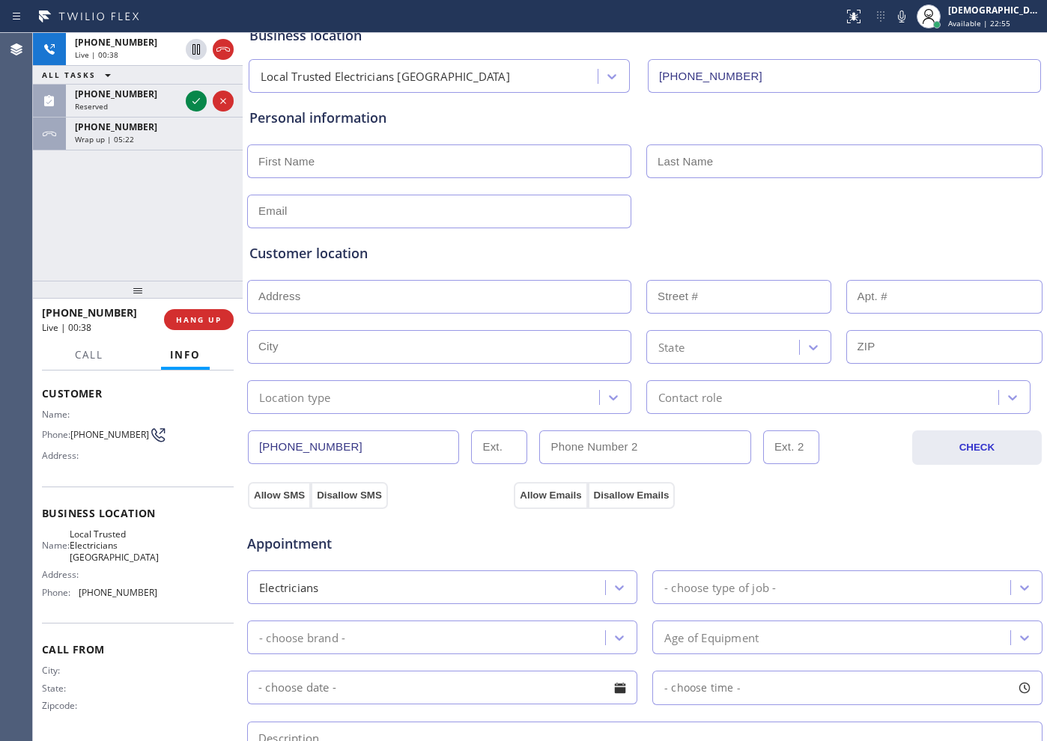
drag, startPoint x: 355, startPoint y: 447, endPoint x: 249, endPoint y: 450, distance: 106.4
click at [249, 450] on input "[PHONE_NUMBER]" at bounding box center [353, 448] width 211 height 34
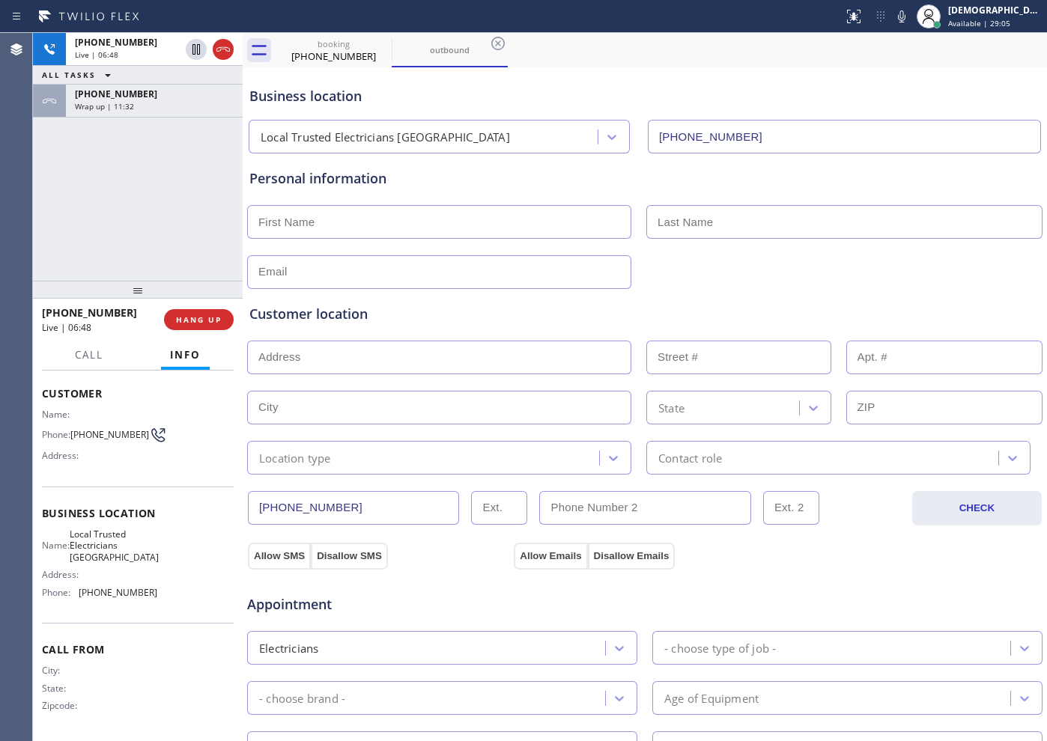
scroll to position [0, 0]
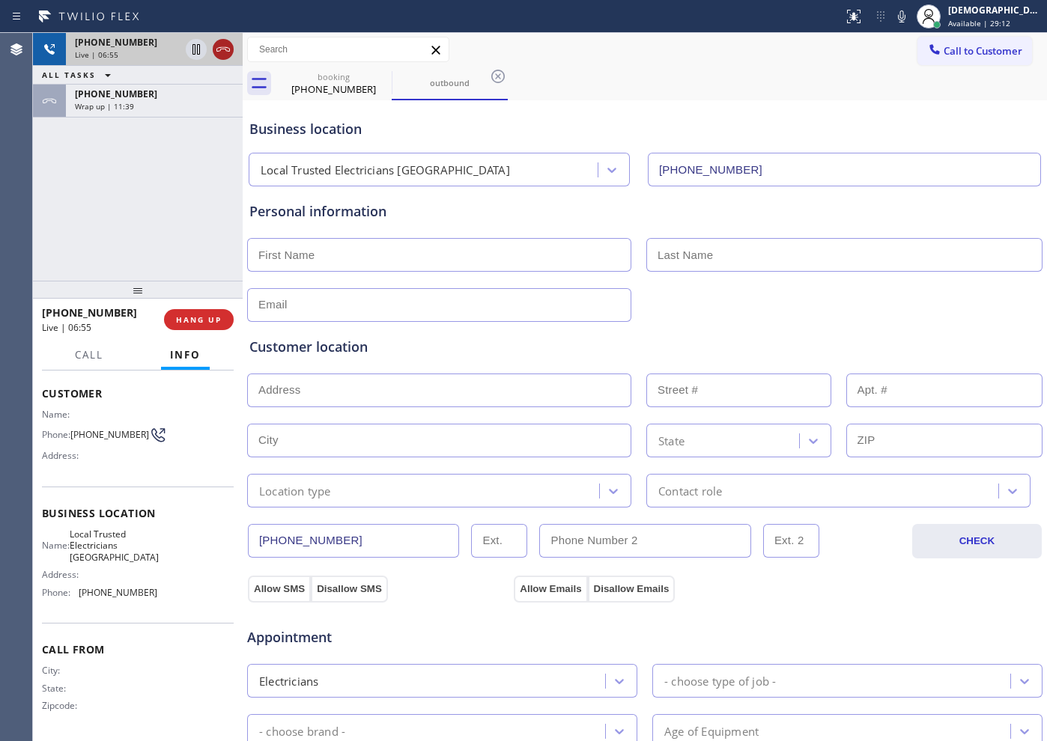
click at [222, 49] on icon at bounding box center [222, 49] width 13 height 4
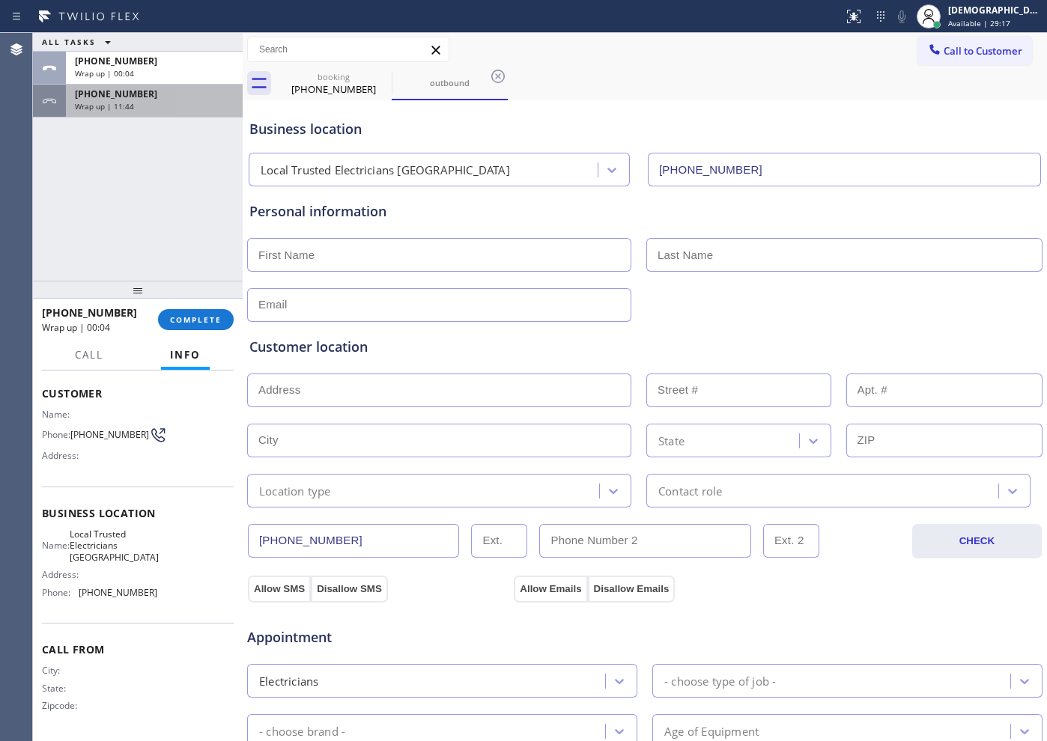
click at [175, 106] on div "Wrap up | 11:44" at bounding box center [154, 106] width 159 height 10
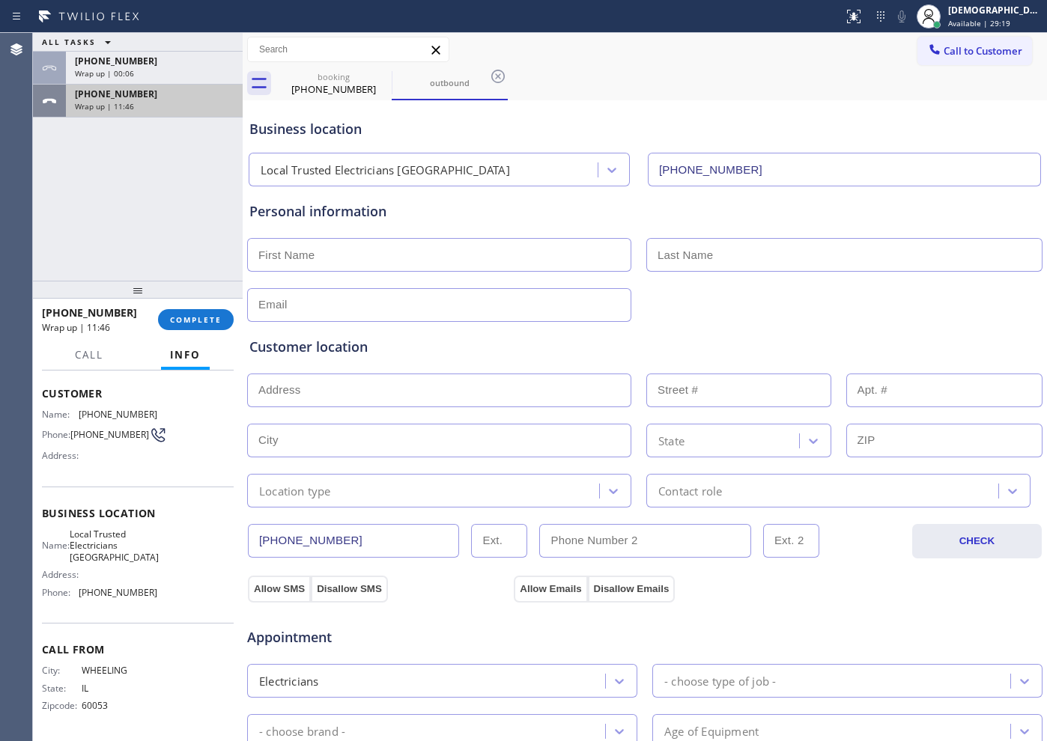
click at [191, 101] on div "Wrap up | 11:46" at bounding box center [154, 106] width 159 height 10
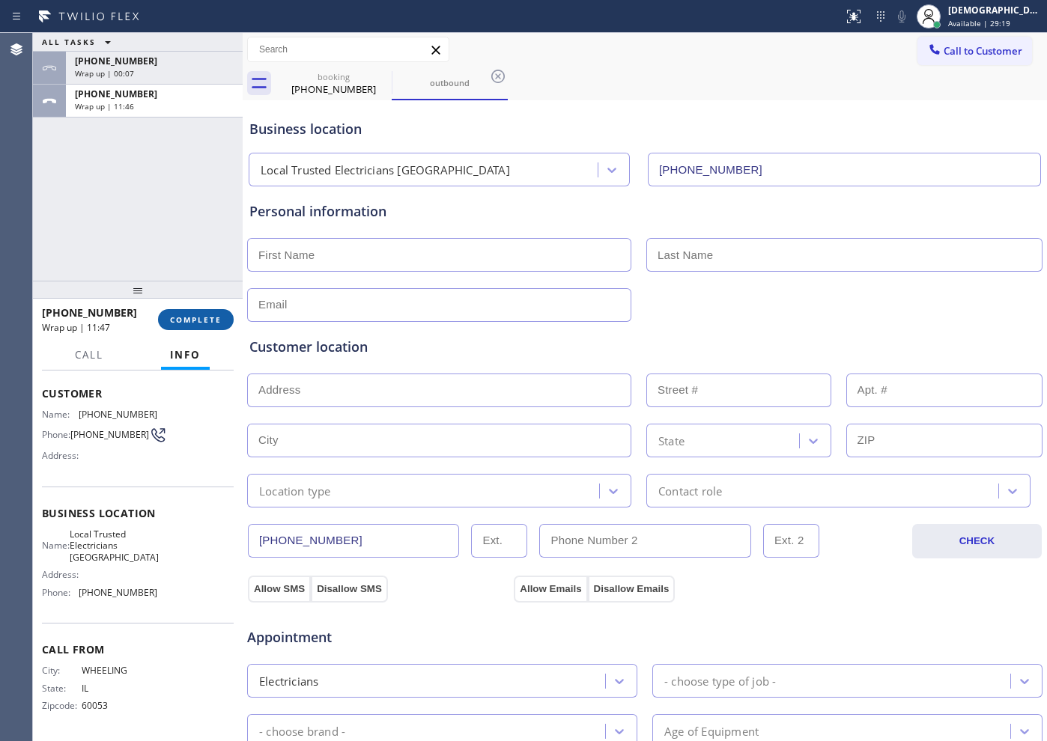
click at [191, 323] on span "COMPLETE" at bounding box center [196, 320] width 52 height 10
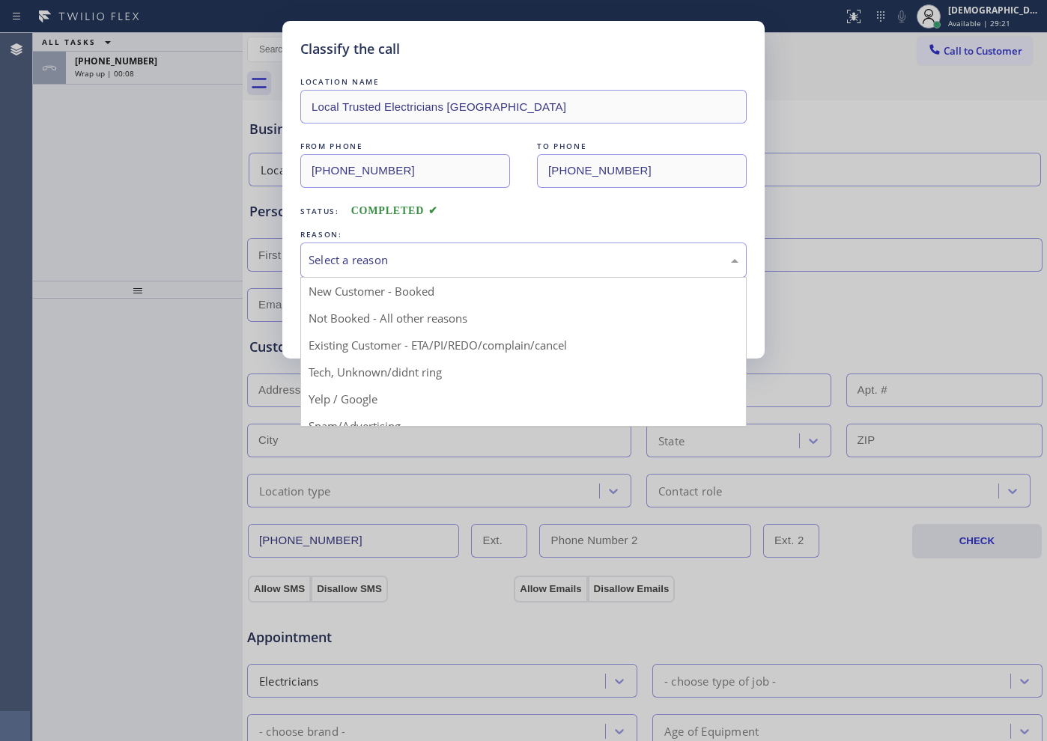
click at [476, 259] on div "Select a reason" at bounding box center [524, 260] width 430 height 17
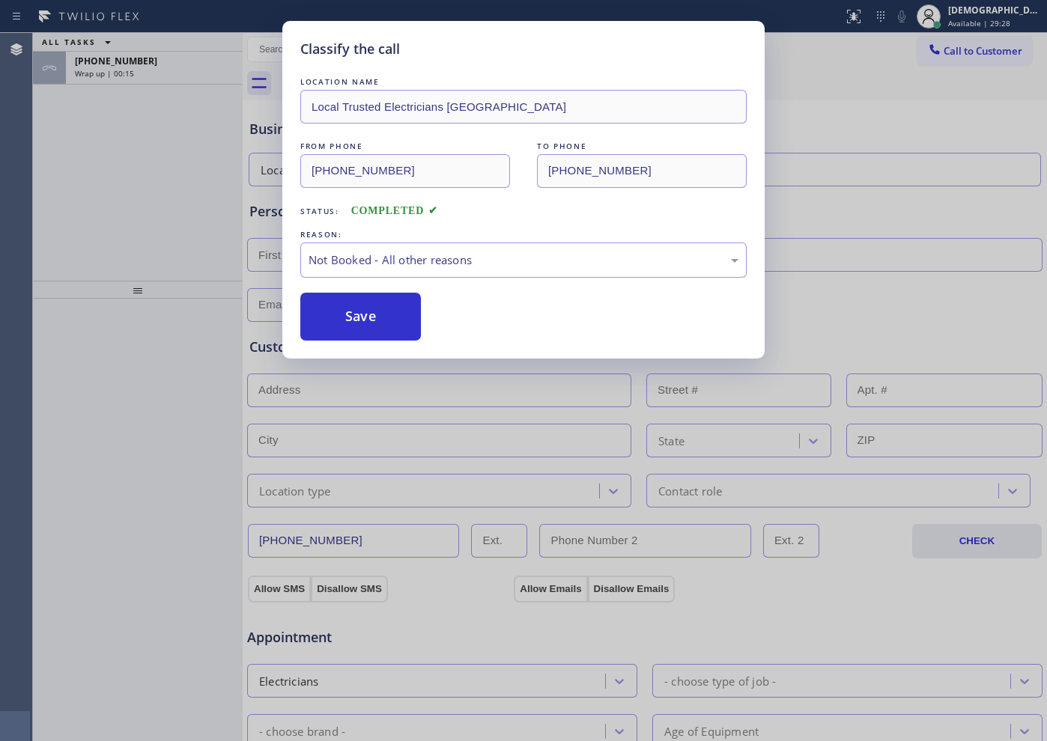
drag, startPoint x: 407, startPoint y: 325, endPoint x: 437, endPoint y: 315, distance: 31.5
click at [437, 315] on div "Save" at bounding box center [523, 317] width 446 height 48
click at [416, 315] on button "Save" at bounding box center [360, 317] width 121 height 48
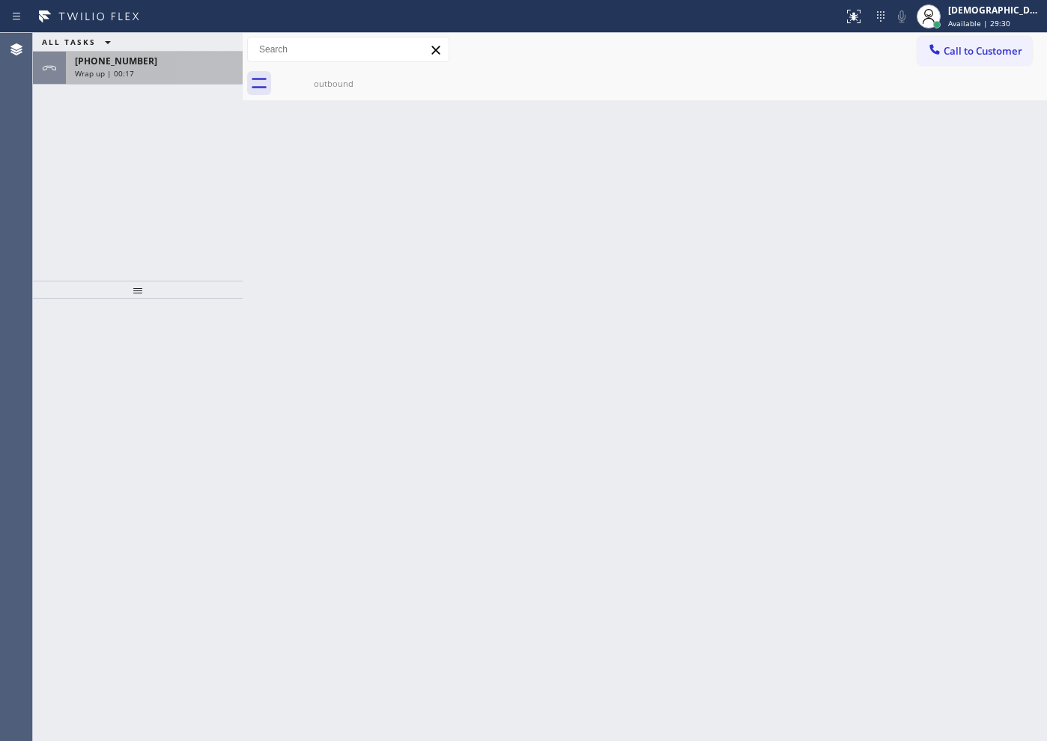
click at [187, 68] on div "Wrap up | 00:17" at bounding box center [154, 73] width 159 height 10
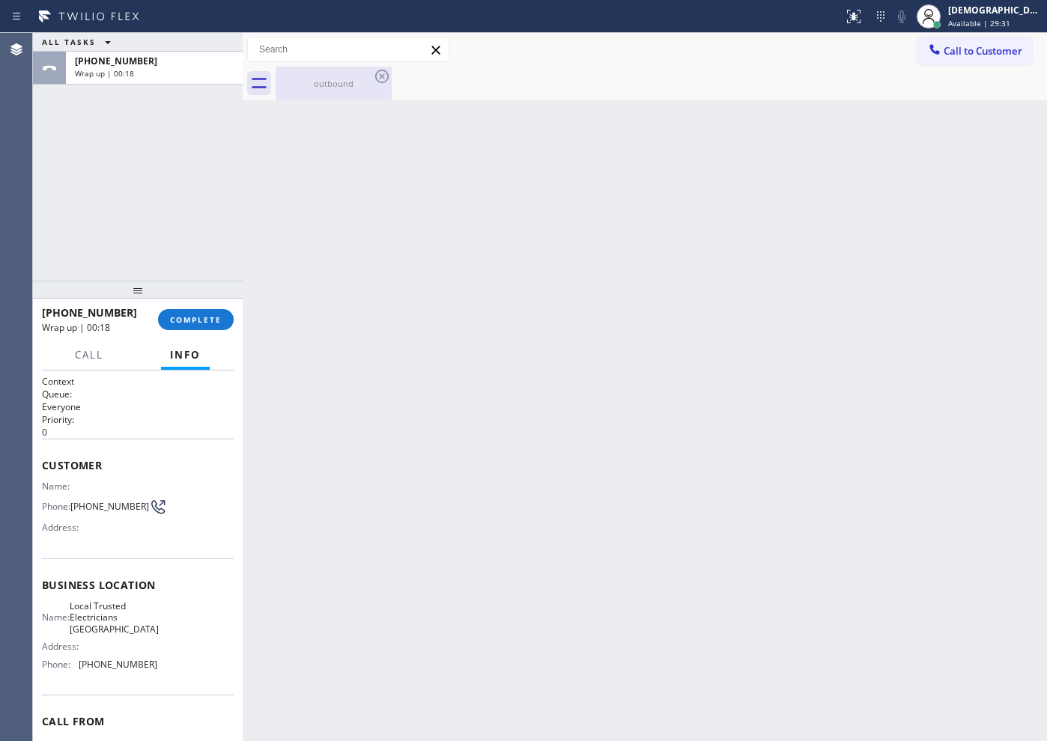
click at [329, 73] on div "outbound" at bounding box center [333, 84] width 113 height 34
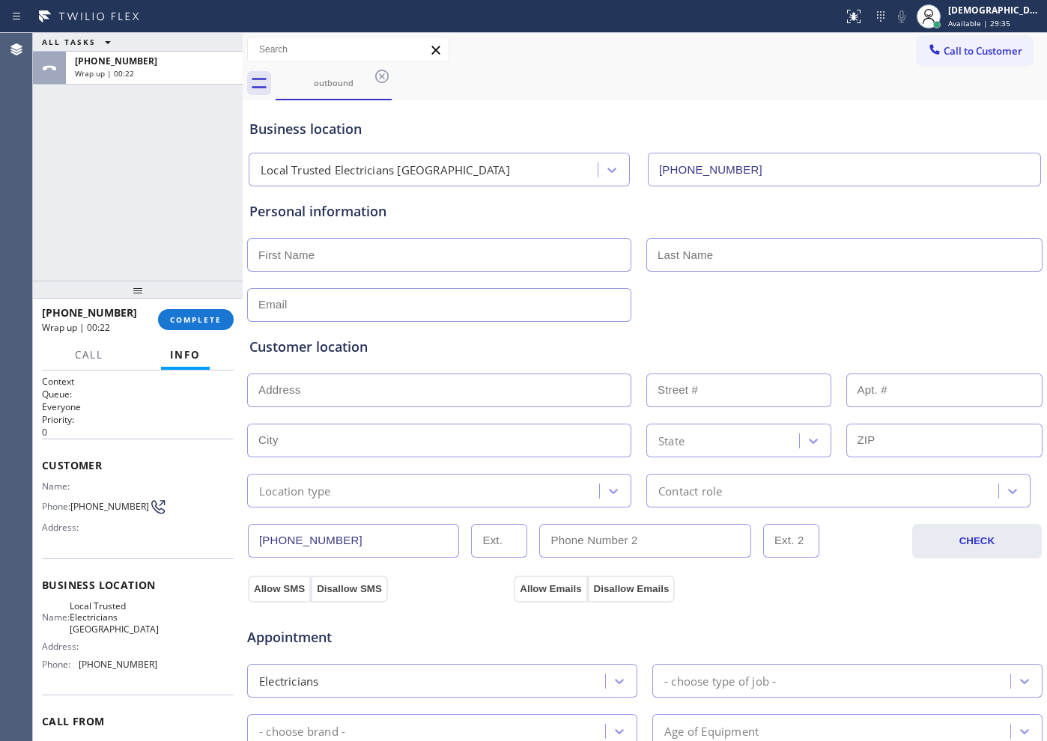
click at [449, 248] on input "text" at bounding box center [439, 255] width 384 height 34
paste input "[PERSON_NAME]"
click at [261, 256] on input "[PERSON_NAME]" at bounding box center [439, 255] width 384 height 34
type input "[PERSON_NAME]"
click at [732, 252] on input "text" at bounding box center [844, 255] width 396 height 34
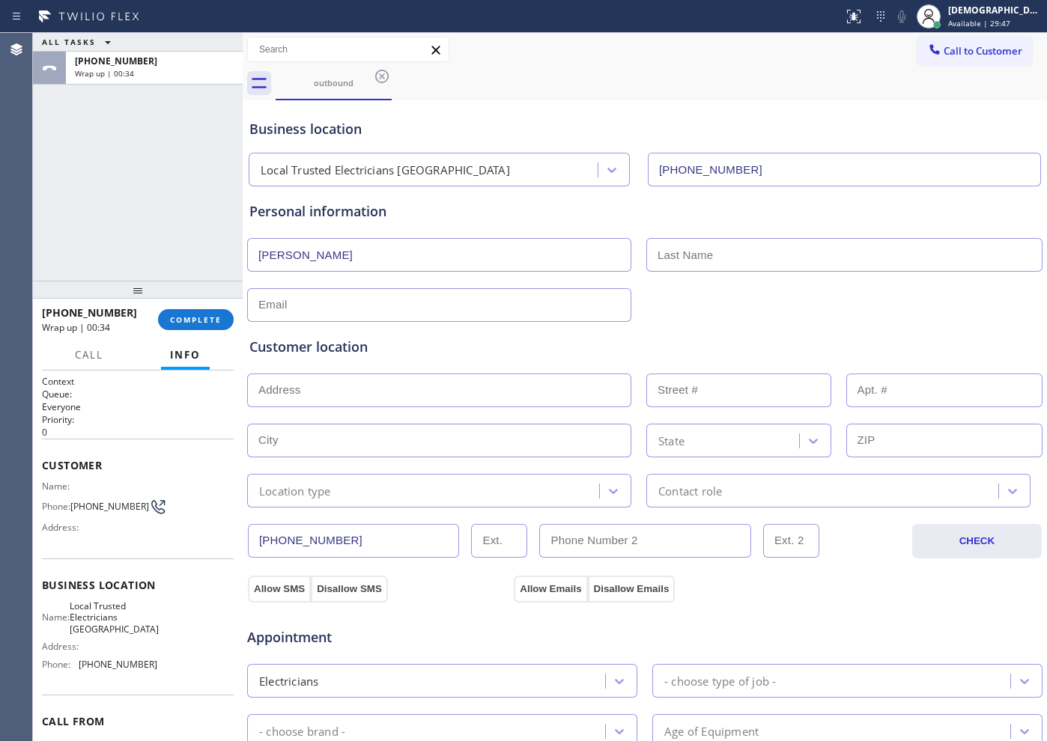
paste input "[PERSON_NAME]"
type input "[PERSON_NAME]"
click at [371, 295] on input "text" at bounding box center [439, 305] width 384 height 34
paste input "[PERSON_NAME]"
click at [368, 307] on input "[PERSON_NAME]" at bounding box center [439, 305] width 384 height 34
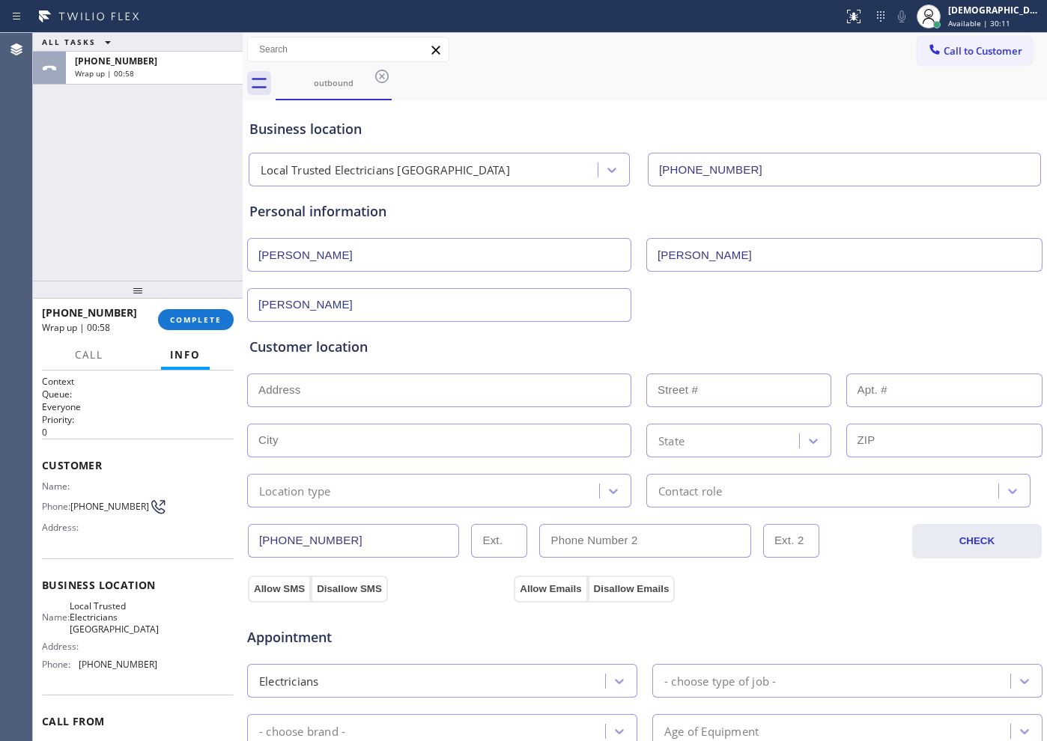
click at [368, 306] on input "[PERSON_NAME]" at bounding box center [439, 305] width 384 height 34
paste input "[PERSON_NAME][EMAIL_ADDRESS][DOMAIN_NAME]"
type input "[PERSON_NAME][EMAIL_ADDRESS][DOMAIN_NAME]"
click at [302, 390] on input "text" at bounding box center [439, 391] width 384 height 34
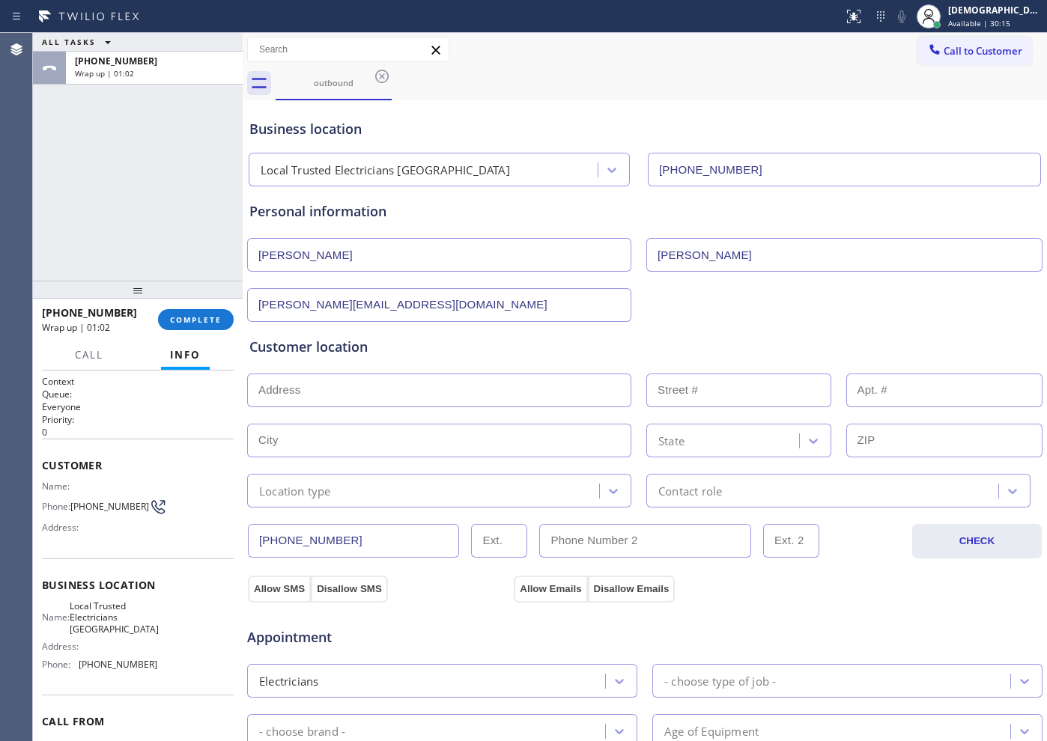
paste input "[STREET_ADDRESS][PERSON_NAME]"
type input "[STREET_ADDRESS]"
type input "3516"
type input "Santa [PERSON_NAME]"
type input "93105"
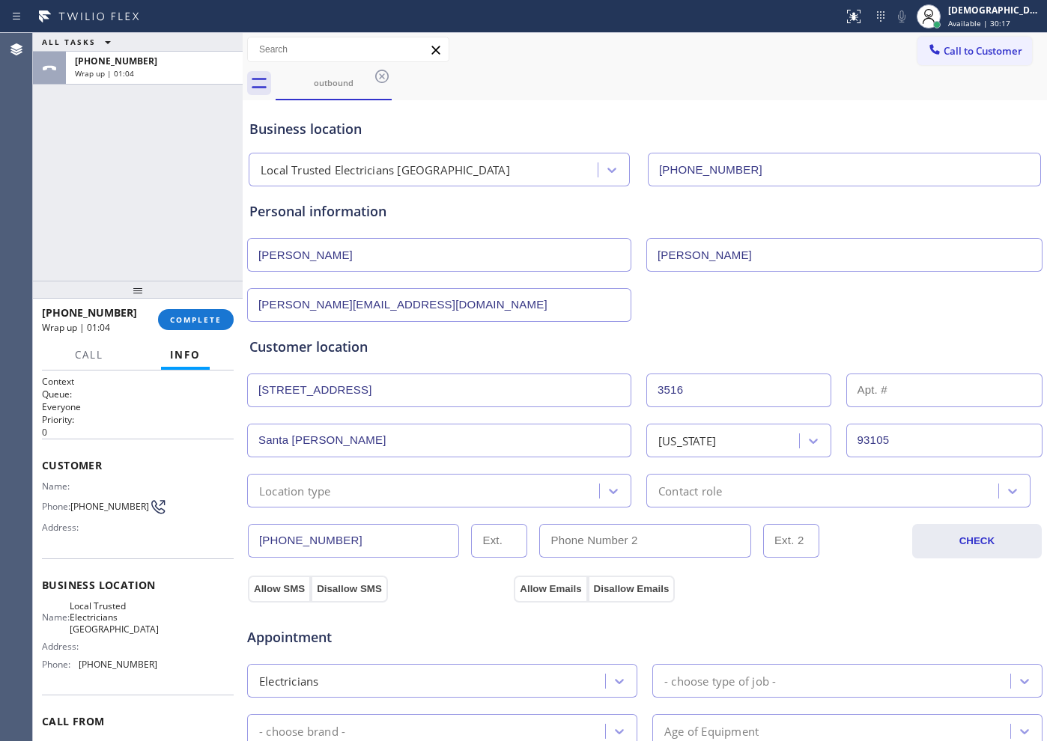
click at [319, 491] on div "Location type" at bounding box center [295, 490] width 72 height 17
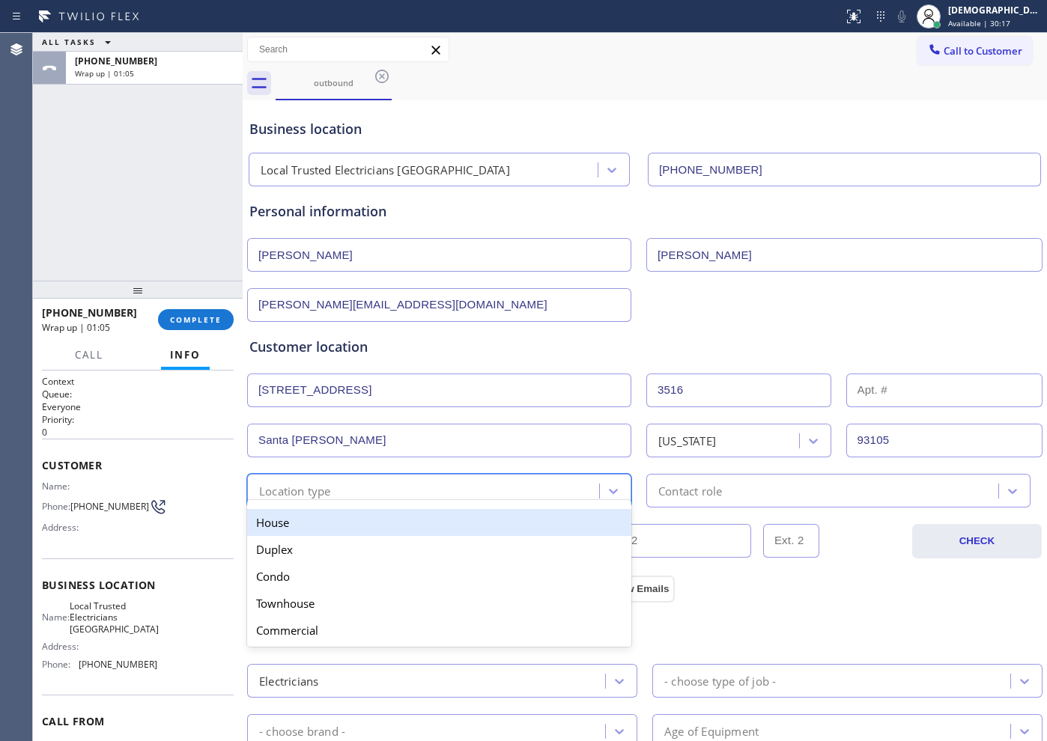
click at [318, 521] on div "House" at bounding box center [439, 522] width 384 height 27
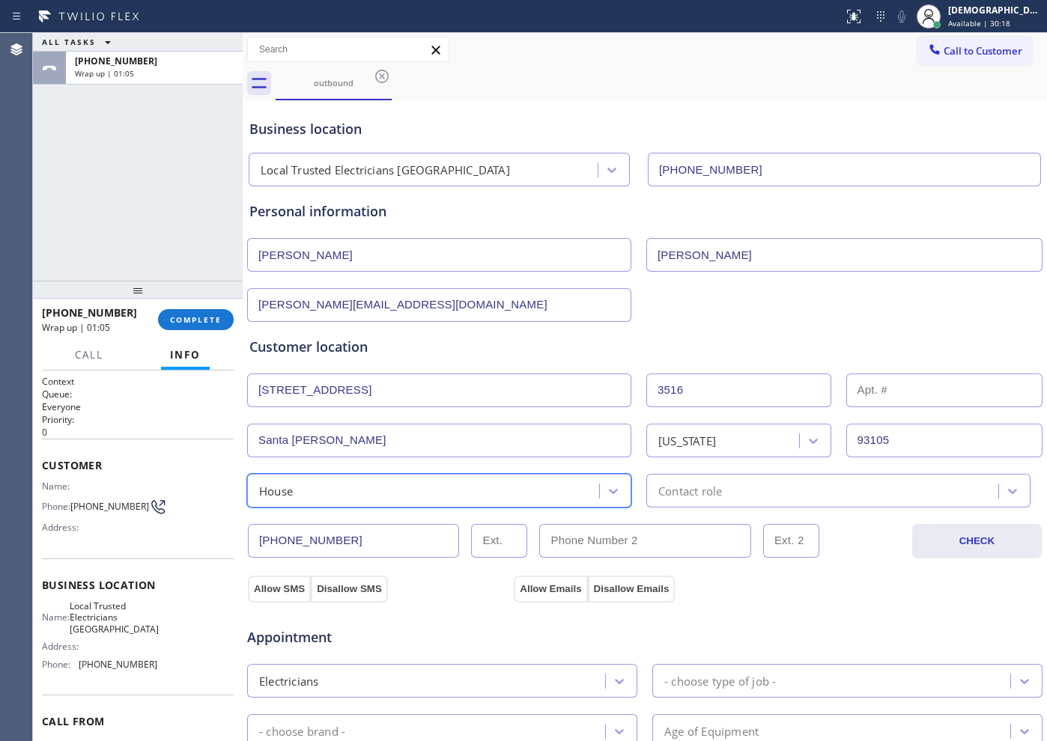
click at [690, 494] on div "Contact role" at bounding box center [690, 490] width 64 height 17
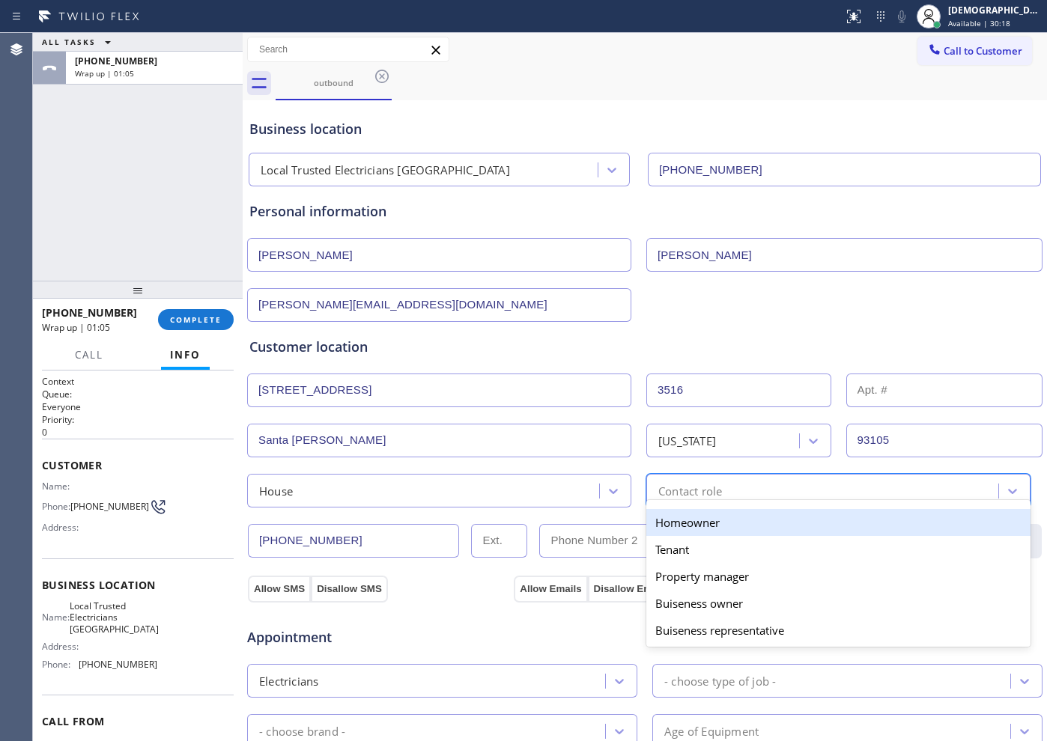
click at [681, 525] on div "Homeowner" at bounding box center [838, 522] width 384 height 27
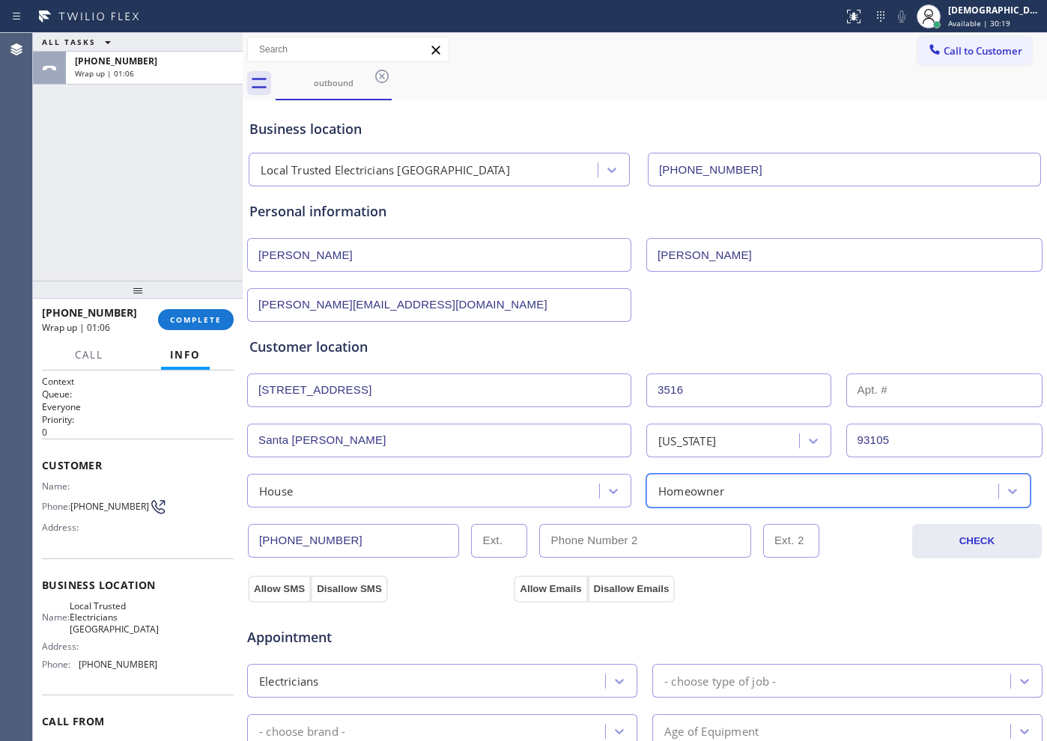
click at [491, 497] on div "House" at bounding box center [425, 491] width 347 height 26
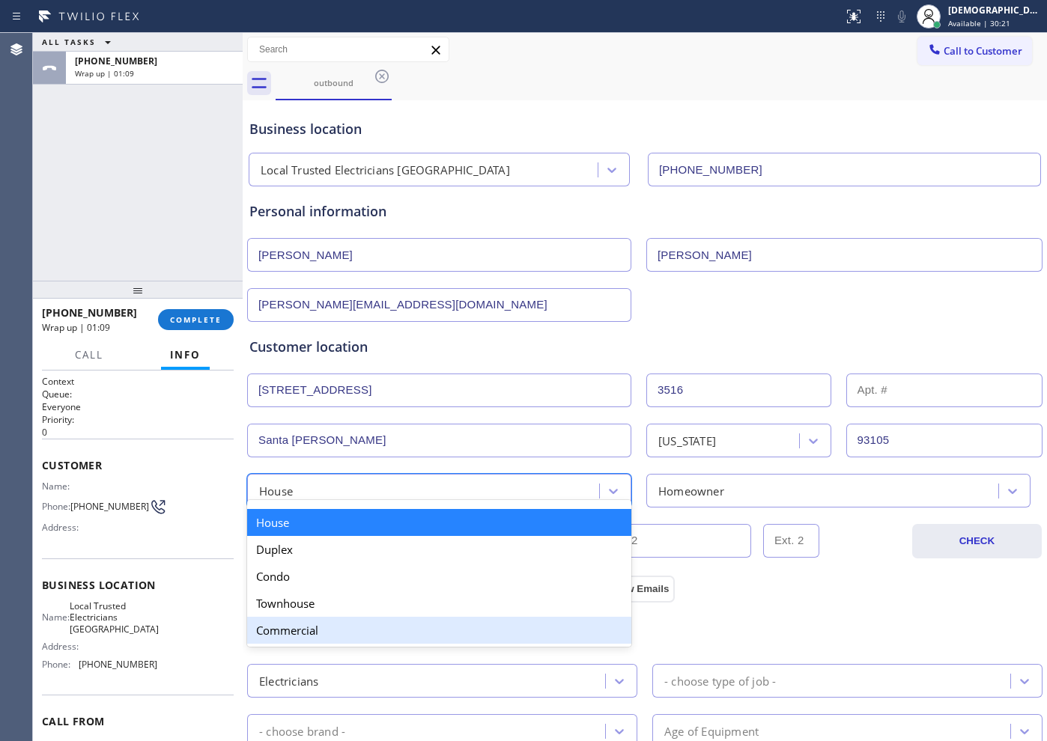
click at [396, 625] on div "Commercial" at bounding box center [439, 630] width 384 height 27
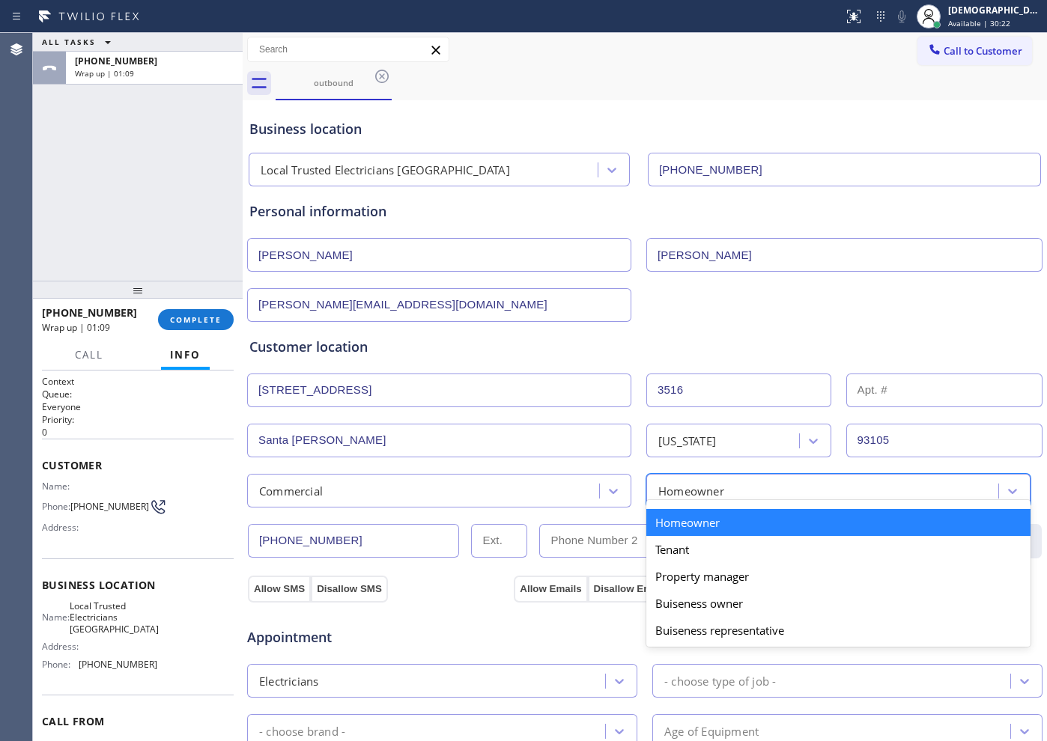
click at [685, 505] on div "option Homeowner, selected. option Homeowner focused, 1 of 5. 5 results availab…" at bounding box center [838, 491] width 384 height 34
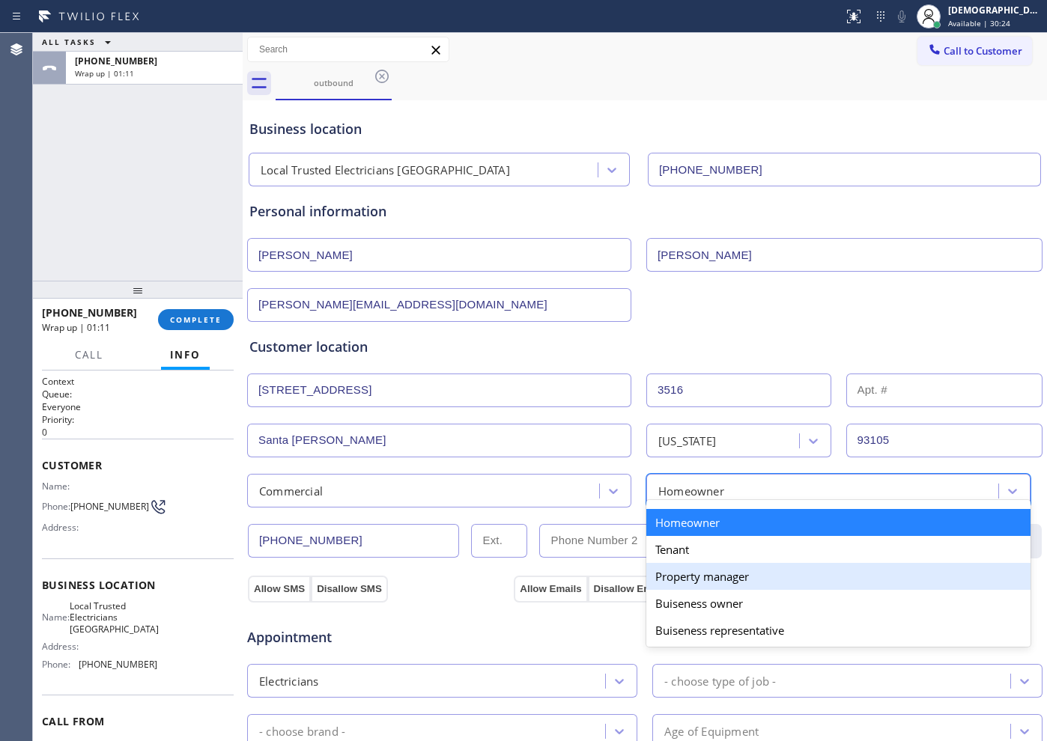
click at [716, 584] on div "Property manager" at bounding box center [838, 576] width 384 height 27
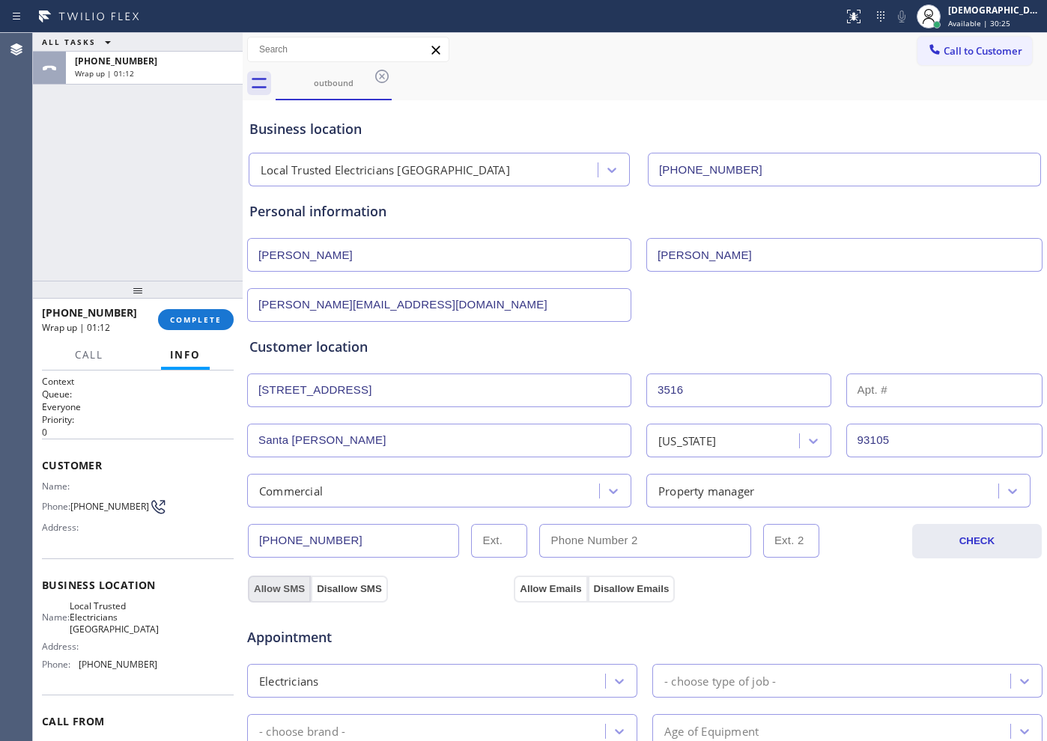
drag, startPoint x: 304, startPoint y: 583, endPoint x: 543, endPoint y: 585, distance: 238.9
click at [305, 583] on button "Allow SMS" at bounding box center [279, 589] width 63 height 27
click at [574, 583] on button "Allow Emails" at bounding box center [550, 589] width 73 height 27
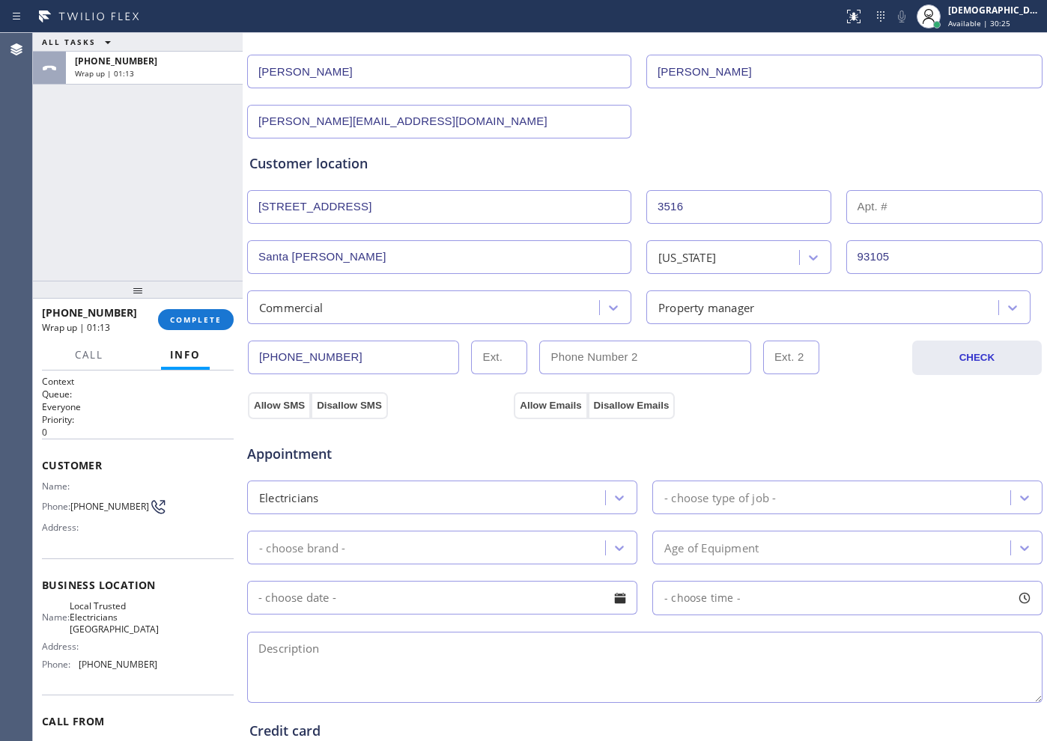
scroll to position [281, 0]
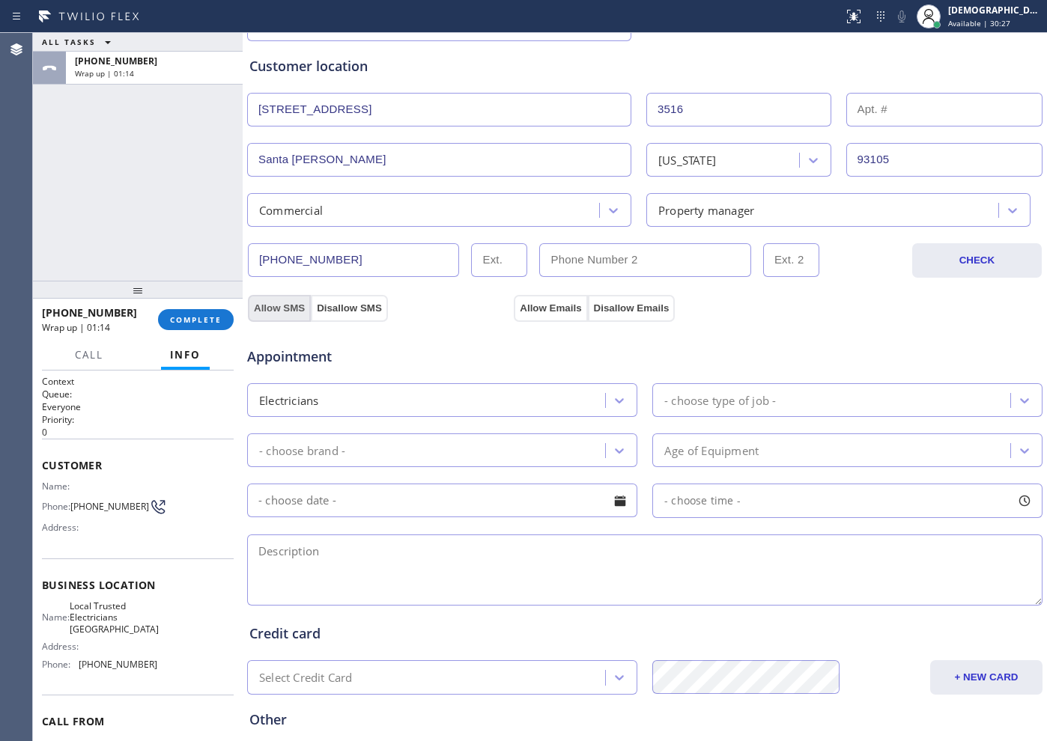
click at [291, 312] on button "Allow SMS" at bounding box center [279, 308] width 63 height 27
drag, startPoint x: 518, startPoint y: 309, endPoint x: 506, endPoint y: 315, distance: 13.4
click at [515, 312] on button "Allow Emails" at bounding box center [550, 308] width 73 height 27
click at [491, 397] on div "Electricians" at bounding box center [428, 400] width 353 height 26
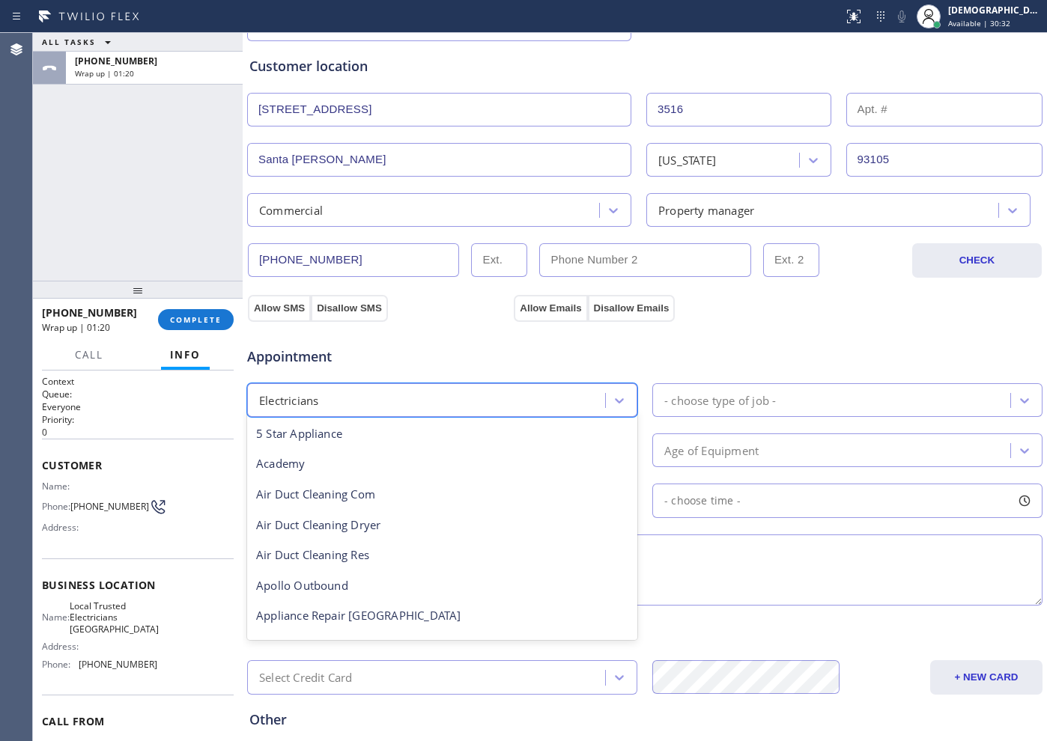
scroll to position [154, 0]
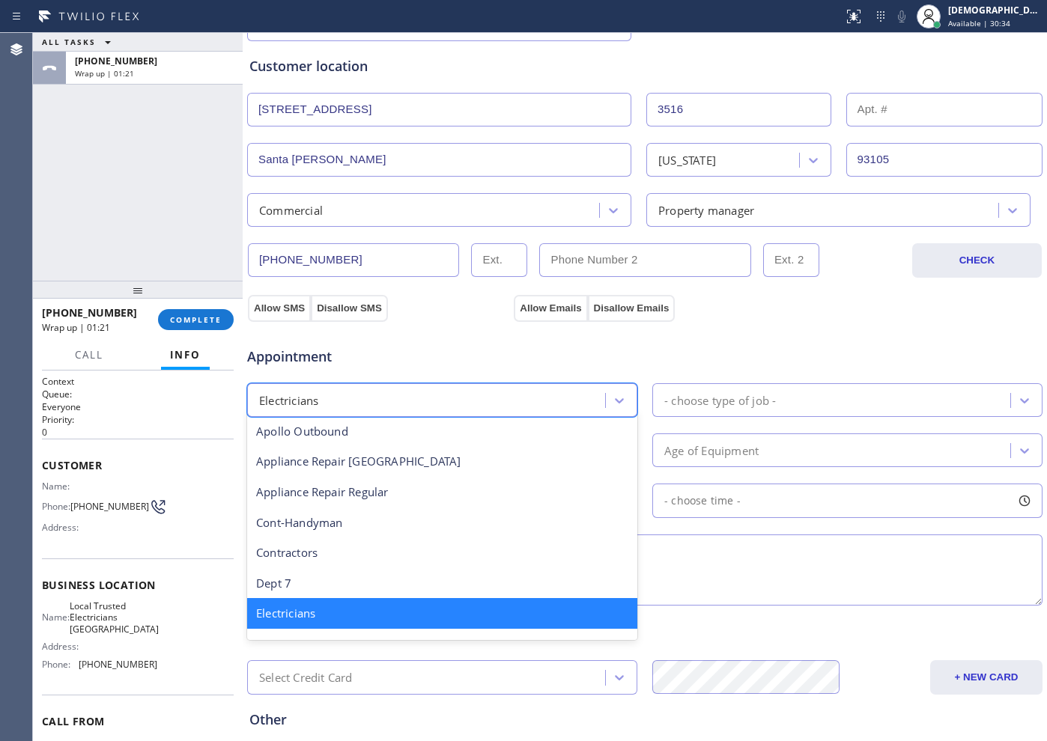
click at [459, 615] on div "Electricians" at bounding box center [442, 613] width 390 height 31
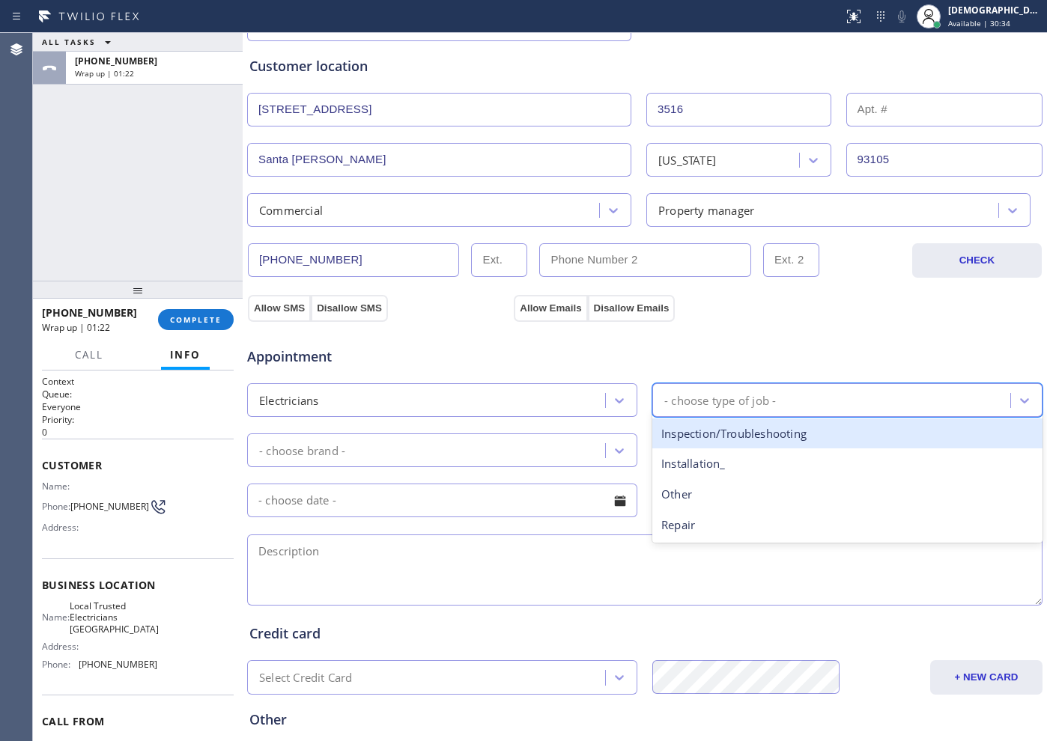
click at [687, 398] on div "- choose type of job -" at bounding box center [720, 400] width 112 height 17
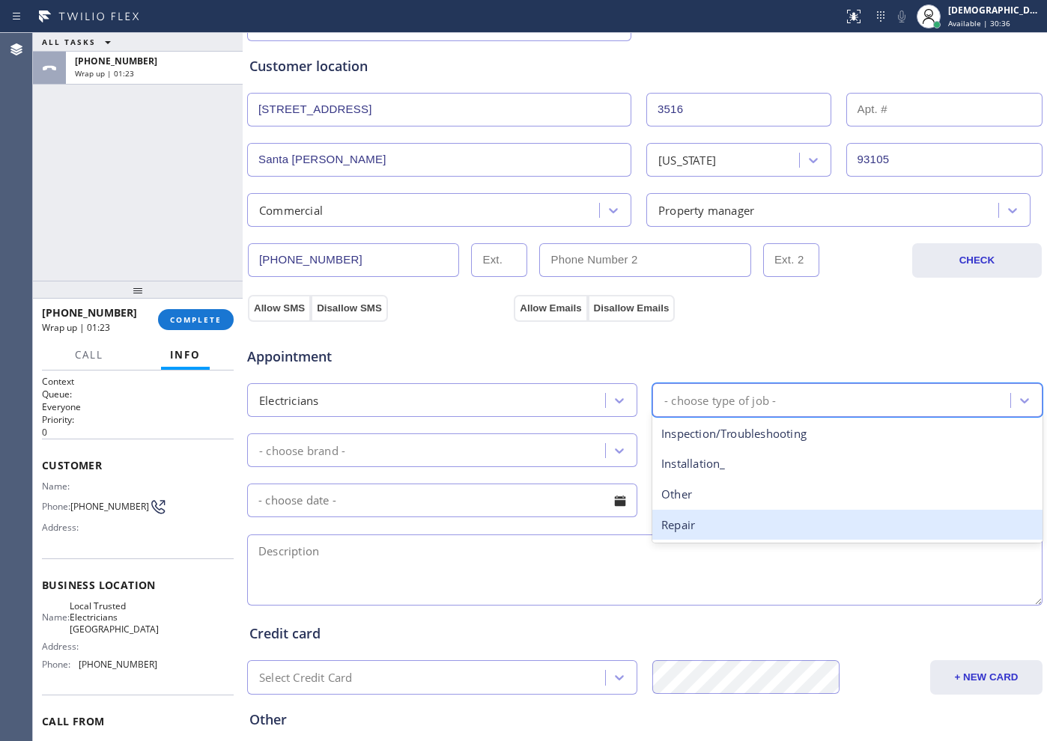
click at [696, 514] on div "Repair" at bounding box center [847, 525] width 390 height 31
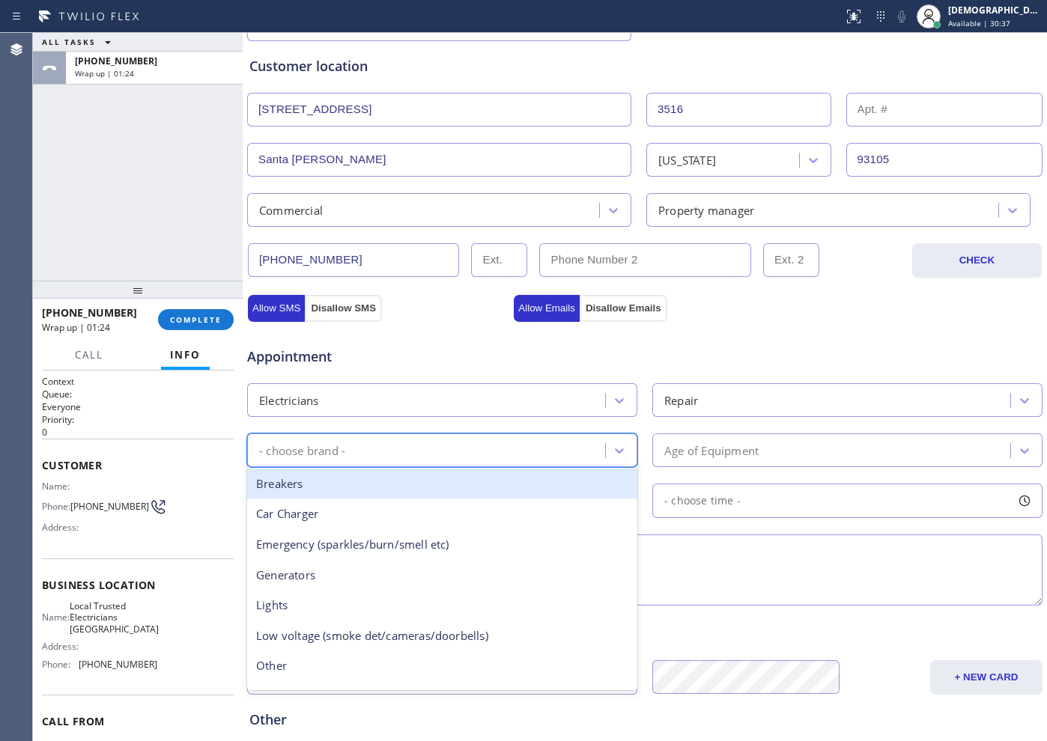
click at [473, 434] on div "- choose brand -" at bounding box center [442, 451] width 390 height 34
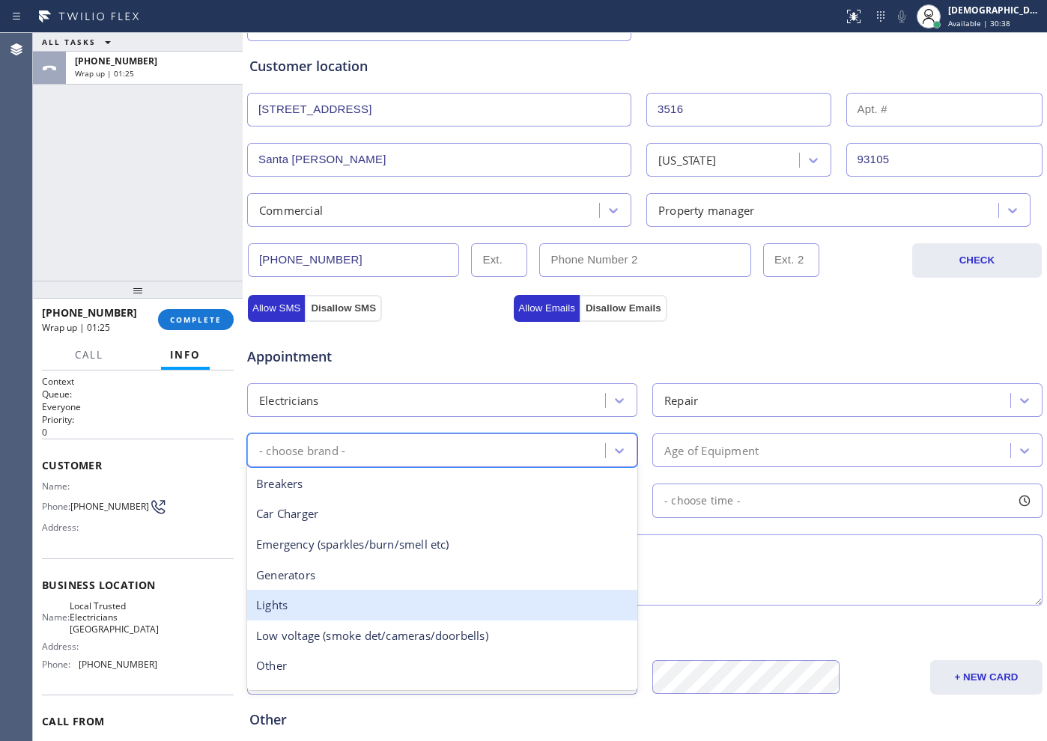
click at [428, 601] on div "Lights" at bounding box center [442, 605] width 390 height 31
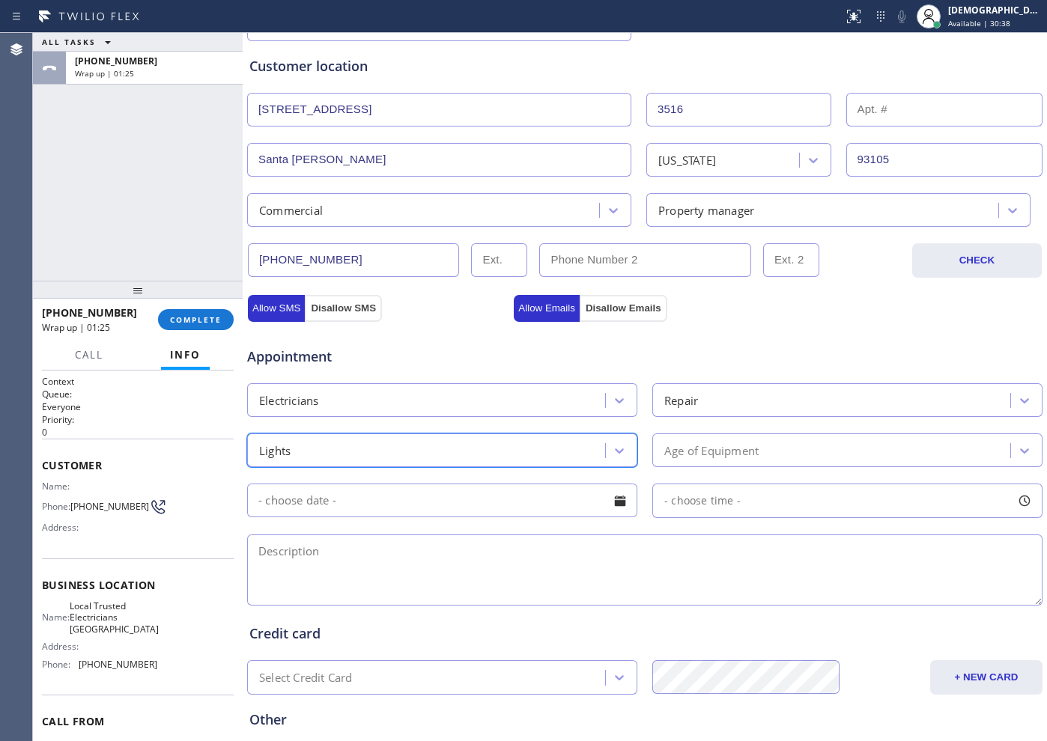
drag, startPoint x: 693, startPoint y: 441, endPoint x: 696, endPoint y: 461, distance: 20.6
click at [693, 441] on div "Age of Equipment" at bounding box center [833, 450] width 353 height 26
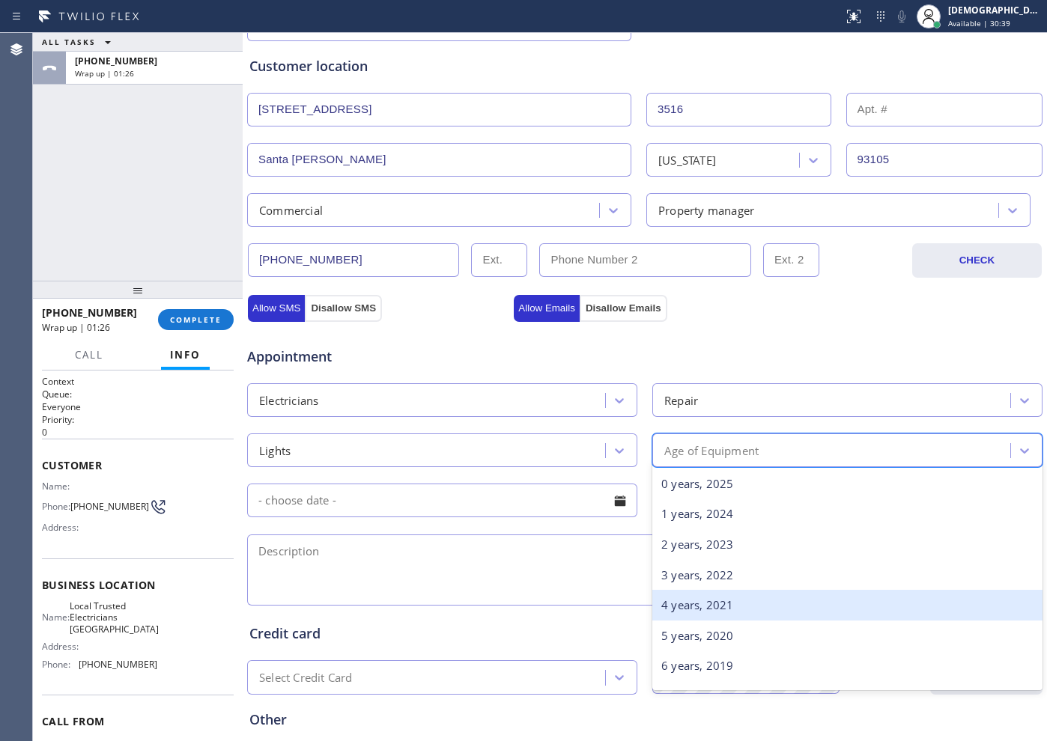
click at [672, 592] on div "4 years, 2021" at bounding box center [847, 605] width 390 height 31
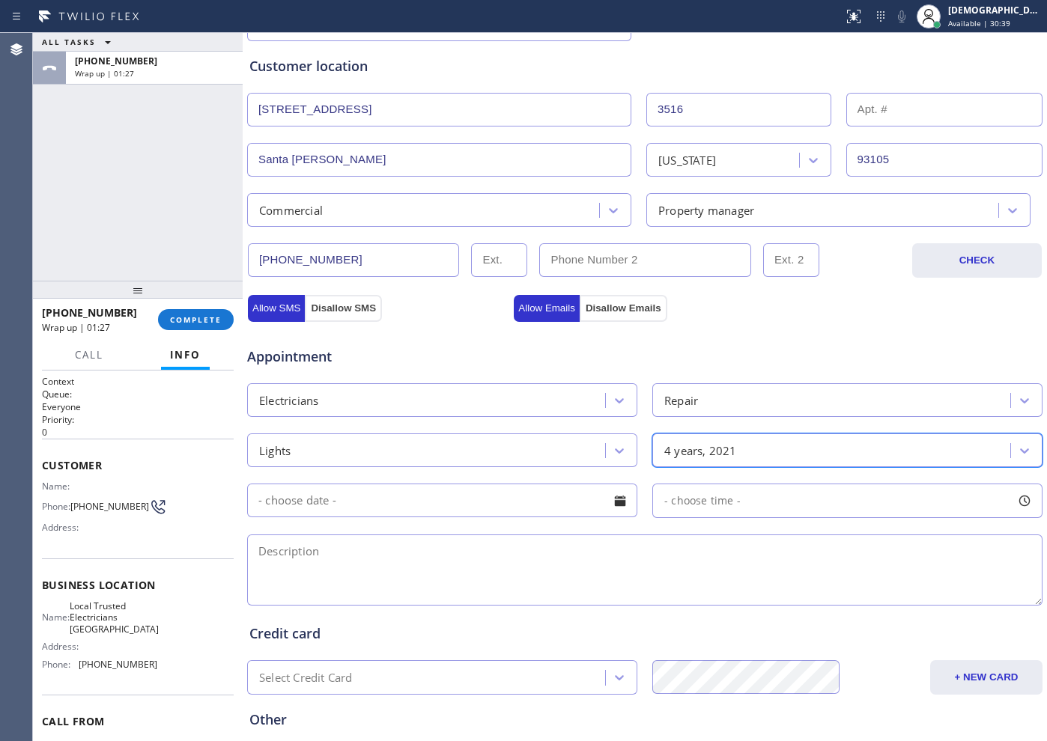
click at [461, 506] on input "text" at bounding box center [442, 501] width 390 height 34
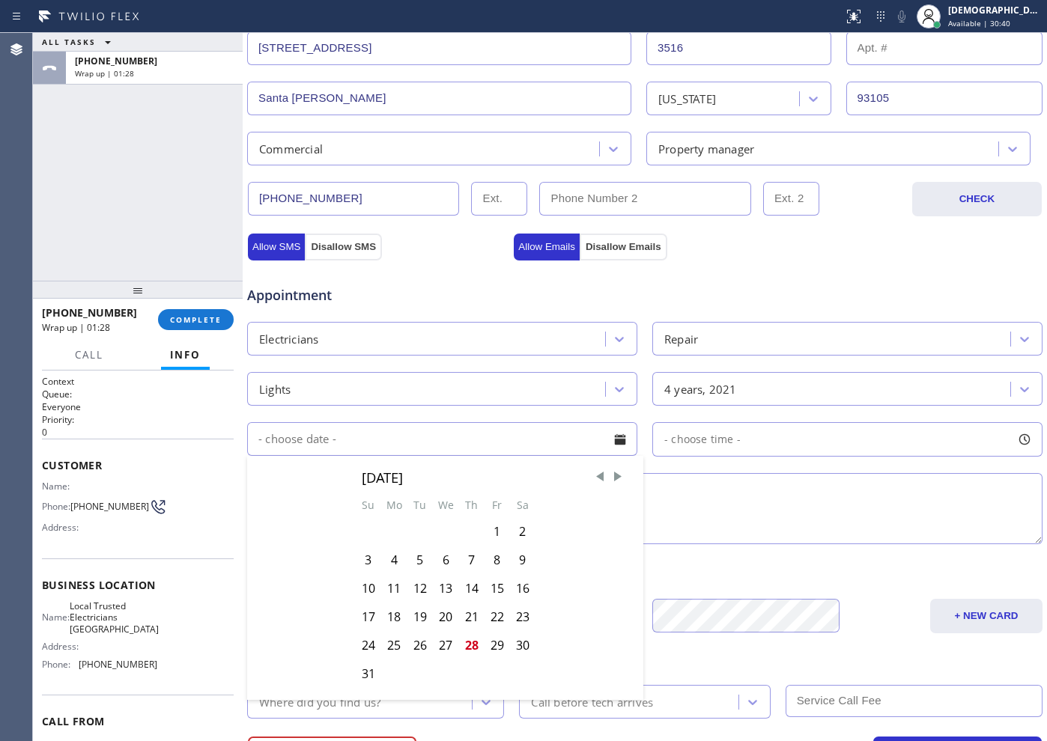
scroll to position [374, 0]
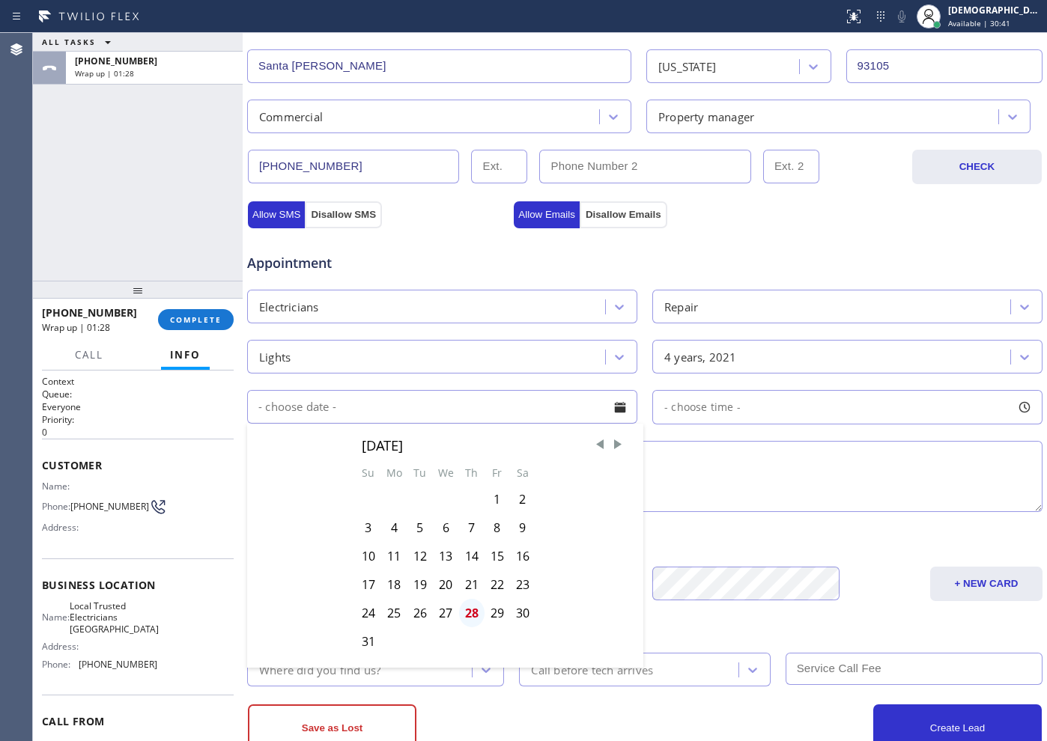
click at [470, 616] on div "28" at bounding box center [471, 613] width 25 height 28
type input "[DATE]"
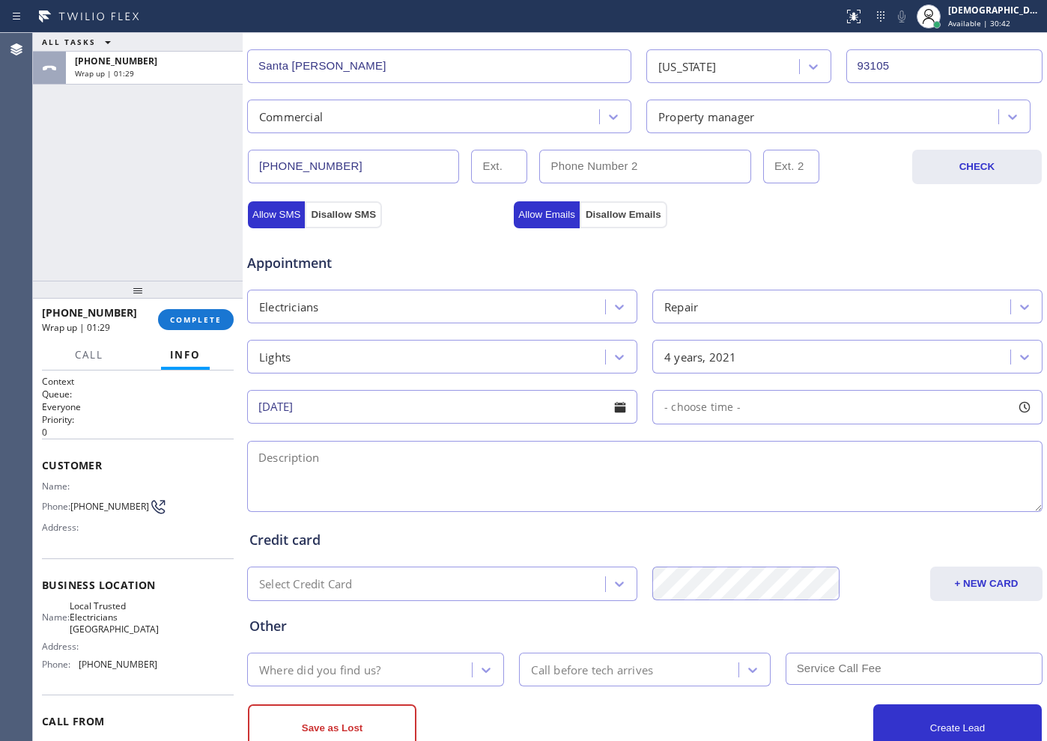
click at [756, 407] on div "- choose time -" at bounding box center [847, 407] width 390 height 34
drag, startPoint x: 664, startPoint y: 494, endPoint x: 900, endPoint y: 496, distance: 235.9
click at [909, 496] on div at bounding box center [918, 498] width 18 height 31
drag, startPoint x: 672, startPoint y: 500, endPoint x: 780, endPoint y: 506, distance: 108.0
click at [780, 506] on div "FROM TILL 8:00 AM 5:00 PM" at bounding box center [836, 479] width 368 height 108
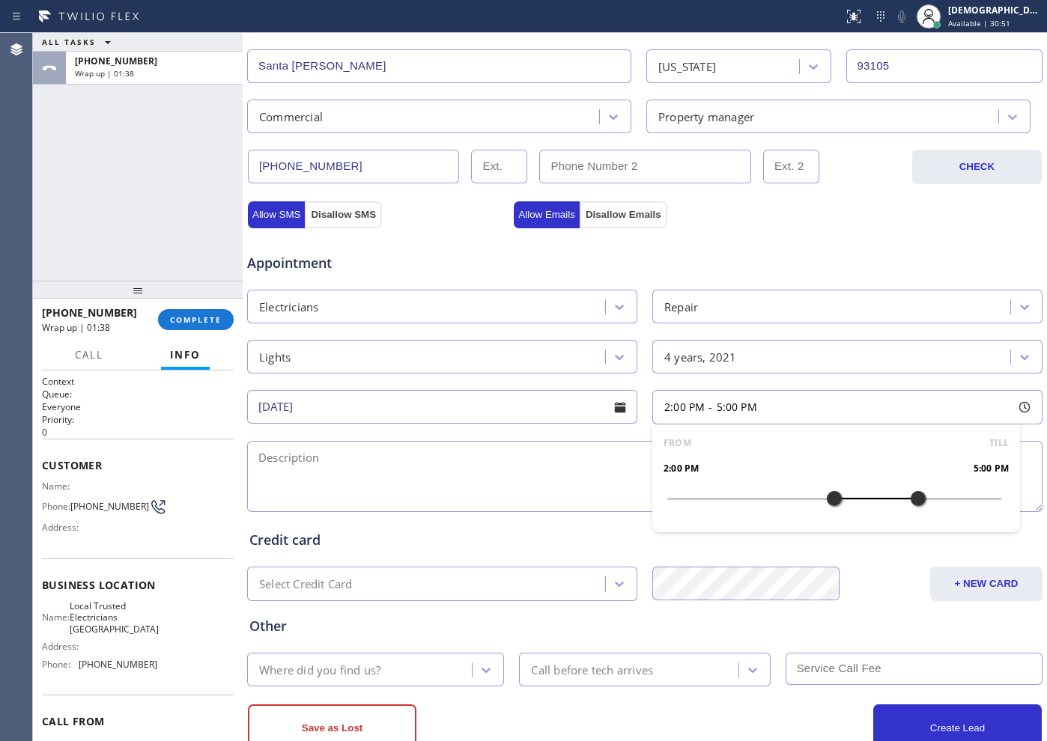
drag, startPoint x: 667, startPoint y: 499, endPoint x: 822, endPoint y: 513, distance: 154.9
click at [825, 513] on div at bounding box center [834, 498] width 18 height 31
click at [483, 461] on textarea at bounding box center [644, 476] width 795 height 71
click at [377, 454] on textarea "2-5 / $60 /" at bounding box center [644, 476] width 795 height 71
paste textarea "An LED light is hanging on a wire cx wants someone to take a look"
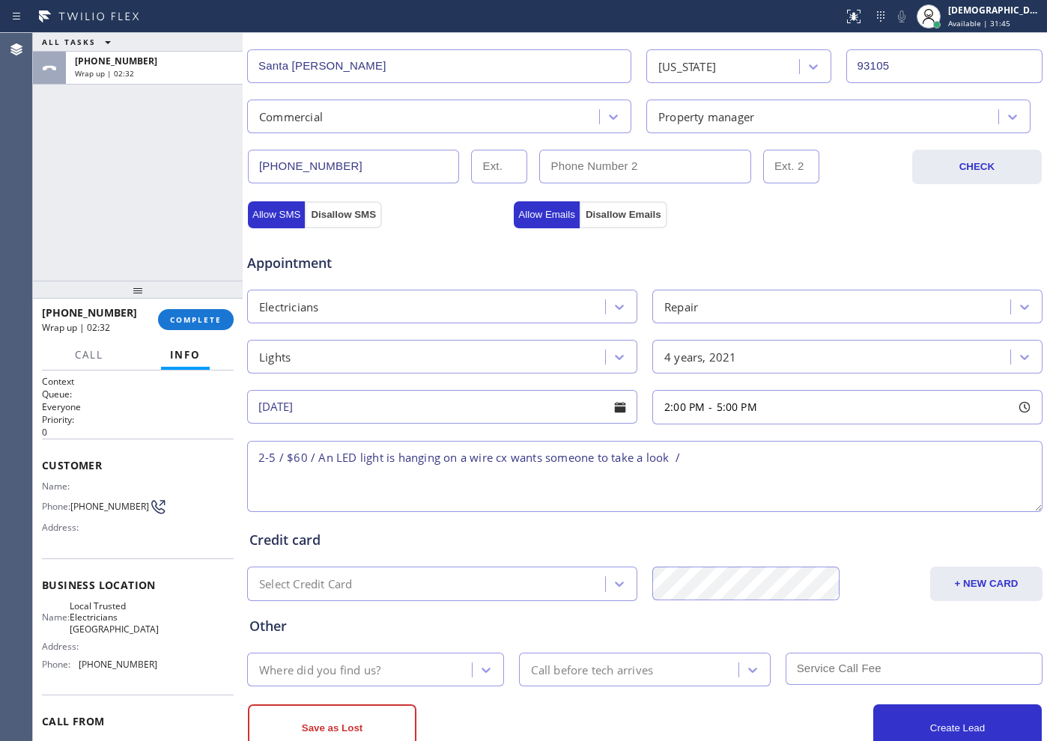
click at [729, 463] on textarea "2-5 / $60 / An LED light is hanging on a wire cx wants someone to take a look /" at bounding box center [644, 476] width 795 height 71
paste textarea "[STREET_ADDRESS][PERSON_NAME]"
click at [754, 458] on textarea "2-5 / $60 / An LED light is hanging on a wire cx wants someone to take a look /…" at bounding box center [644, 476] width 795 height 71
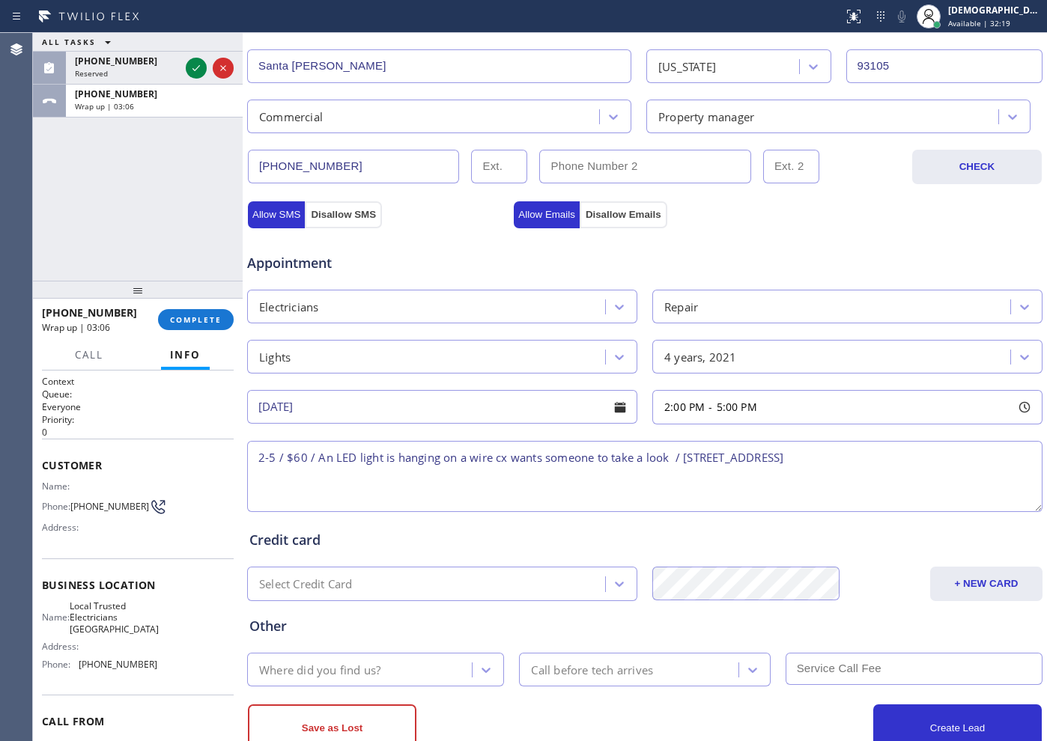
click at [905, 455] on textarea "2-5 / $60 / An LED light is hanging on a wire cx wants someone to take a look /…" at bounding box center [644, 476] width 795 height 71
drag, startPoint x: 156, startPoint y: 639, endPoint x: 73, endPoint y: 616, distance: 85.4
click at [73, 616] on div "Name: Local Trusted Electricians Mission Canyon Address: Phone: [PHONE_NUMBER]" at bounding box center [138, 639] width 192 height 76
copy div "Local Trusted Electricians [GEOGRAPHIC_DATA]"
click at [1012, 455] on textarea "2-5 / $60 / An LED light is hanging on a wire cx wants someone to take a look /…" at bounding box center [644, 476] width 795 height 71
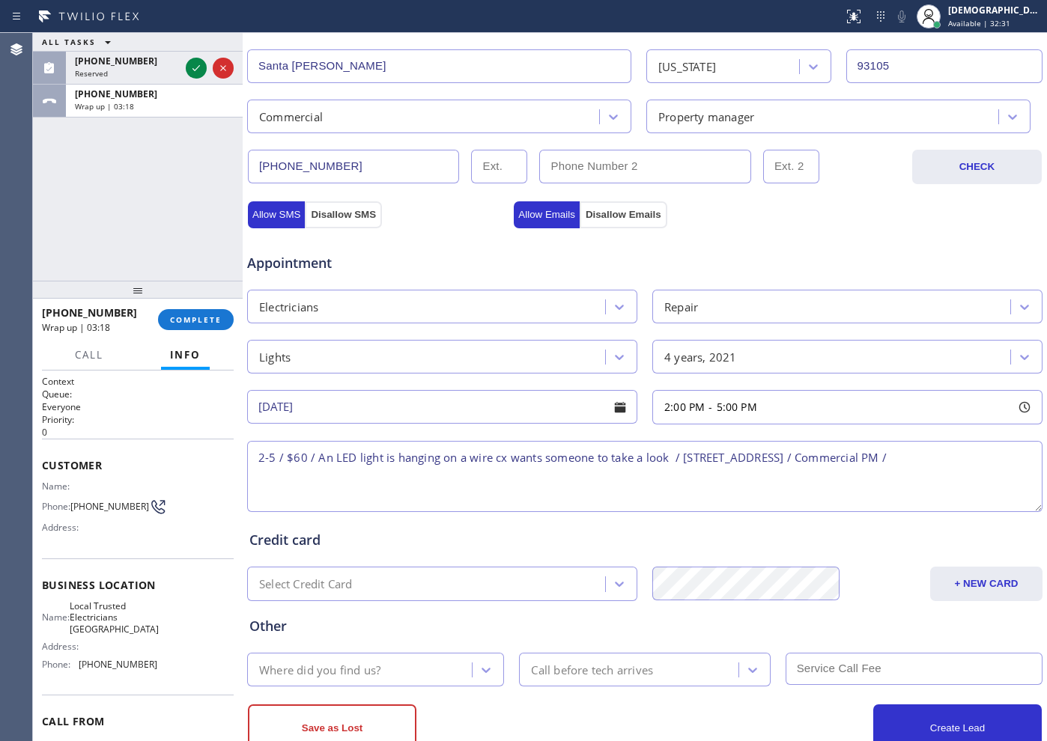
paste textarea "Local Trusted Electricians [GEOGRAPHIC_DATA]"
click at [514, 467] on textarea "2-5 / $60 / An LED light is hanging on a wire cx wants someone to take a look /…" at bounding box center [644, 476] width 795 height 71
paste textarea "Please call customer 30 minutes prior to arrival"
type textarea "2-5 / $60 / An LED light is hanging on a wire cx wants someone to take a look /…"
click at [417, 671] on div "Where did you find us?" at bounding box center [362, 670] width 220 height 26
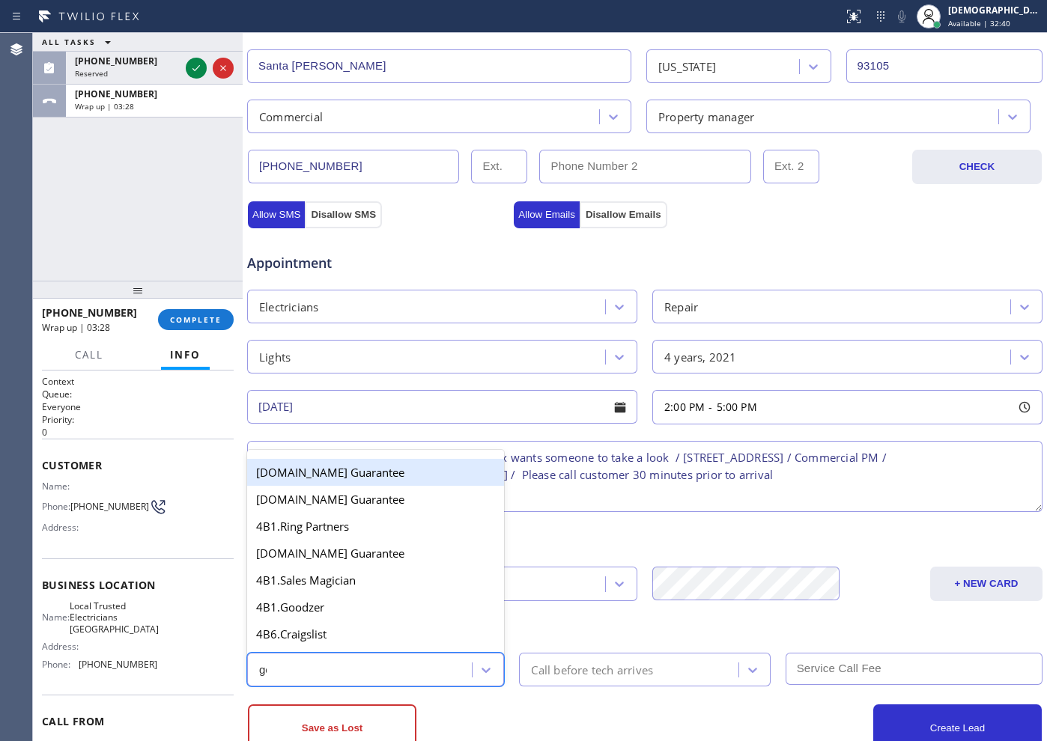
type input "goo"
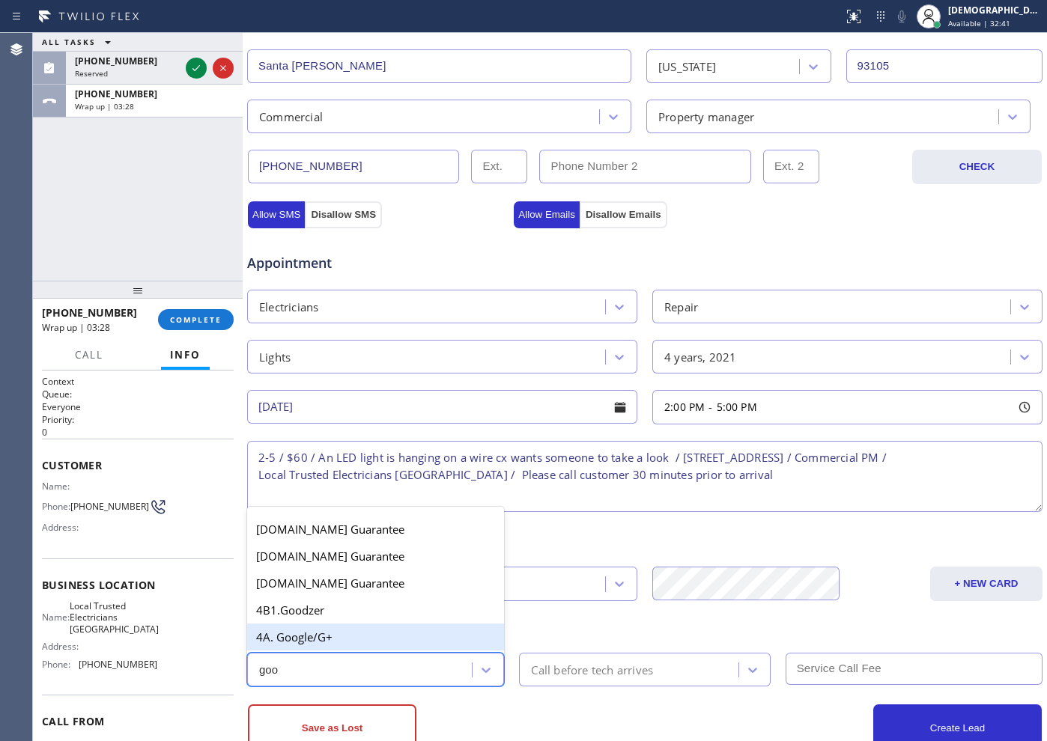
click at [401, 646] on div "4A. Google/G+" at bounding box center [375, 637] width 257 height 27
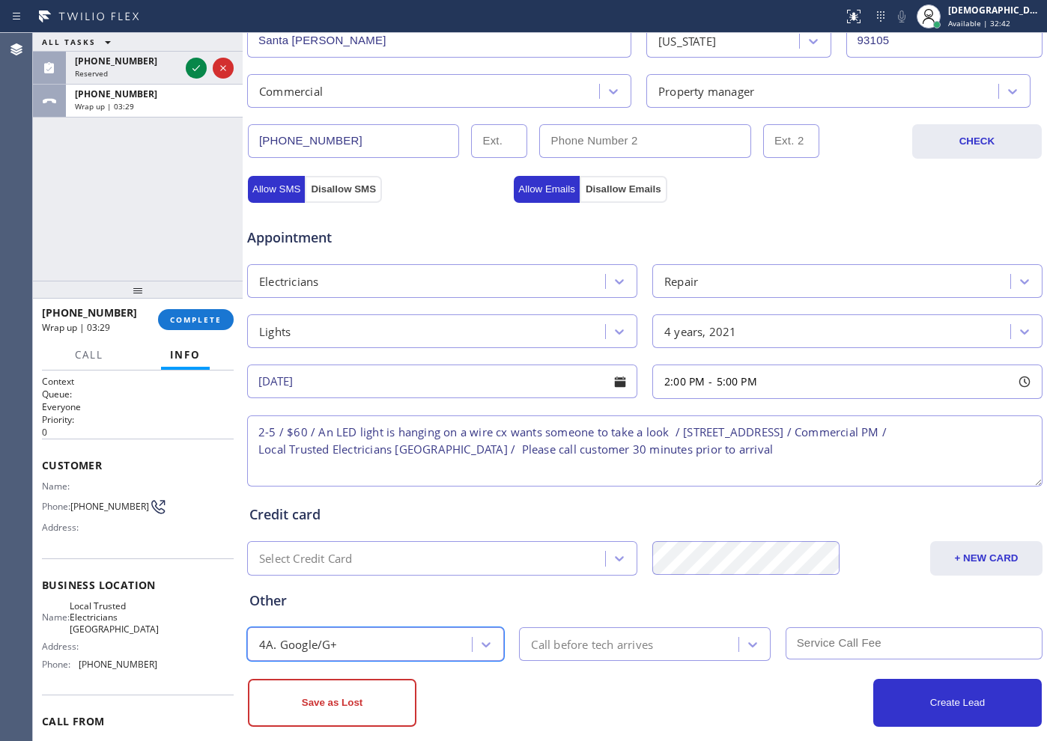
scroll to position [419, 0]
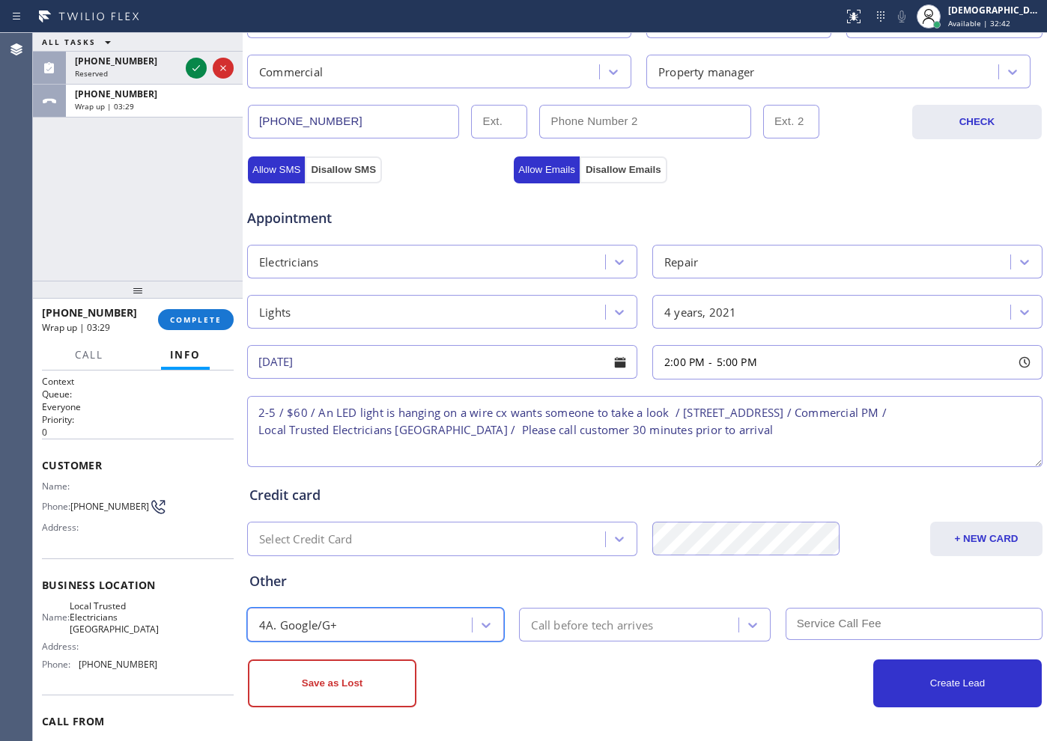
click at [464, 536] on div "Select Credit Card" at bounding box center [428, 539] width 353 height 26
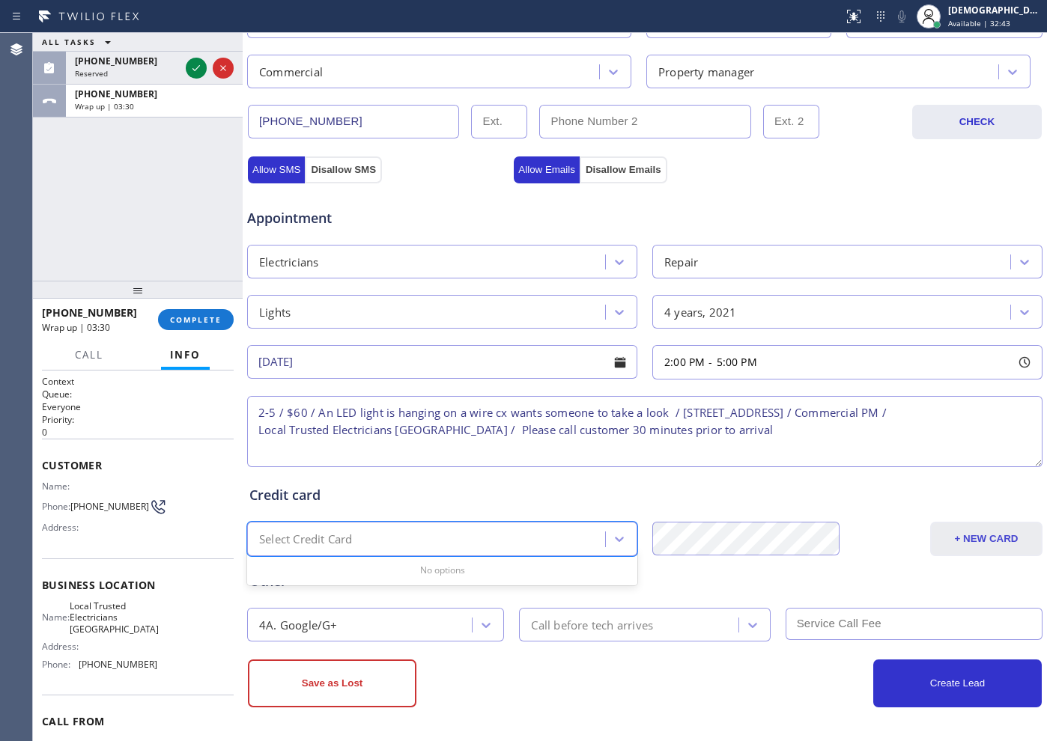
click at [940, 537] on button "+ NEW CARD" at bounding box center [986, 539] width 112 height 34
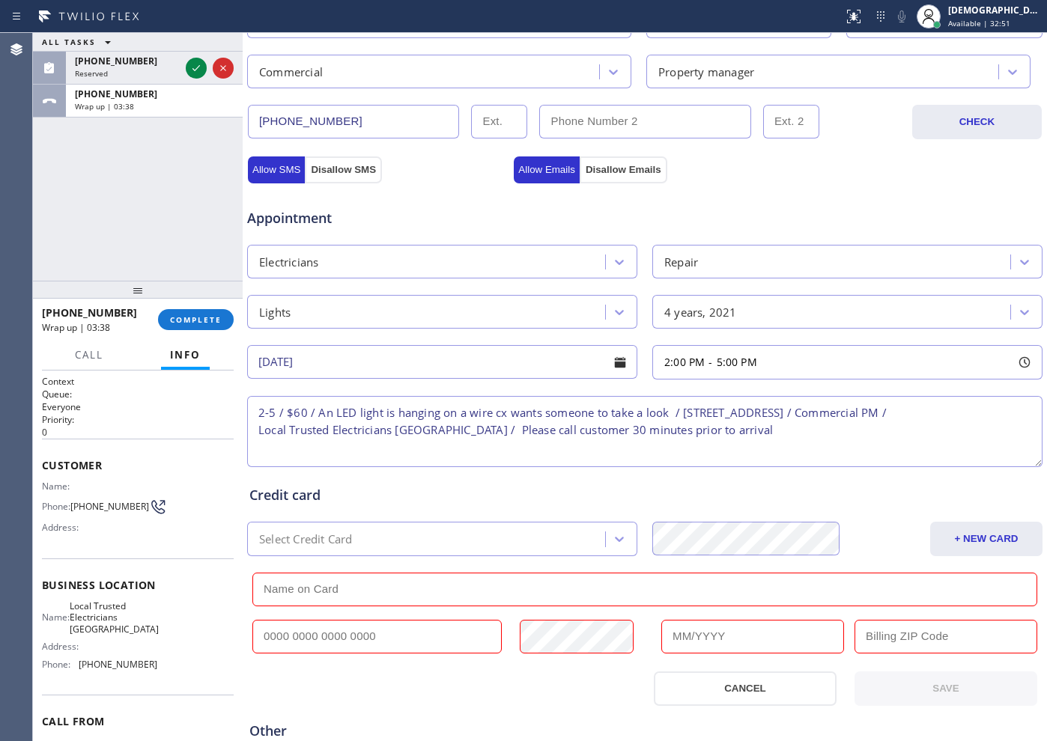
click at [294, 591] on input "text" at bounding box center [644, 590] width 785 height 34
paste input "[PERSON_NAME]"
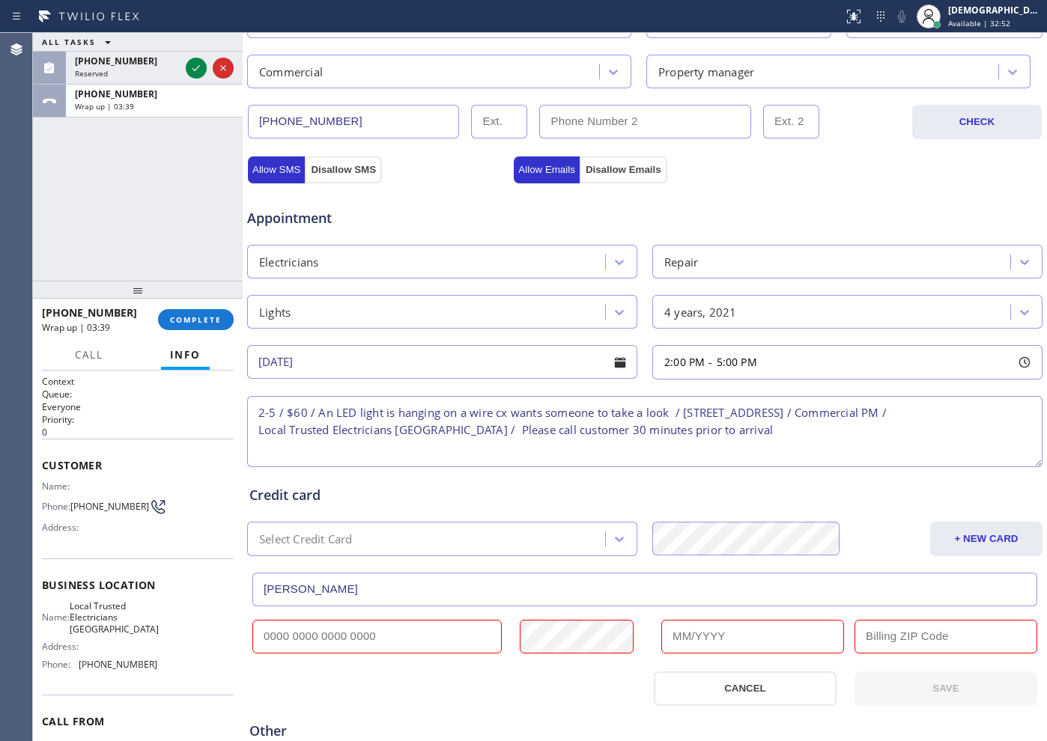
type input "[PERSON_NAME]"
drag, startPoint x: 398, startPoint y: 637, endPoint x: 414, endPoint y: 634, distance: 16.7
click at [397, 637] on input "text" at bounding box center [376, 637] width 249 height 34
paste input "[CREDIT_CARD_NUMBER]"
type input "[CREDIT_CARD_NUMBER]"
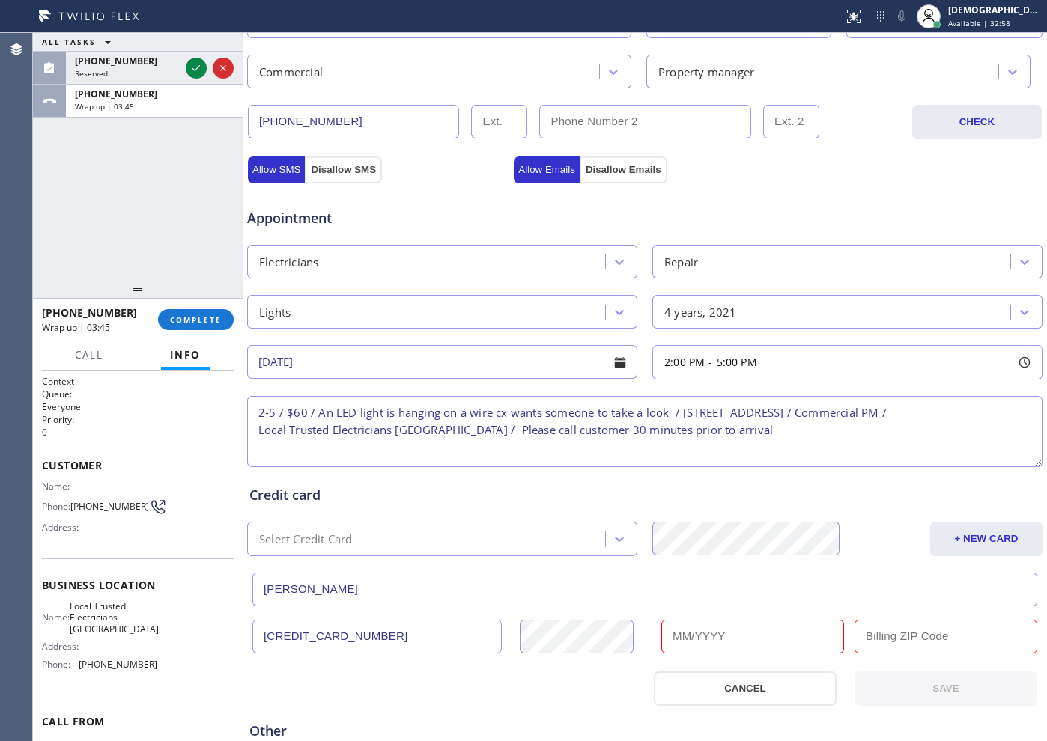
click at [669, 639] on input "text" at bounding box center [752, 637] width 183 height 34
type input "12/2028"
click at [863, 640] on input "text" at bounding box center [945, 637] width 183 height 34
type input "60706"
click at [914, 696] on button "SAVE" at bounding box center [945, 689] width 183 height 34
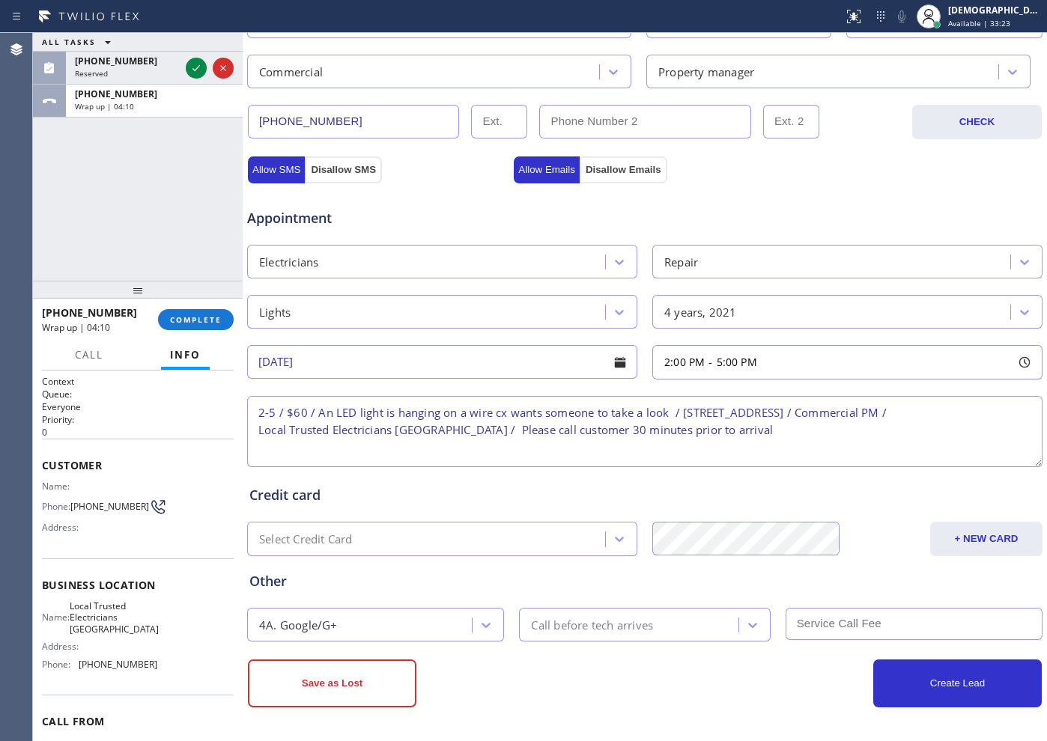
click at [839, 620] on input "text" at bounding box center [914, 624] width 257 height 32
type input "60"
click at [885, 677] on button "Create Lead" at bounding box center [957, 684] width 168 height 48
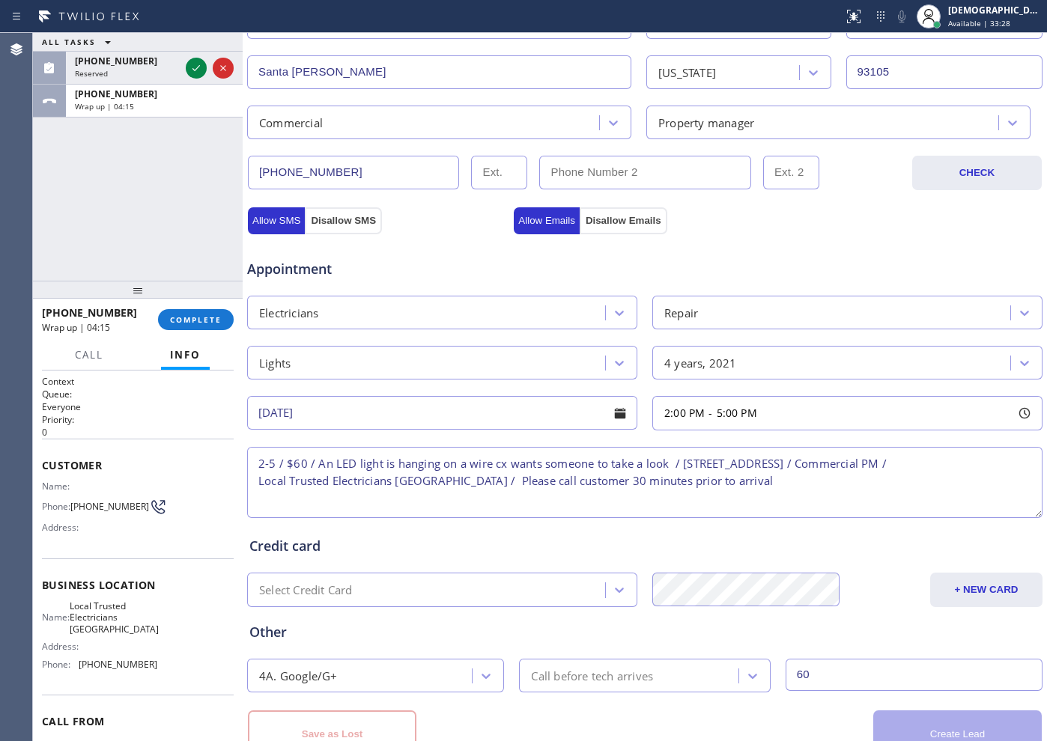
scroll to position [470, 0]
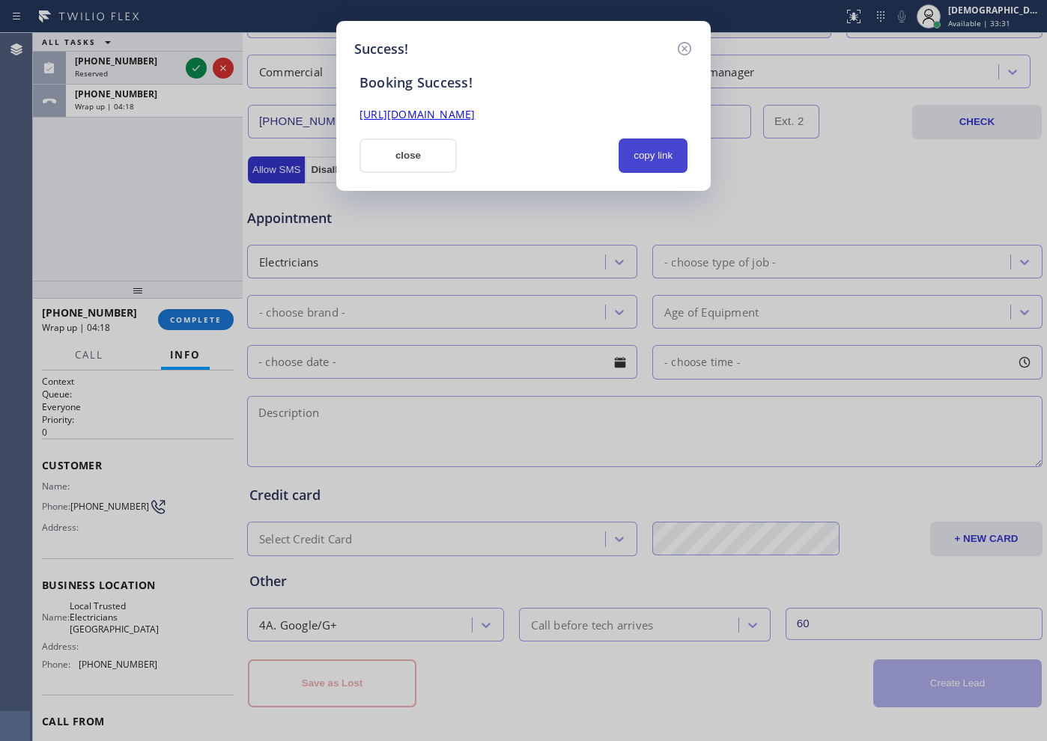
click at [668, 158] on button "copy link" at bounding box center [653, 156] width 69 height 34
click at [475, 121] on link "[URL][DOMAIN_NAME]" at bounding box center [416, 114] width 115 height 14
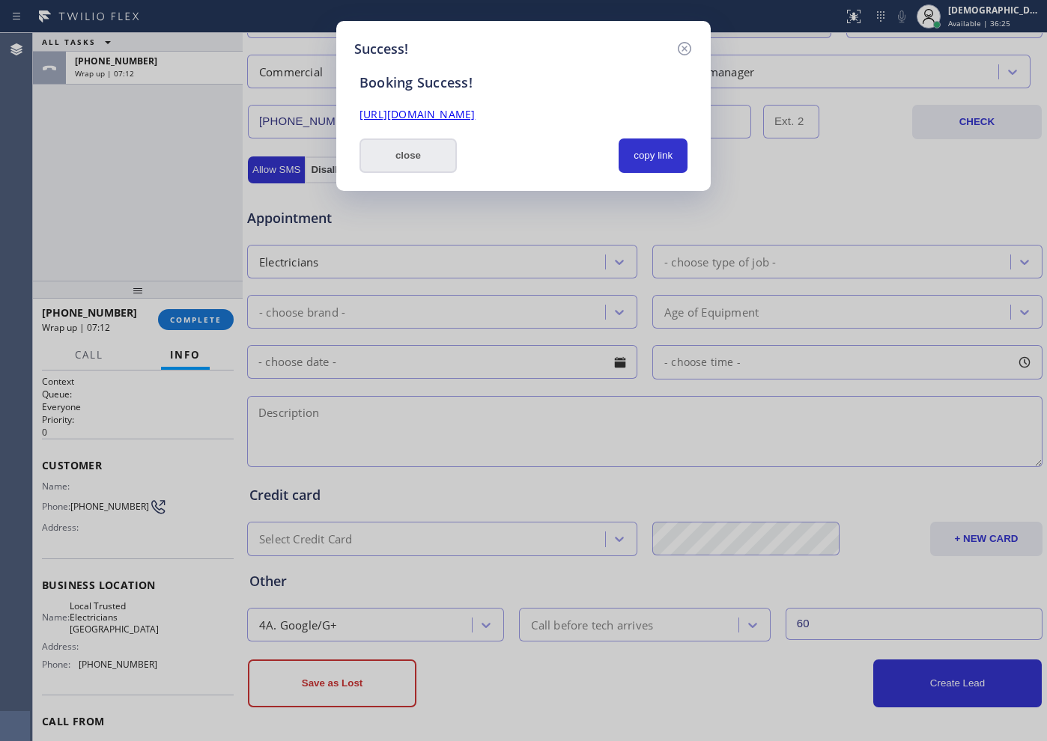
click at [427, 162] on button "close" at bounding box center [407, 156] width 97 height 34
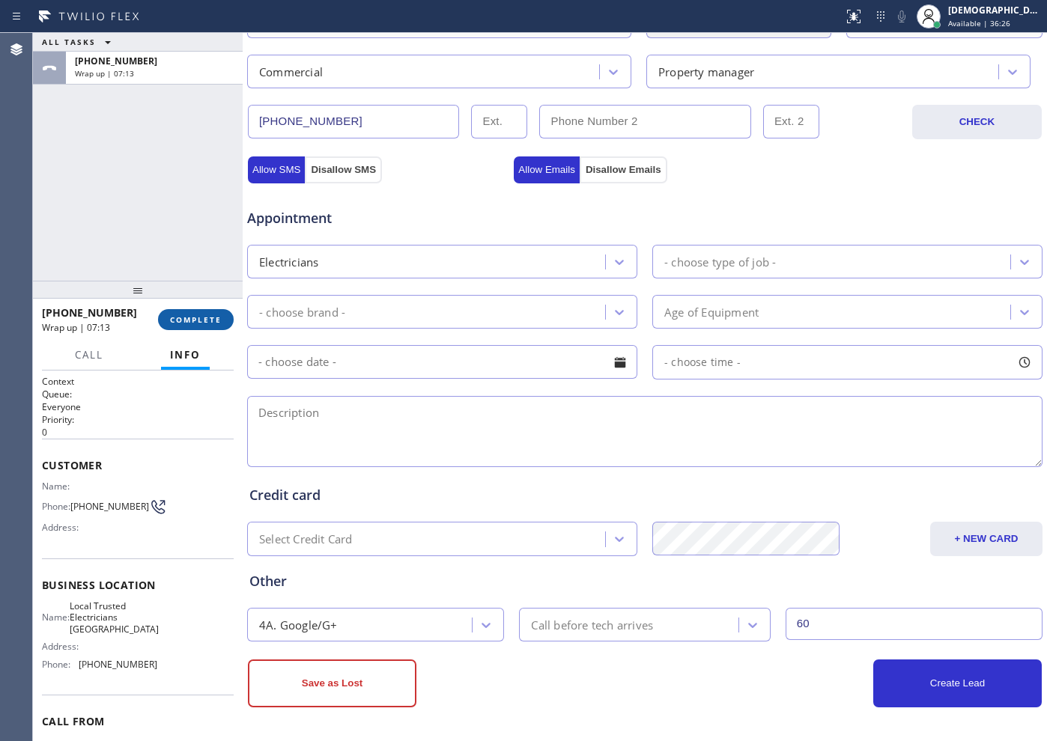
click at [230, 321] on button "COMPLETE" at bounding box center [196, 319] width 76 height 21
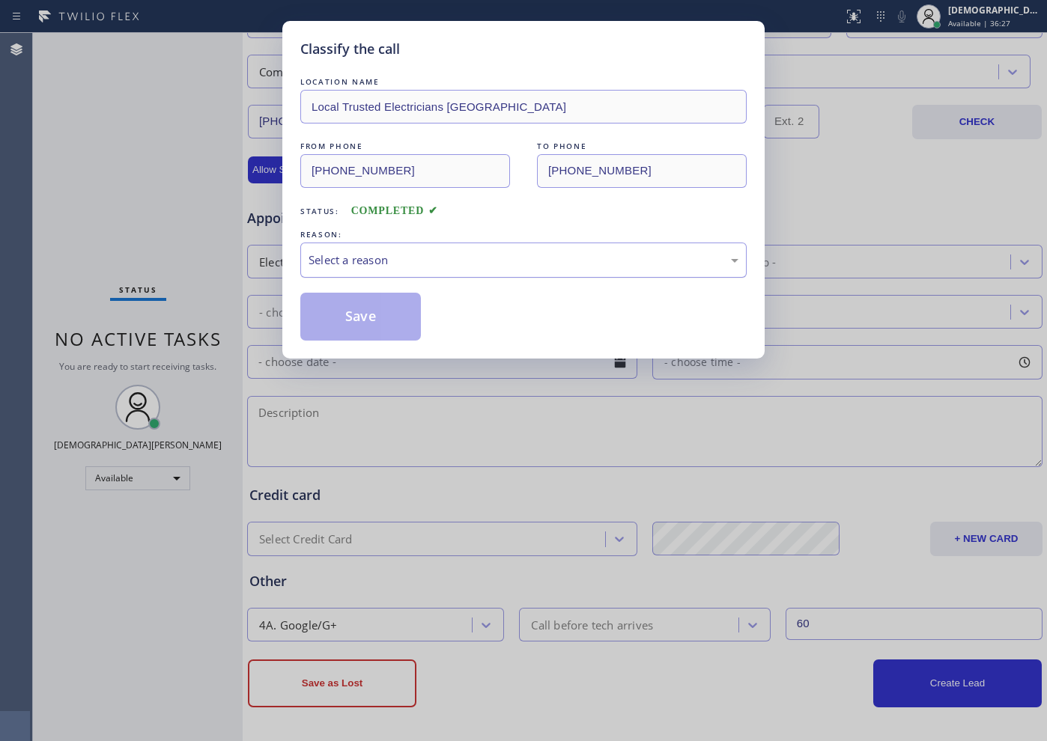
click at [365, 272] on div "Select a reason" at bounding box center [523, 260] width 446 height 35
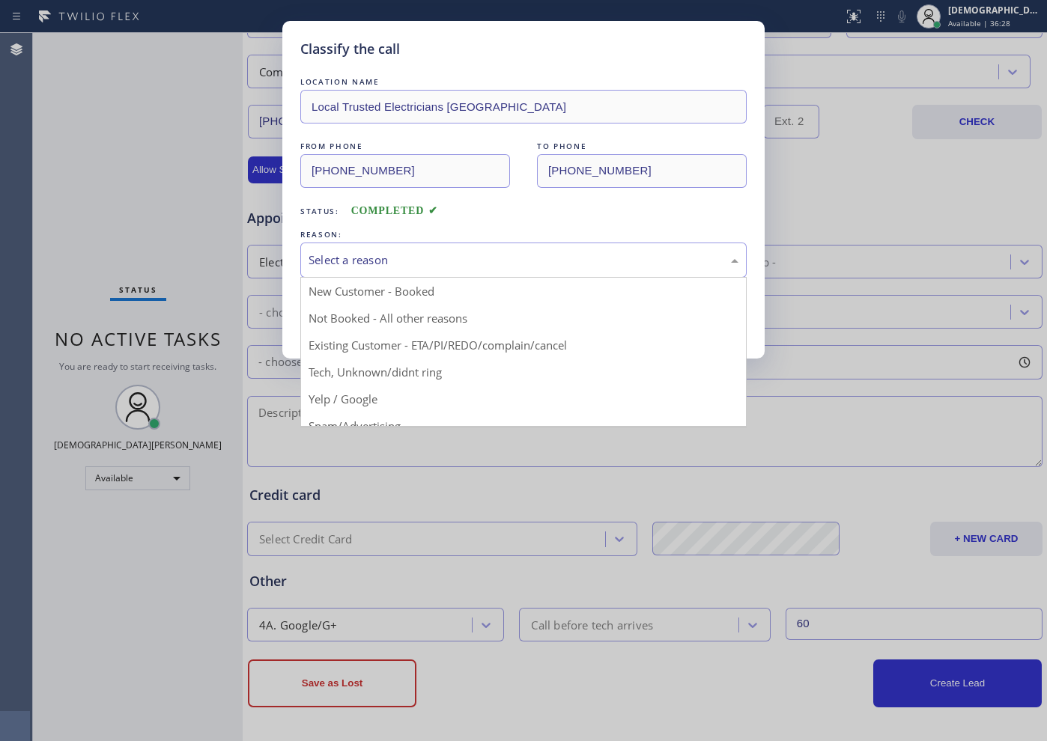
drag, startPoint x: 362, startPoint y: 284, endPoint x: 346, endPoint y: 312, distance: 32.9
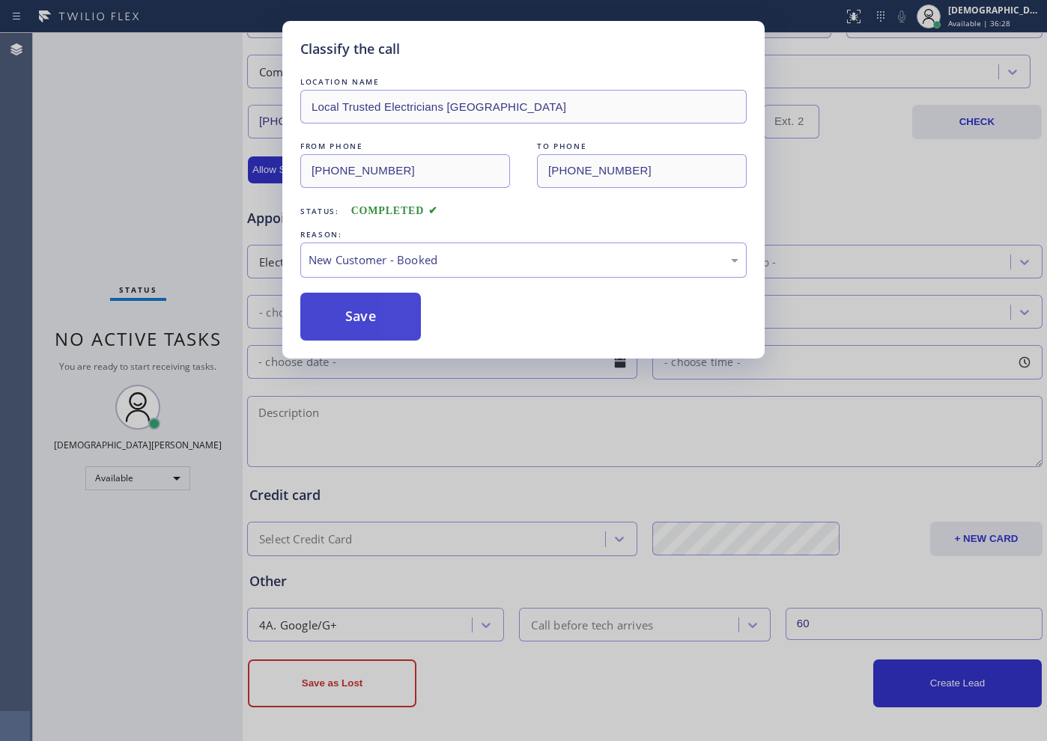
click at [346, 315] on button "Save" at bounding box center [360, 317] width 121 height 48
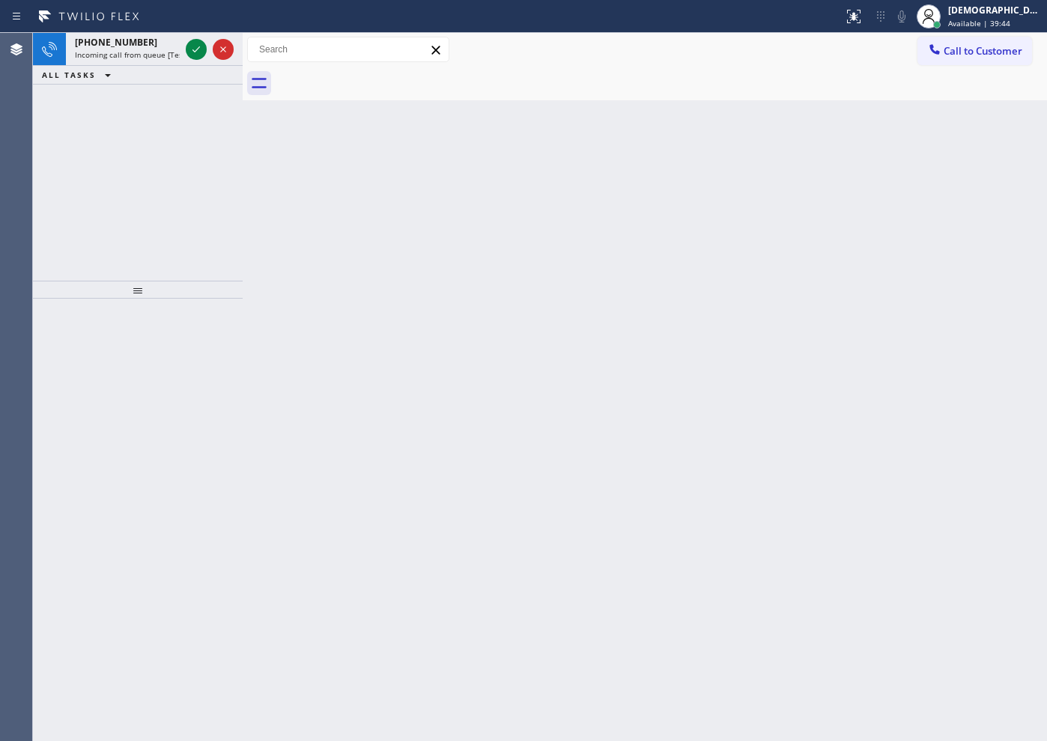
click at [124, 187] on div "[PHONE_NUMBER] Incoming call from queue [Test] All ALL TASKS ALL TASKS ACTIVE T…" at bounding box center [138, 157] width 210 height 248
click at [197, 49] on icon at bounding box center [195, 49] width 7 height 6
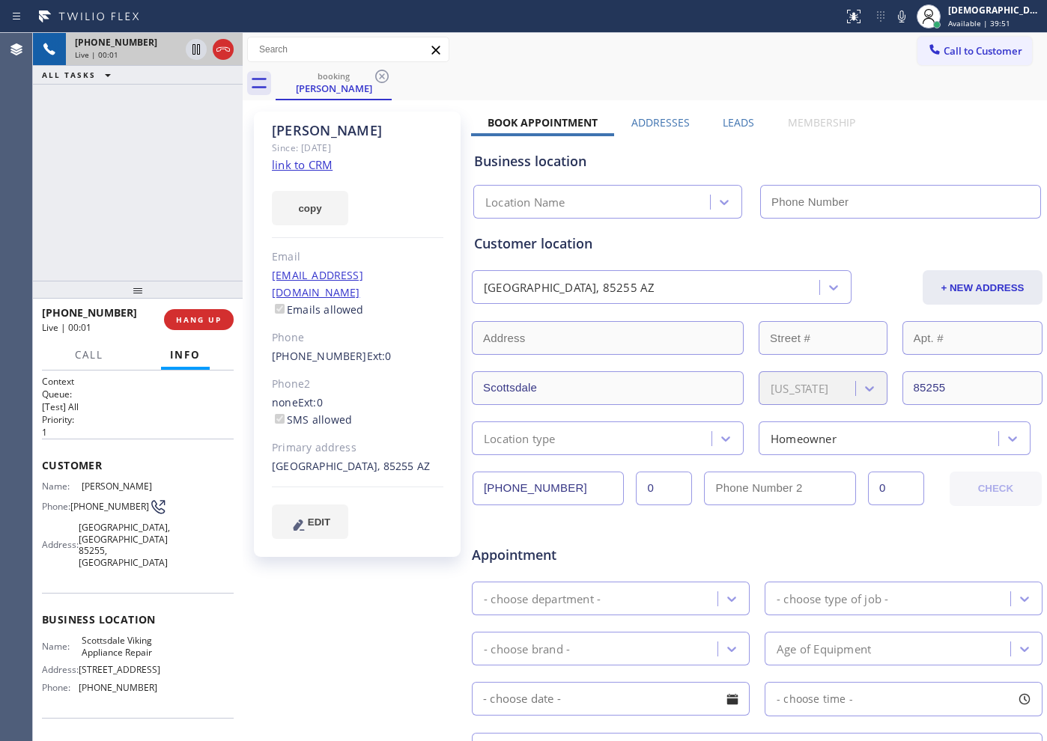
type input "[PHONE_NUMBER]"
click at [328, 163] on link "link to CRM" at bounding box center [302, 164] width 61 height 15
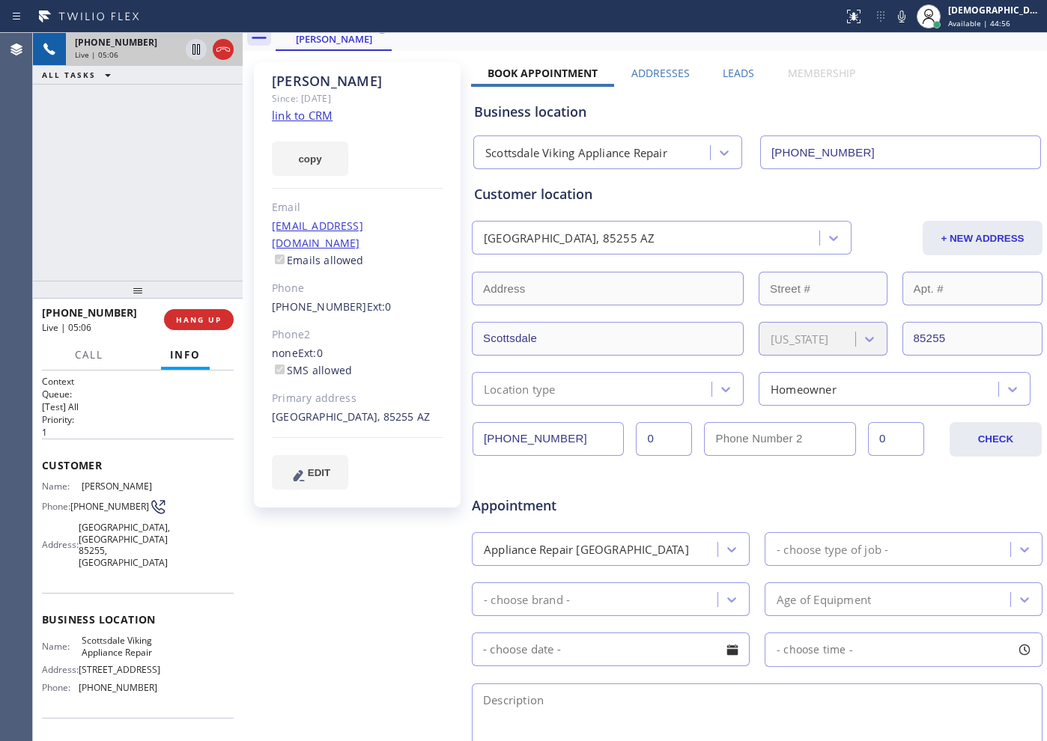
scroll to position [94, 0]
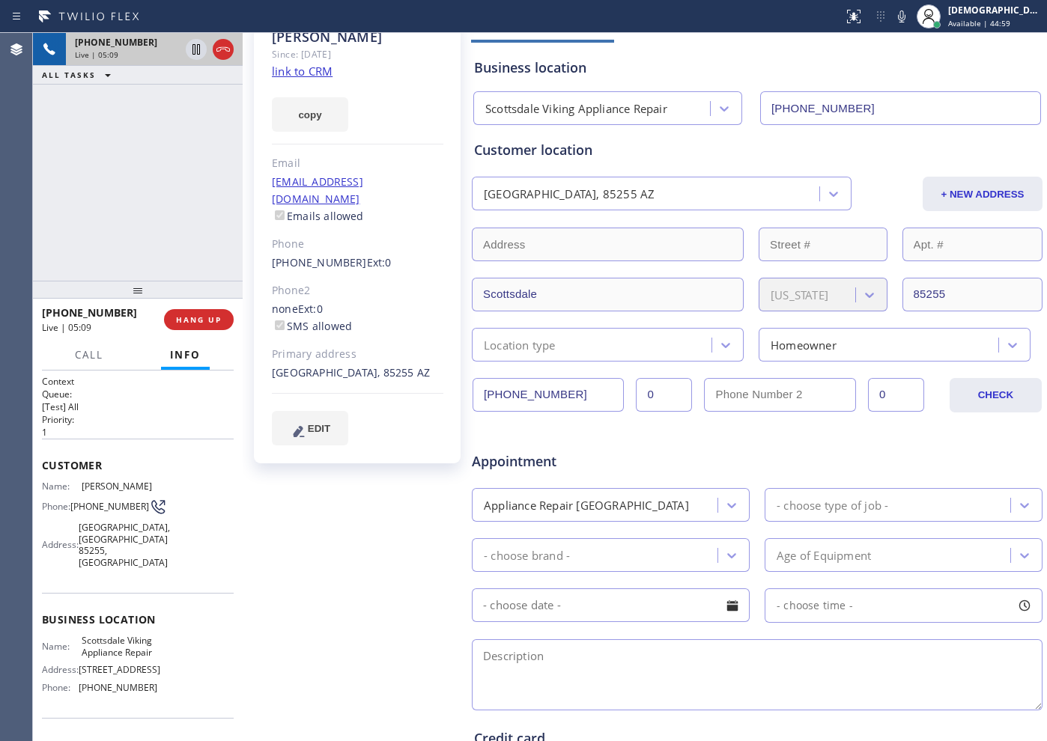
drag, startPoint x: 581, startPoint y: 390, endPoint x: 475, endPoint y: 390, distance: 106.3
click at [475, 390] on input "[PHONE_NUMBER]" at bounding box center [548, 395] width 151 height 34
click at [222, 55] on icon at bounding box center [223, 49] width 18 height 18
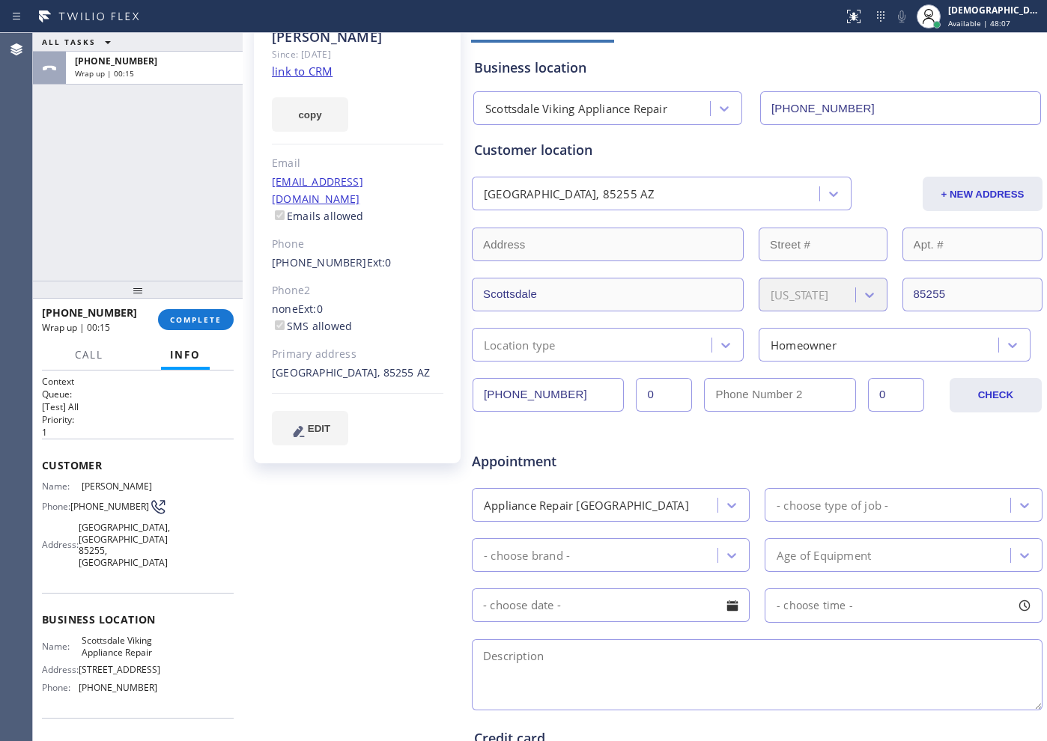
click at [136, 234] on div "ALL TASKS ALL TASKS ACTIVE TASKS TASKS IN WRAP UP [PHONE_NUMBER] Wrap up | 00:15" at bounding box center [138, 157] width 210 height 248
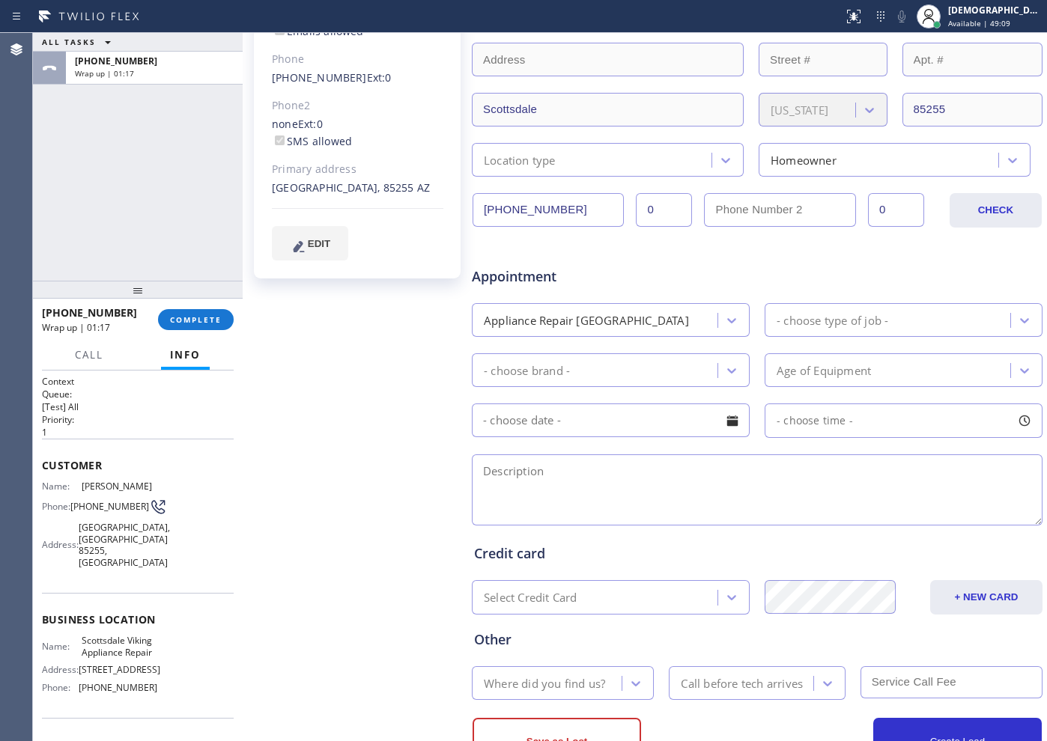
scroll to position [281, 0]
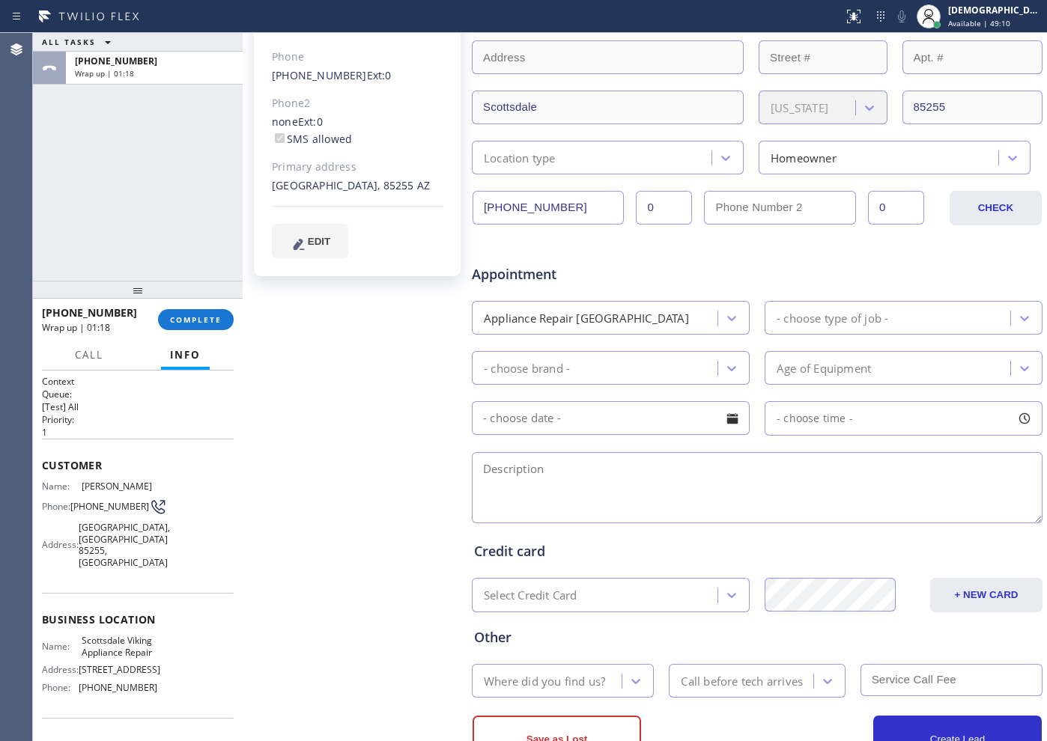
click at [827, 321] on div "- choose type of job -" at bounding box center [833, 317] width 112 height 17
type input "v"
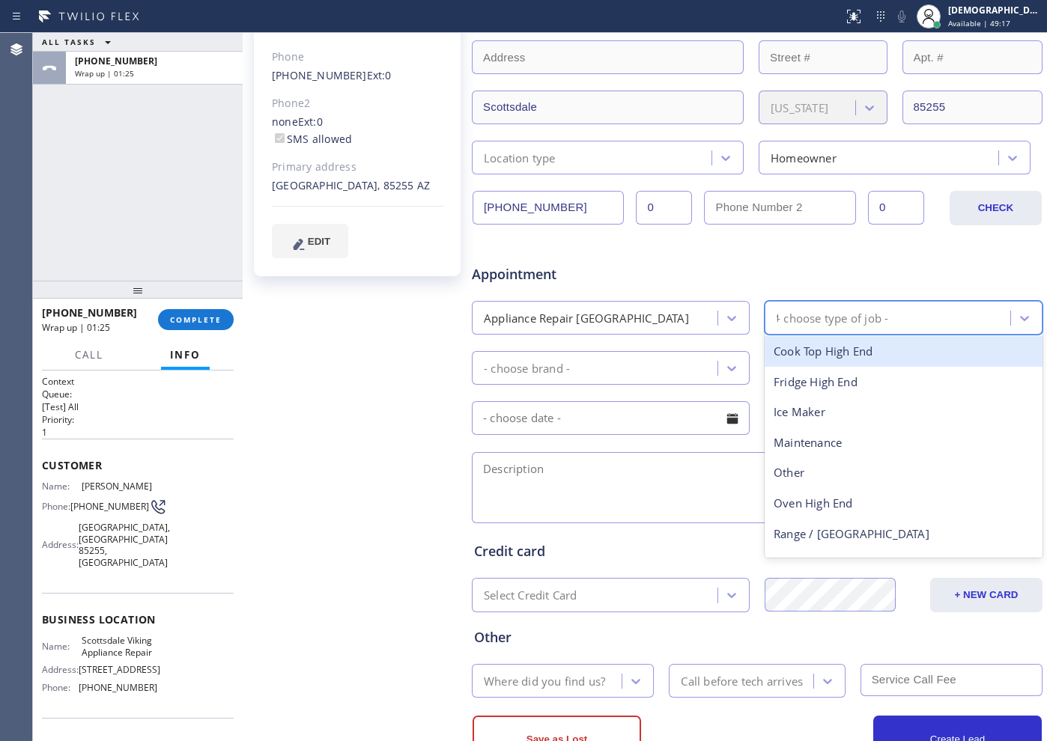
type input "fr"
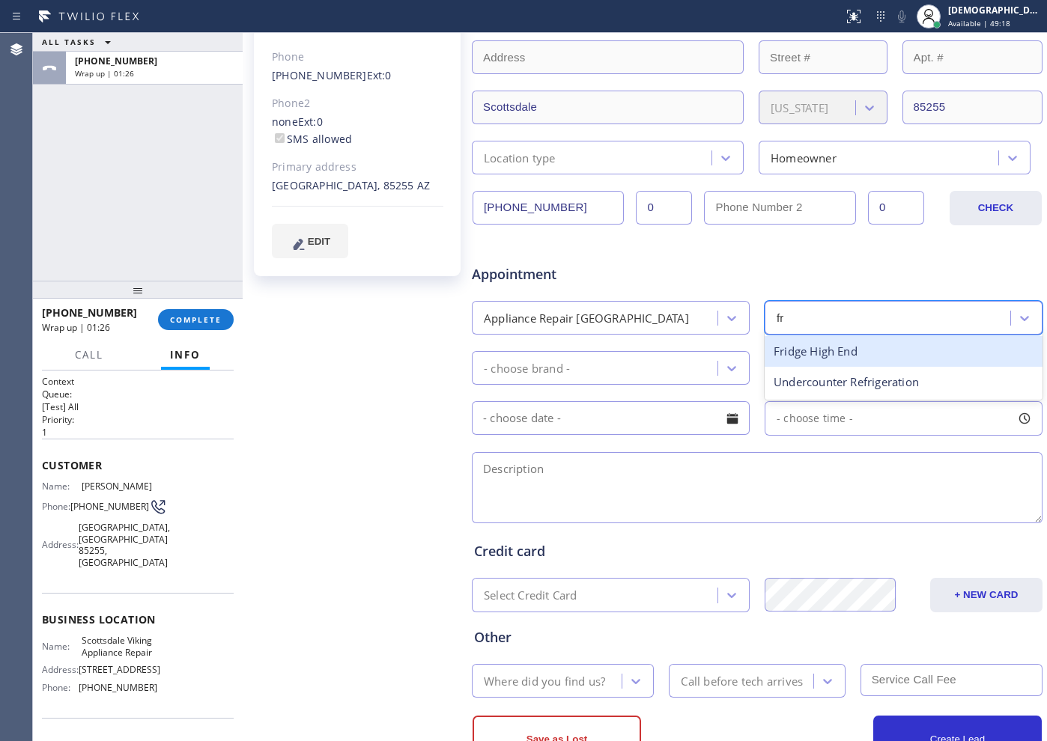
click at [798, 352] on div "Fridge High End" at bounding box center [904, 351] width 278 height 31
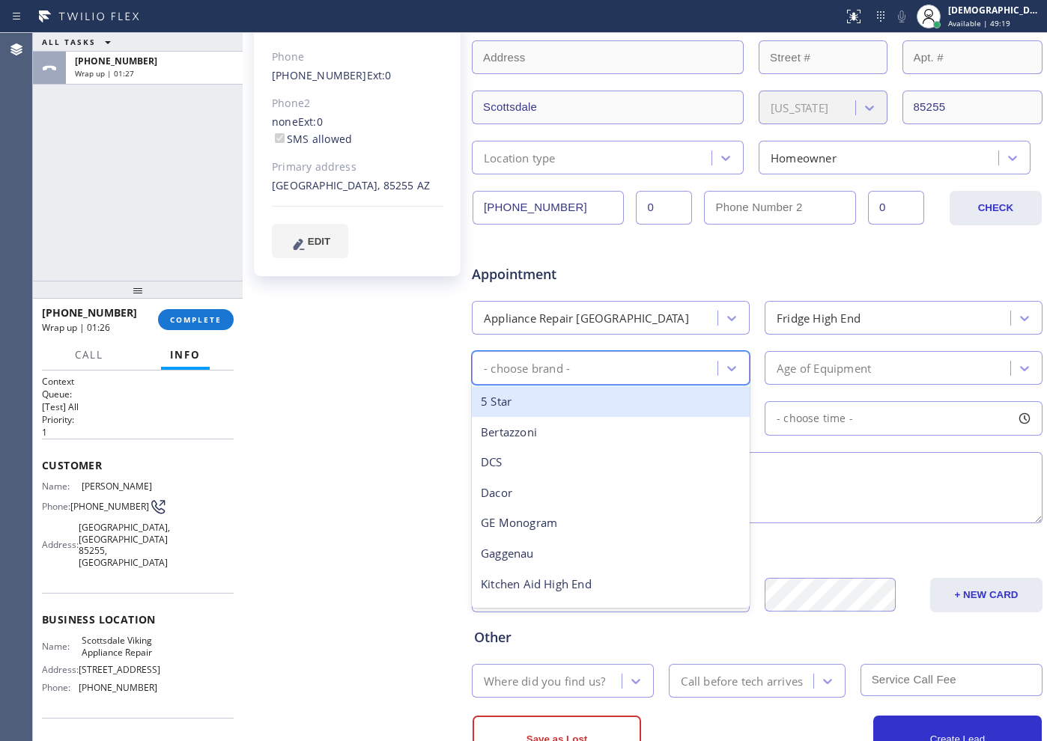
click at [663, 351] on div "- choose brand -" at bounding box center [611, 368] width 278 height 34
type input "v"
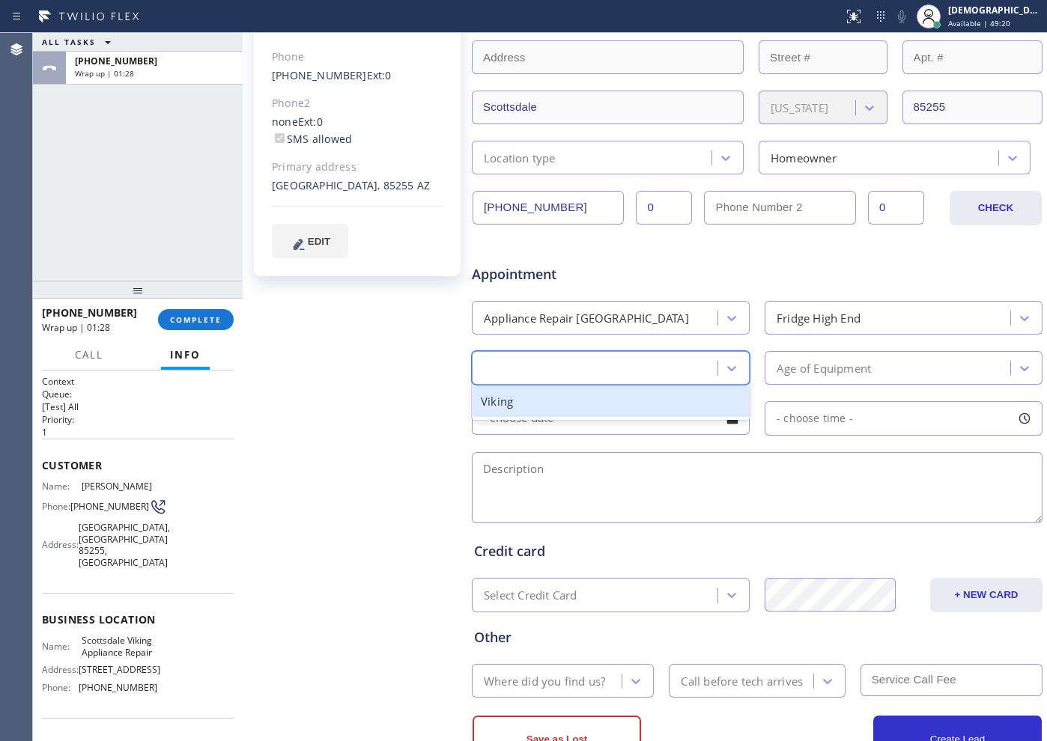
click at [635, 380] on div "v" at bounding box center [596, 368] width 241 height 26
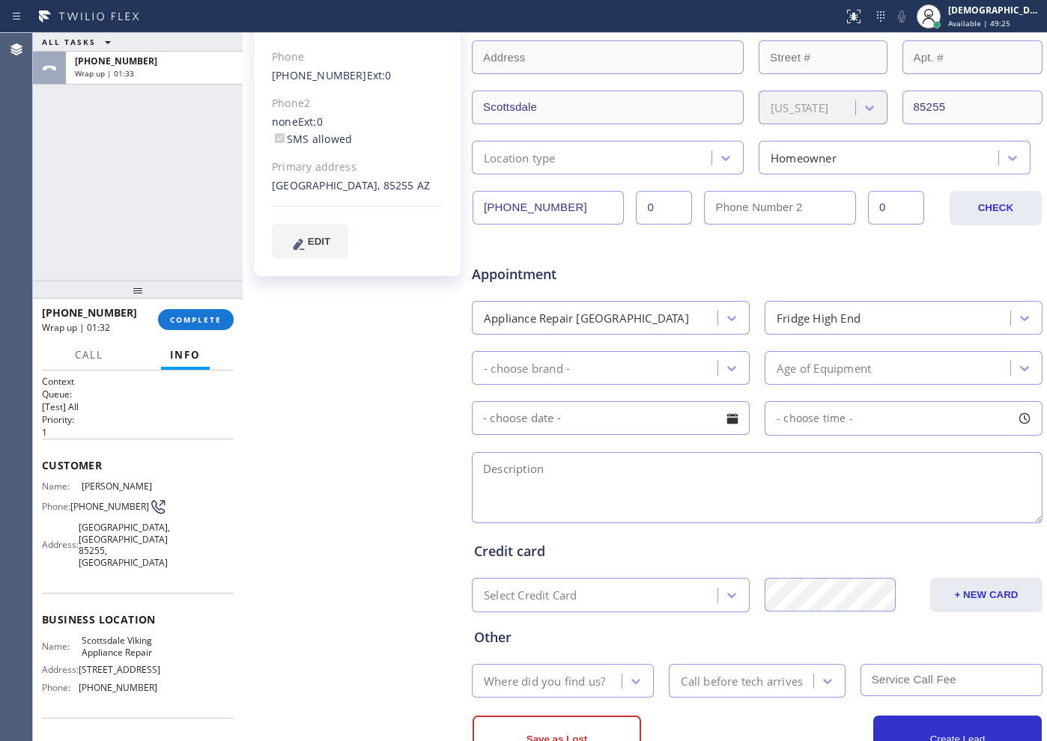
click at [127, 235] on div "ALL TASKS ALL TASKS ACTIVE TASKS TASKS IN WRAP UP [PHONE_NUMBER] Wrap up | 01:33" at bounding box center [138, 157] width 210 height 248
click at [867, 366] on div "Age of Equipment" at bounding box center [889, 368] width 241 height 26
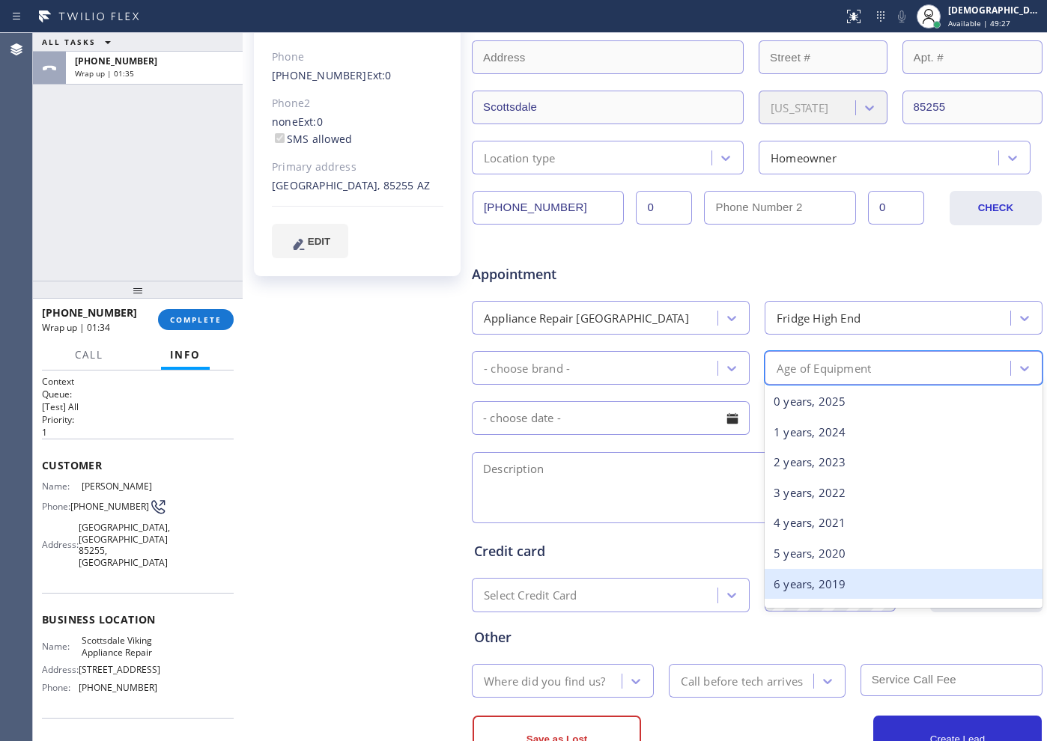
click at [807, 577] on div "6 years, 2019" at bounding box center [904, 584] width 278 height 31
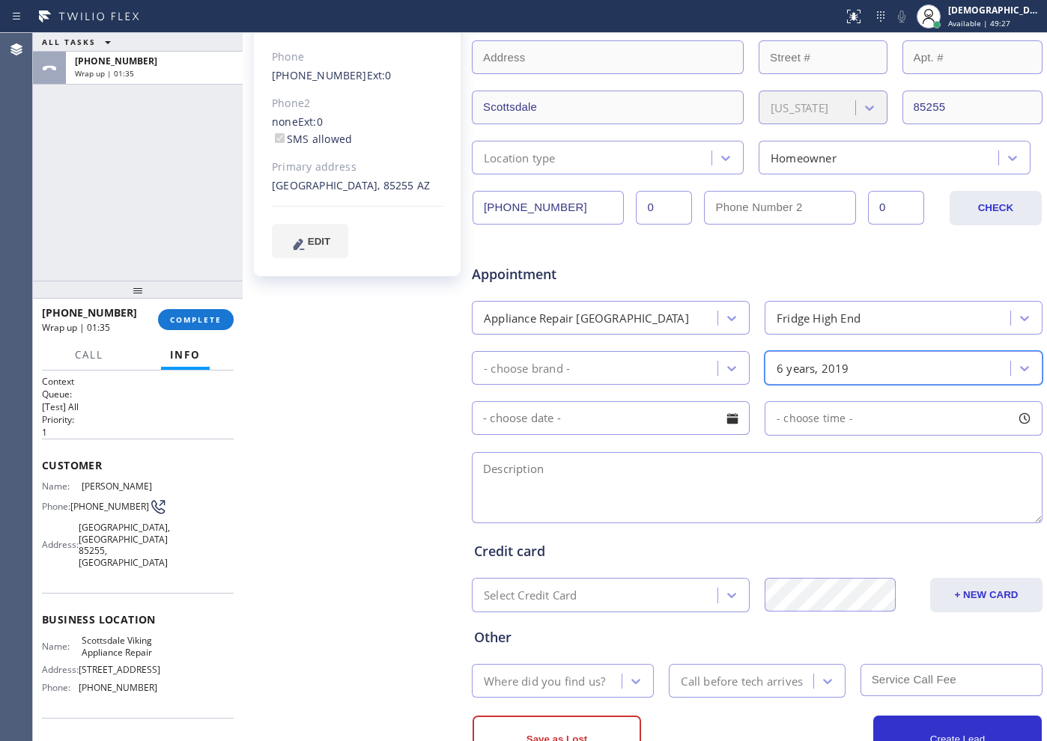
click at [620, 408] on input "text" at bounding box center [611, 418] width 278 height 34
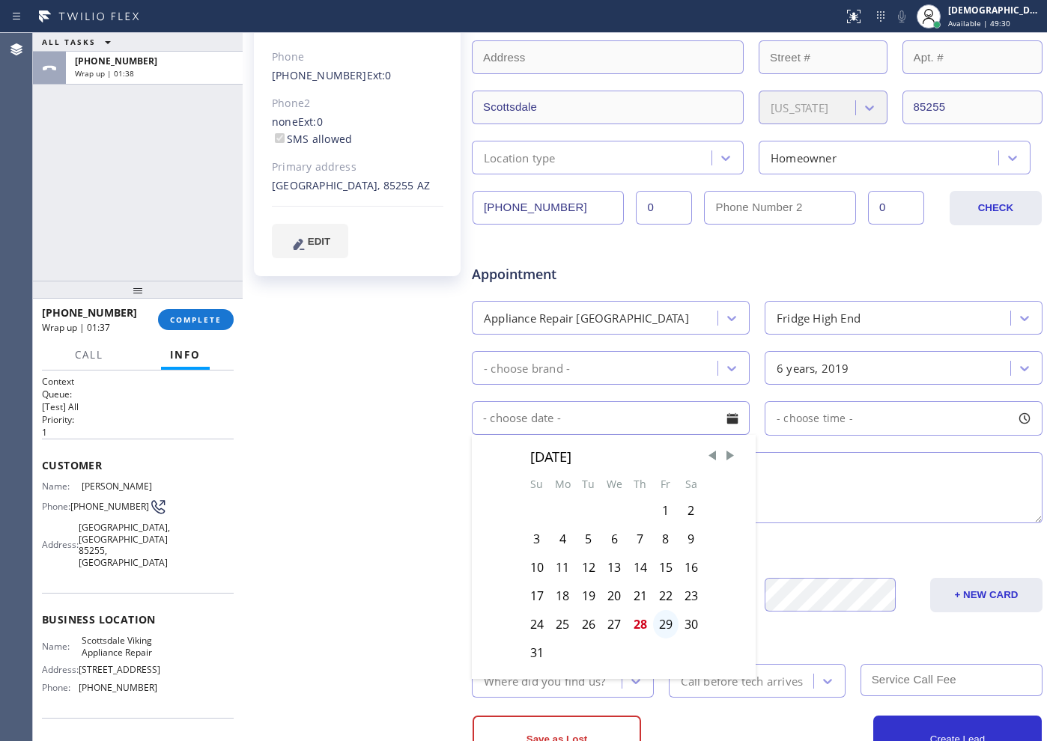
click at [662, 622] on div "29" at bounding box center [665, 624] width 25 height 28
type input "[DATE]"
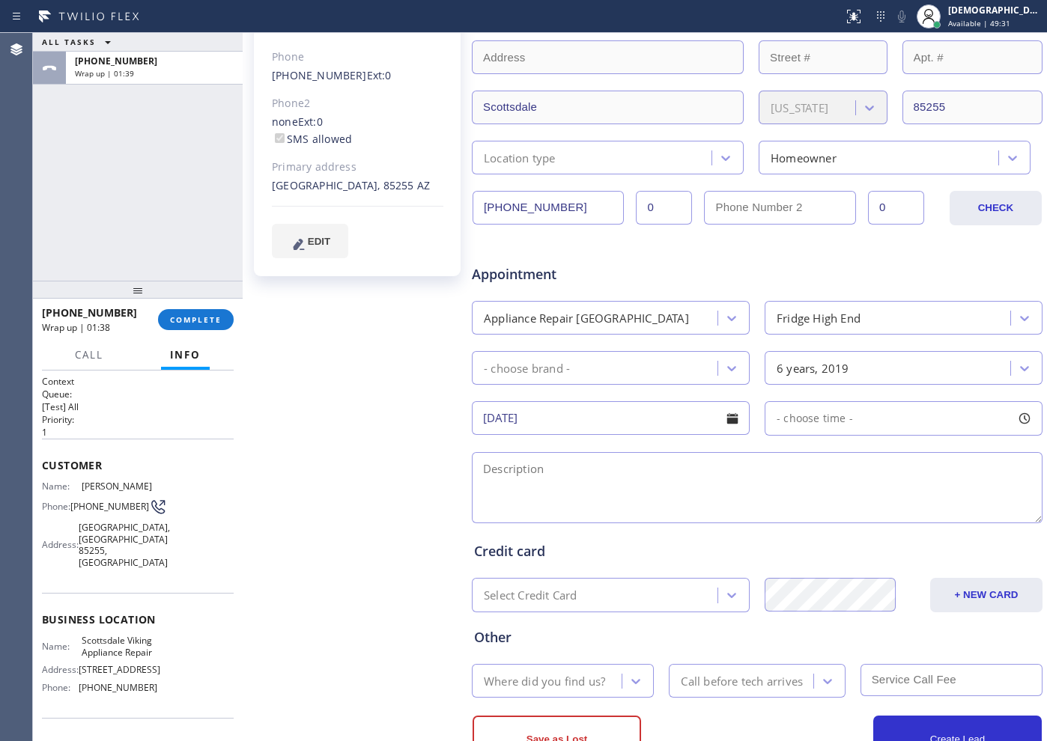
click at [815, 413] on span "- choose time -" at bounding box center [815, 418] width 76 height 14
drag, startPoint x: 780, startPoint y: 514, endPoint x: 848, endPoint y: 515, distance: 68.2
click at [854, 515] on div at bounding box center [863, 509] width 18 height 31
drag, startPoint x: 860, startPoint y: 509, endPoint x: 847, endPoint y: 510, distance: 13.5
click at [847, 510] on div at bounding box center [854, 509] width 18 height 31
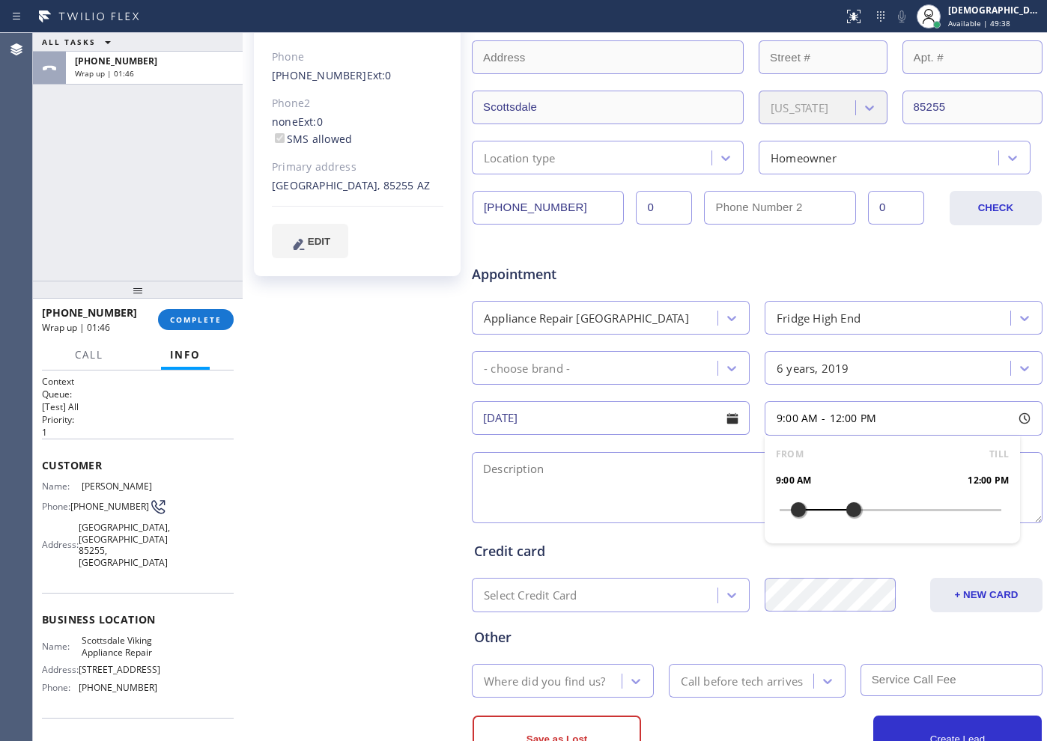
drag, startPoint x: 773, startPoint y: 504, endPoint x: 789, endPoint y: 511, distance: 17.8
click at [789, 511] on div at bounding box center [798, 509] width 18 height 31
click at [551, 465] on textarea at bounding box center [757, 487] width 571 height 71
click at [578, 476] on textarea "9-12 / $75 /" at bounding box center [757, 487] width 571 height 71
paste textarea "Viking /range / the oven is not heating / 6 years"
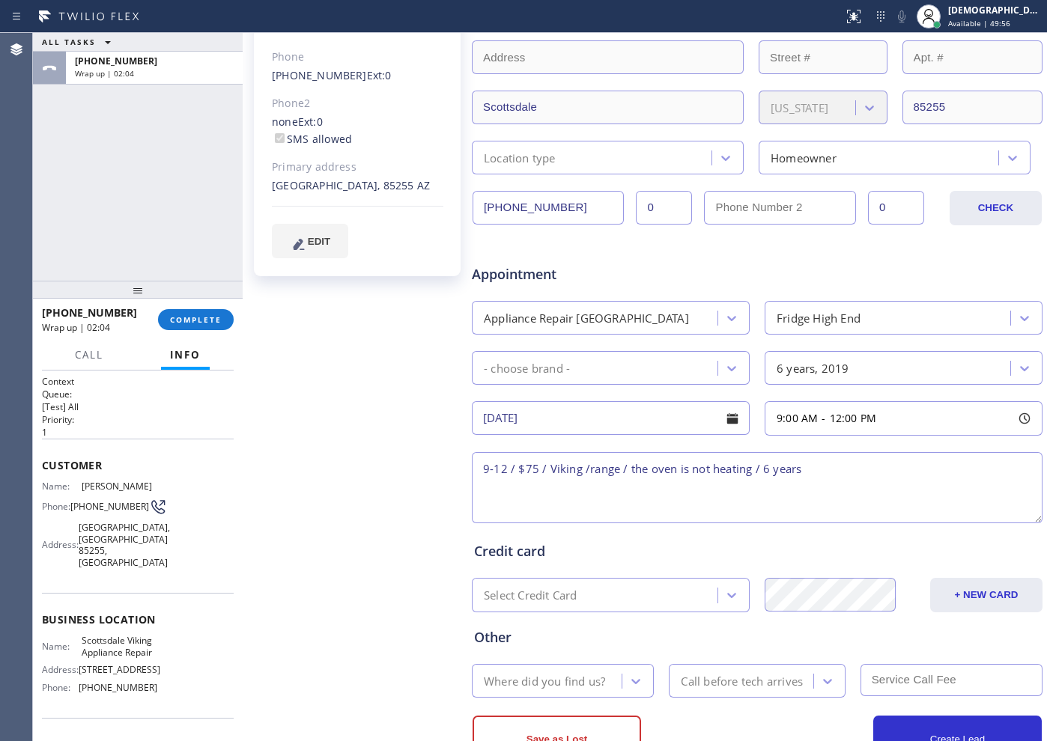
click at [864, 453] on textarea "9-12 / $75 / Viking /range / the oven is not heating / 6 years" at bounding box center [757, 487] width 571 height 71
click at [911, 464] on textarea "9-12 / $75 / Viking /range / the oven is not heating / 6 years / House HO /" at bounding box center [757, 487] width 571 height 71
paste textarea "E Moonlight Canyon LnScottsdale, [GEOGRAPHIC_DATA] 85255, Lot # 719"
click at [496, 485] on textarea "9-12 / $75 / Viking /range / the oven is not heating / 6 years / House HO / E […" at bounding box center [757, 487] width 571 height 71
click at [695, 493] on textarea "9-12 / $75 / Viking /range / the oven is not heating / 6 years / House HO / E […" at bounding box center [757, 487] width 571 height 71
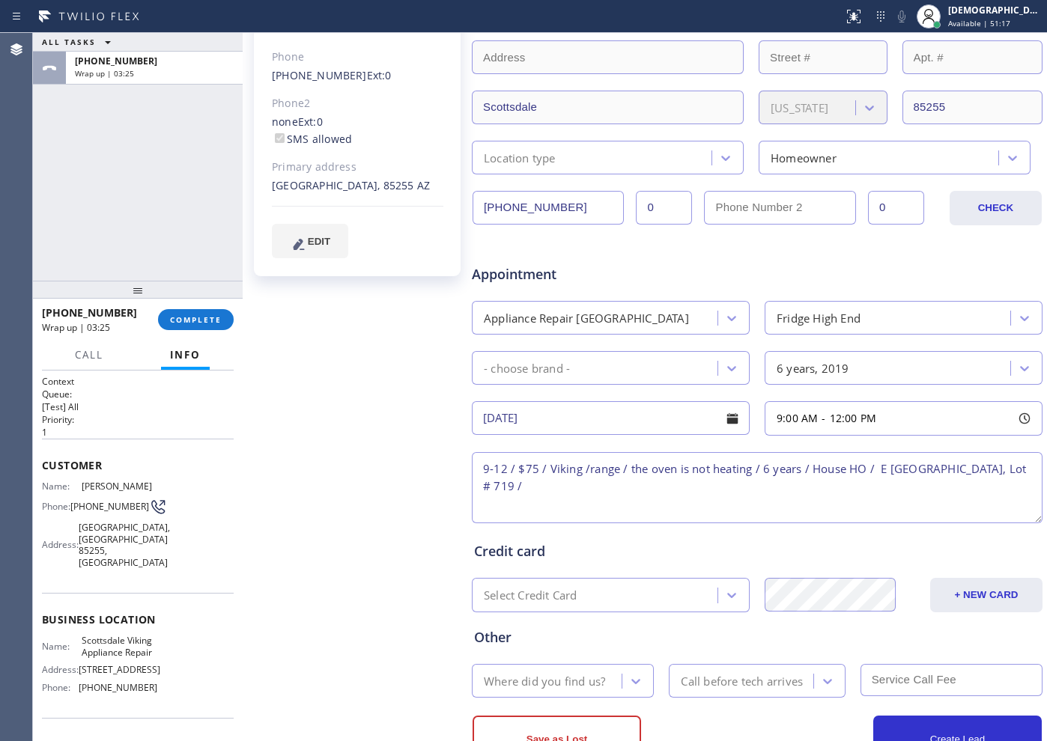
click at [700, 488] on textarea "9-12 / $75 / Viking /range / the oven is not heating / 6 years / House HO / E […" at bounding box center [757, 487] width 571 height 71
click at [688, 491] on textarea "9-12 / $75 / Viking /range / the oven is not heating / 6 years / House HO / E […" at bounding box center [757, 487] width 571 height 71
click at [681, 485] on textarea "9-12 / $75 / Viking /range / the oven is not heating / 6 years / House HO / E […" at bounding box center [757, 487] width 571 height 71
drag, startPoint x: 105, startPoint y: 648, endPoint x: 72, endPoint y: 625, distance: 40.3
click at [72, 635] on div "Name: Scottsdale Viking Appliance Repair" at bounding box center [99, 646] width 115 height 23
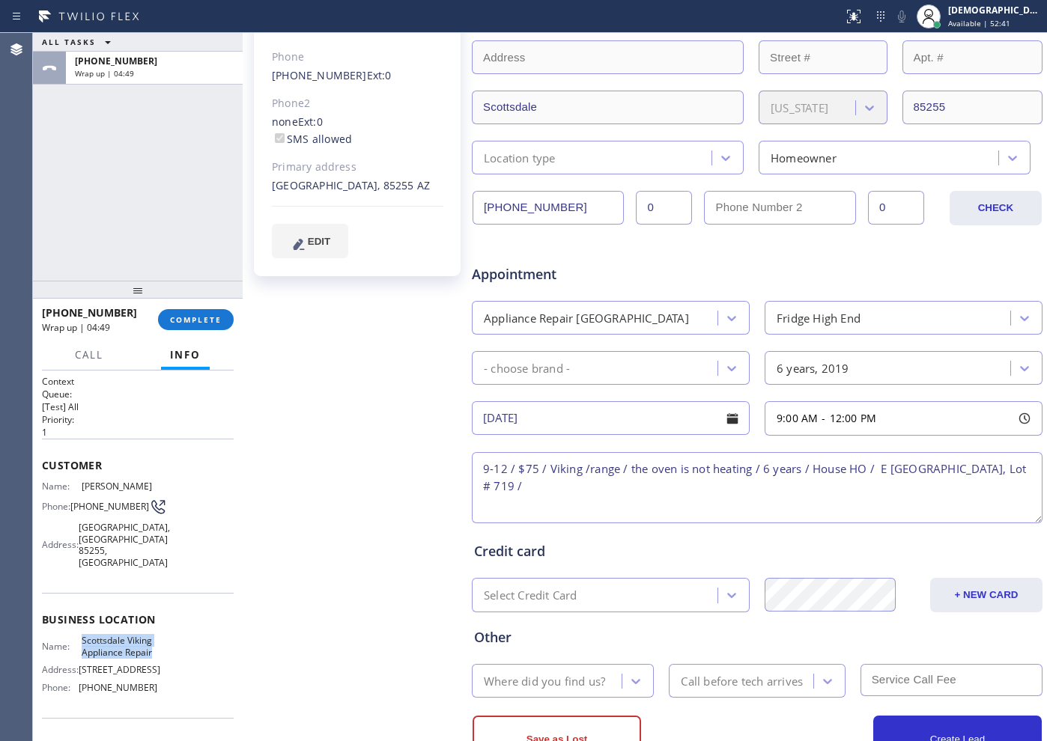
copy div "Scottsdale Viking Appliance Repair"
click at [670, 479] on textarea "9-12 / $75 / Viking /range / the oven is not heating / 6 years / House HO / E […" at bounding box center [757, 487] width 571 height 71
paste textarea "Scottsdale Viking Appliance Repair"
click at [481, 505] on textarea "9-12 / $75 / Viking /range / the oven is not heating / 6 years / House HO / E […" at bounding box center [757, 487] width 571 height 71
click at [870, 488] on textarea "9-12 / $75 / Viking /range / the oven is not heating / 6 years / House HO / E […" at bounding box center [757, 487] width 571 height 71
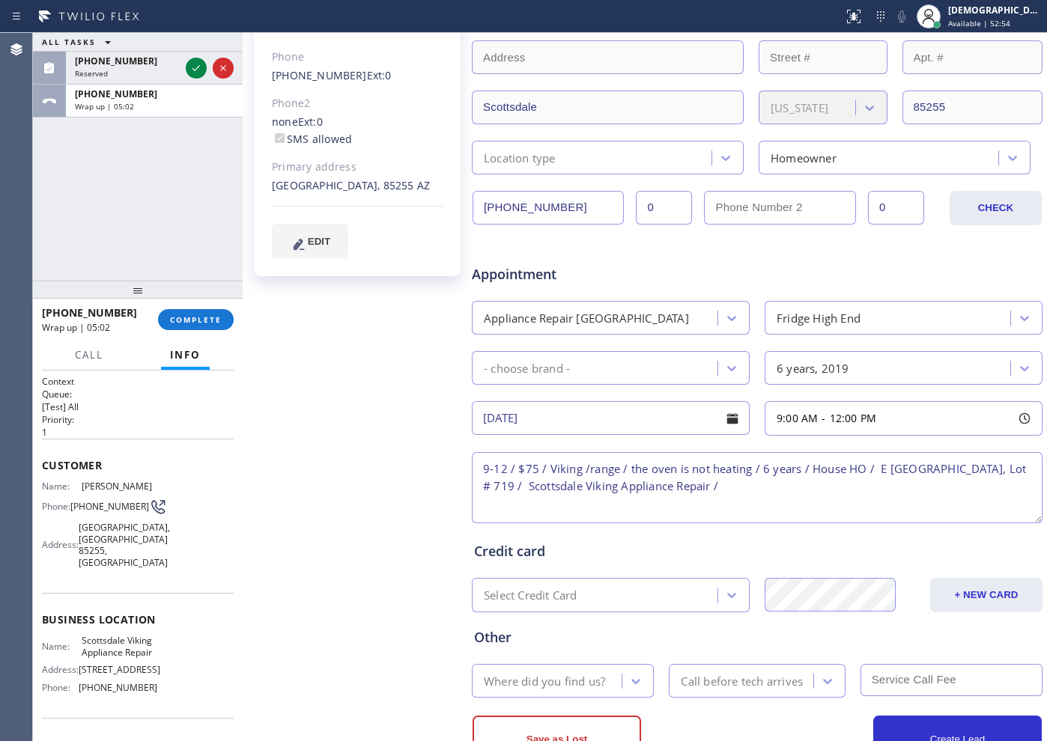
click at [878, 494] on textarea "9-12 / $75 / Viking /range / the oven is not heating / 6 years / House HO / E […" at bounding box center [757, 487] width 571 height 71
paste textarea "Please call customer 30 minutes prior to arrival"
type textarea "9-12 / $75 / Viking /range / the oven is not heating / 6 years / House HO / E […"
click at [535, 686] on div "Where did you find us?" at bounding box center [544, 680] width 121 height 17
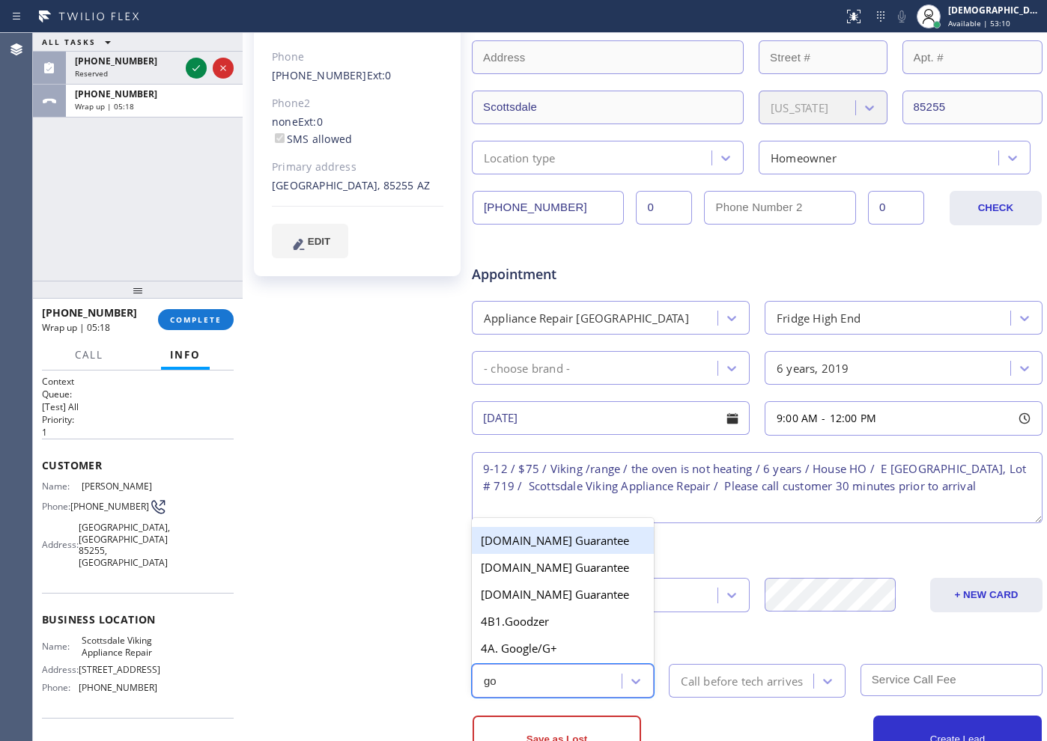
type input "goo"
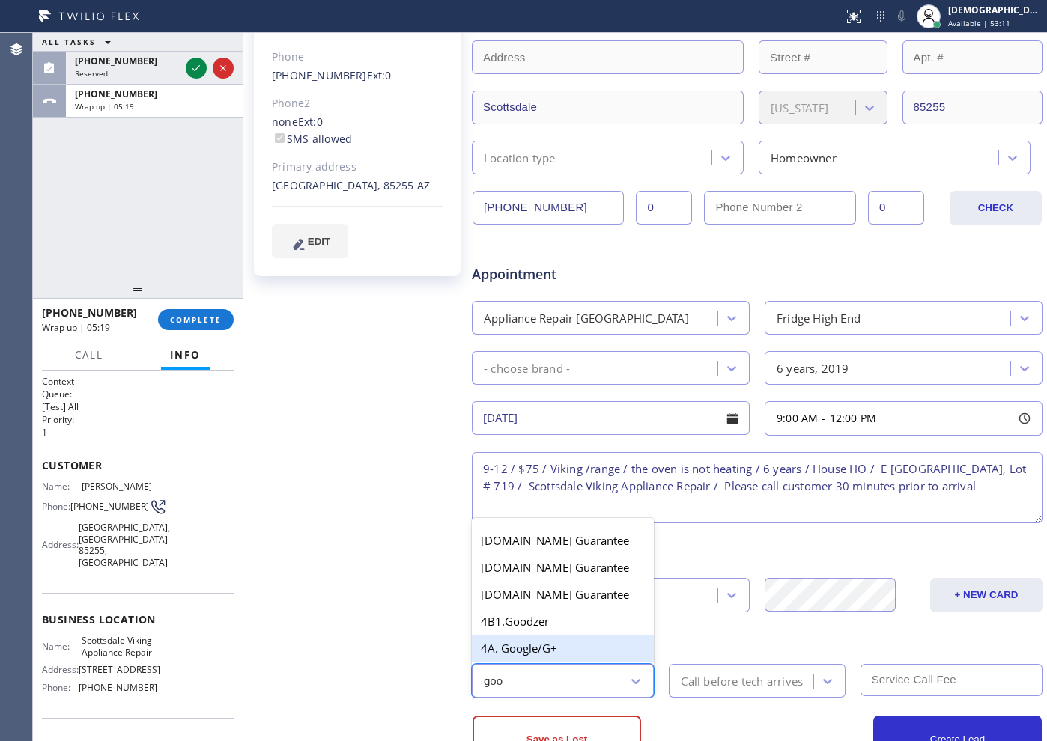
click at [546, 643] on div "4A. Google/G+" at bounding box center [563, 648] width 182 height 27
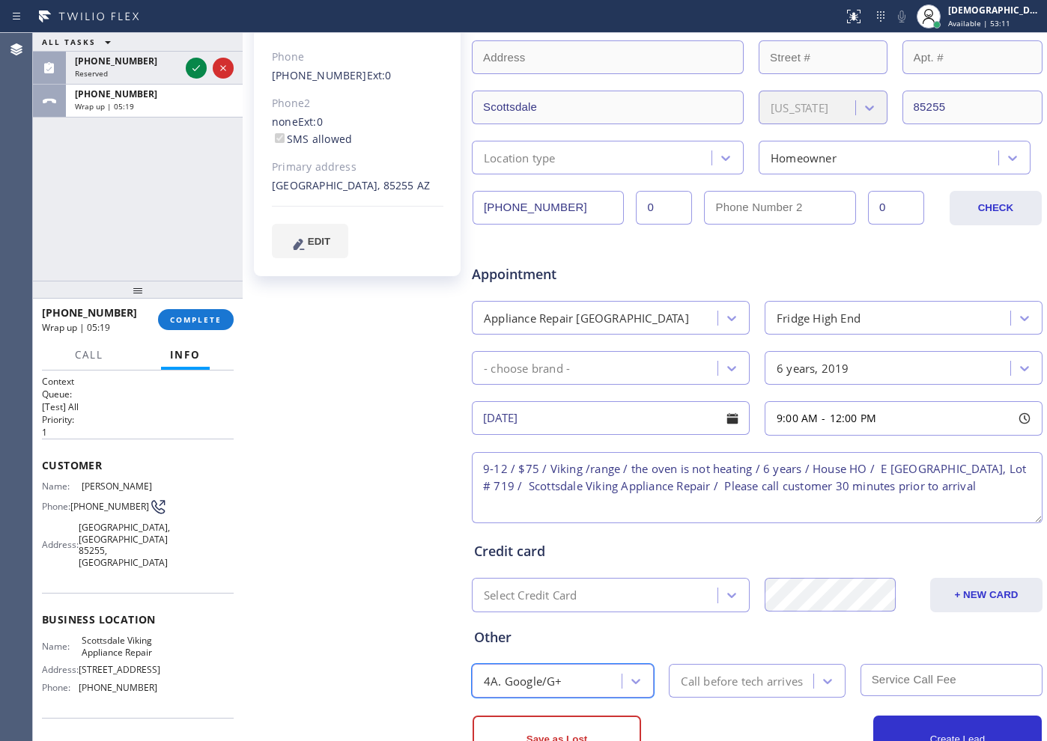
click at [723, 683] on div "Call before tech arrives" at bounding box center [742, 680] width 122 height 17
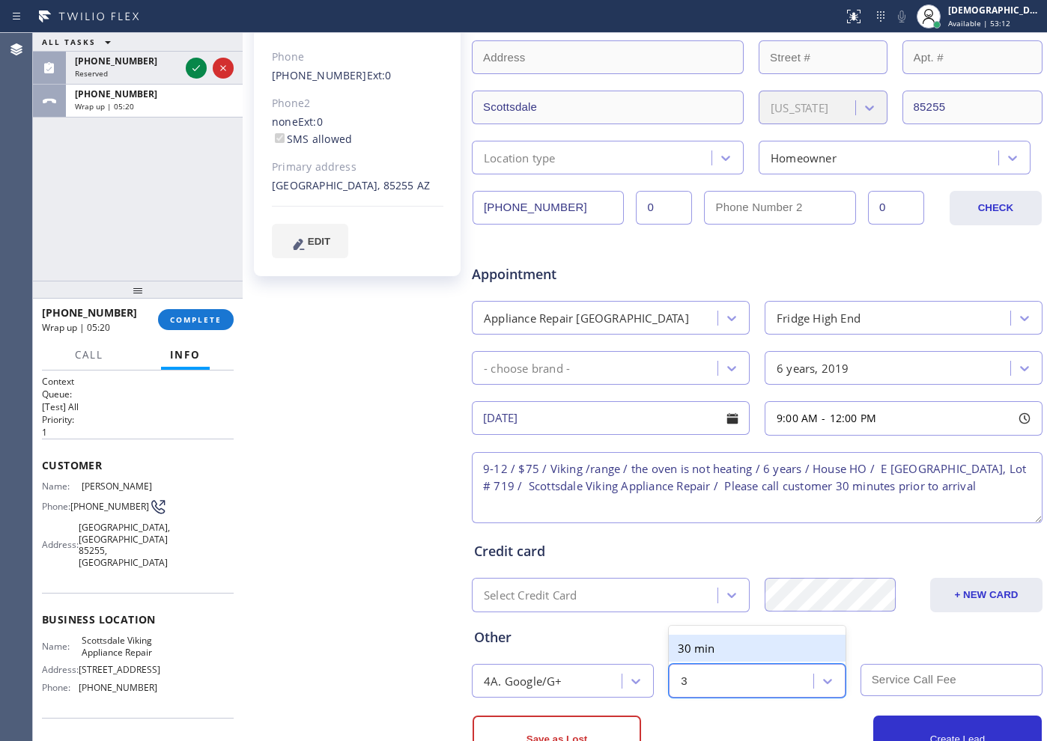
type input "30"
click at [772, 656] on div "30 min" at bounding box center [757, 648] width 176 height 27
click at [880, 679] on input "text" at bounding box center [951, 680] width 182 height 32
type input "75"
click at [606, 376] on div "- choose brand -" at bounding box center [596, 368] width 241 height 26
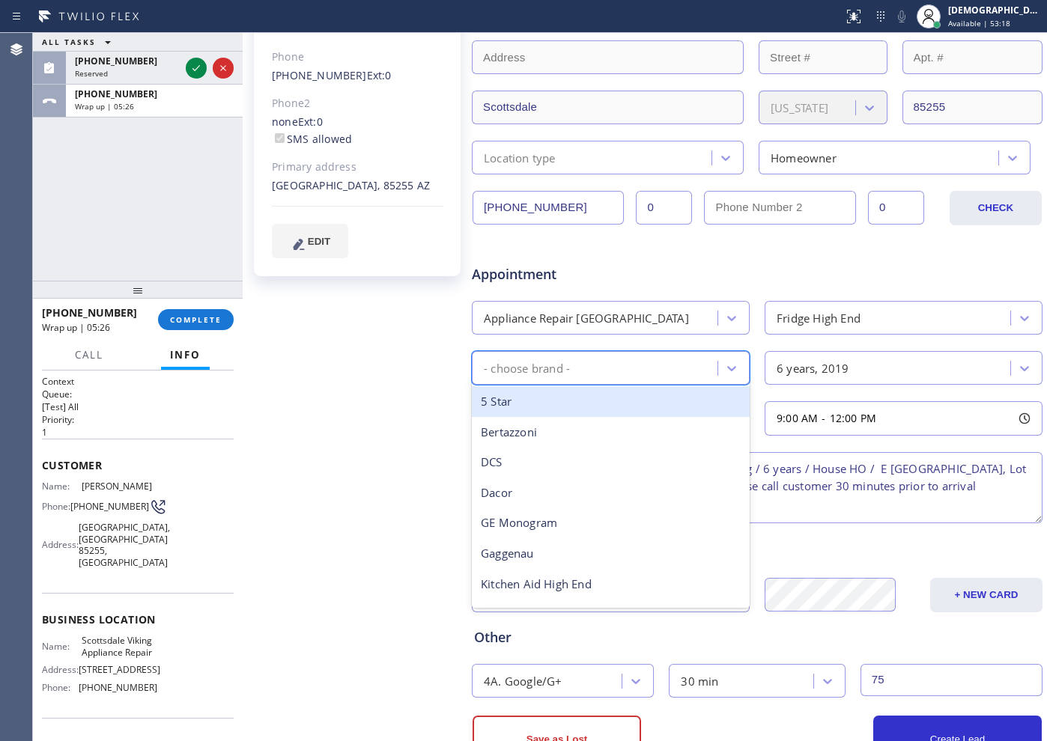
type input "v"
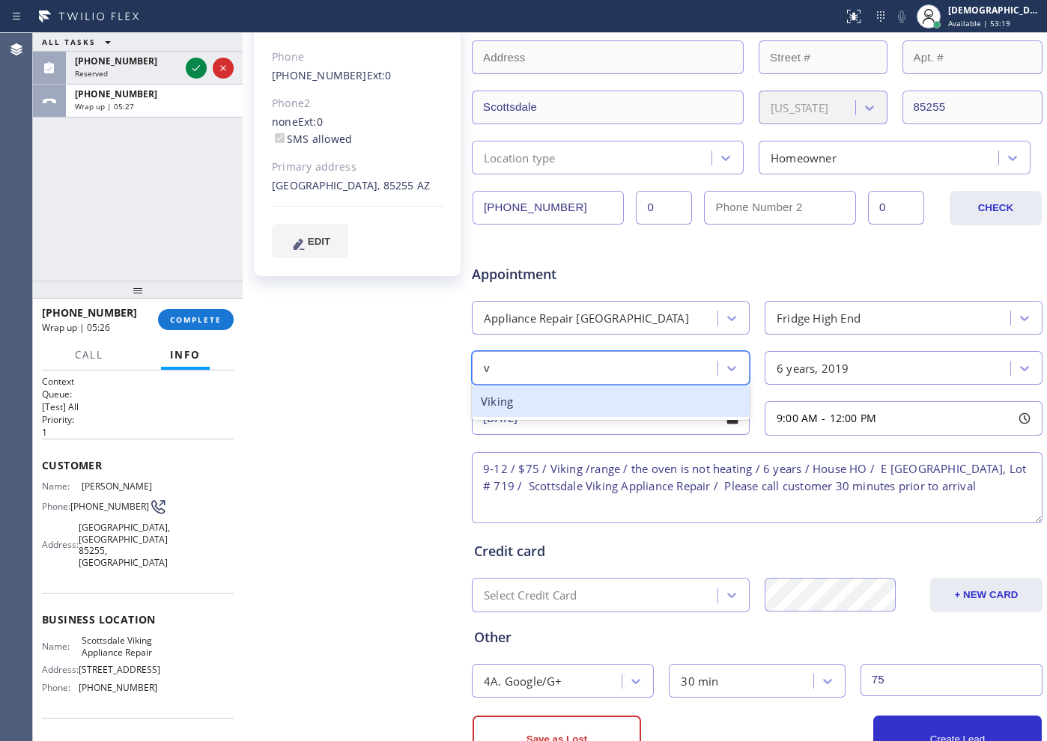
click at [589, 397] on div "Viking" at bounding box center [611, 401] width 278 height 31
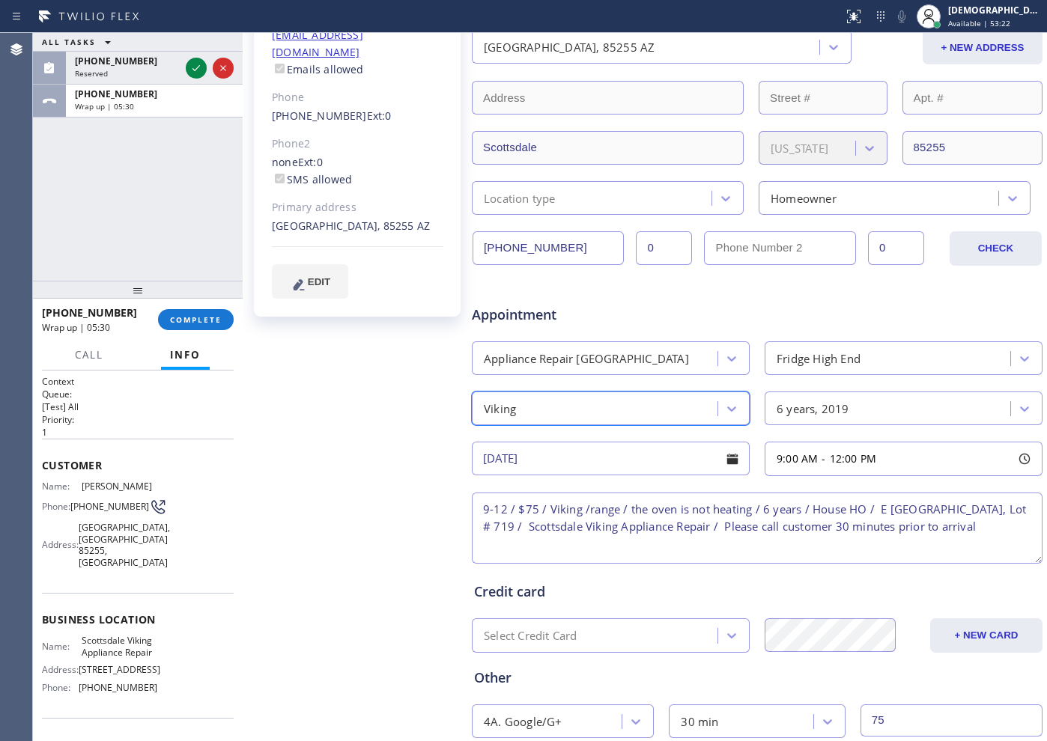
scroll to position [337, 0]
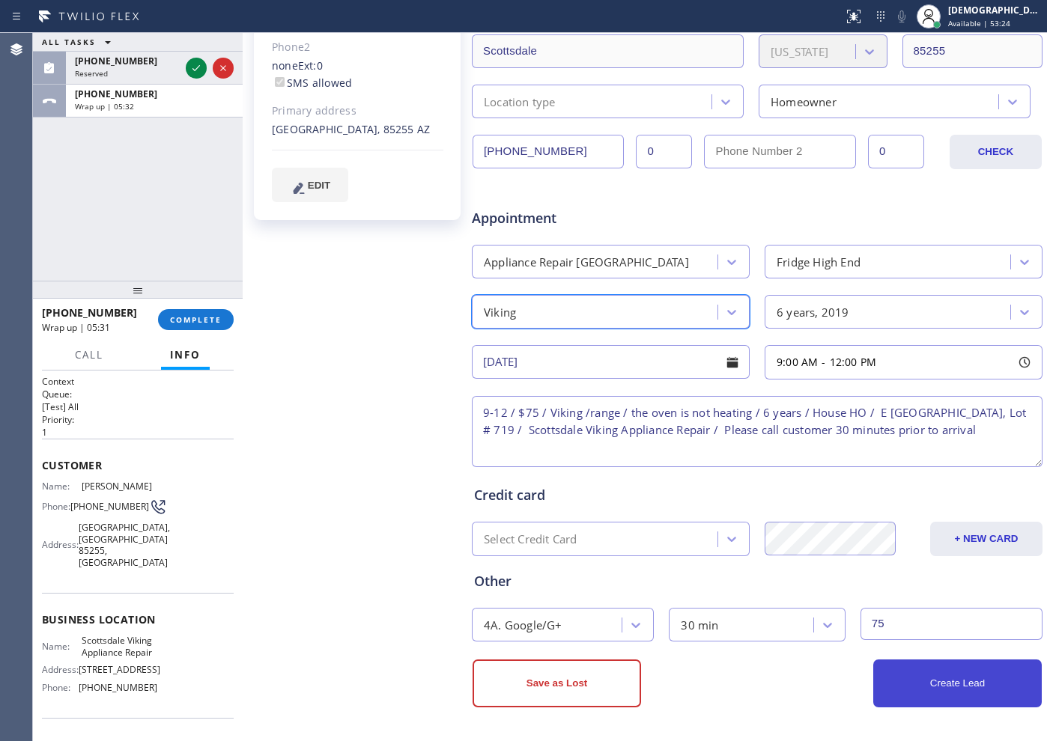
click at [913, 674] on button "Create Lead" at bounding box center [957, 684] width 168 height 48
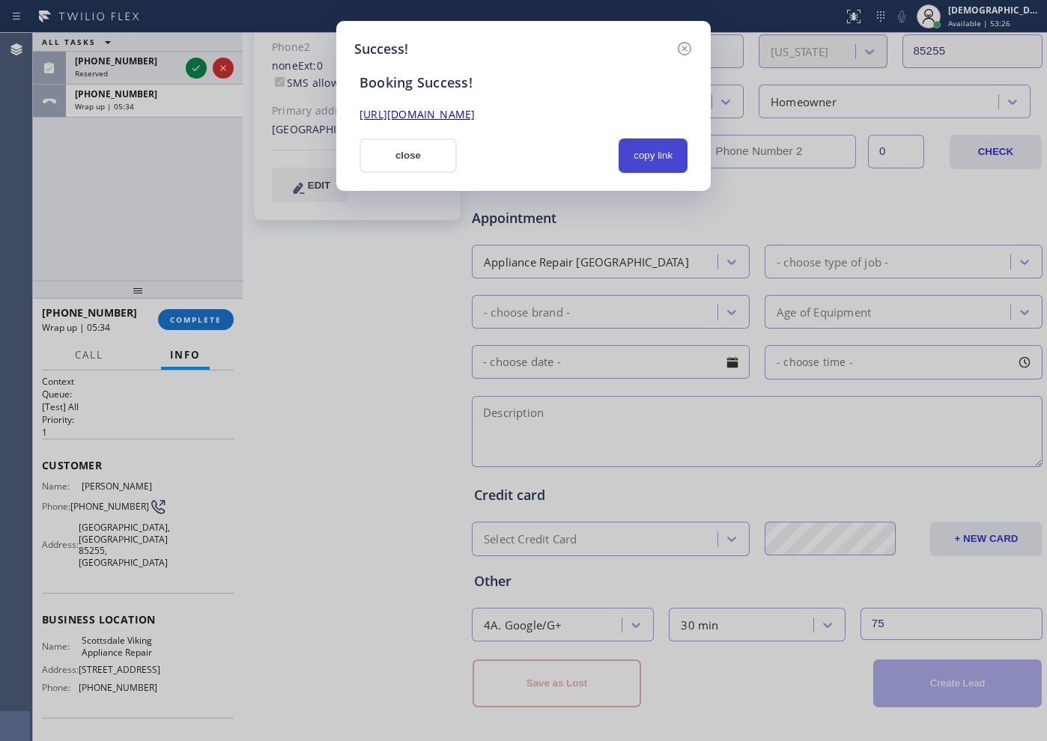
click at [661, 147] on button "copy link" at bounding box center [653, 156] width 69 height 34
click at [475, 114] on link "[URL][DOMAIN_NAME]" at bounding box center [416, 114] width 115 height 14
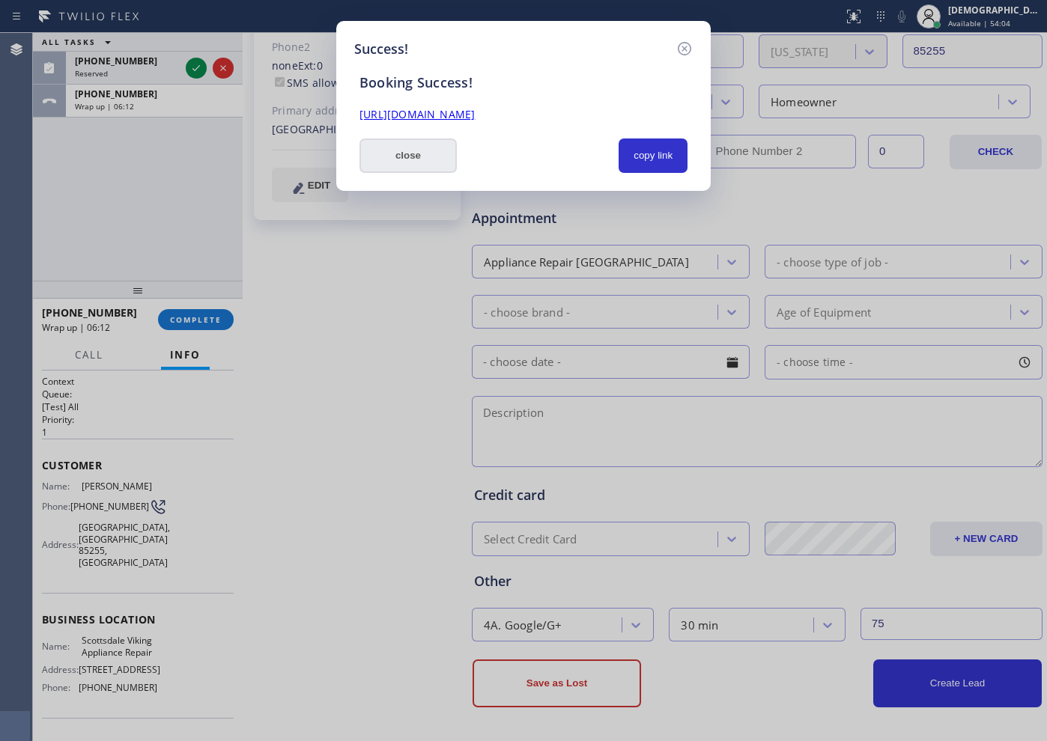
click at [428, 149] on button "close" at bounding box center [407, 156] width 97 height 34
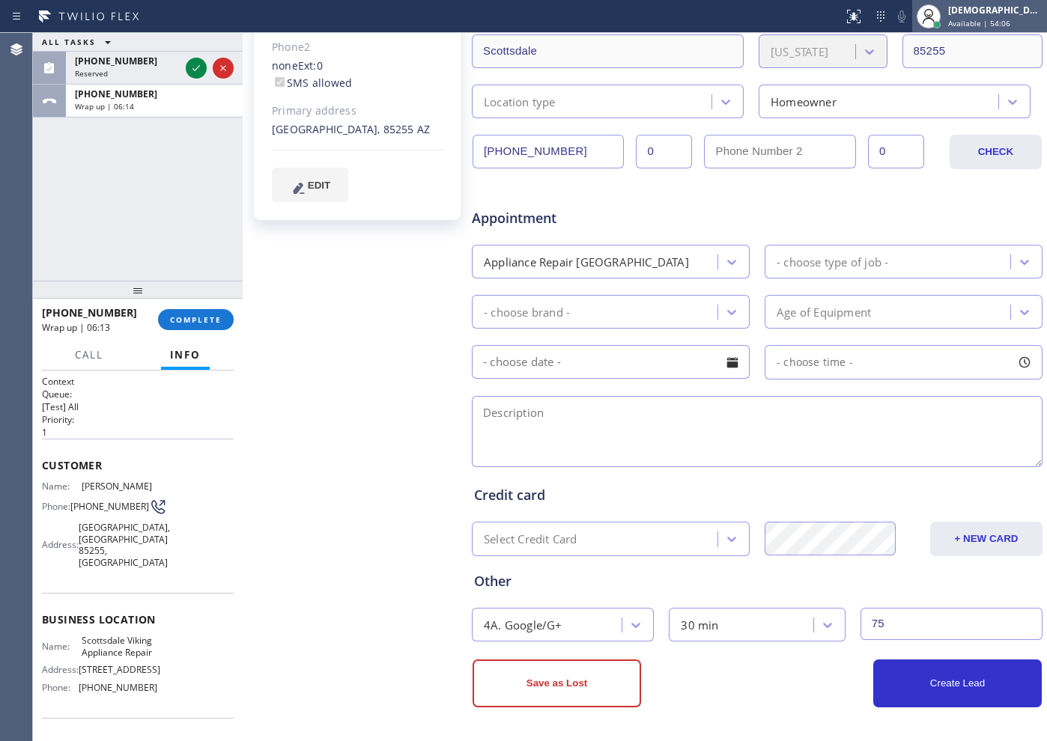
click at [945, 20] on div at bounding box center [928, 16] width 33 height 33
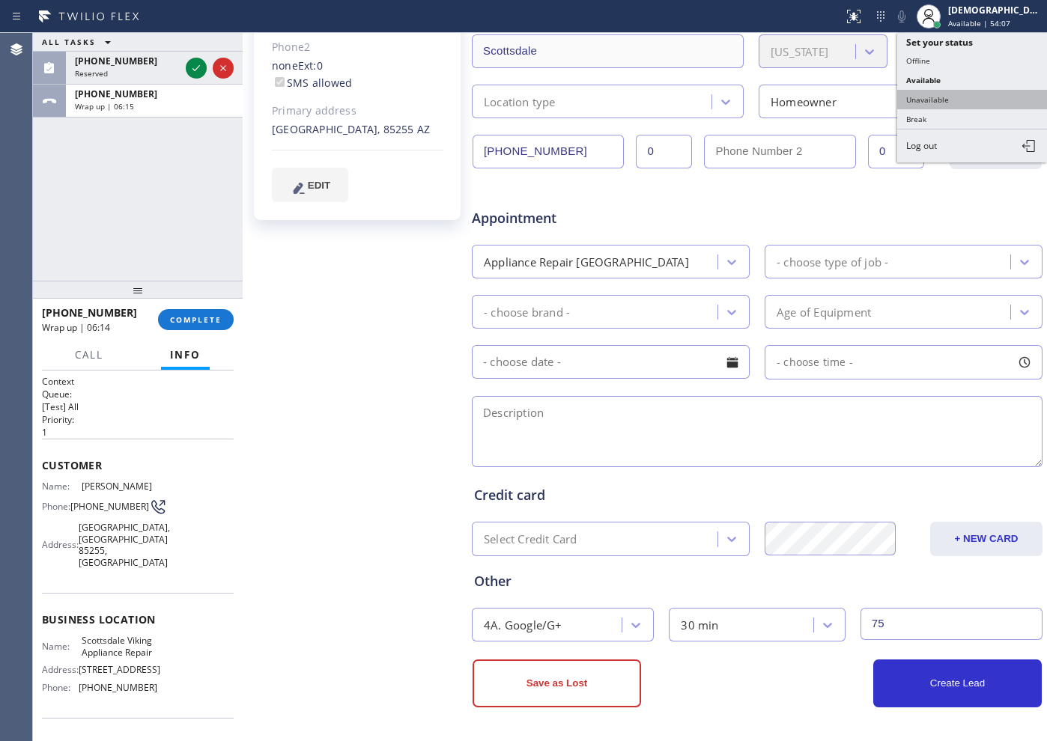
click at [955, 94] on button "Unavailable" at bounding box center [972, 99] width 150 height 19
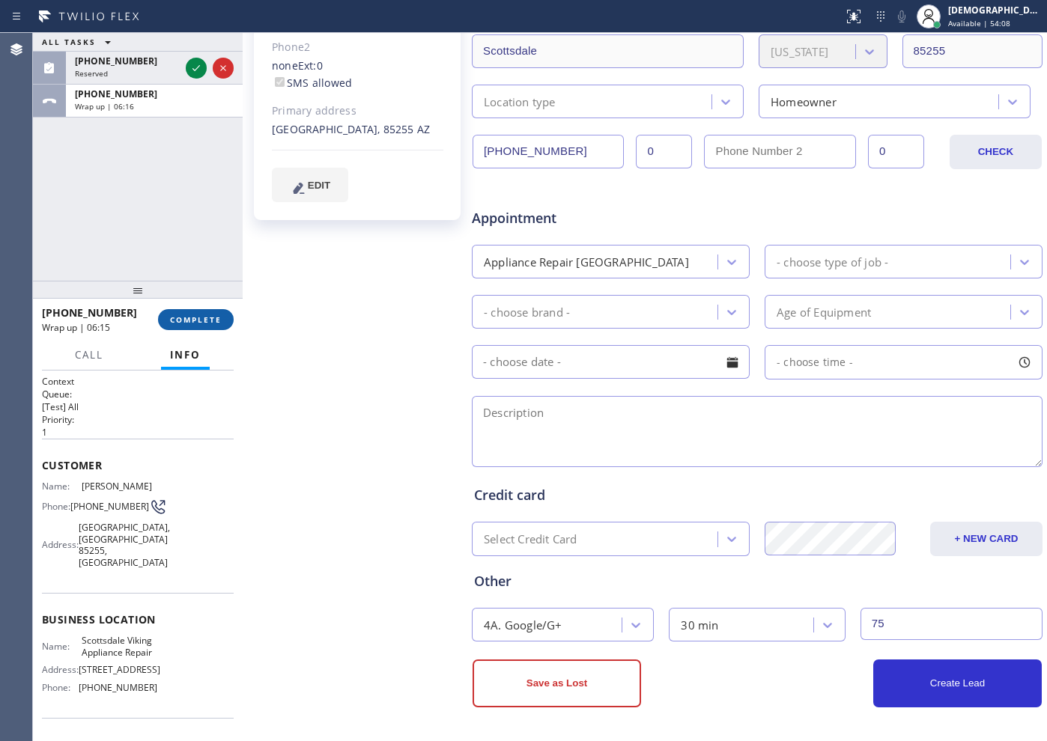
click at [172, 315] on span "COMPLETE" at bounding box center [196, 320] width 52 height 10
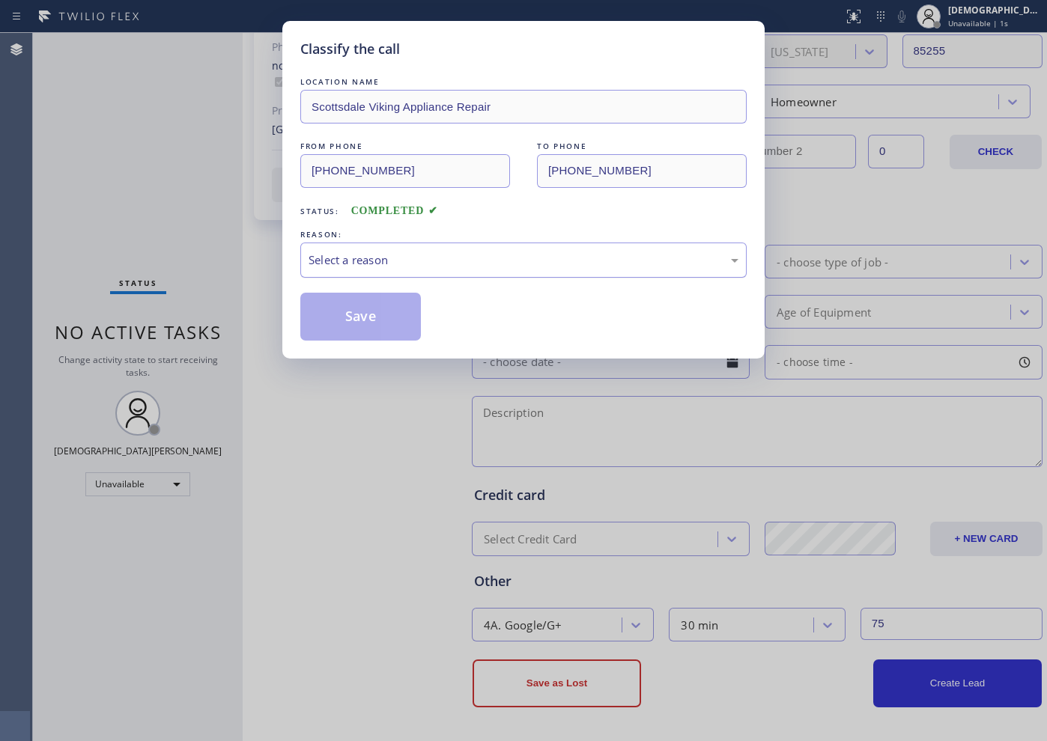
click at [383, 263] on div "Select a reason" at bounding box center [524, 260] width 430 height 17
click at [371, 307] on button "Save" at bounding box center [360, 317] width 121 height 48
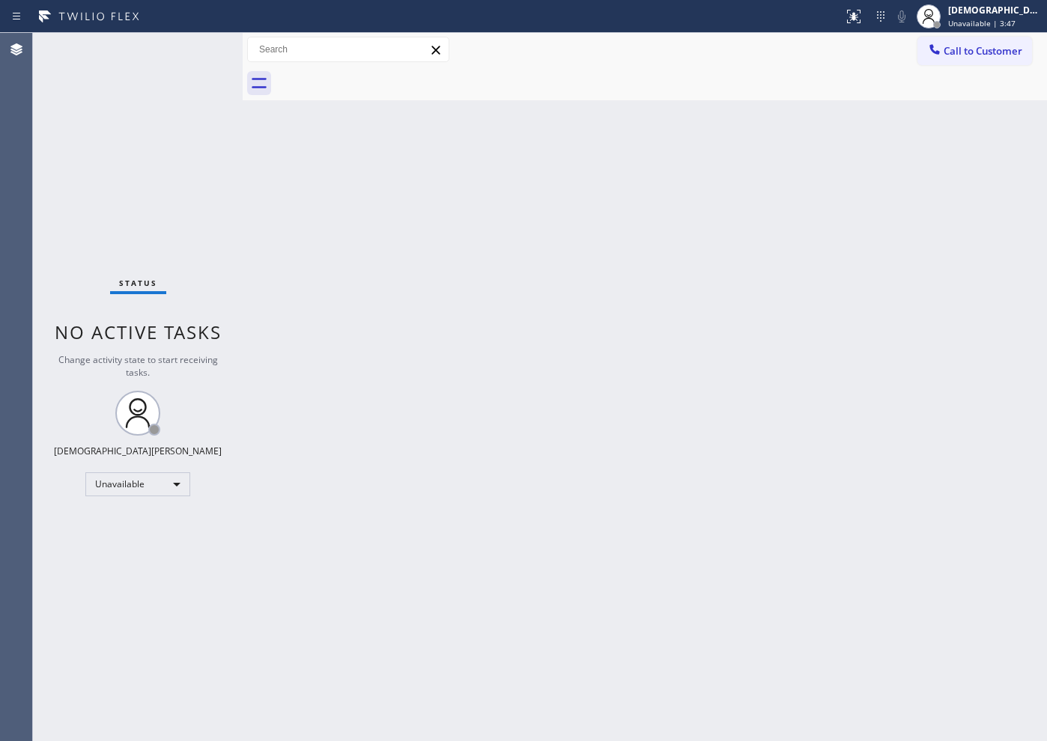
click at [64, 192] on div "Status No active tasks Change activity state to start receiving tasks. [PERSON_…" at bounding box center [138, 387] width 210 height 708
click at [132, 494] on div "Unavailable" at bounding box center [137, 485] width 105 height 24
click at [131, 519] on li "Available" at bounding box center [137, 524] width 102 height 18
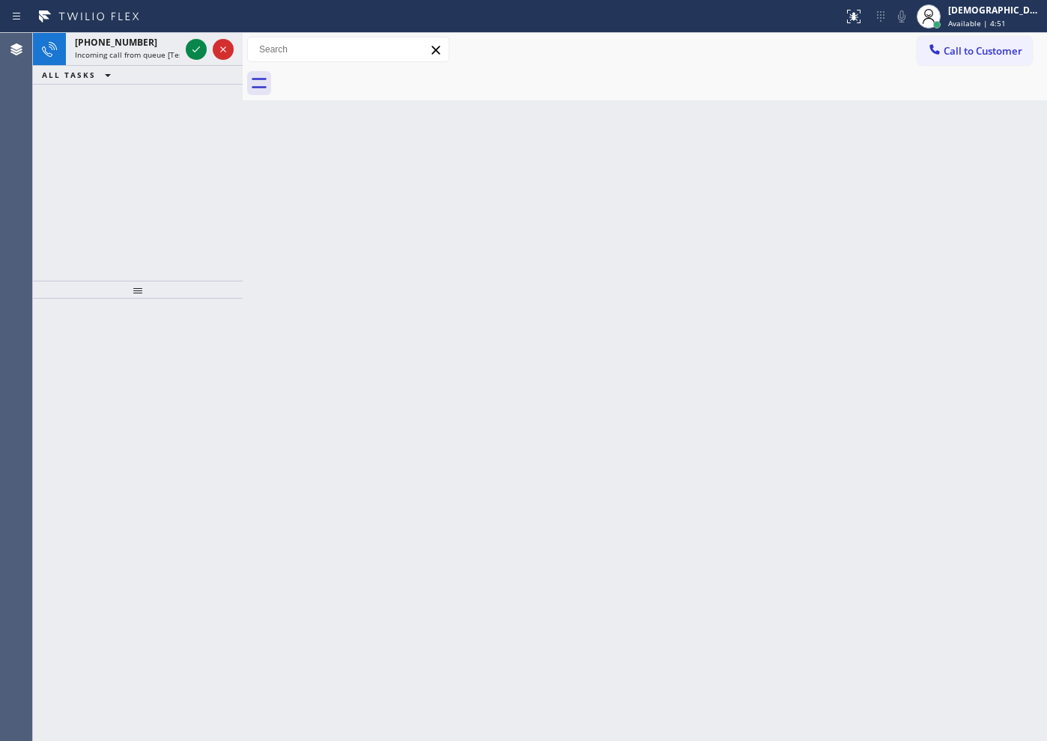
click at [119, 198] on div "[PHONE_NUMBER] Incoming call from queue [Test] All ALL TASKS ALL TASKS ACTIVE T…" at bounding box center [138, 157] width 210 height 248
click at [197, 45] on icon at bounding box center [196, 49] width 18 height 18
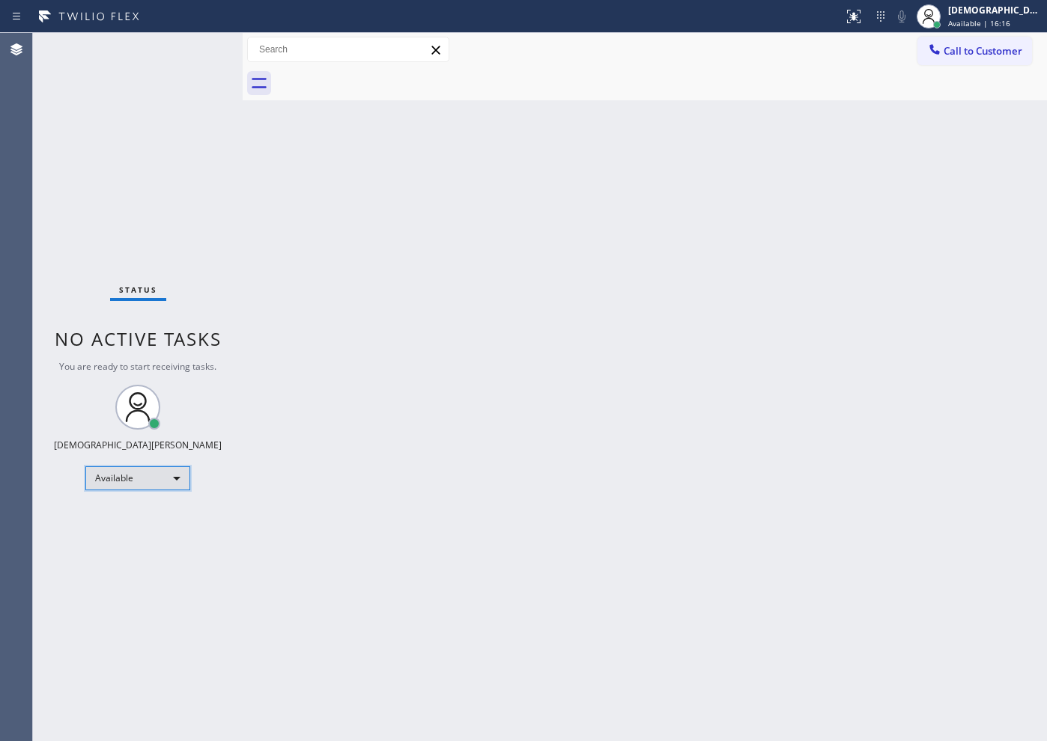
click at [147, 467] on div "Available" at bounding box center [137, 479] width 105 height 24
click at [134, 499] on li "Offline" at bounding box center [137, 500] width 102 height 18
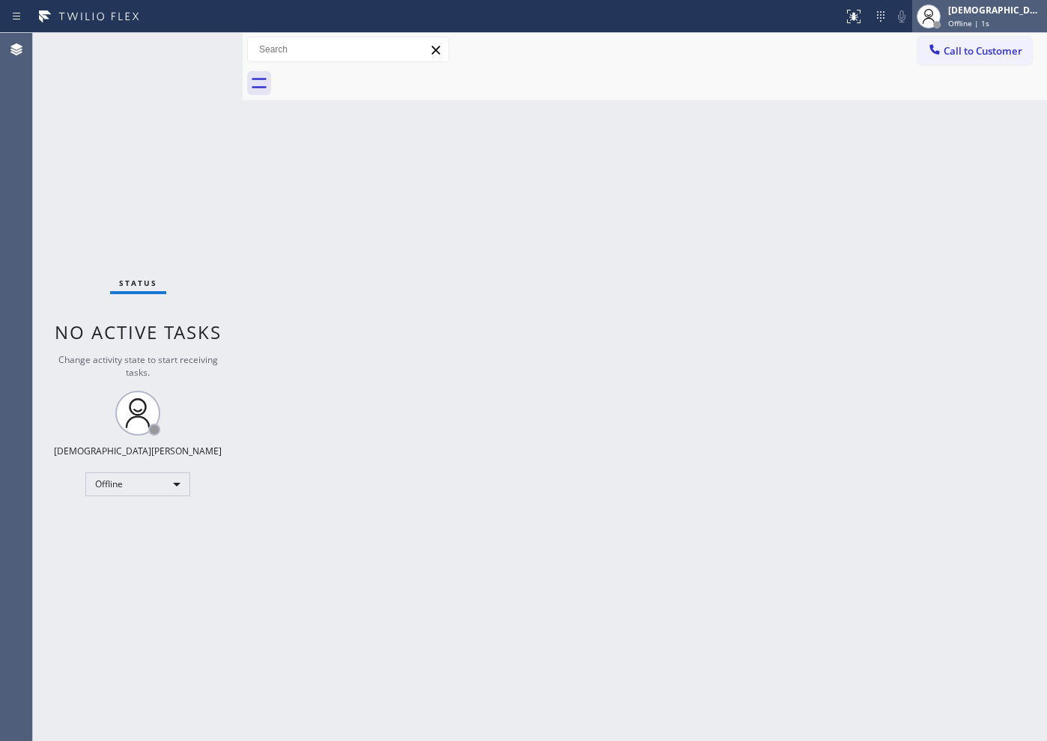
click at [989, 28] on div "[DEMOGRAPHIC_DATA] Cinco Offline | 1s" at bounding box center [996, 16] width 102 height 26
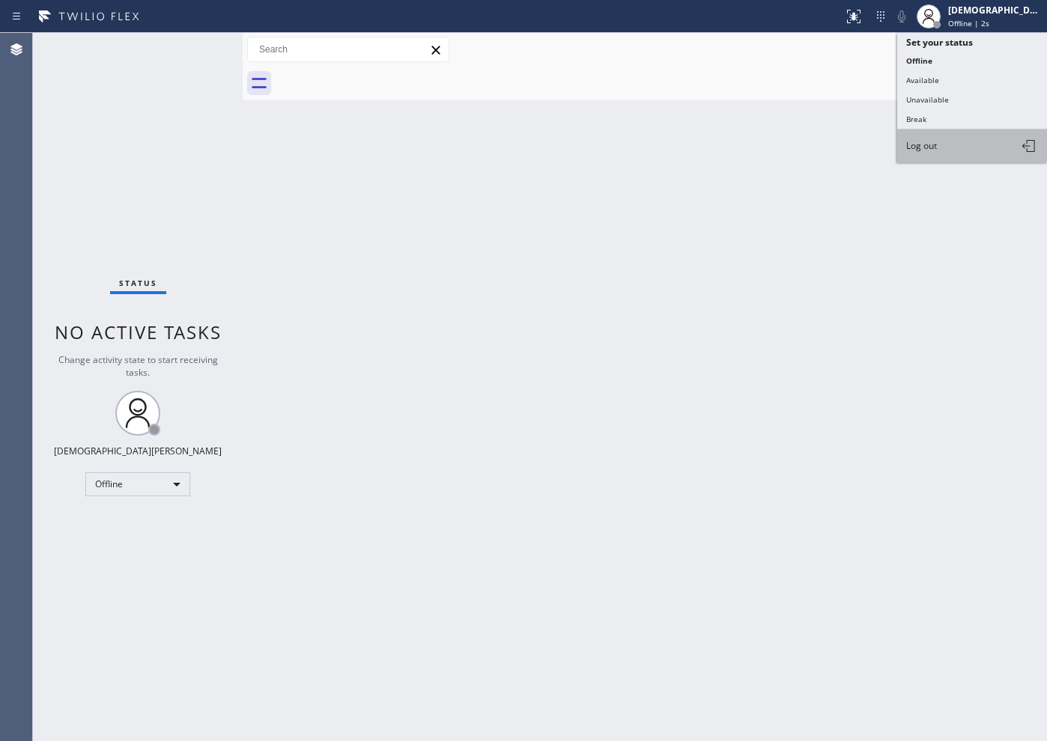
click at [961, 142] on button "Log out" at bounding box center [972, 146] width 150 height 33
